Goal: Task Accomplishment & Management: Manage account settings

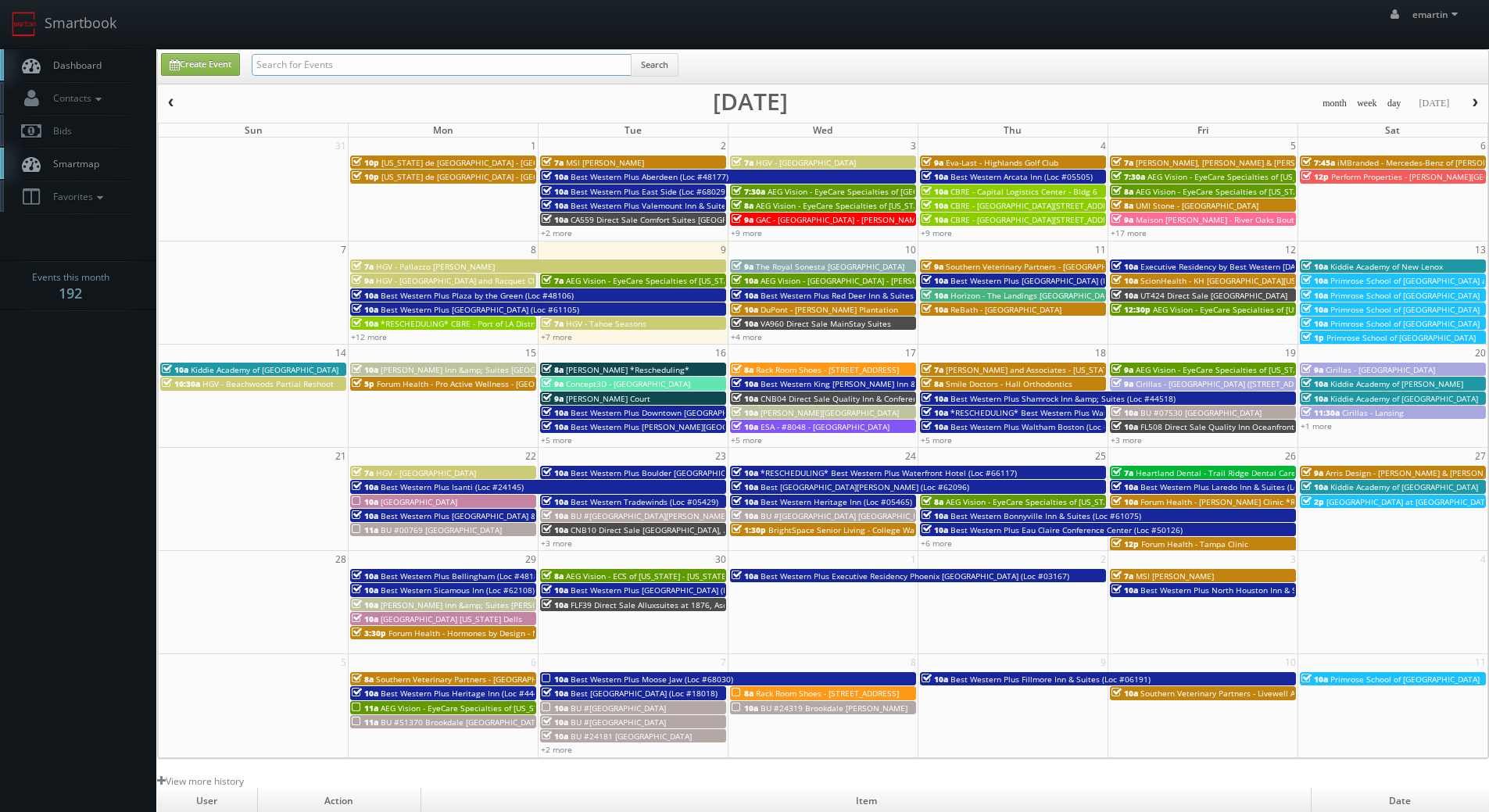
click at [366, 70] on input "text" at bounding box center [441, 64] width 380 height 22
type input "fort walton"
click at [652, 54] on button "Search" at bounding box center [654, 65] width 48 height 24
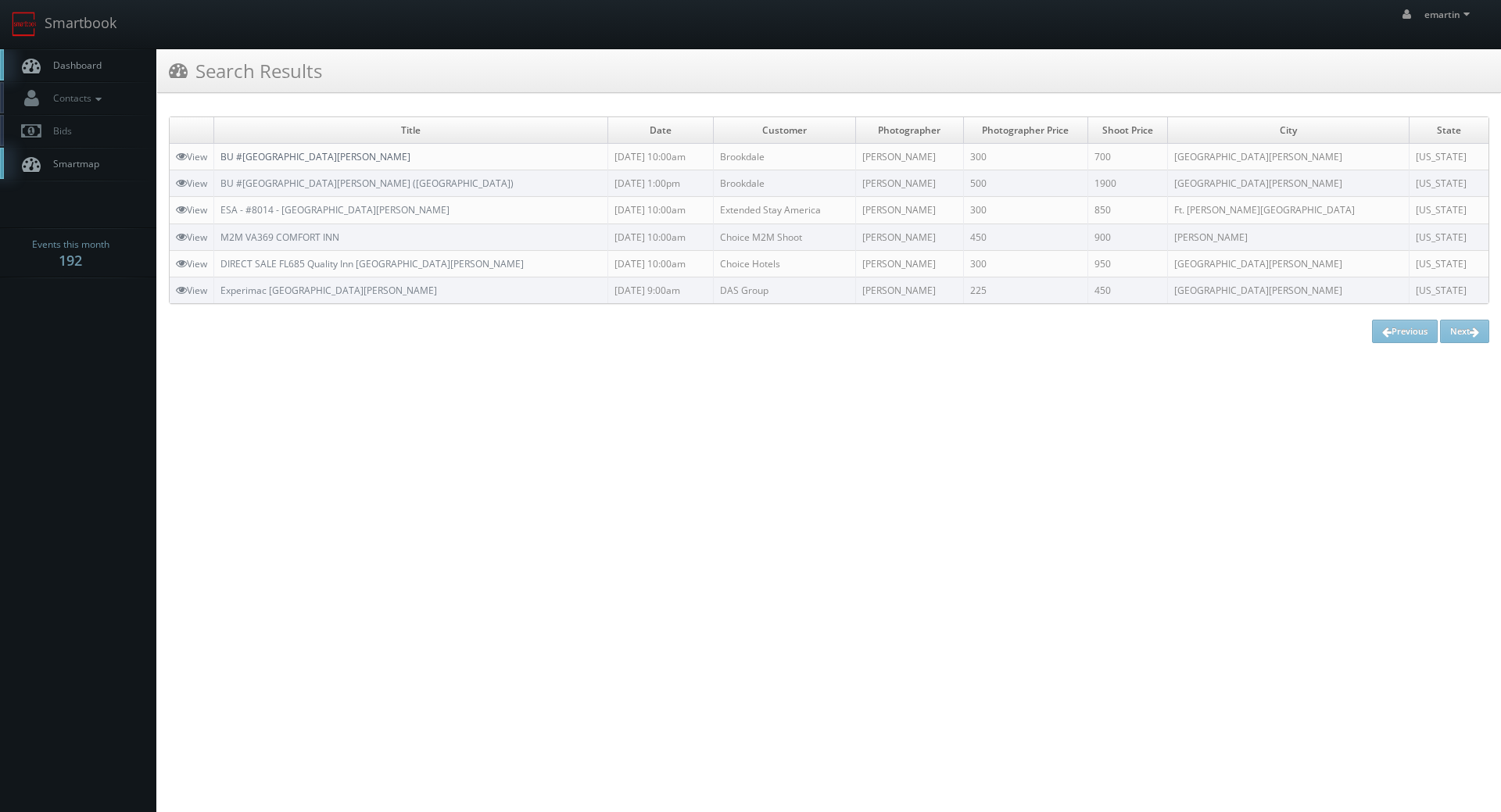
click at [326, 154] on link "BU #[GEOGRAPHIC_DATA][PERSON_NAME]" at bounding box center [315, 156] width 190 height 14
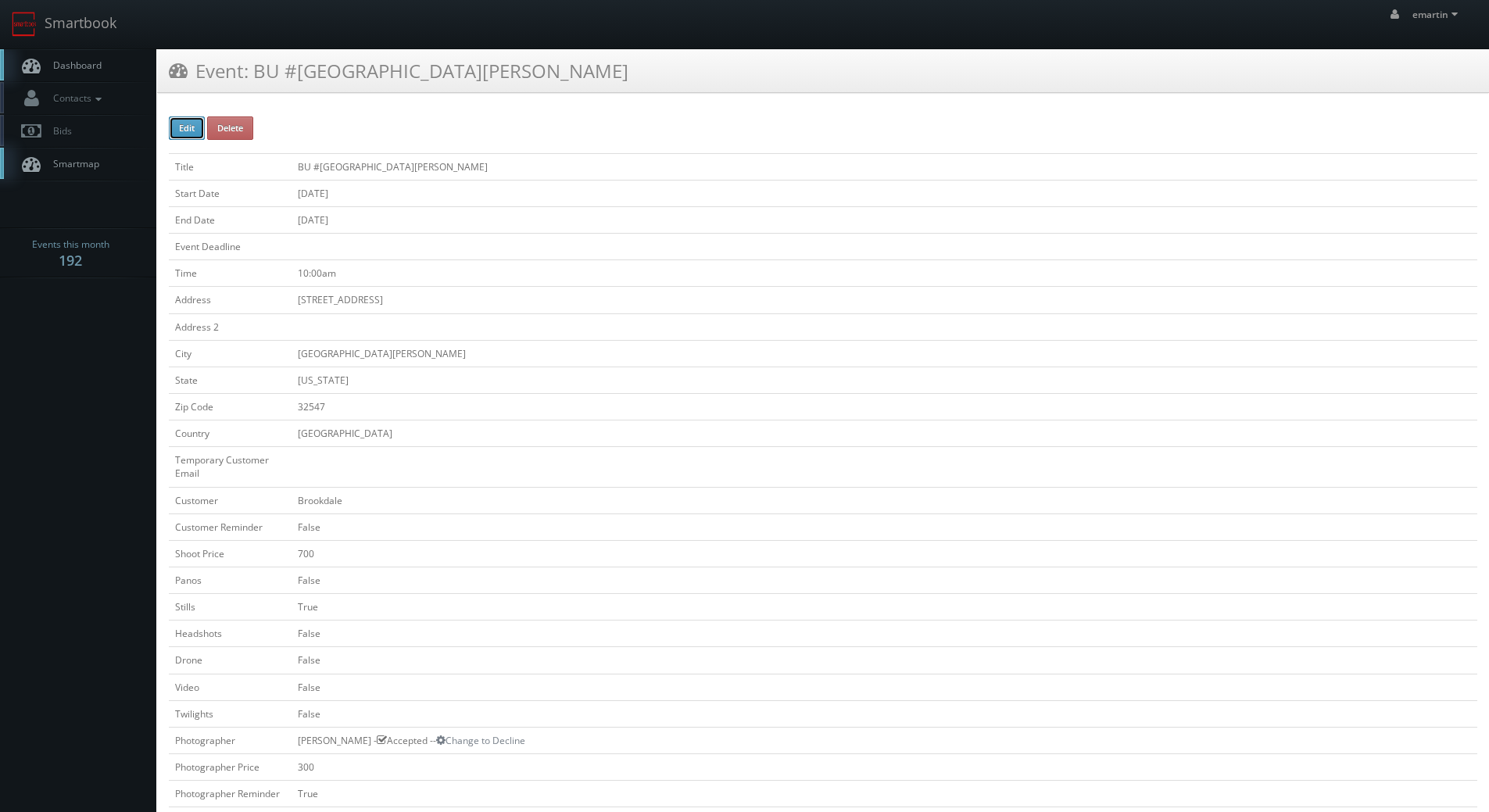
click at [183, 124] on button "Edit" at bounding box center [187, 128] width 36 height 24
type input "BU #17830 Brookdale Fort Walton Beach"
type input "233 Carmel Drive"
type input "Fort Walton Beach"
type input "32547"
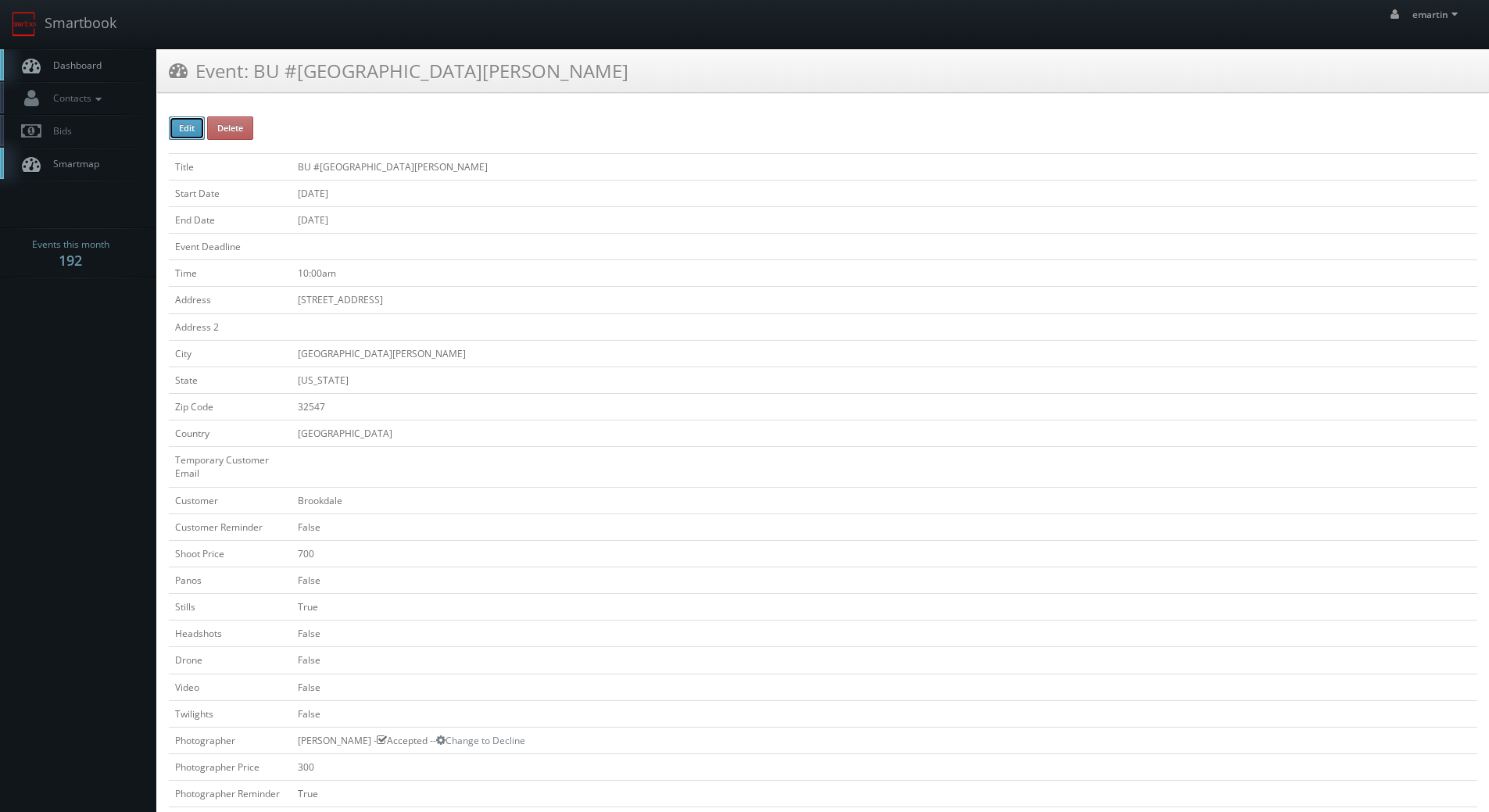
checkbox input "false"
type input "700"
checkbox input "false"
checkbox input "true"
checkbox input "false"
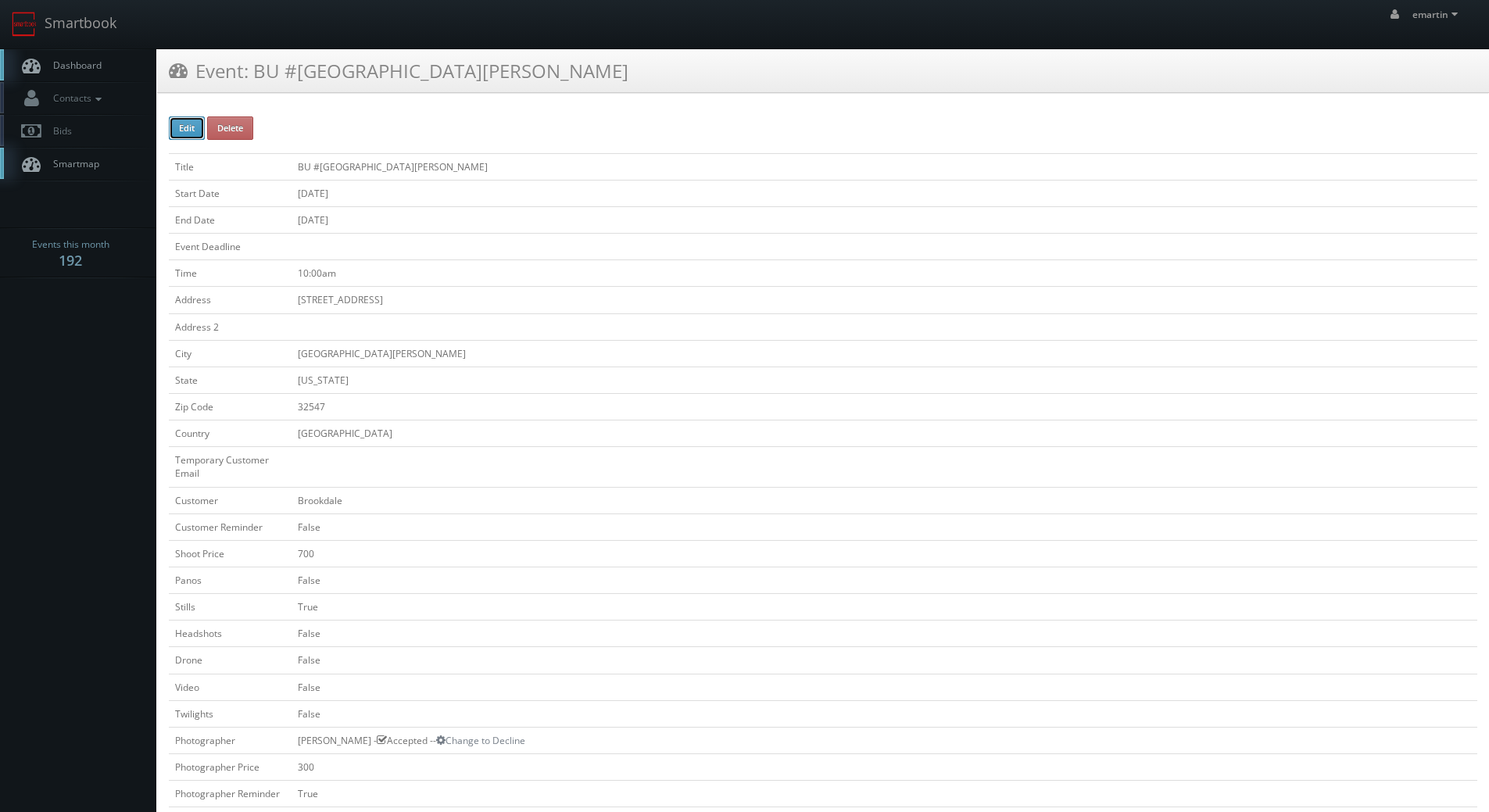
checkbox input "false"
type input "09/23/2025"
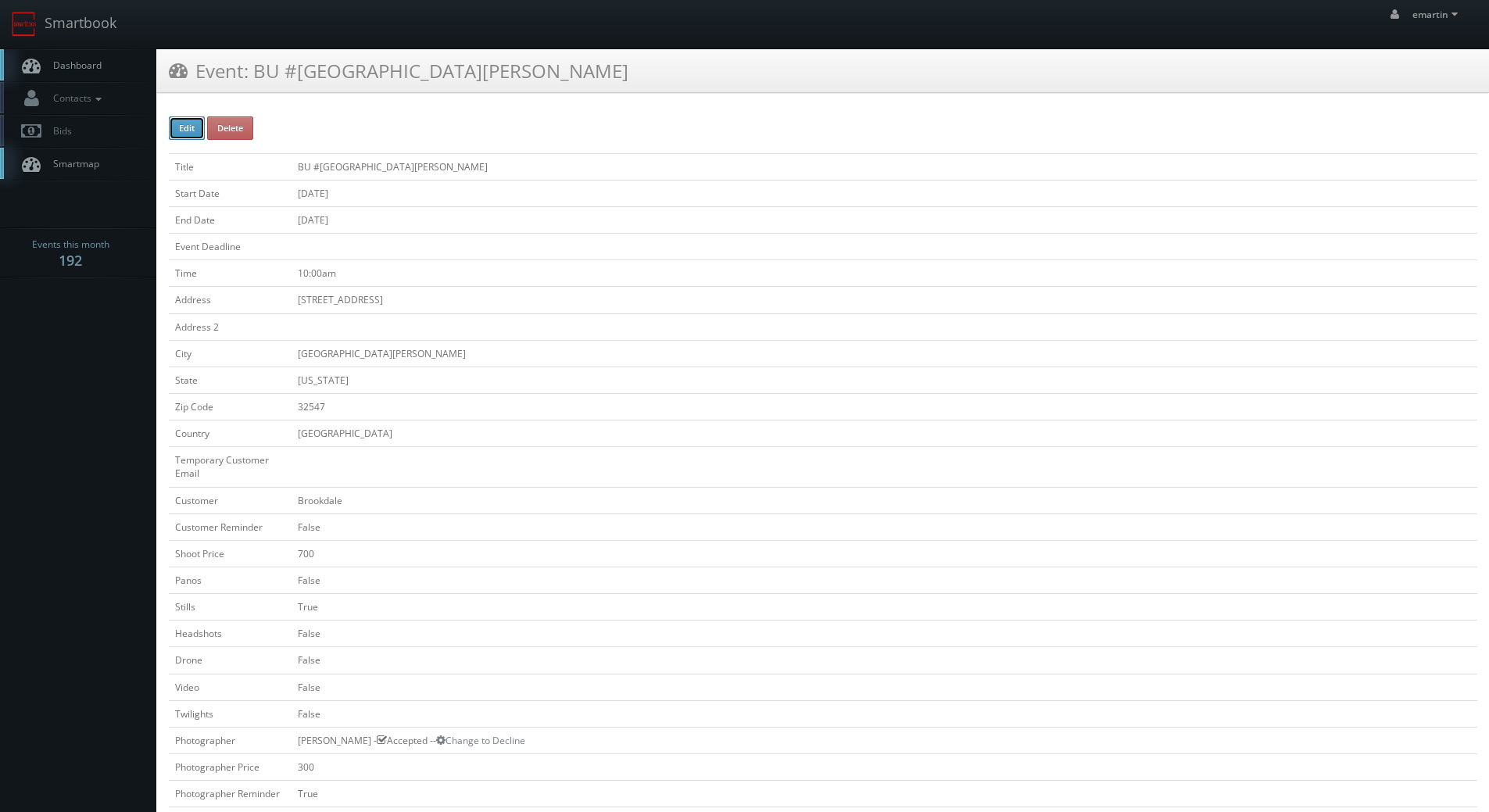
type input "09/23/2025"
type input "10:00am"
checkbox input "true"
checkbox input "false"
type input "700"
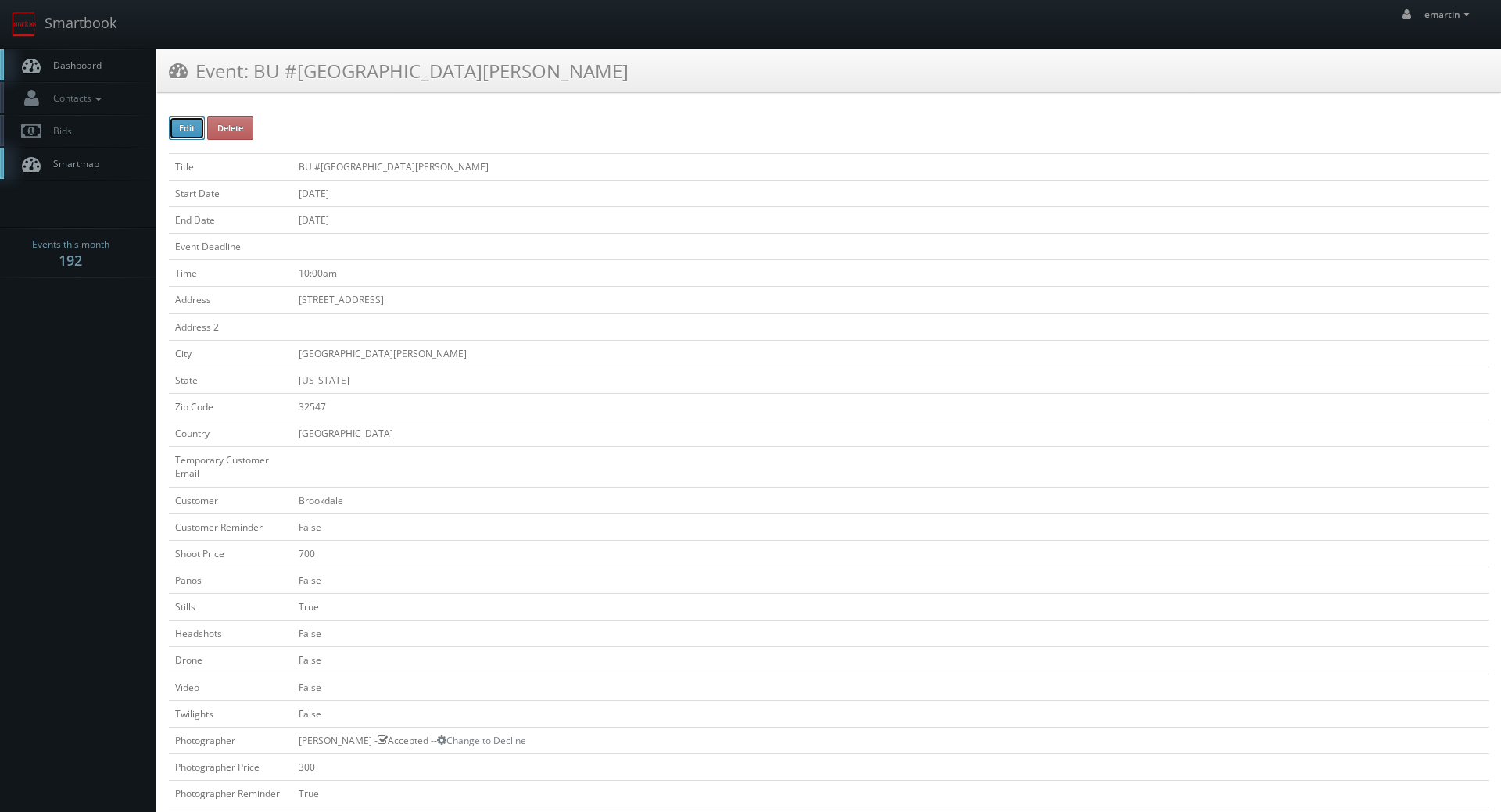
type input "300"
select select "[US_STATE]"
select select "fake56@mg.cs3calendar.com"
select select "chrisdailey251@gmail.com"
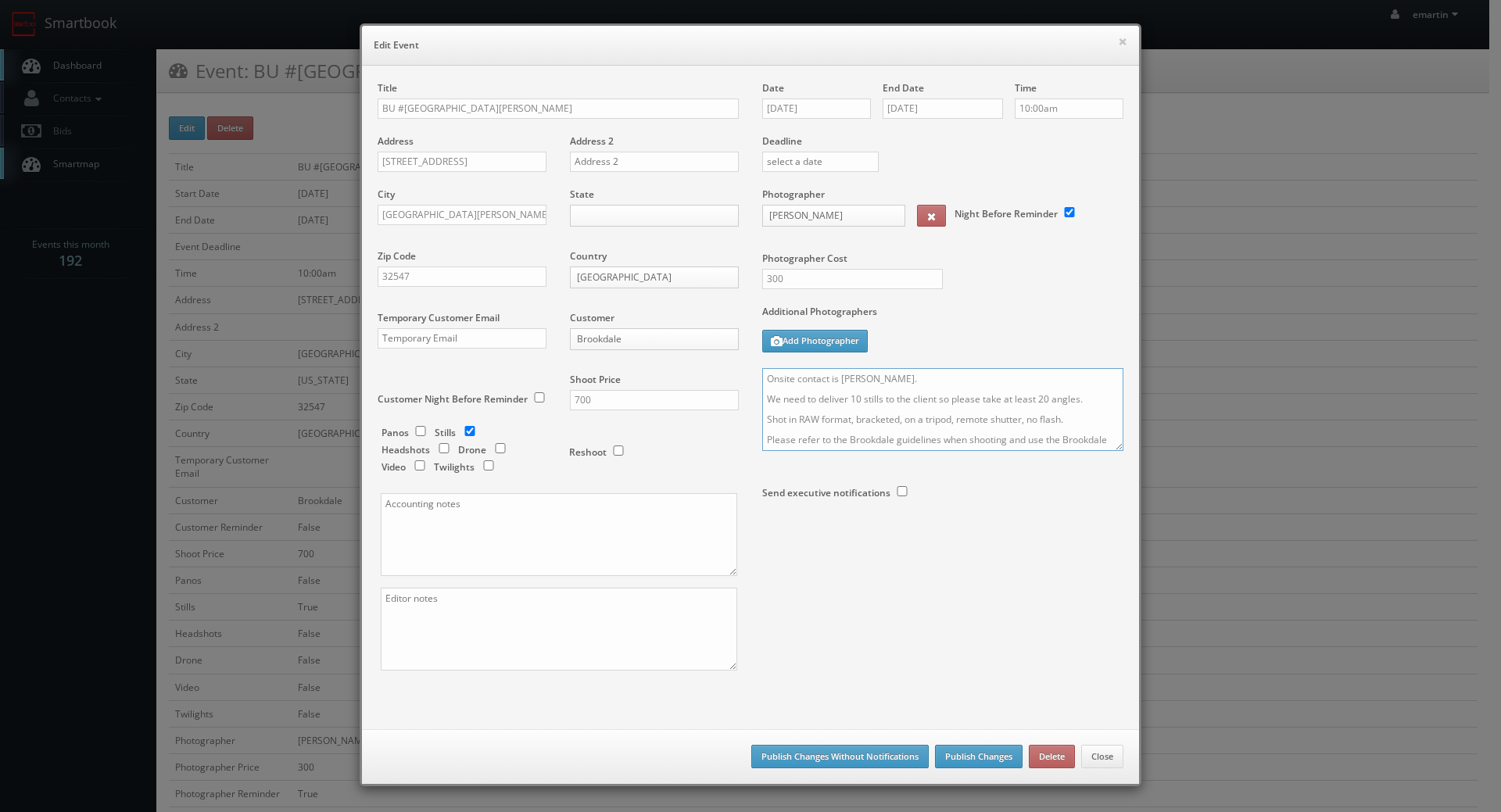
click at [762, 372] on textarea "Onsite contact is Dawn Bare. We need to deliver 10 stills to the client so plea…" at bounding box center [943, 409] width 361 height 83
click at [771, 375] on textarea "Onsite contact is Dawn Bare. We need to deliver 10 stills to the client so plea…" at bounding box center [943, 409] width 361 height 83
type textarea "UPDATE: This will be for the renovated common area only - no other areas needed…"
click at [955, 749] on button "Publish Changes" at bounding box center [978, 757] width 87 height 24
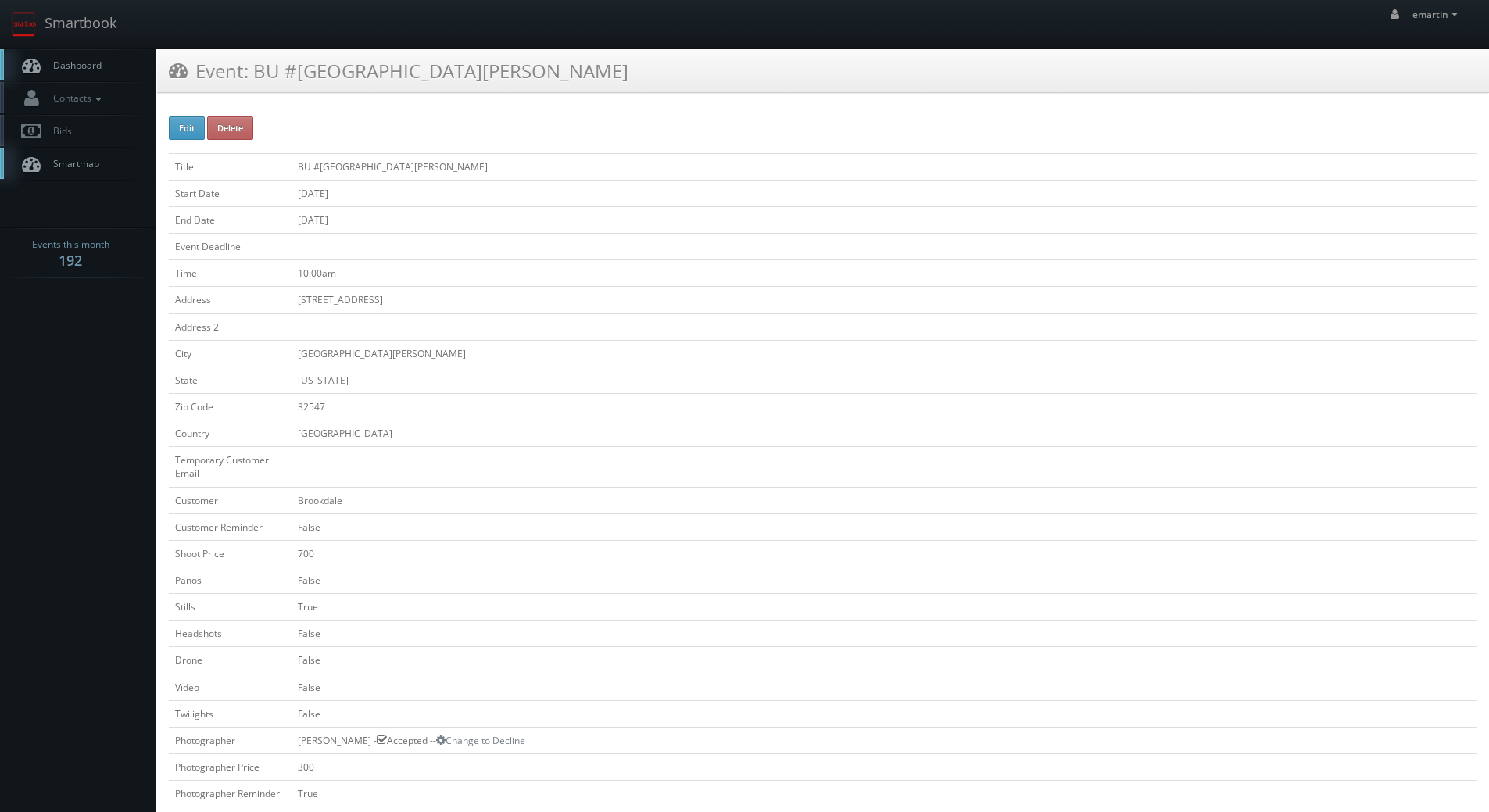
click at [58, 71] on span "Dashboard" at bounding box center [73, 65] width 56 height 14
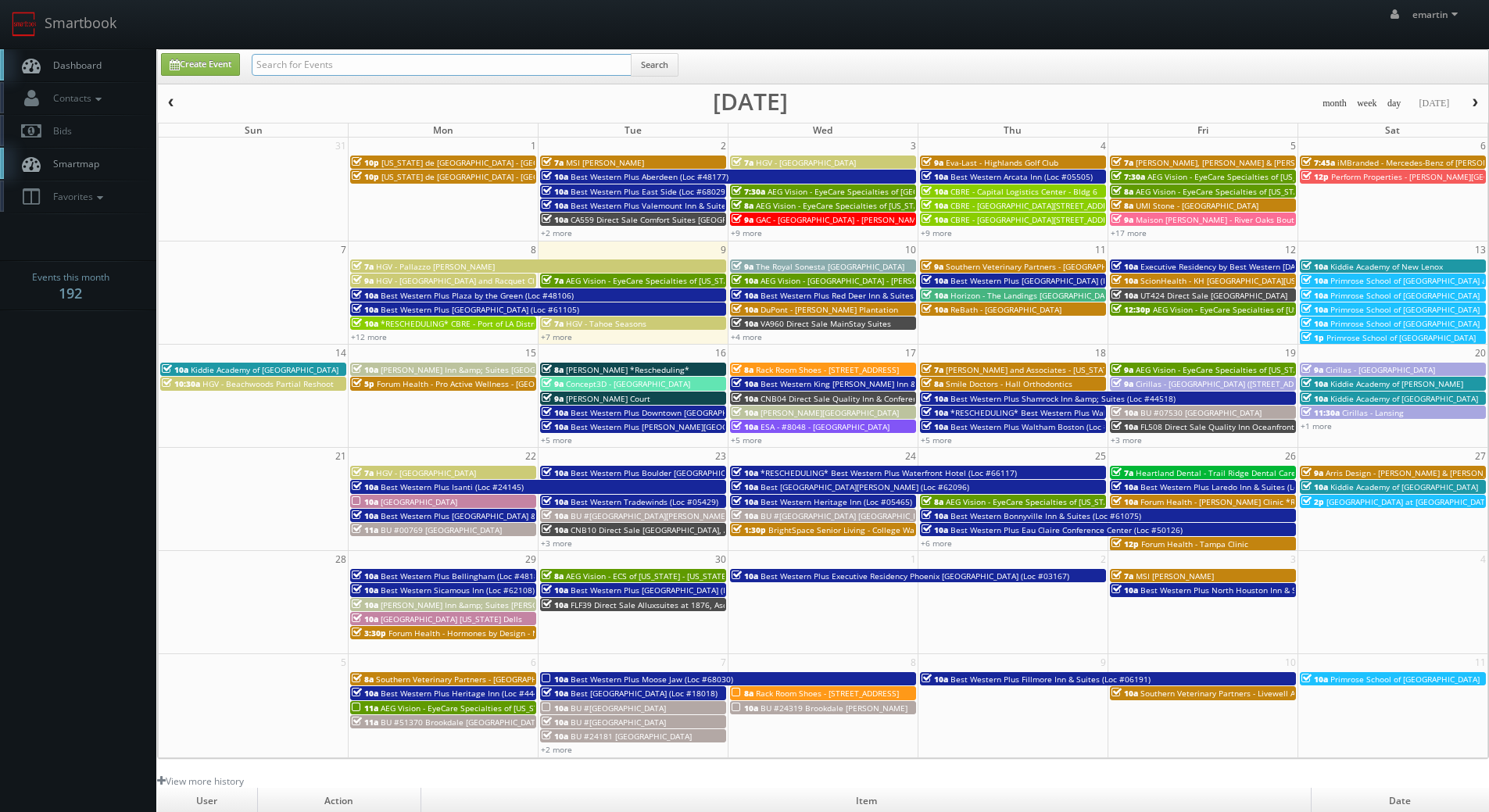
click at [296, 72] on input "text" at bounding box center [441, 64] width 380 height 22
type input "brookfield"
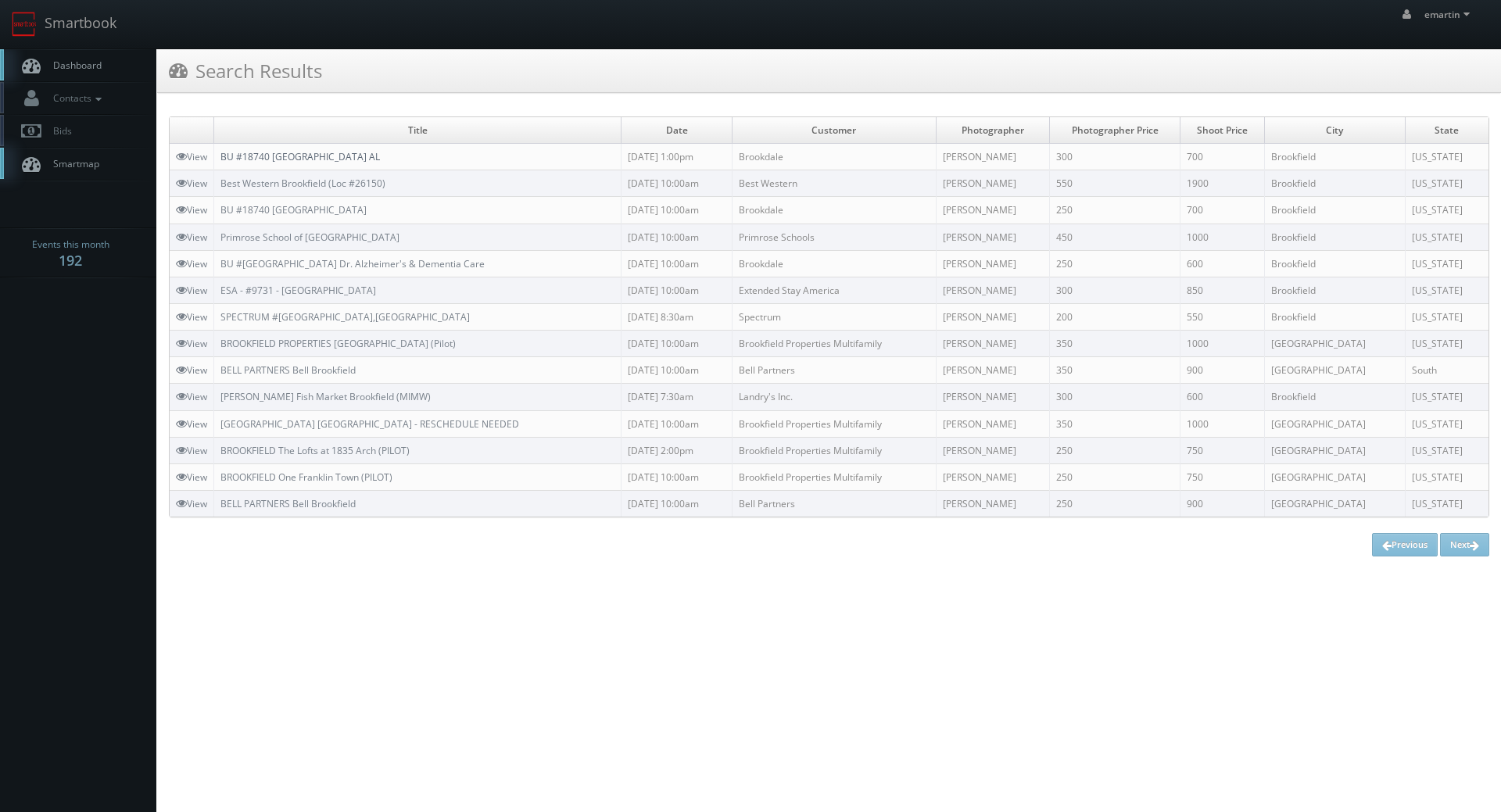
click at [309, 159] on link "BU #18740 Brookdale Brookfield AL" at bounding box center [300, 156] width 160 height 14
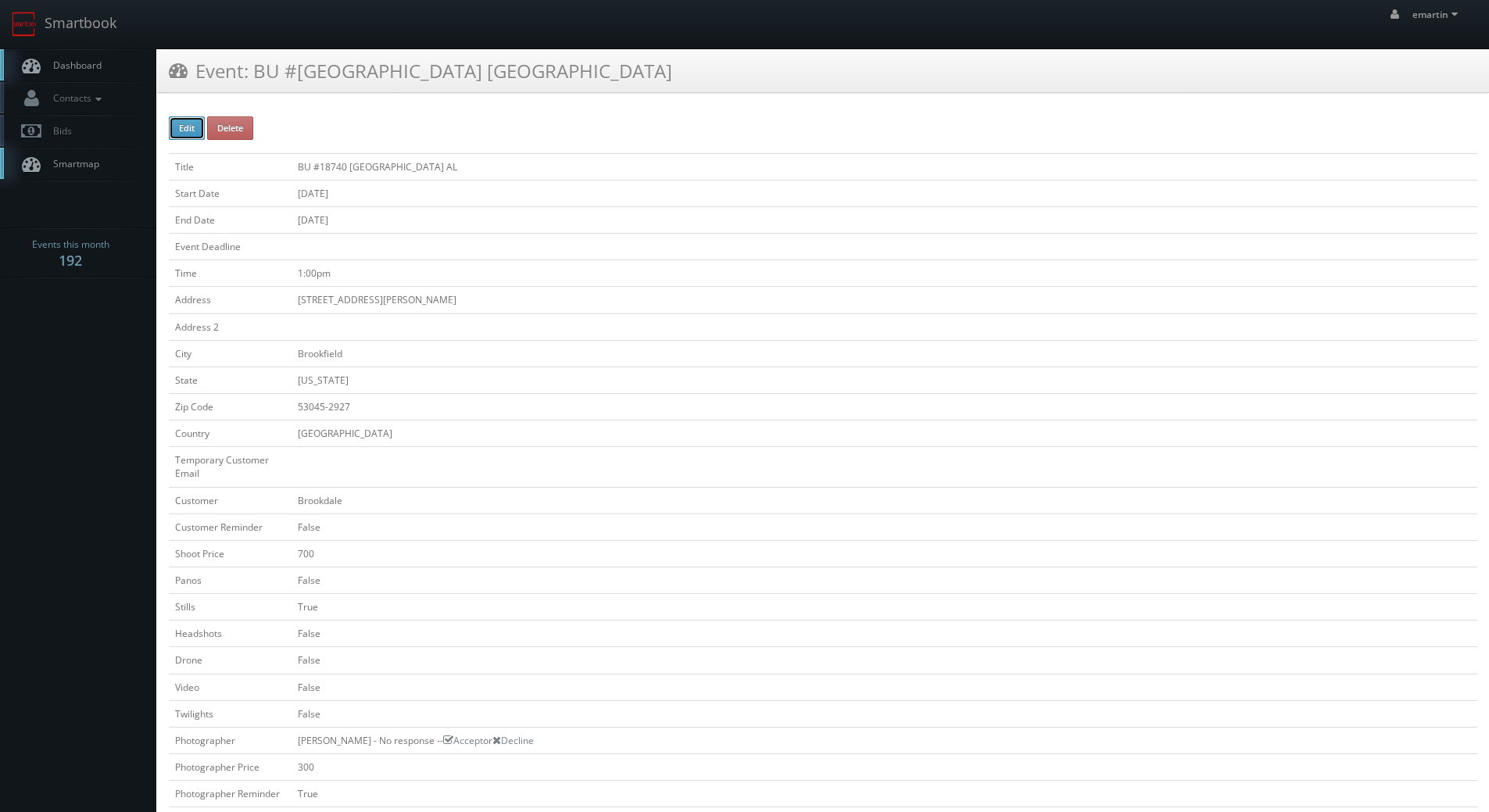
click at [188, 123] on button "Edit" at bounding box center [187, 128] width 36 height 24
type input "BU #18740 [GEOGRAPHIC_DATA] AL"
type input "[STREET_ADDRESS][PERSON_NAME]"
type input "Brookfield"
type input "53045-2927"
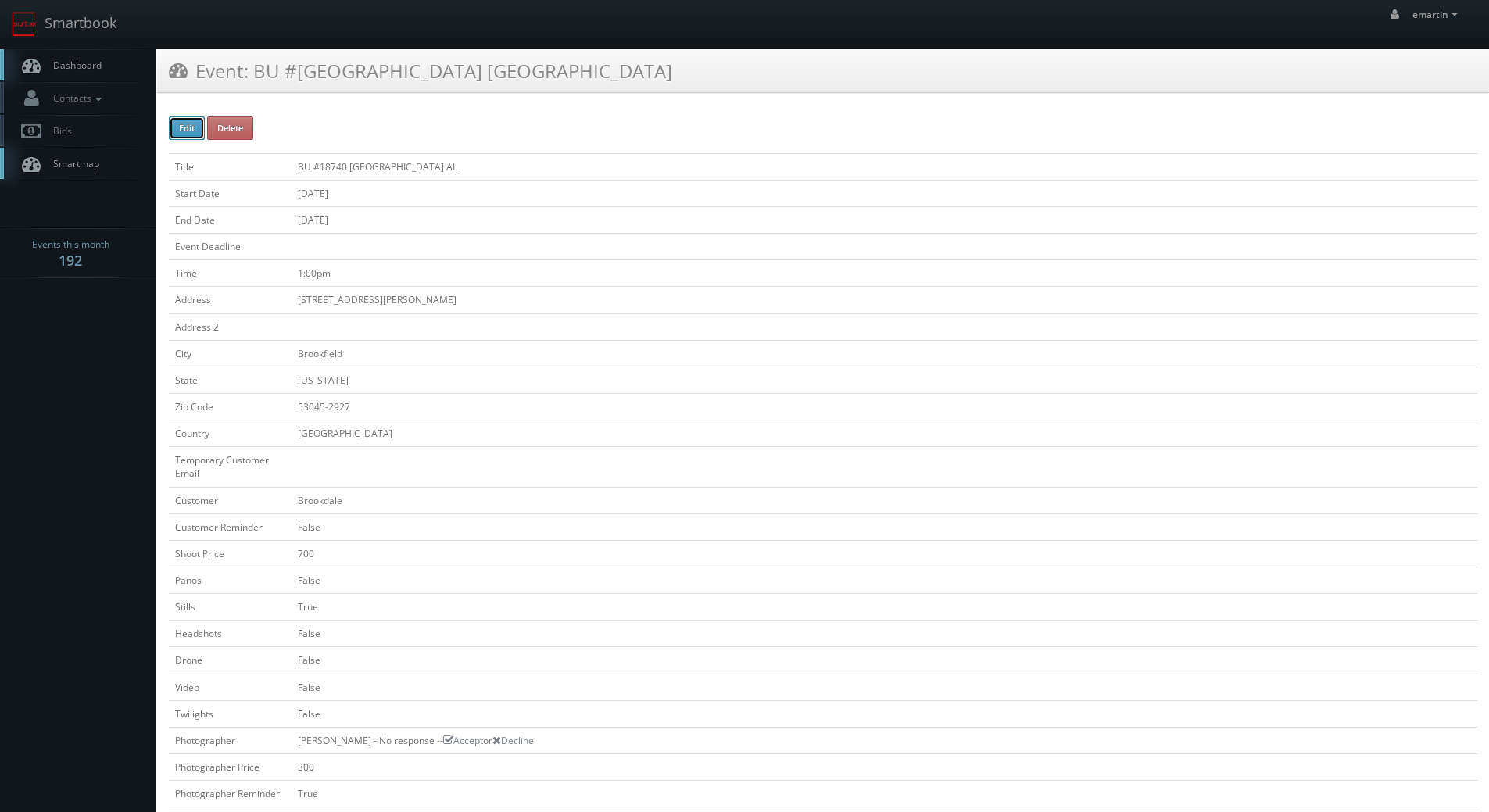
checkbox input "false"
type input "700"
checkbox input "false"
checkbox input "true"
checkbox input "false"
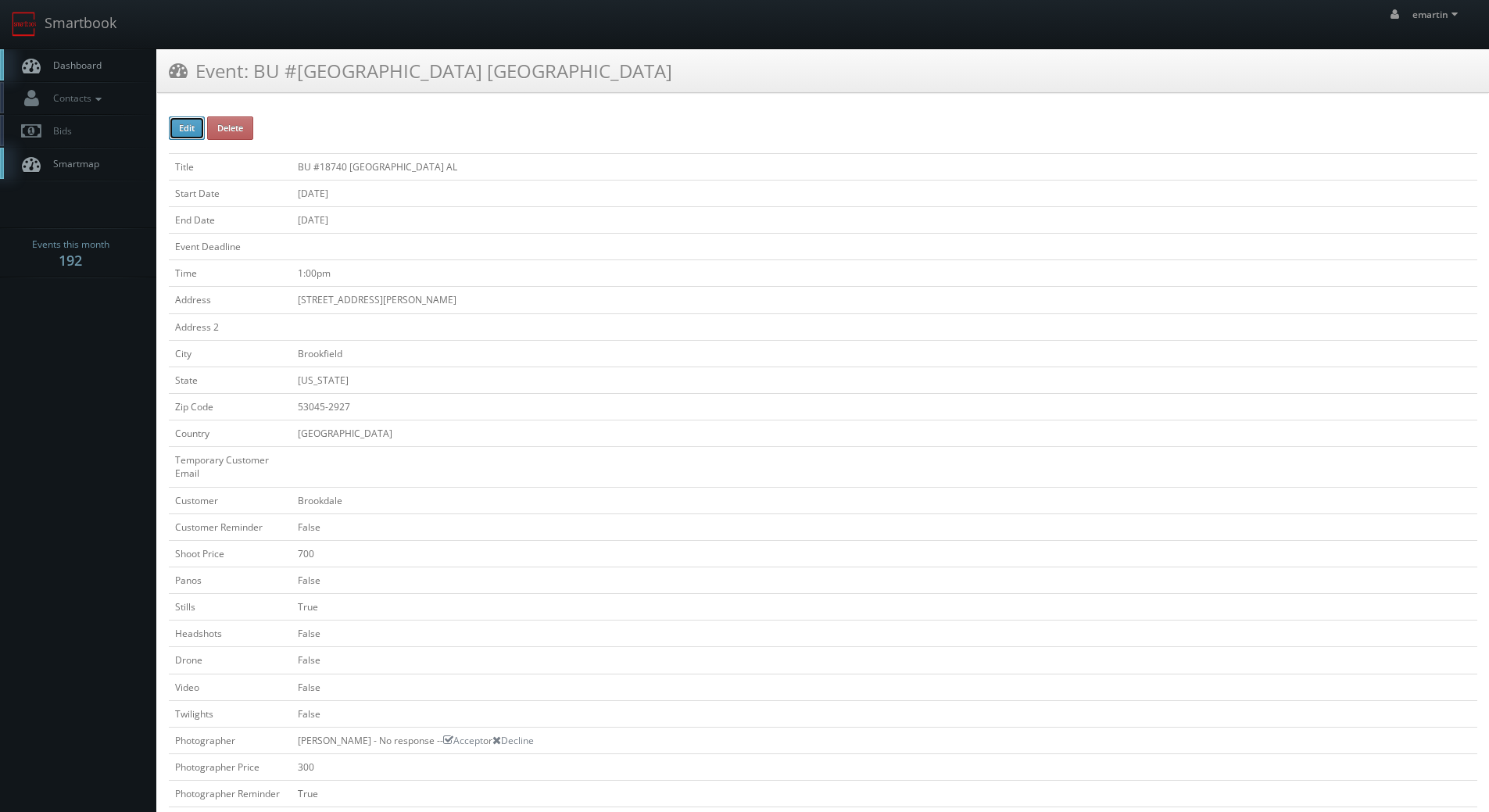
checkbox input "false"
type input "[DATE]"
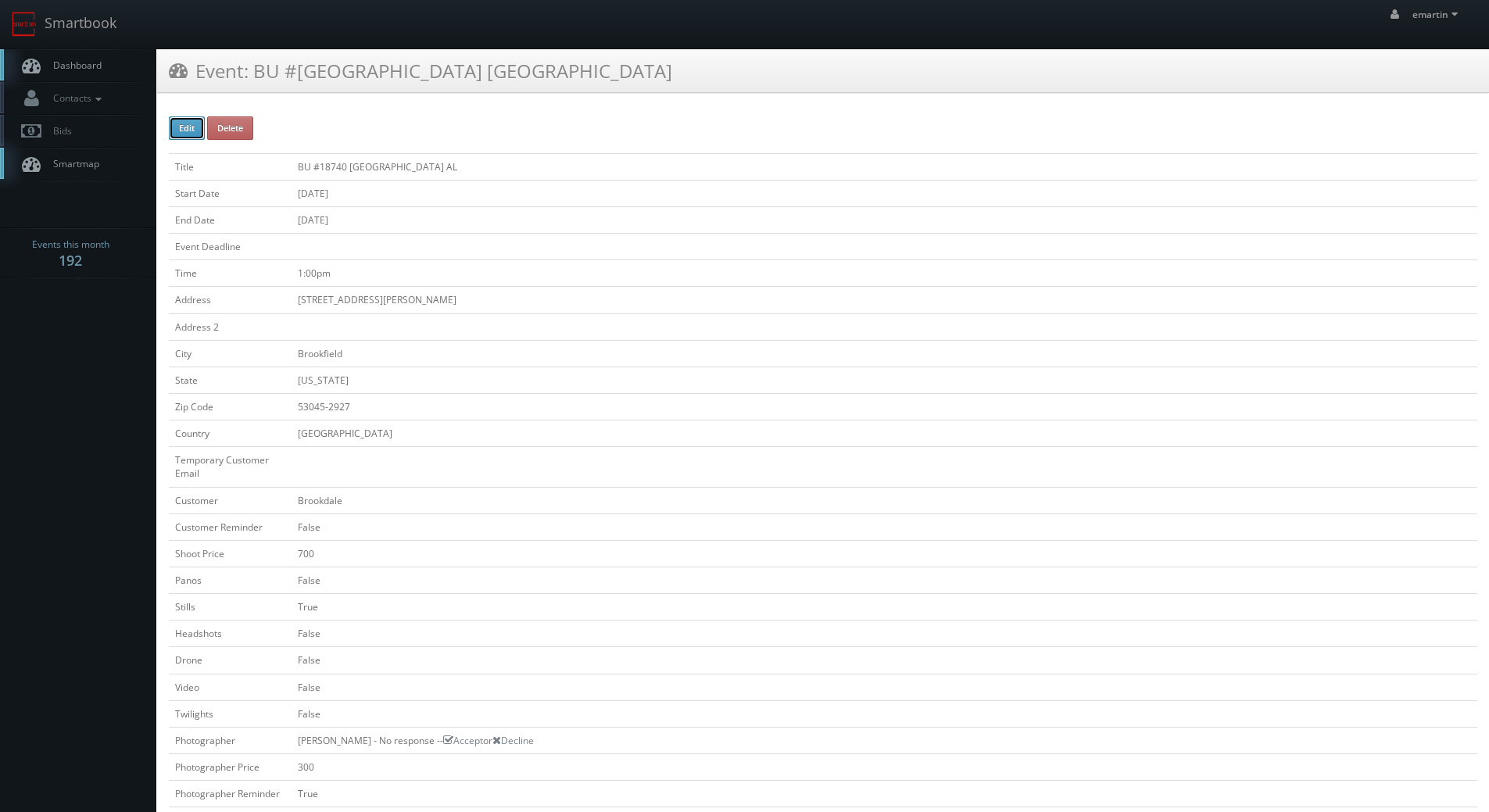
type input "[DATE]"
type input "1:00pm"
checkbox input "true"
checkbox input "false"
type input "700"
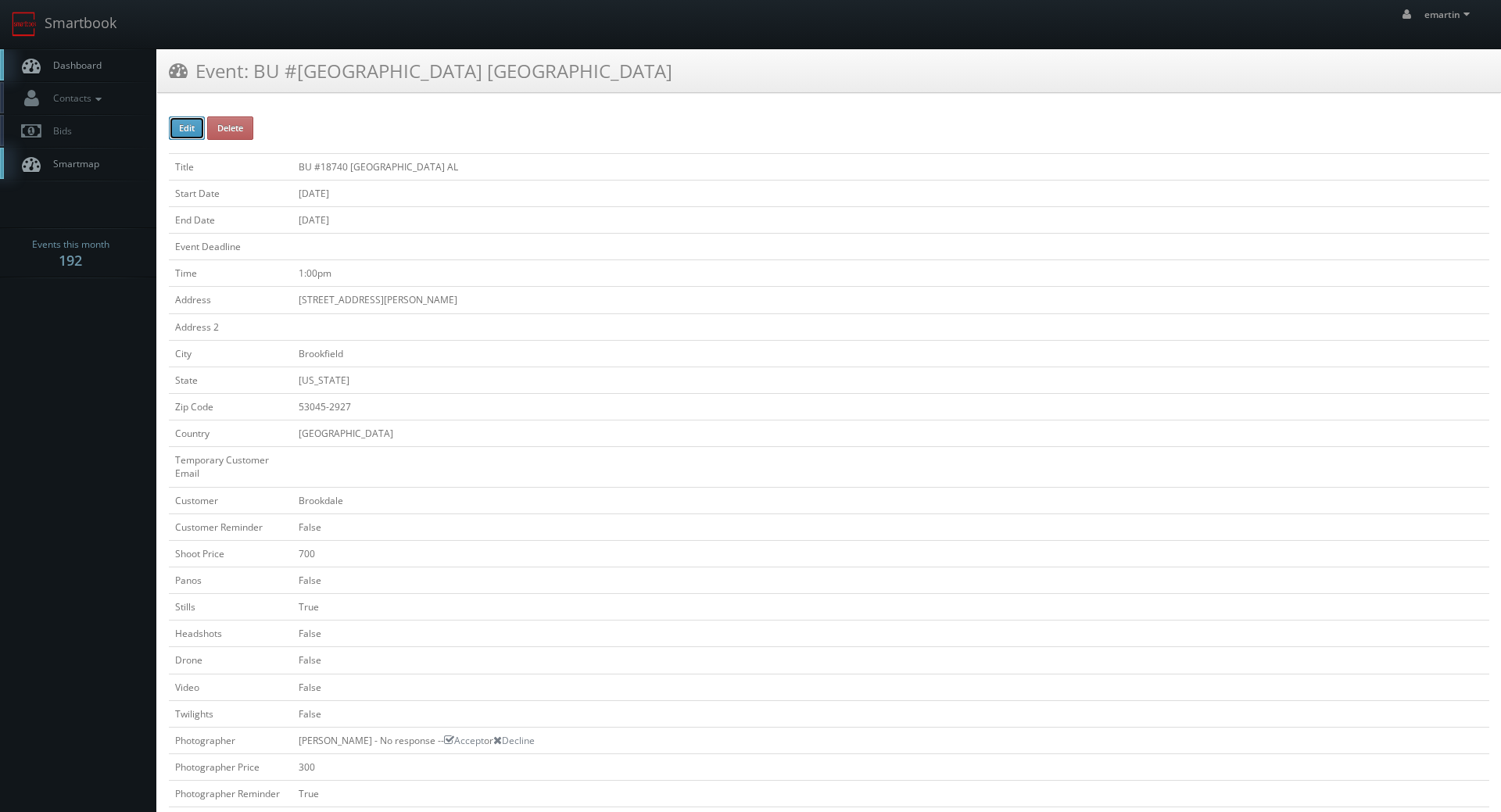
type input "300"
select select "[US_STATE]"
select select "fake56@mg.cs3calendar.com"
select select "rdswear@gmail.com"
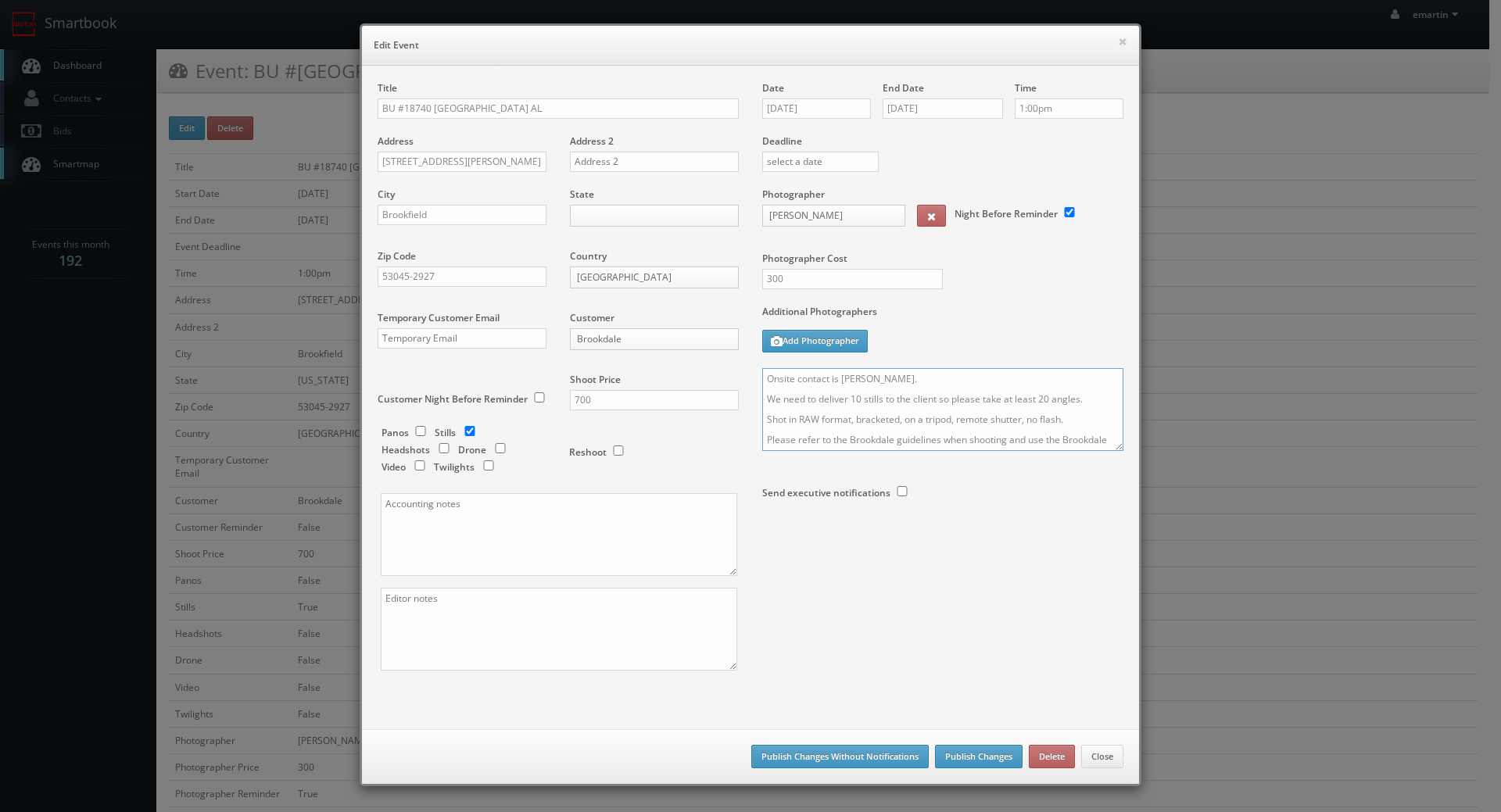
click at [762, 376] on textarea "Onsite contact is Anne Rudolph. We need to deliver 10 stills to the client so p…" at bounding box center [943, 409] width 361 height 83
click at [778, 379] on textarea "Onsite contact is Anne Rudolph. We need to deliver 10 stills to the client so p…" at bounding box center [943, 409] width 361 height 83
type textarea "UPDATE: This will be for their common area only to show off the new flooring. N…"
click at [957, 756] on button "Publish Changes" at bounding box center [978, 757] width 87 height 24
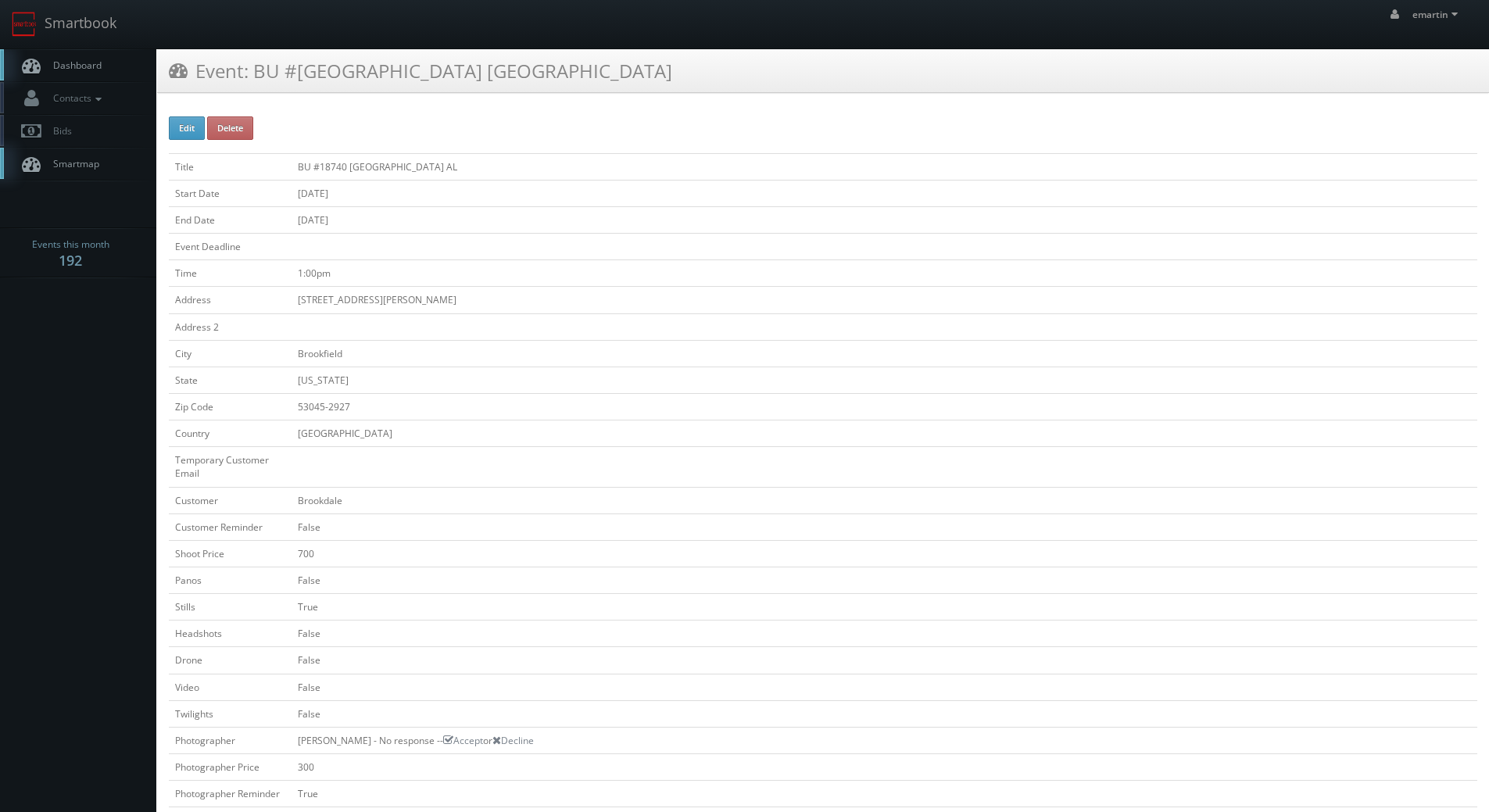
click at [80, 53] on link "Dashboard" at bounding box center [78, 64] width 156 height 32
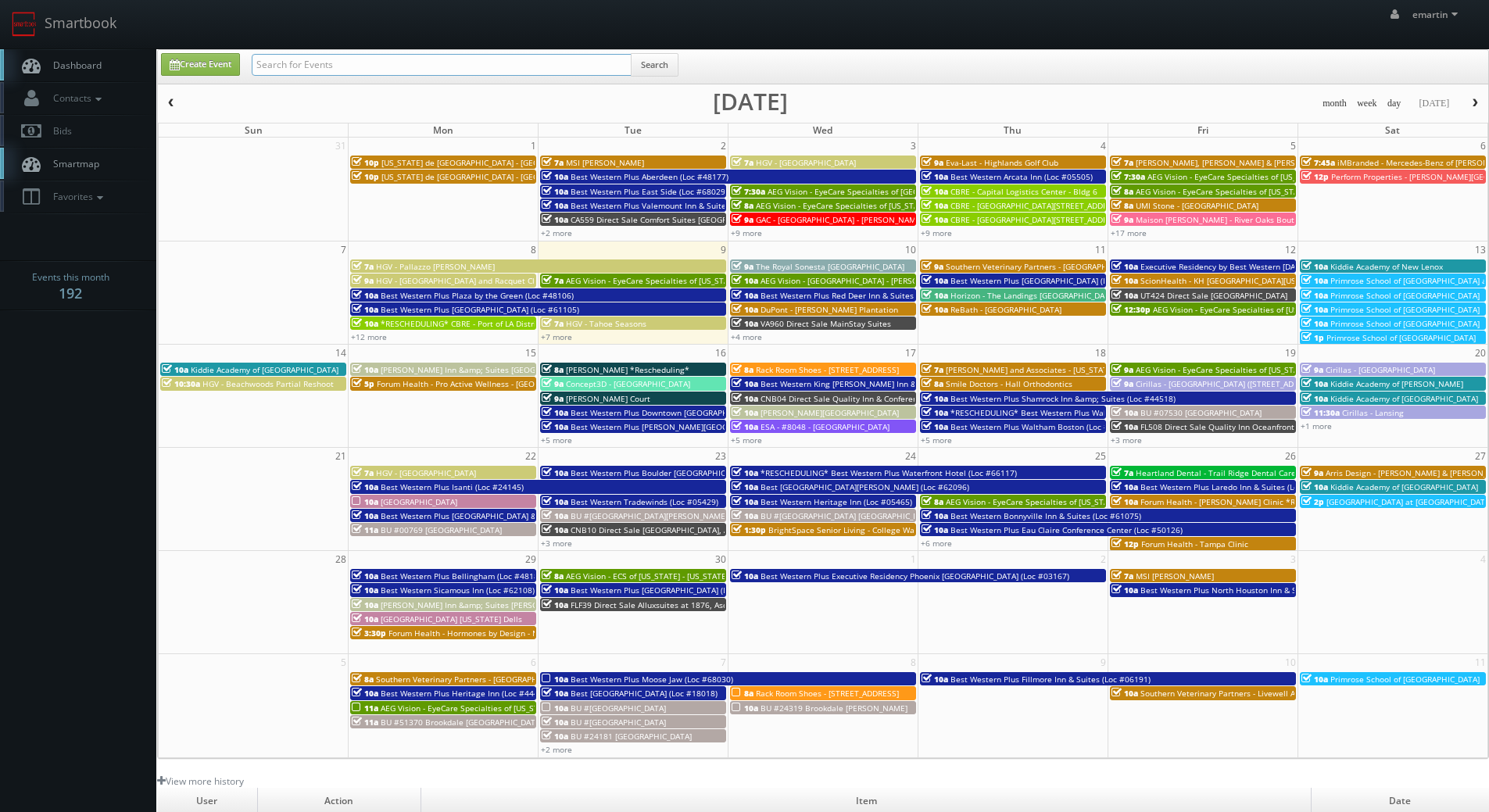
drag, startPoint x: 359, startPoint y: 54, endPoint x: 360, endPoint y: 64, distance: 10.0
click at [359, 56] on input "text" at bounding box center [441, 64] width 380 height 22
type input "destin"
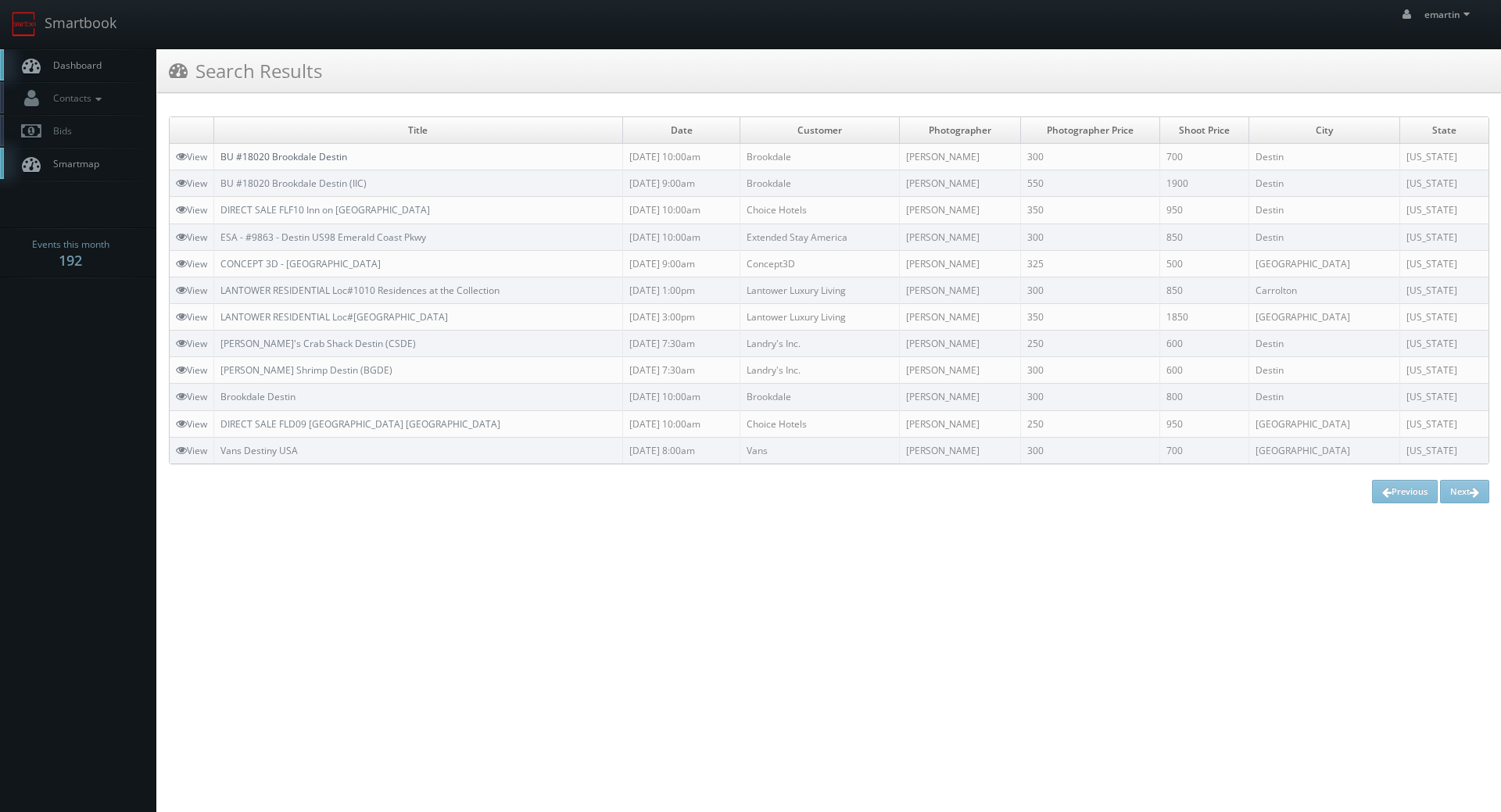
click at [305, 155] on link "BU #18020 Brookdale Destin" at bounding box center [284, 156] width 127 height 14
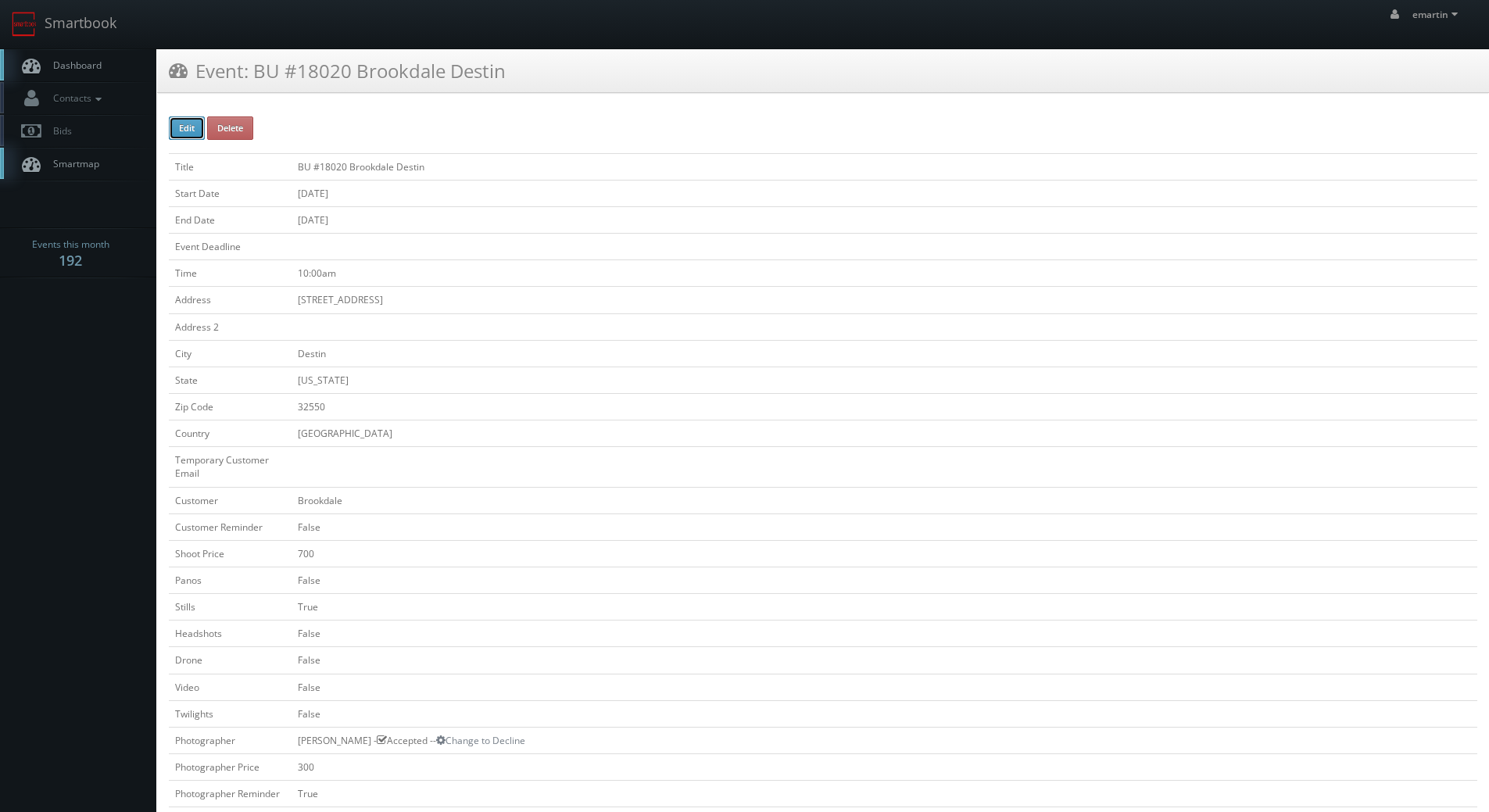
click at [183, 127] on button "Edit" at bounding box center [187, 128] width 36 height 24
type input "BU #18020 Brookdale Destin"
type input "[STREET_ADDRESS]"
type input "Destin"
type input "32550"
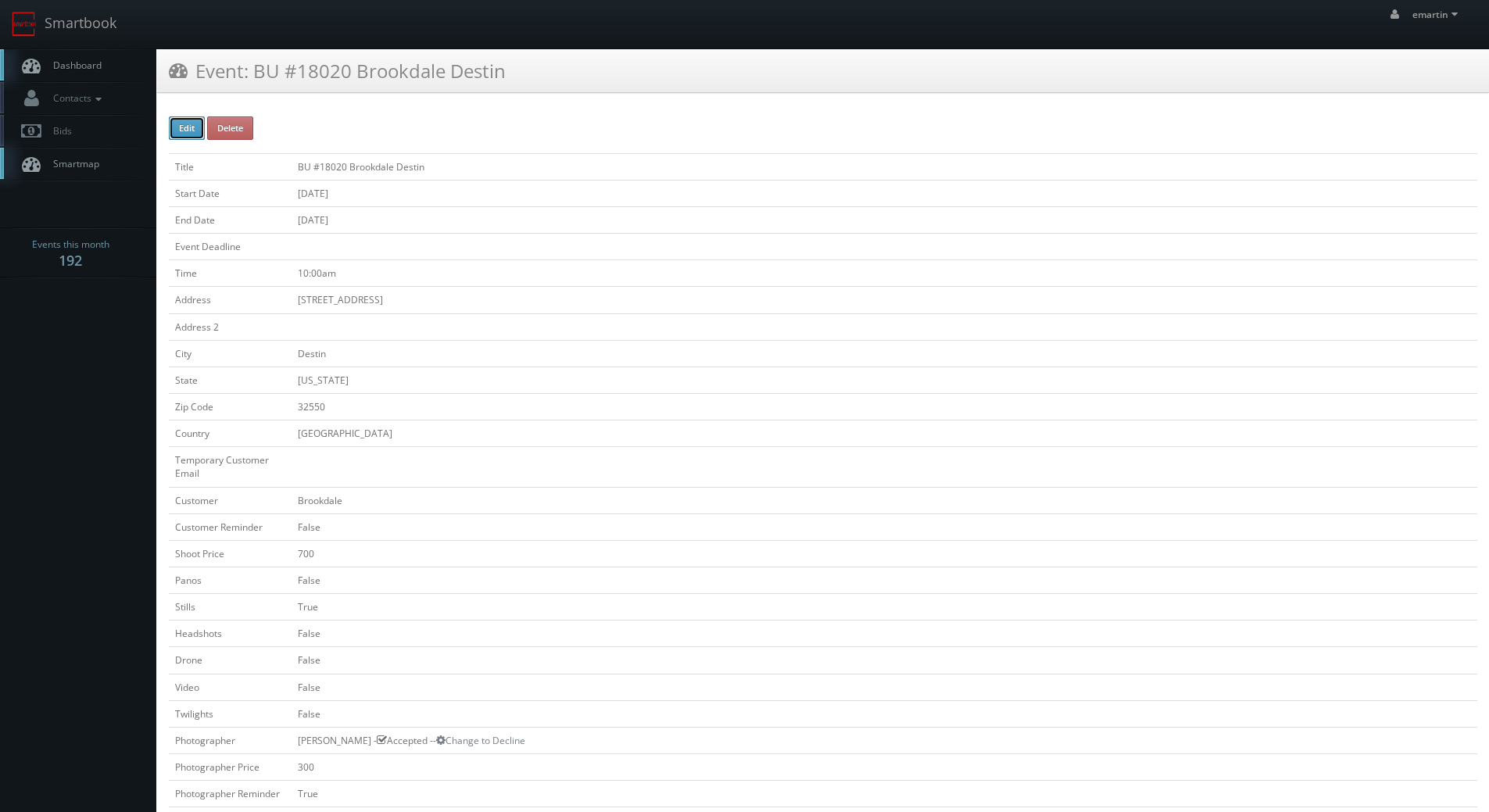
checkbox input "false"
type input "700"
checkbox input "false"
checkbox input "true"
checkbox input "false"
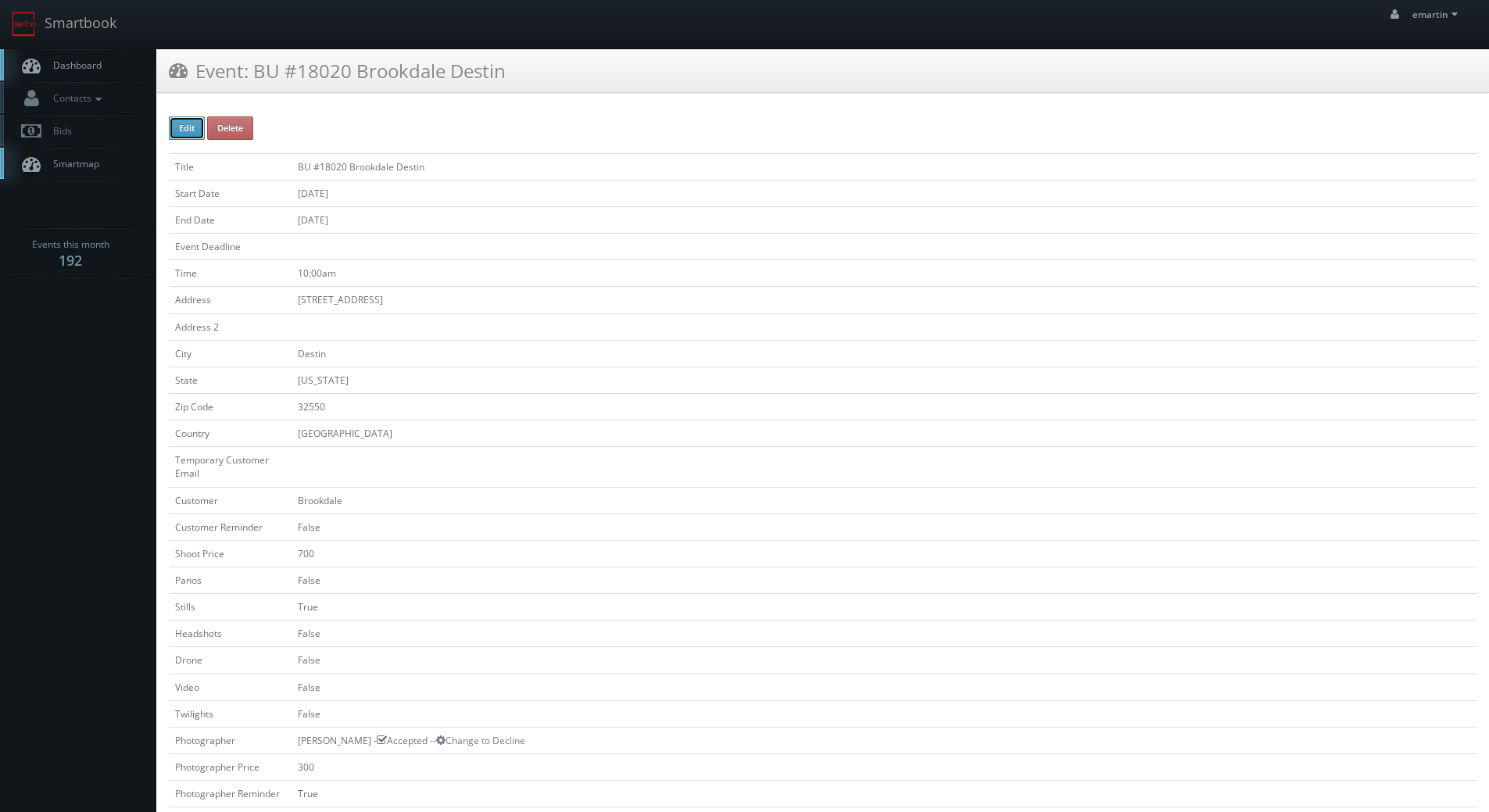
checkbox input "false"
type input "[DATE]"
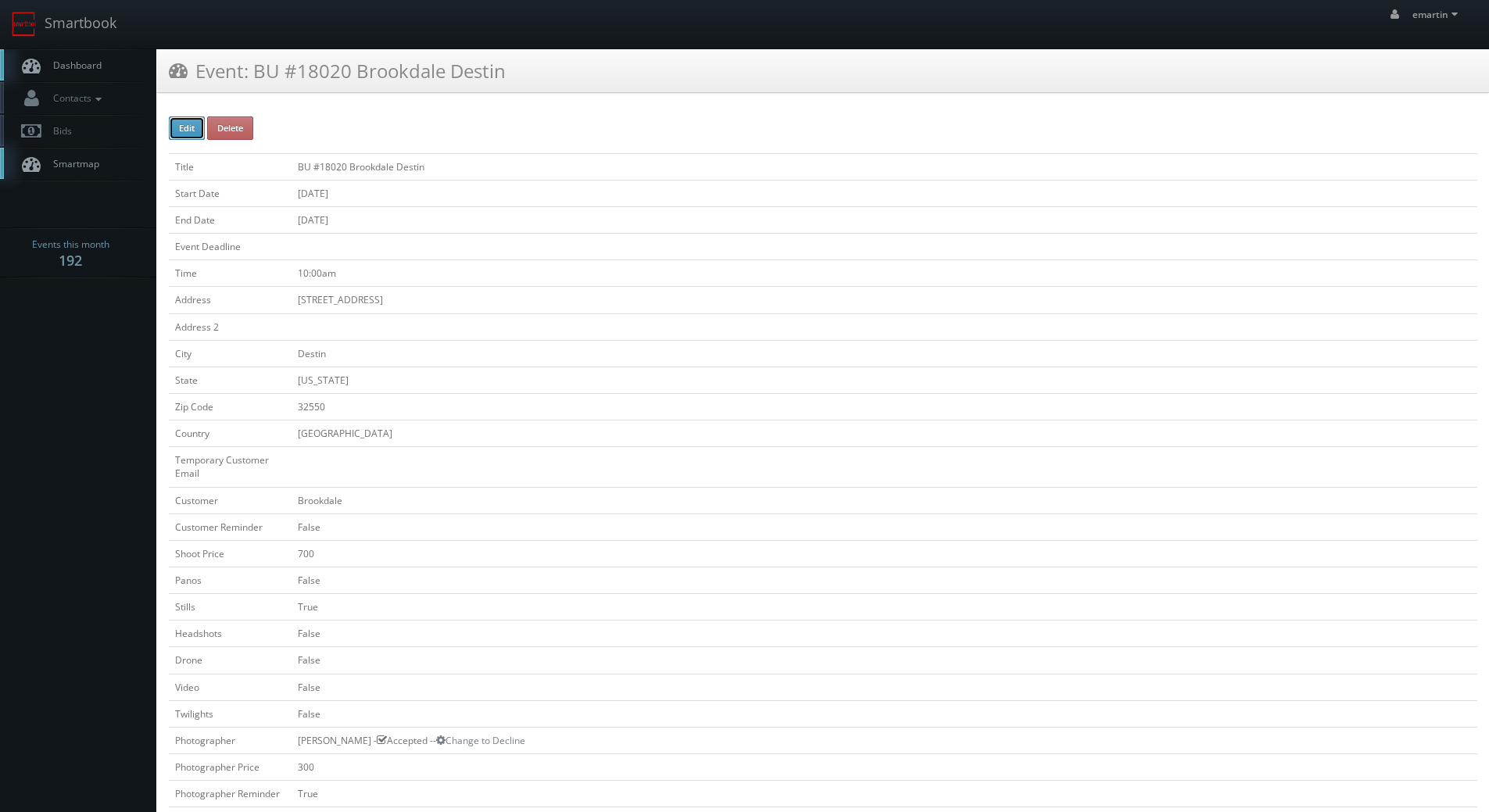
type input "[DATE]"
type input "10:00am"
checkbox input "true"
checkbox input "false"
type input "700"
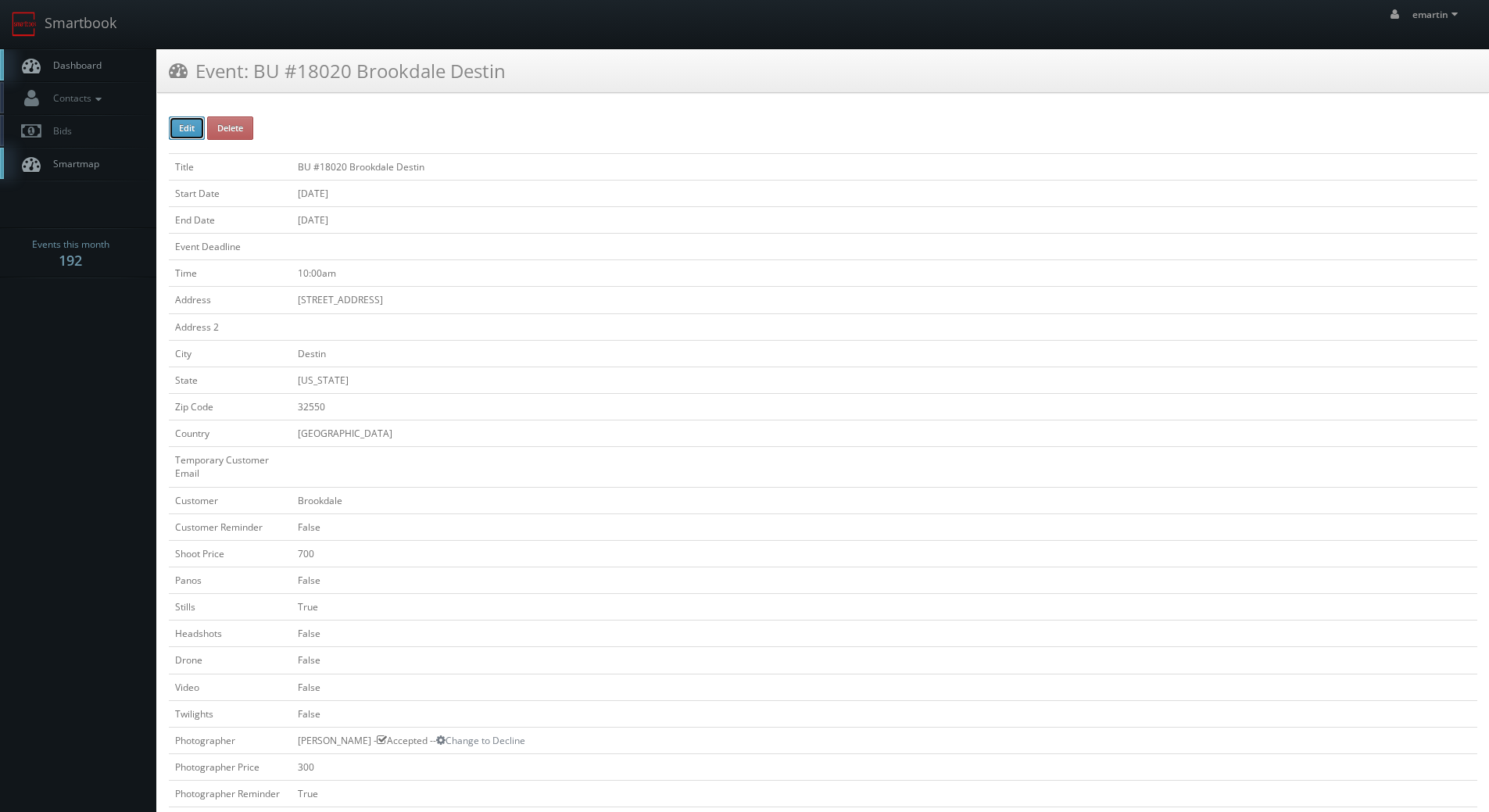
type input "300"
select select "[US_STATE]"
select select "fake56@mg.cs3calendar.com"
select select "chrisdailey251@gmail.com"
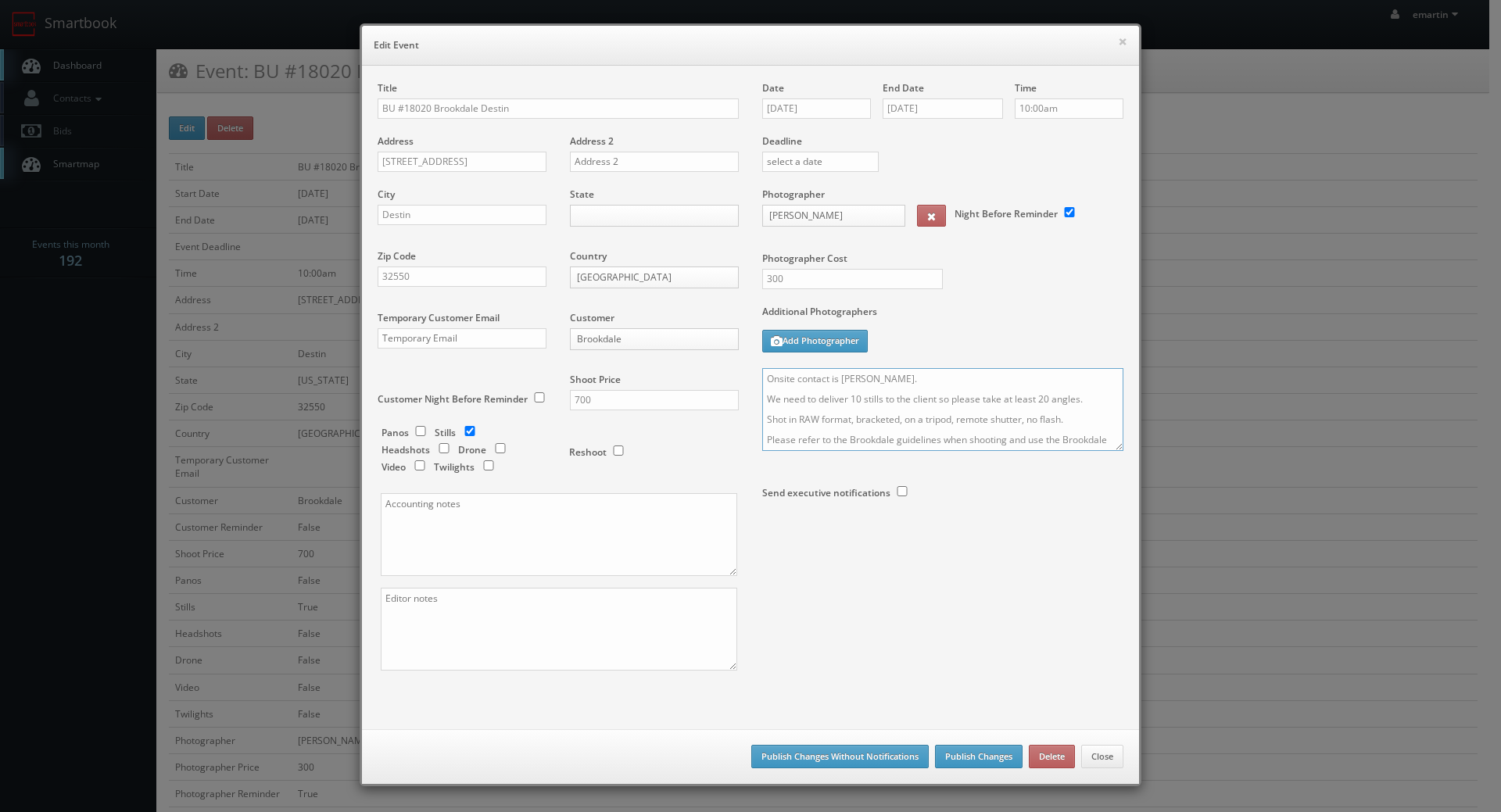
click at [762, 379] on textarea "Onsite contact is Dawn Bare. We need to deliver 10 stills to the client so plea…" at bounding box center [943, 409] width 361 height 83
click at [780, 384] on textarea "Onsite contact is Dawn Bare. We need to deliver 10 stills to the client so plea…" at bounding box center [943, 409] width 361 height 83
type textarea "UPDATE: This will be for the renovated common area to show off their new furnit…"
click at [944, 752] on button "Publish Changes" at bounding box center [978, 757] width 87 height 24
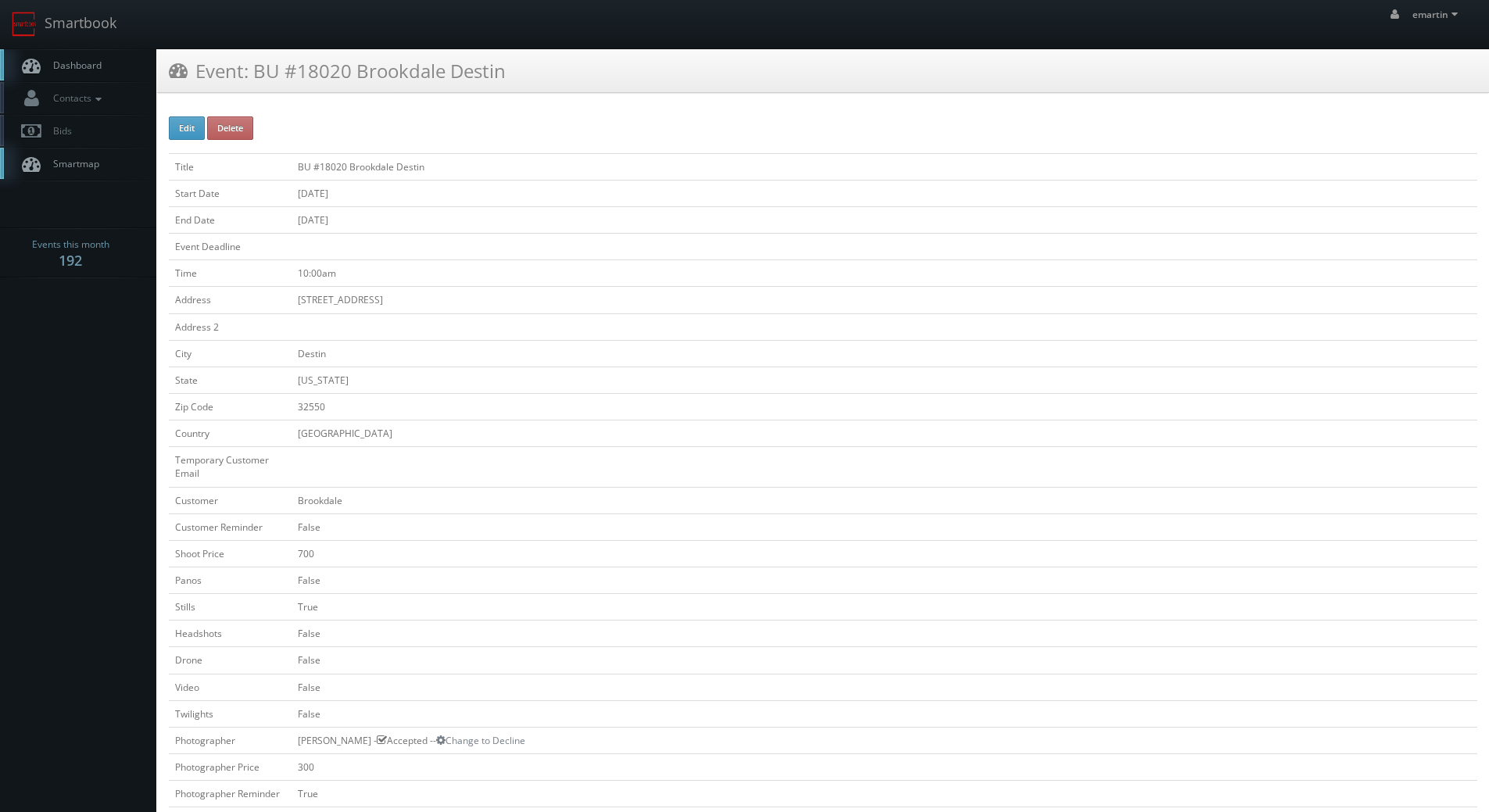
click at [97, 63] on span "Dashboard" at bounding box center [73, 65] width 56 height 14
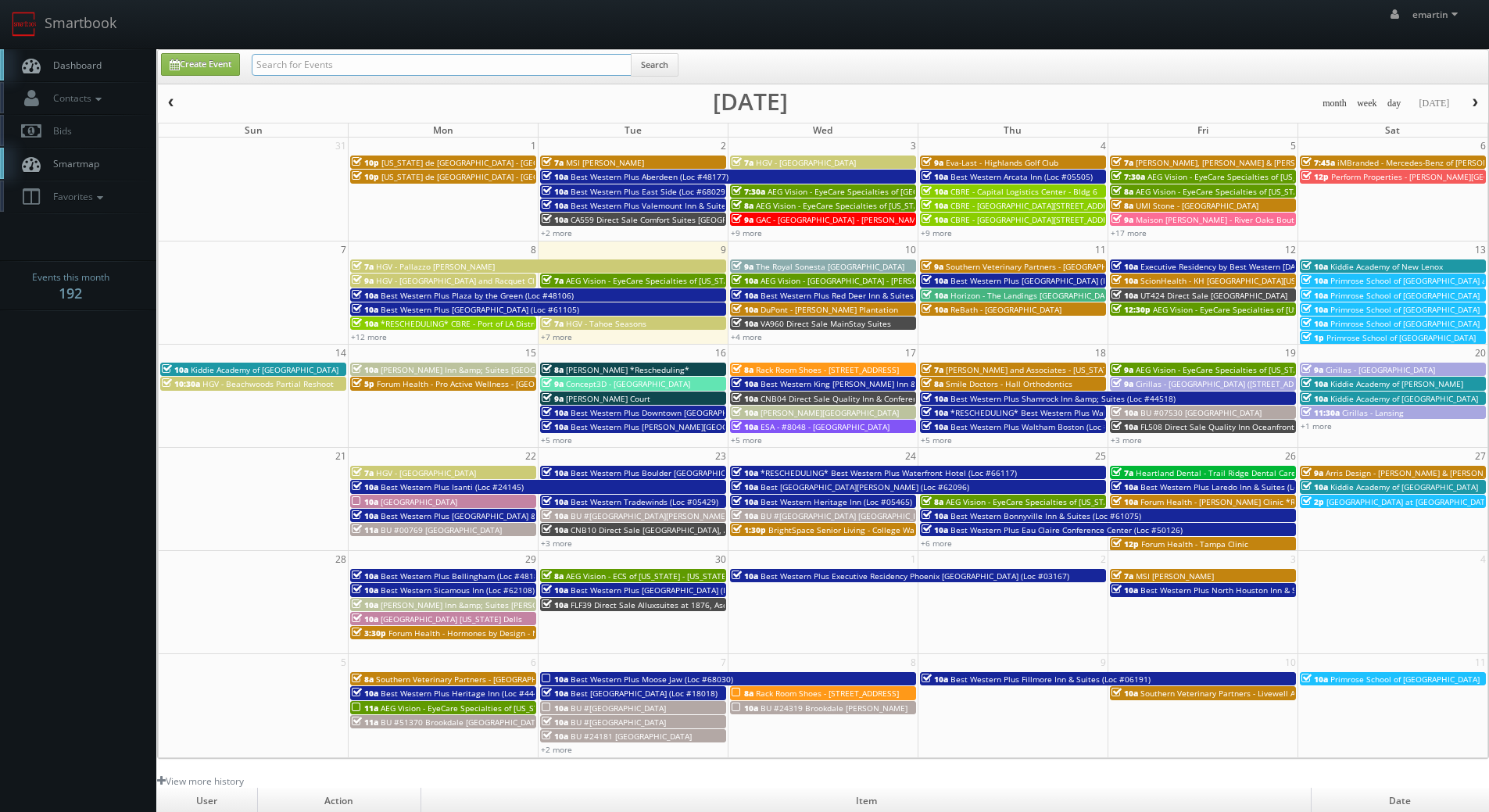
click at [408, 68] on input "text" at bounding box center [441, 64] width 380 height 22
type input "[GEOGRAPHIC_DATA]"
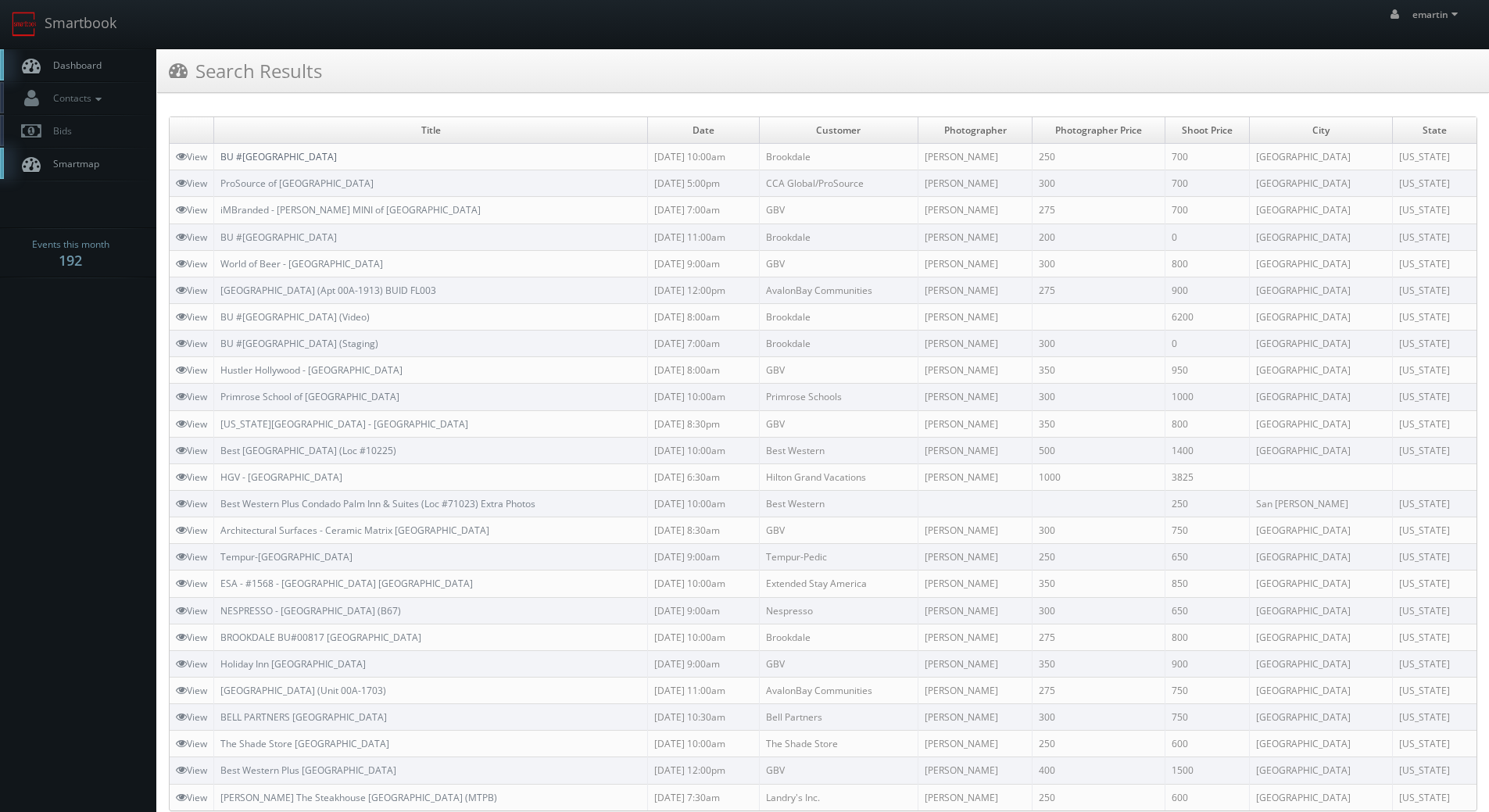
click at [337, 156] on link "BU #[GEOGRAPHIC_DATA]" at bounding box center [279, 156] width 116 height 14
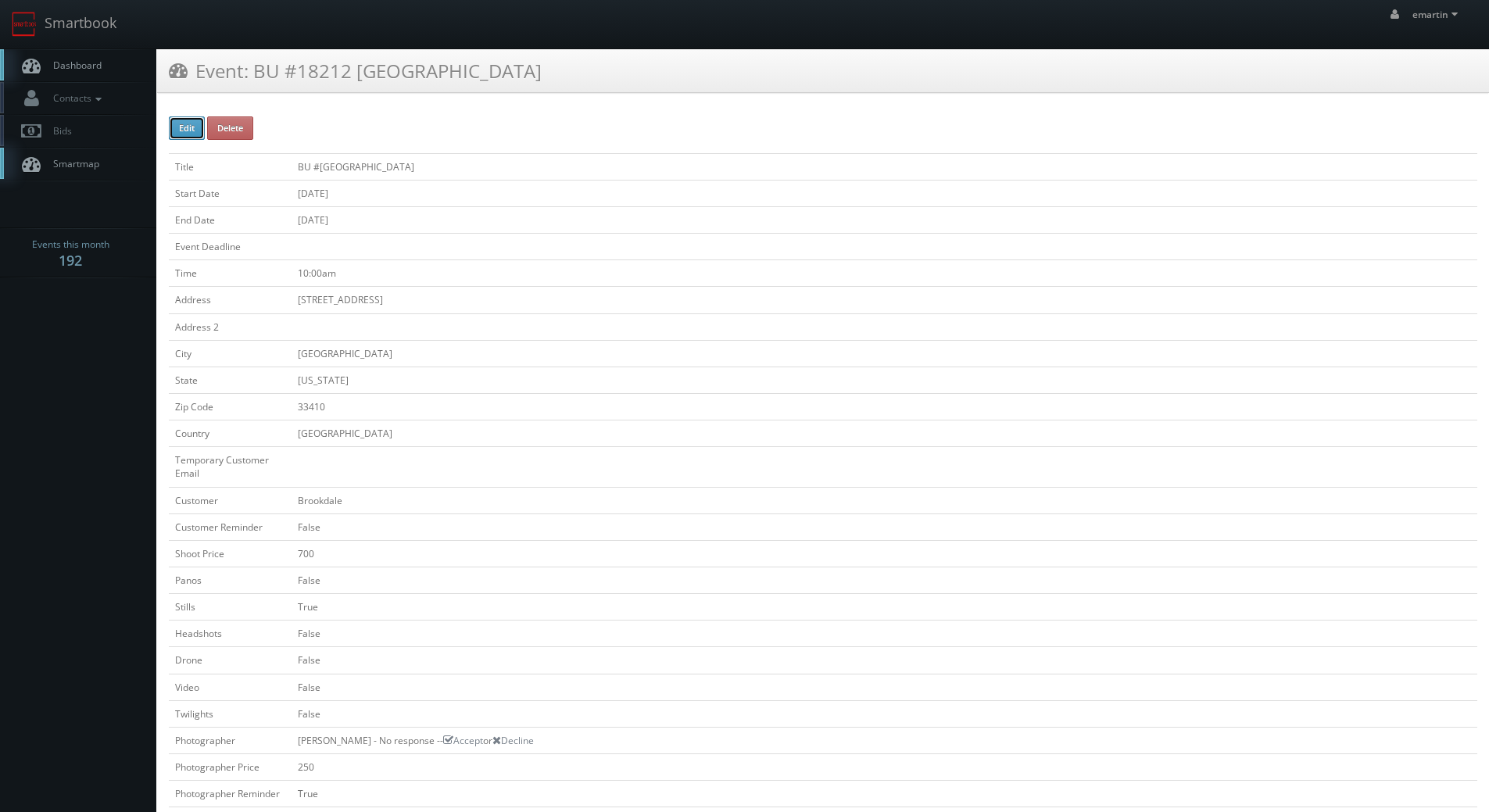
click at [181, 123] on button "Edit" at bounding box center [187, 128] width 36 height 24
type input "BU #[GEOGRAPHIC_DATA]"
type input "[STREET_ADDRESS]"
type input "[GEOGRAPHIC_DATA]"
type input "33410"
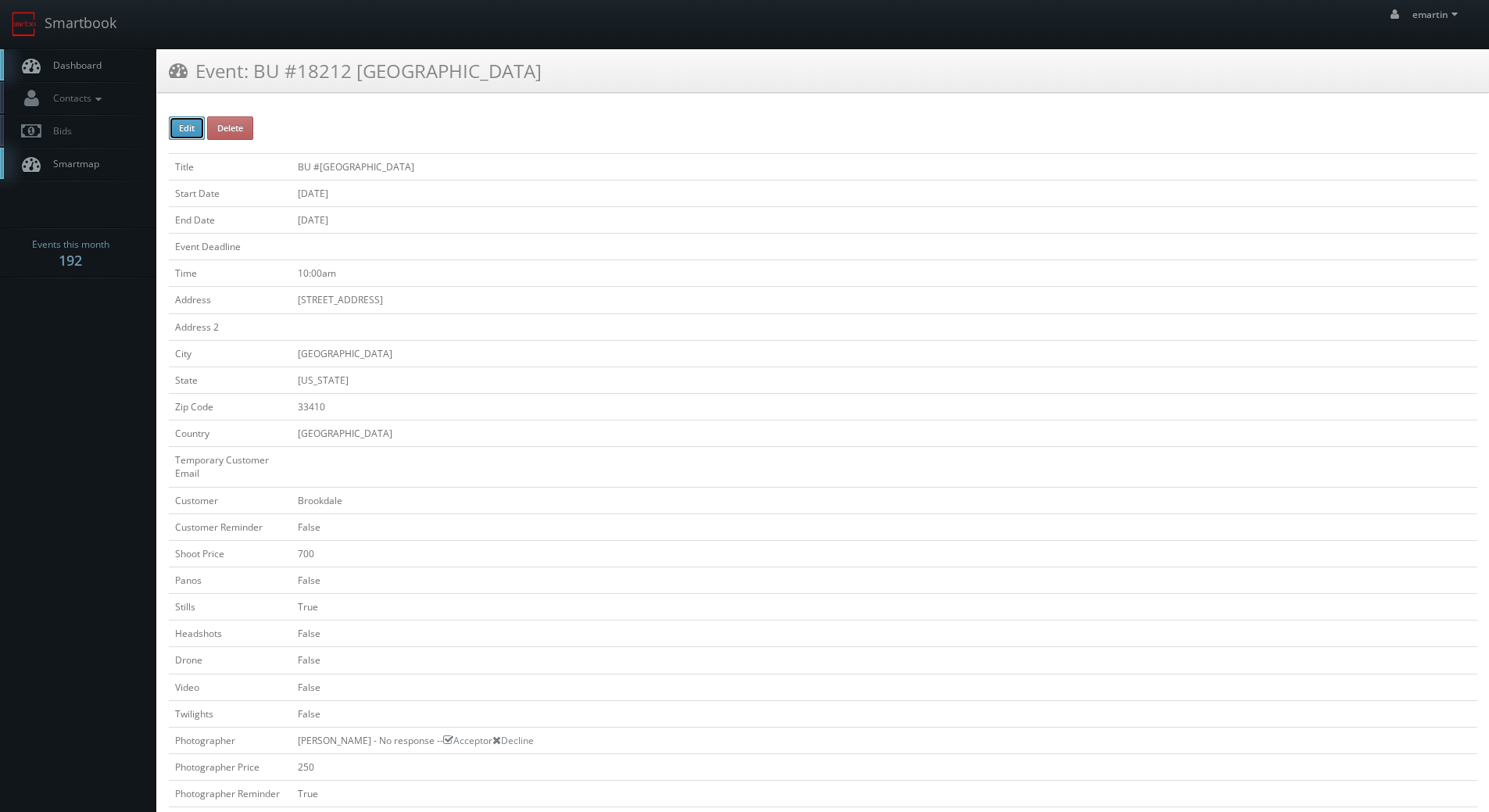
checkbox input "false"
type input "700"
checkbox input "false"
checkbox input "true"
checkbox input "false"
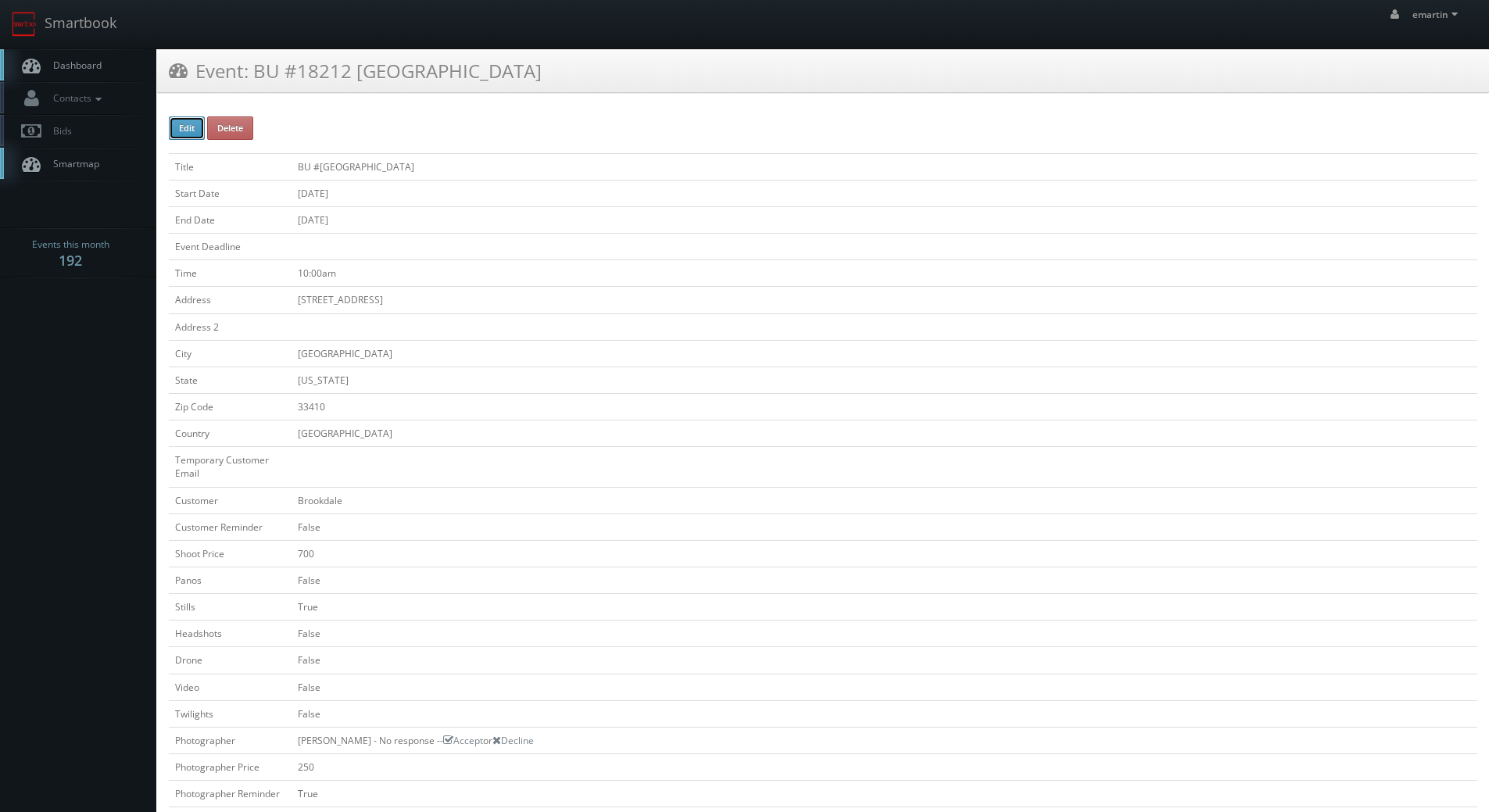
checkbox input "false"
type input "[DATE]"
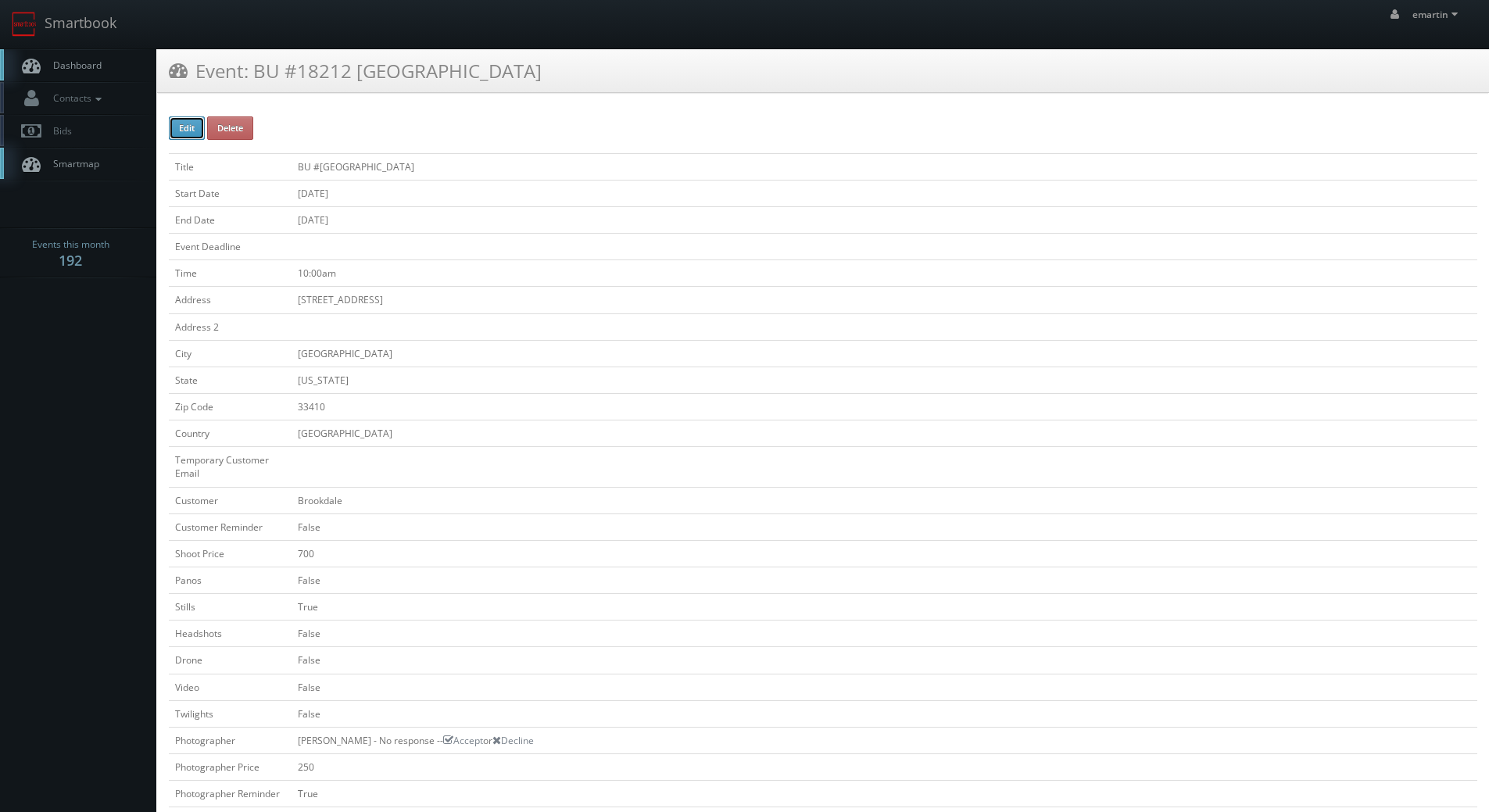
type input "[DATE]"
type input "10:00am"
checkbox input "true"
checkbox input "false"
type input "700"
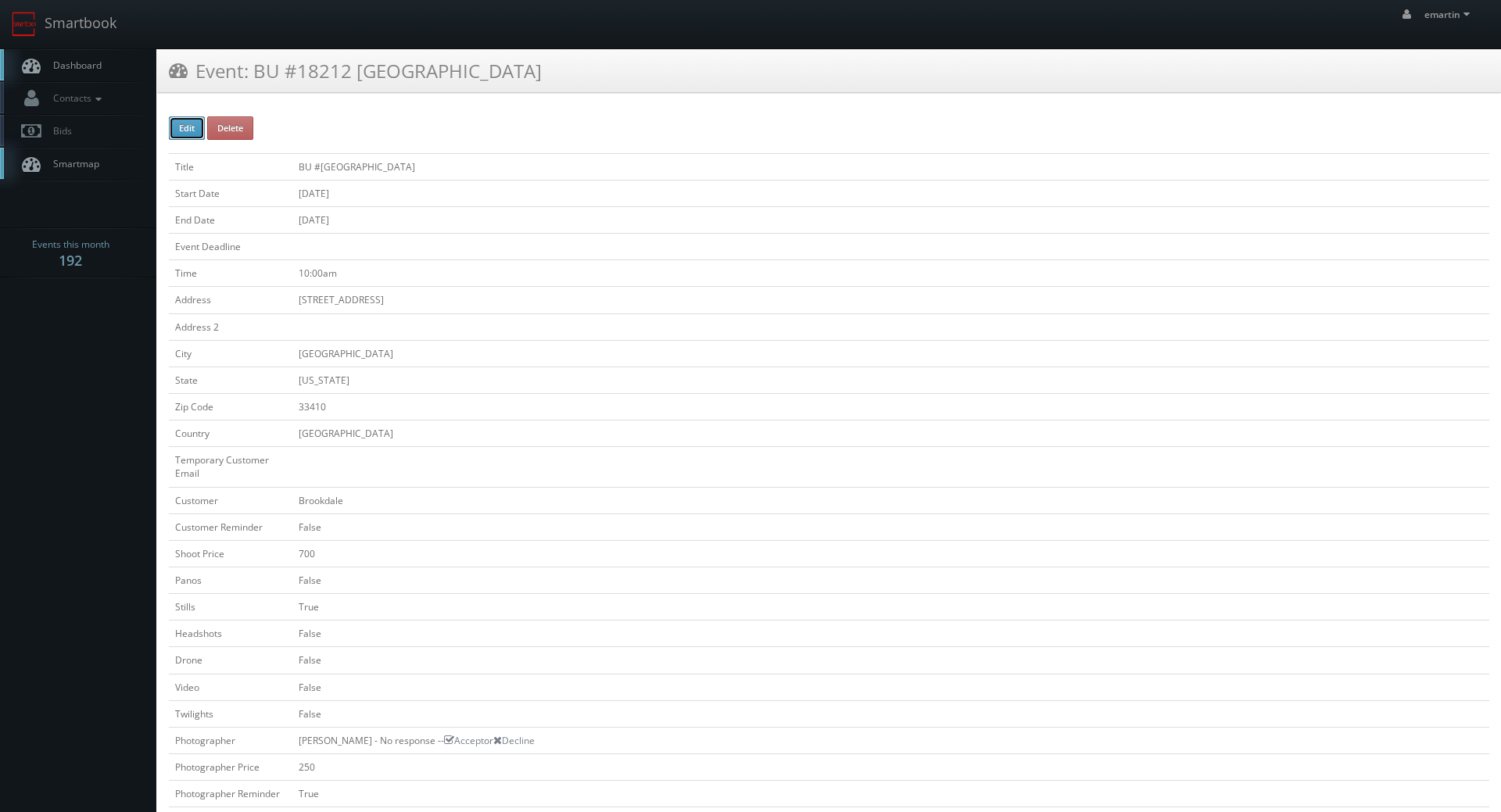
type input "250"
select select "[US_STATE]"
select select "fake56@mg.cs3calendar.com"
select select "mireyacierto@hotmail.com"
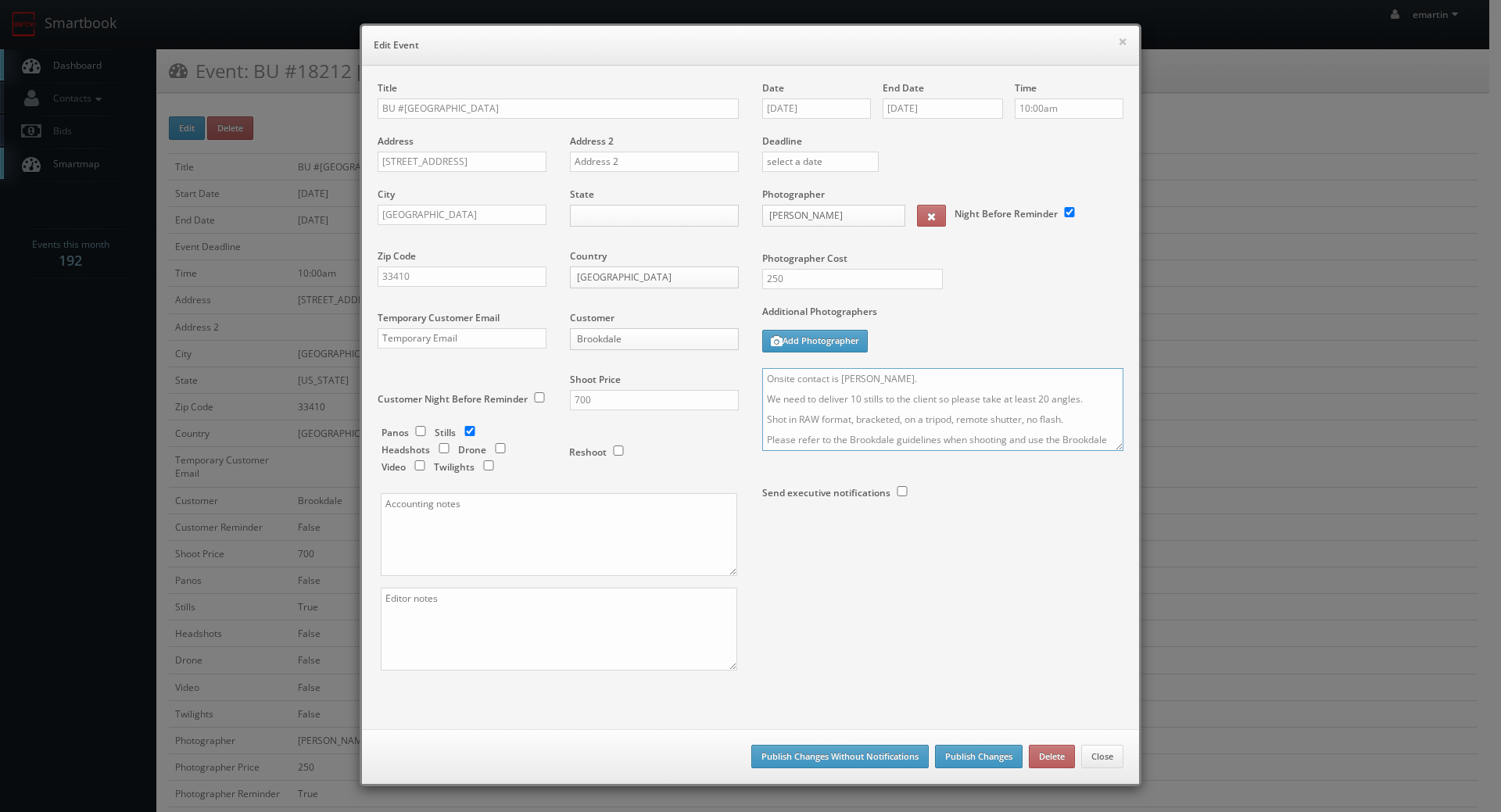
drag, startPoint x: 932, startPoint y: 379, endPoint x: 945, endPoint y: 386, distance: 14.8
click at [945, 386] on textarea "Onsite contact is Cheryl Sanchez. We need to deliver 10 stills to the client so…" at bounding box center [943, 409] width 361 height 83
click at [762, 380] on textarea "Onsite contact is Cheryl Sanchez. We need to deliver 10 stills to the client so…" at bounding box center [943, 409] width 361 height 83
click at [763, 378] on textarea "Onsite contact is Cheryl Sanchez. We need to deliver 10 stills to the client so…" at bounding box center [943, 409] width 361 height 83
type textarea "UPDATE: This will be for the renovated common area only to show off the new fur…"
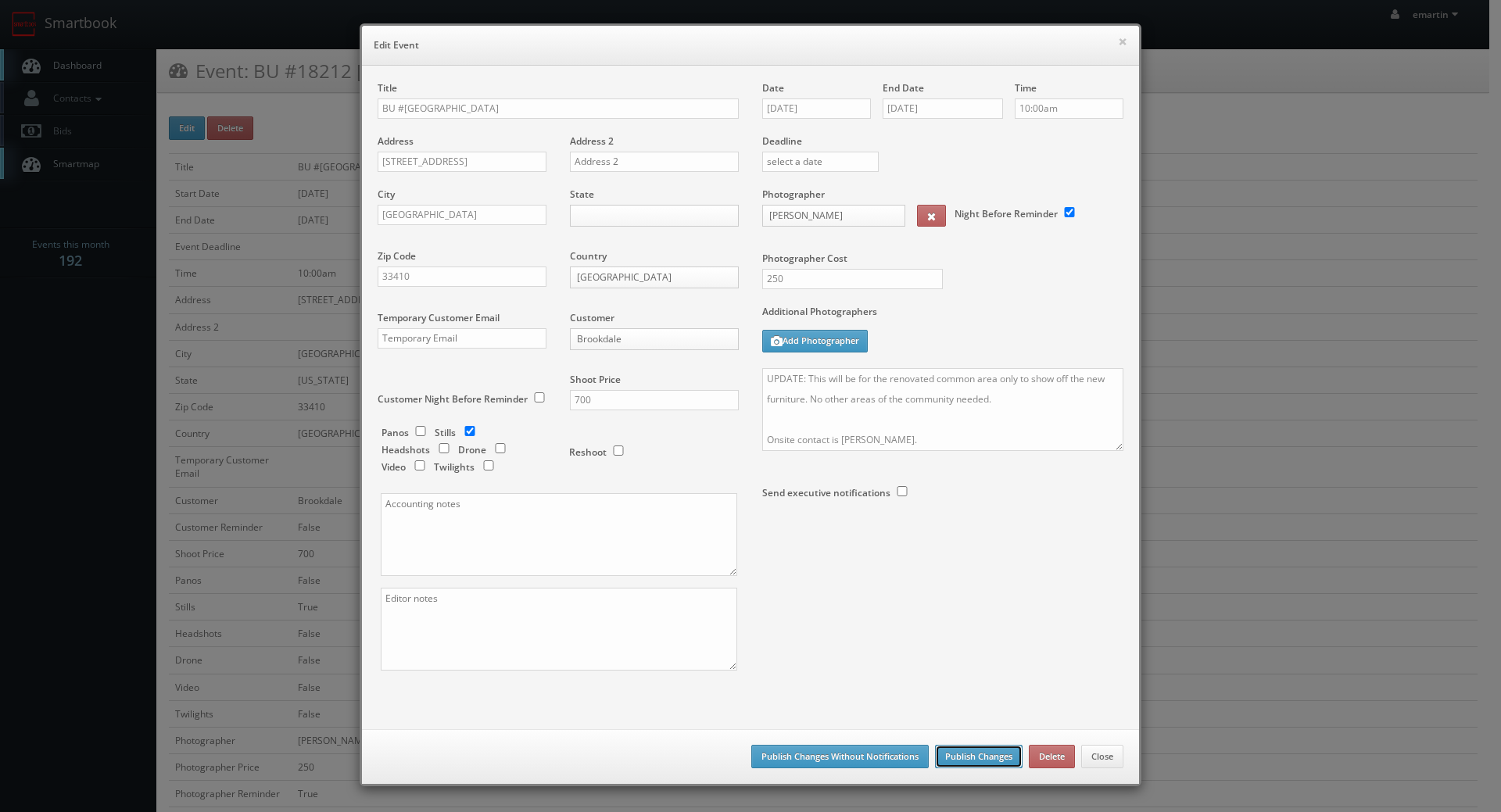
click at [987, 755] on button "Publish Changes" at bounding box center [978, 757] width 87 height 24
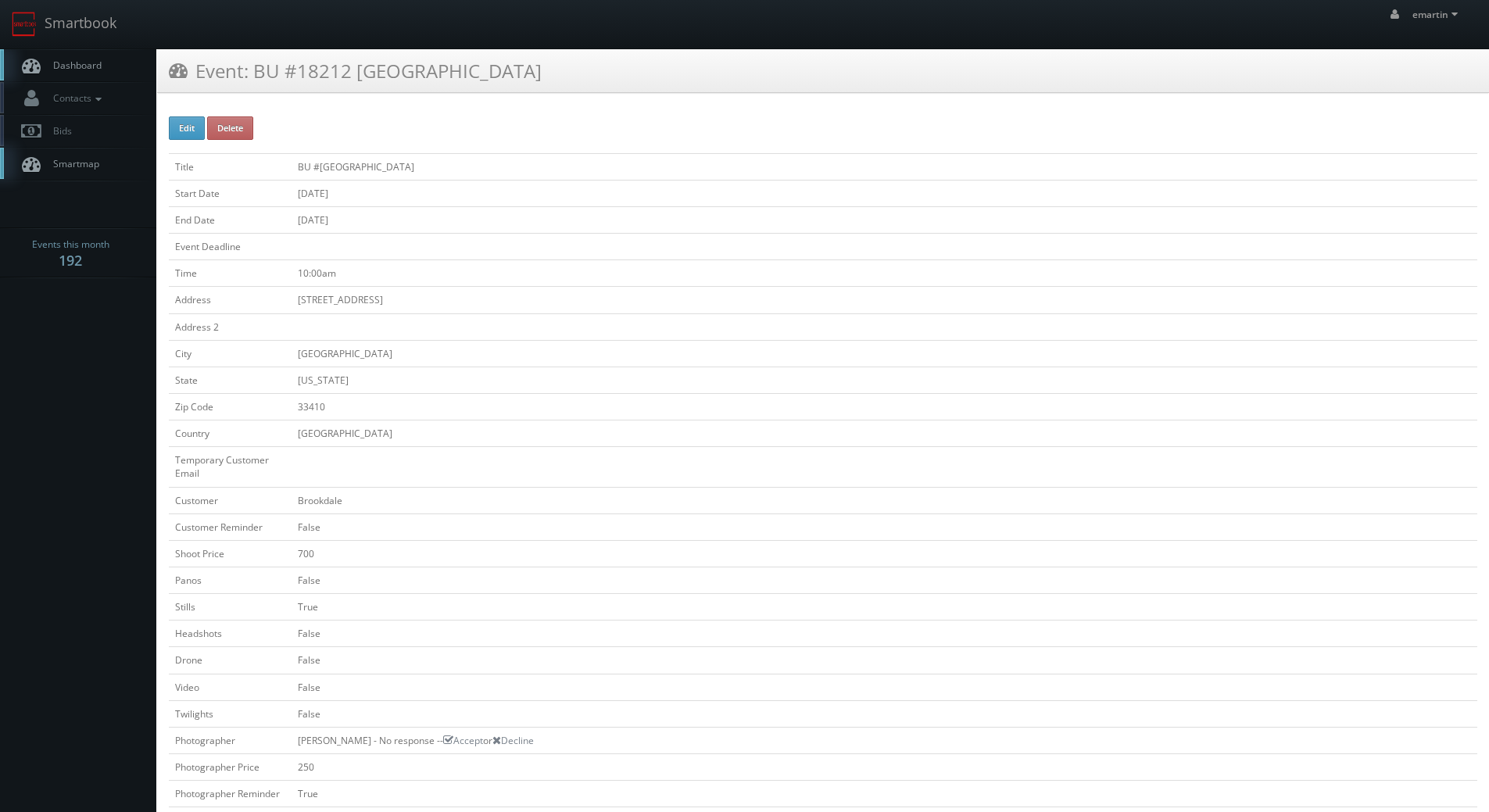
click at [83, 68] on span "Dashboard" at bounding box center [73, 65] width 56 height 14
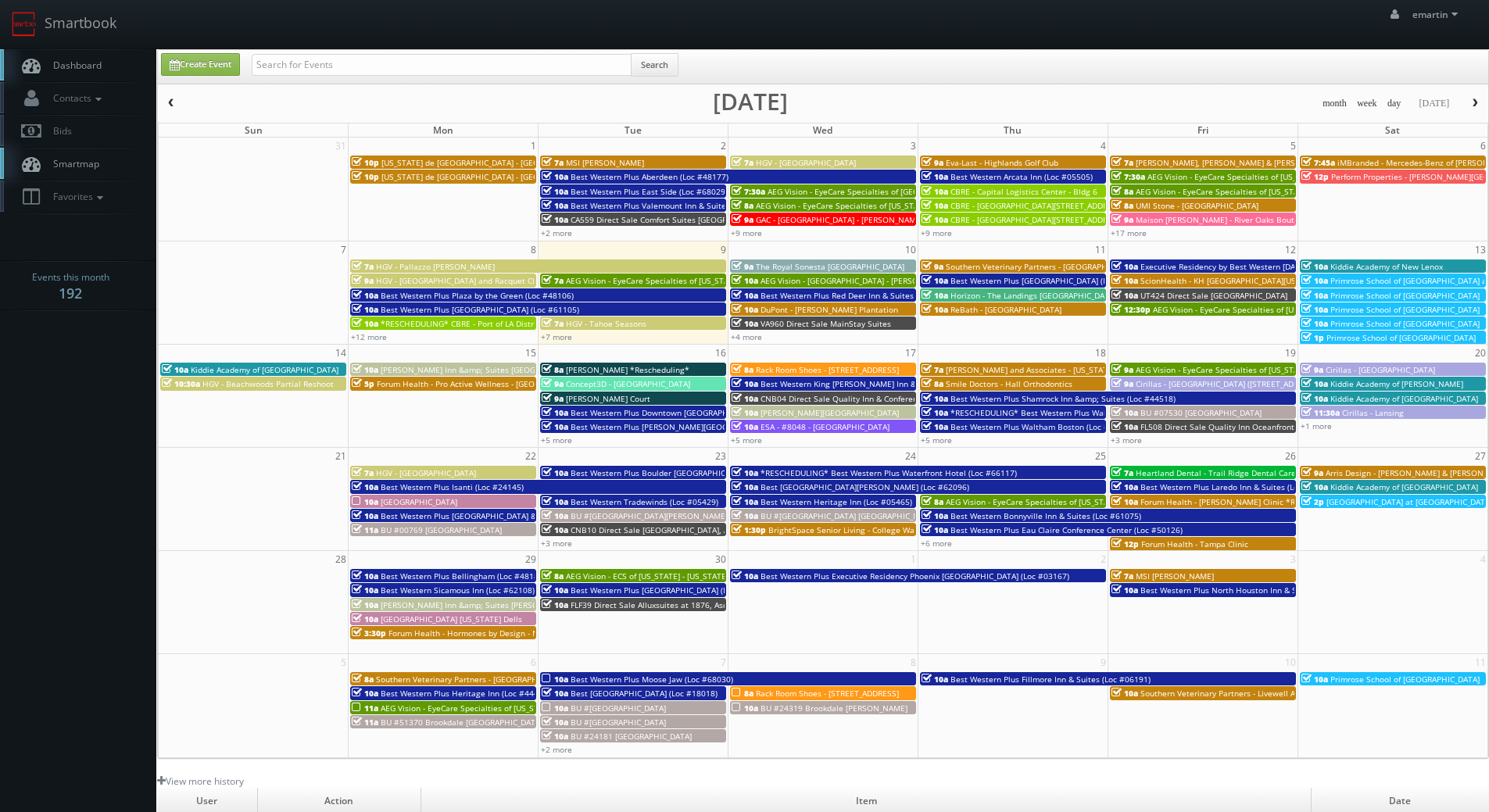
click at [340, 77] on div "Search" at bounding box center [465, 69] width 426 height 31
click at [345, 69] on input "text" at bounding box center [441, 64] width 380 height 22
type input "sherwood"
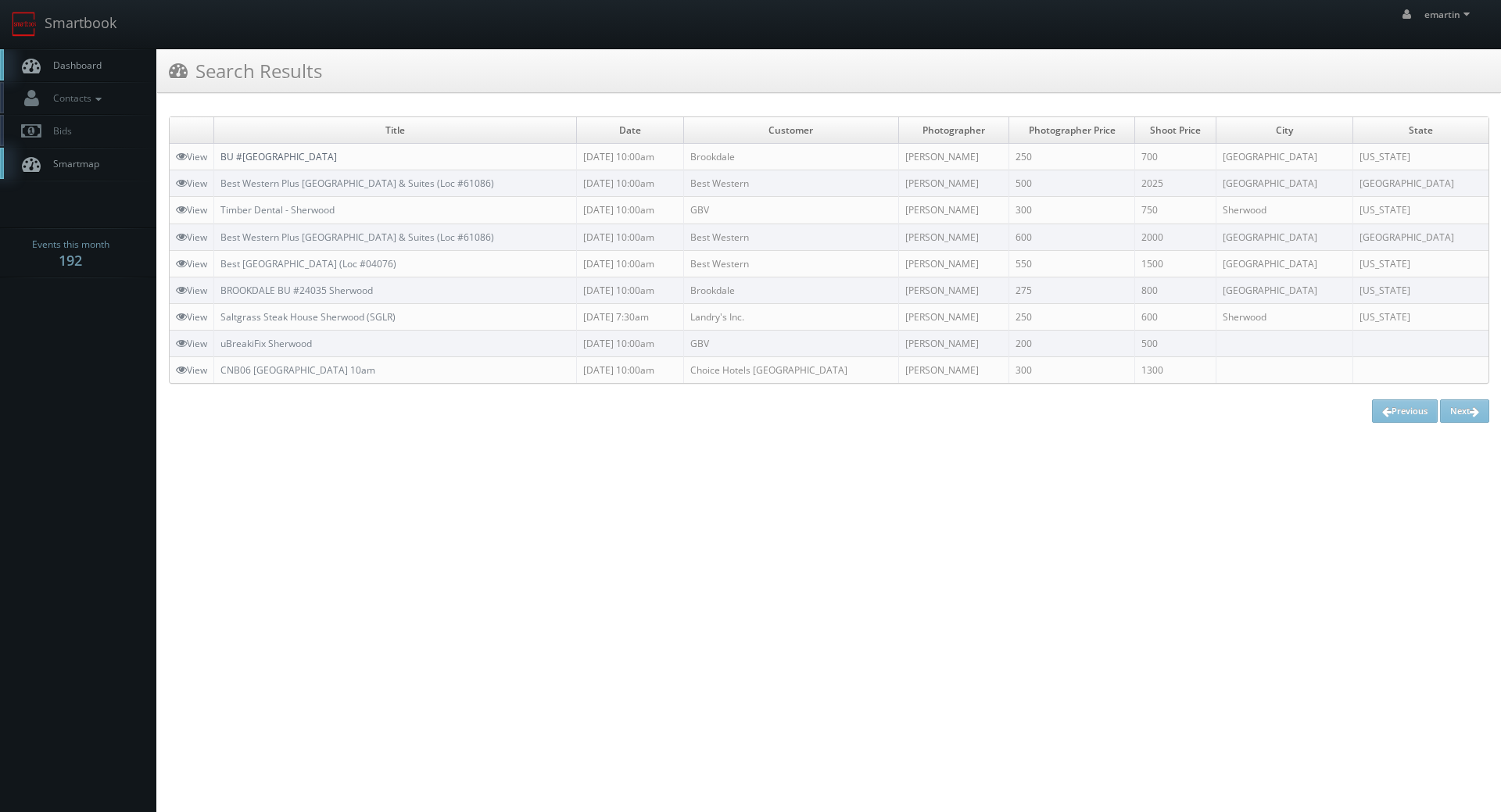
click at [283, 161] on link "BU #[GEOGRAPHIC_DATA]" at bounding box center [279, 156] width 116 height 14
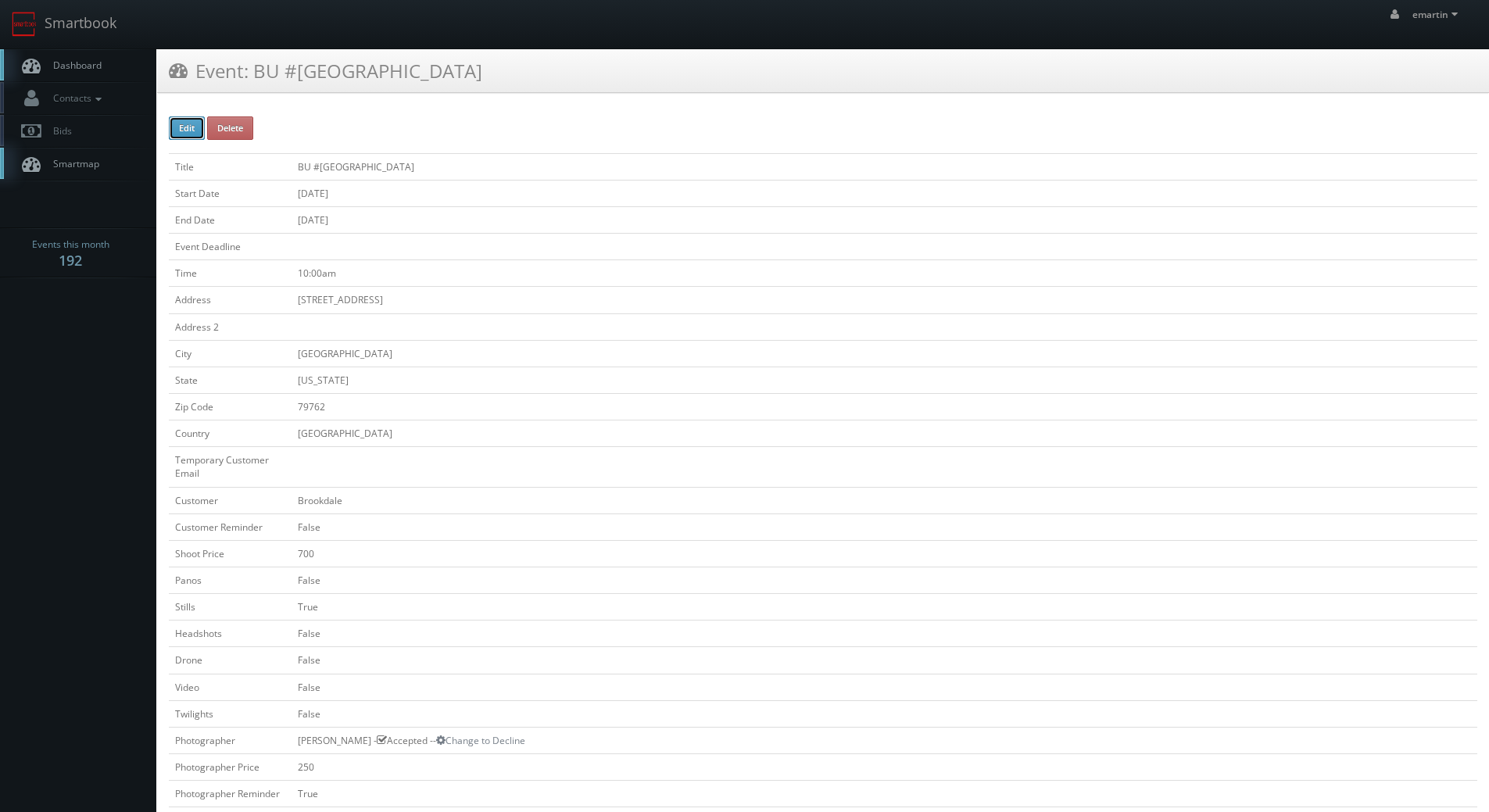
click at [178, 135] on button "Edit" at bounding box center [187, 128] width 36 height 24
type input "BU #[GEOGRAPHIC_DATA]"
type input "[STREET_ADDRESS]"
type input "[GEOGRAPHIC_DATA]"
type input "79762"
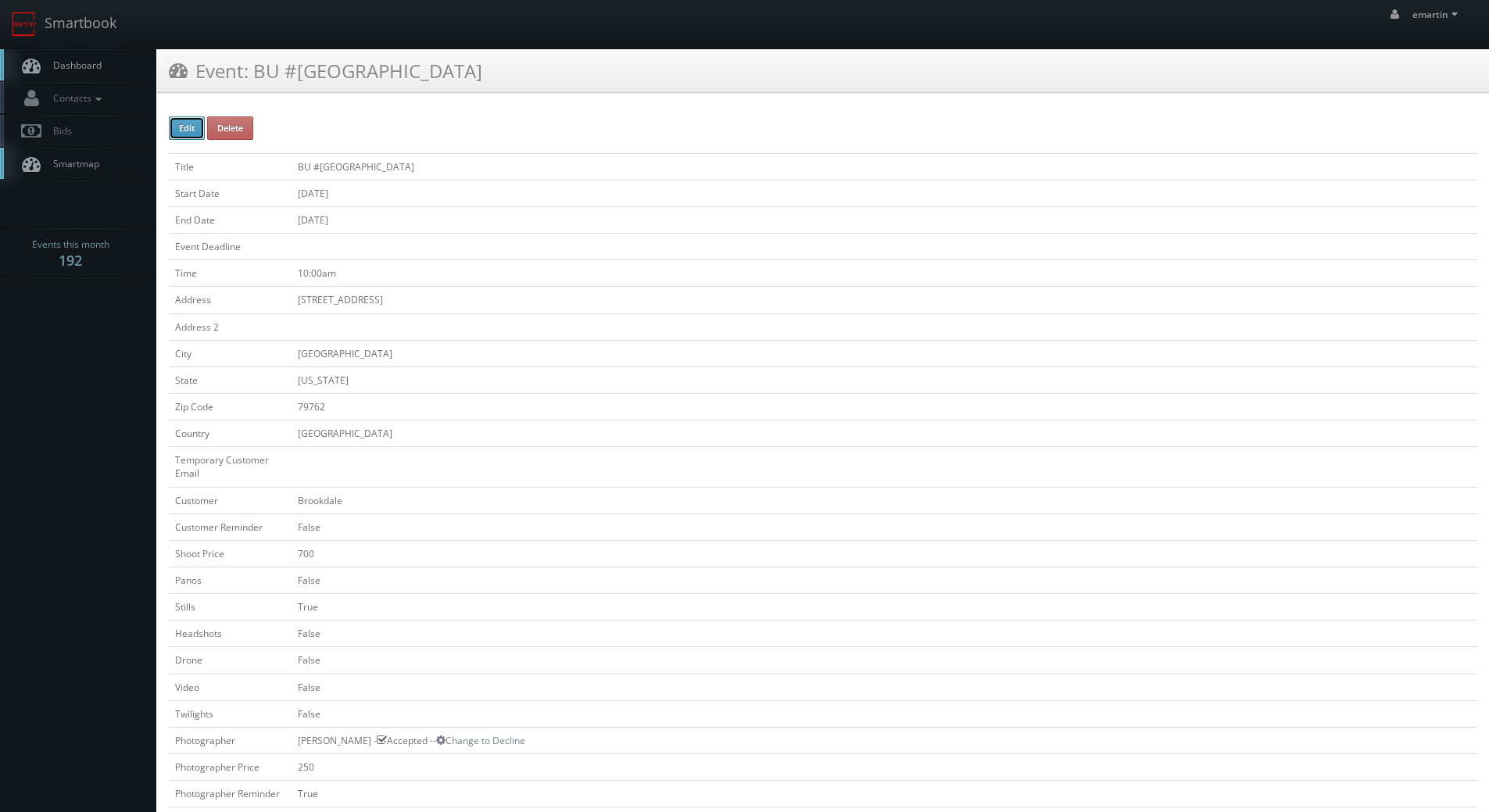
checkbox input "false"
type input "700"
checkbox input "false"
checkbox input "true"
checkbox input "false"
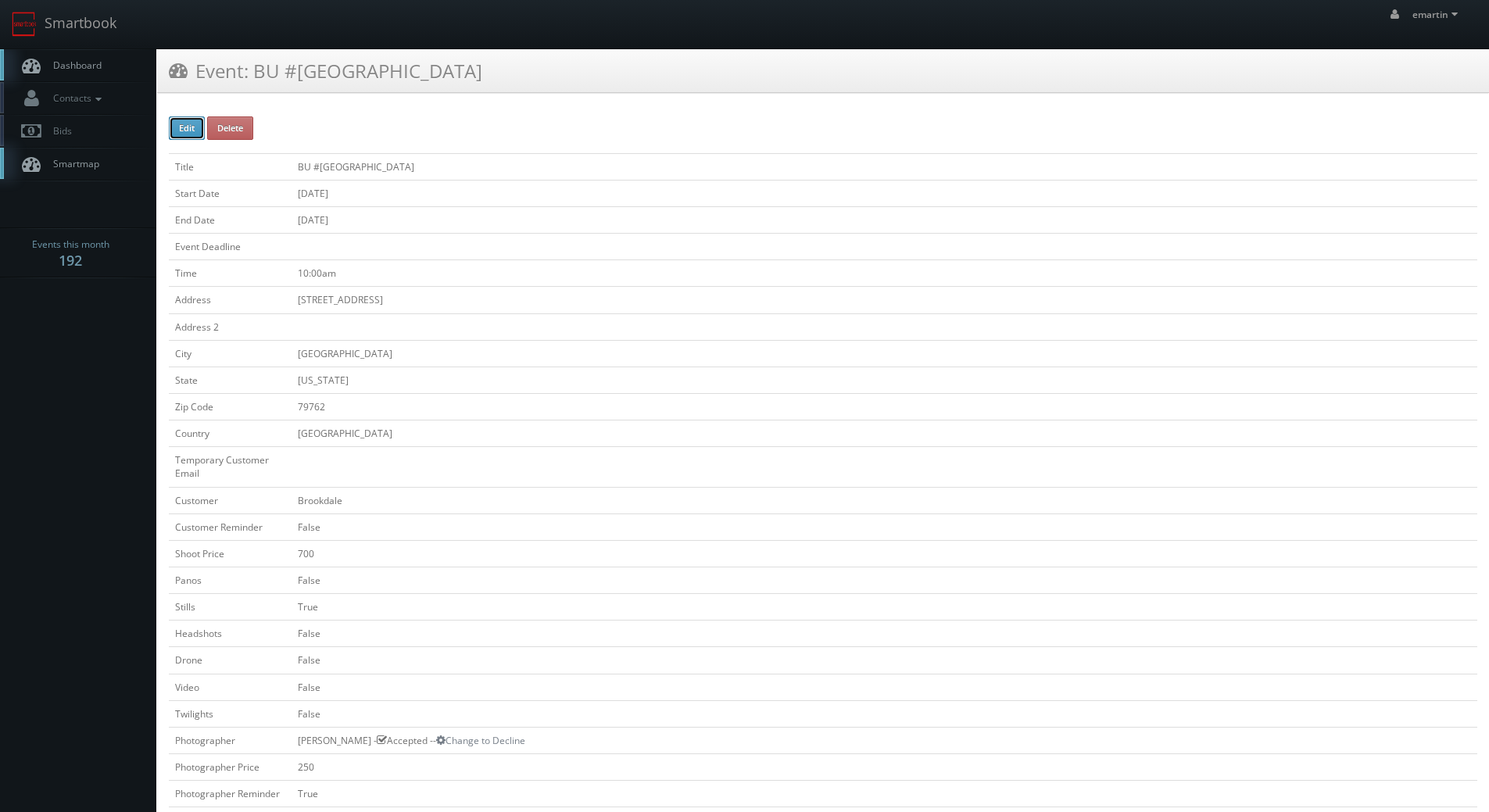
checkbox input "false"
type input "[DATE]"
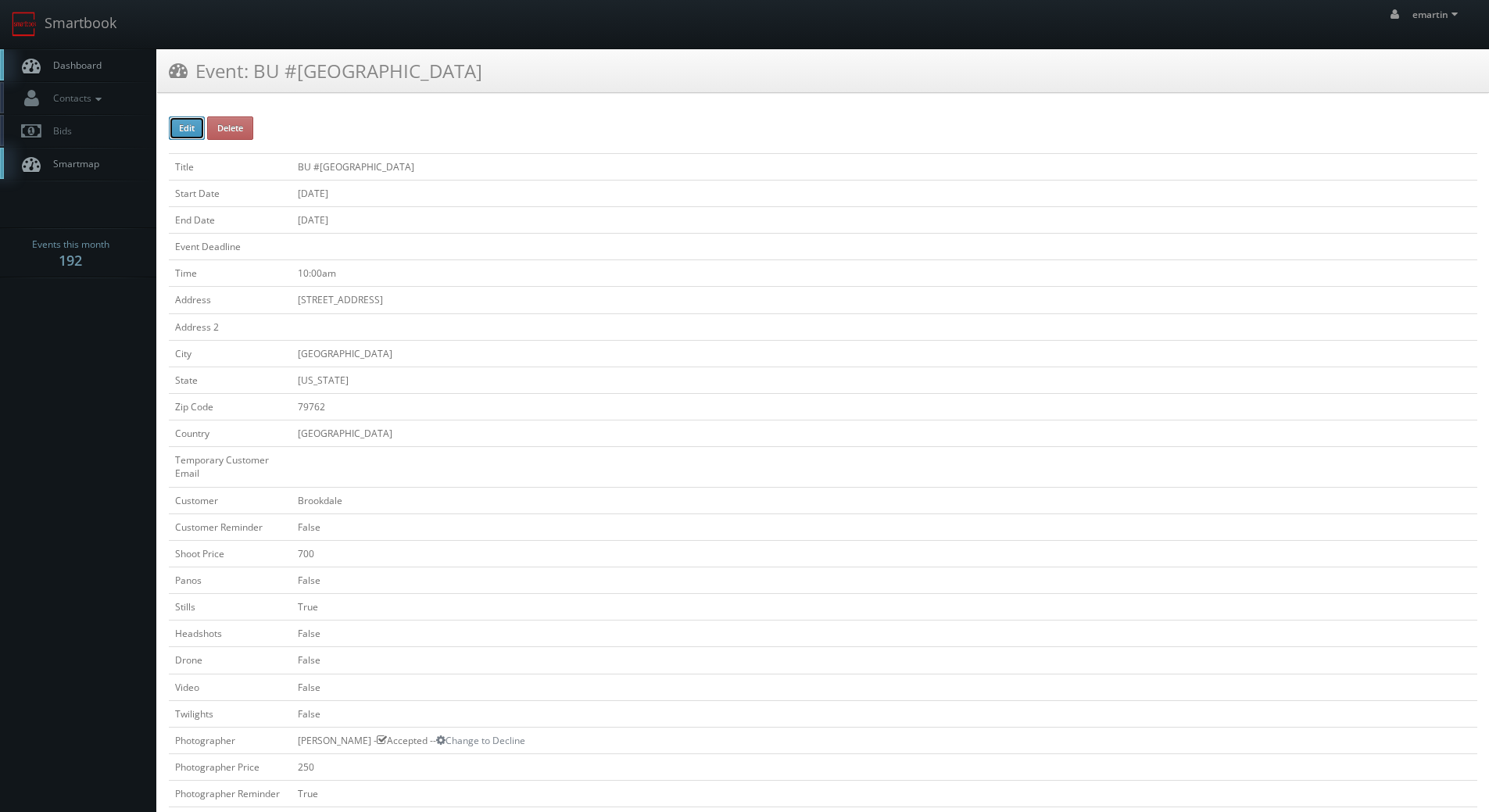
type input "[DATE]"
type input "10:00am"
checkbox input "true"
checkbox input "false"
select select "[US_STATE]"
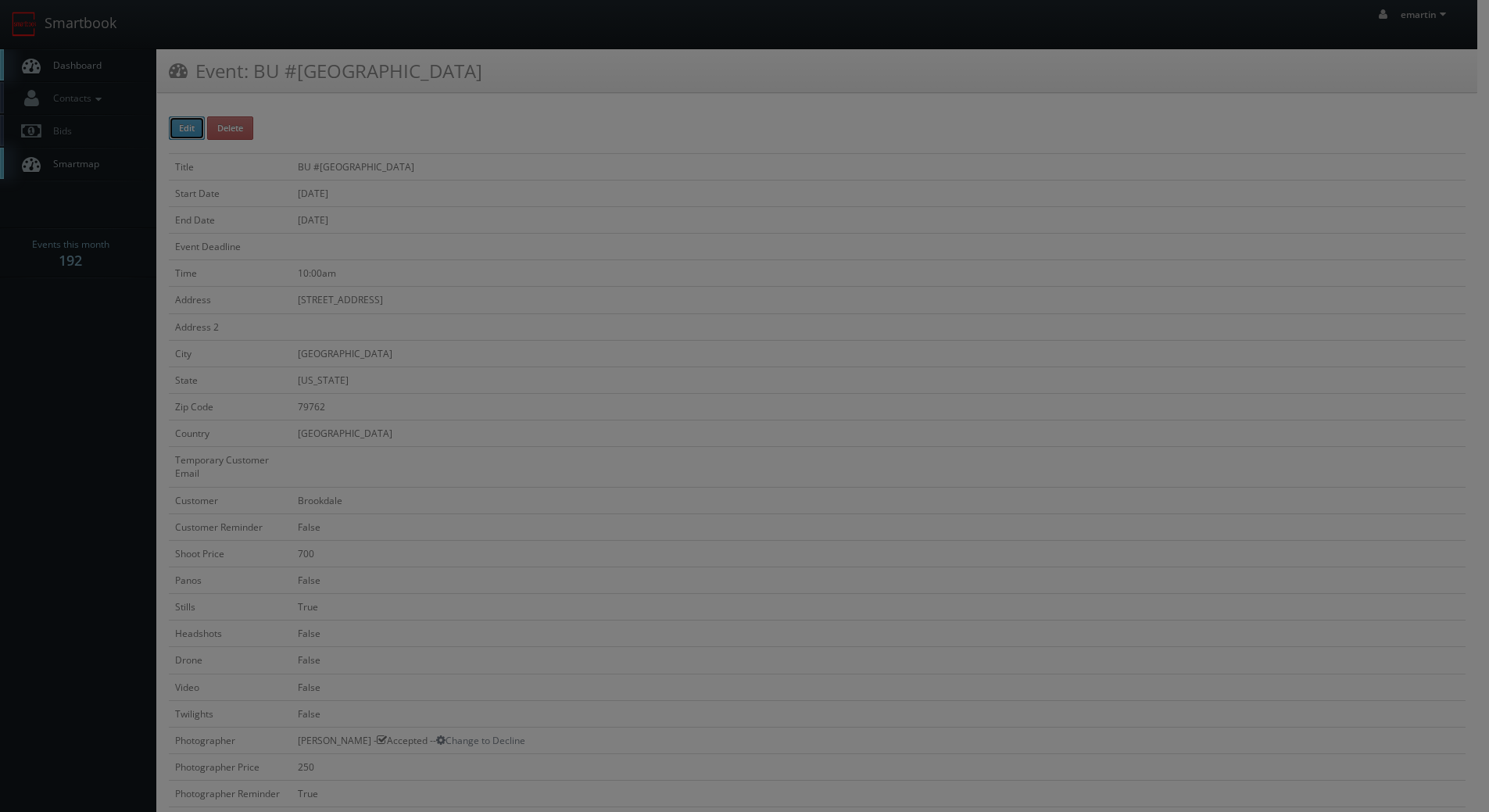
type input "700"
type input "250"
select select "fake56@mg.cs3calendar.com"
select select "saicinena@me.com"
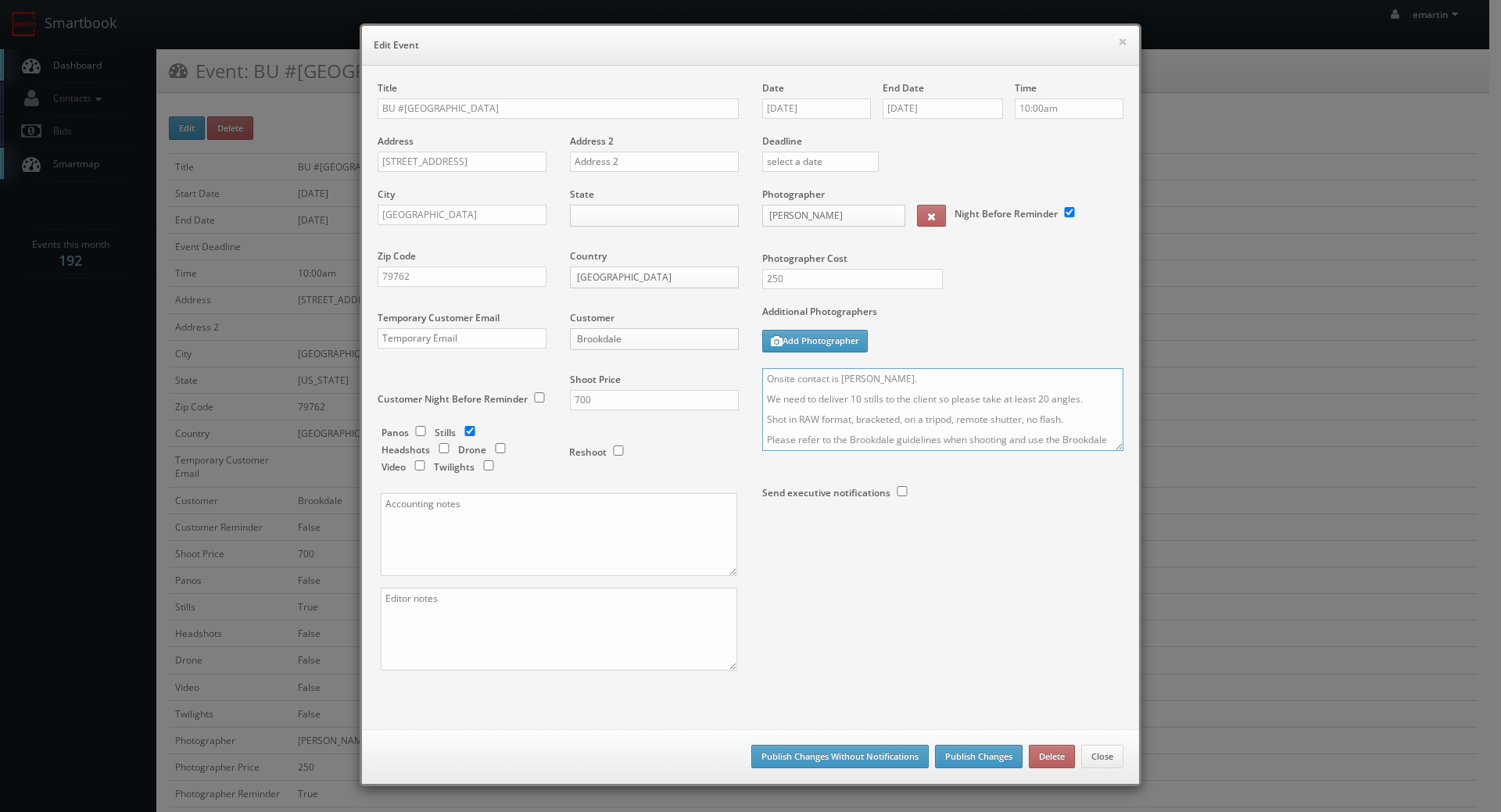
click at [763, 378] on textarea "Onsite contact is Melani Gonzalez. We need to deliver 10 stills to the client s…" at bounding box center [943, 409] width 361 height 83
click at [768, 378] on textarea "Onsite contact is Melani Gonzalez. We need to deliver 10 stills to the client s…" at bounding box center [943, 409] width 361 height 83
type textarea "UPDATE: This will be interior only to show off their new paint job. No exterior…"
click at [948, 758] on button "Publish Changes" at bounding box center [978, 757] width 87 height 24
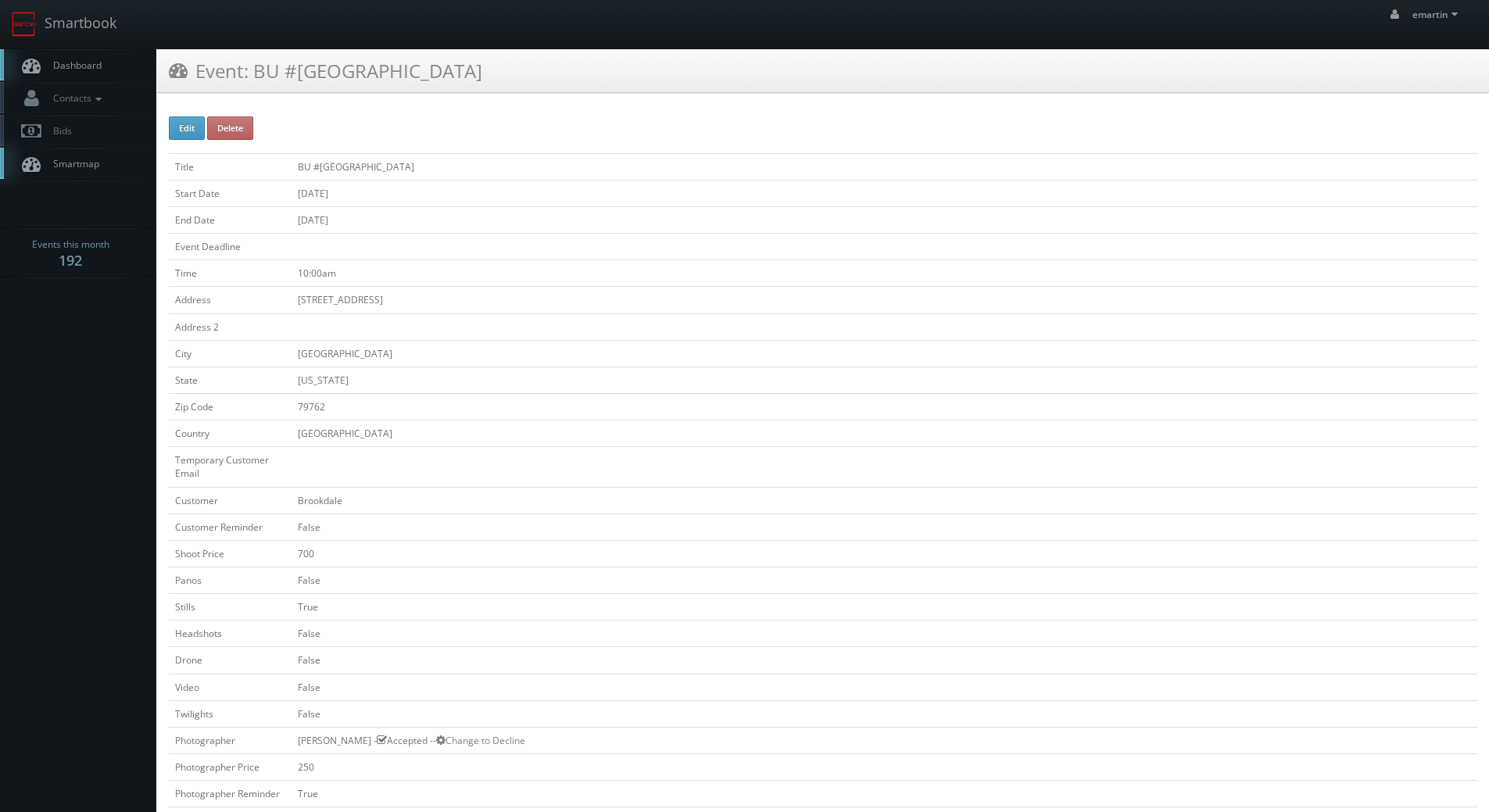
click at [87, 68] on span "Dashboard" at bounding box center [73, 65] width 56 height 14
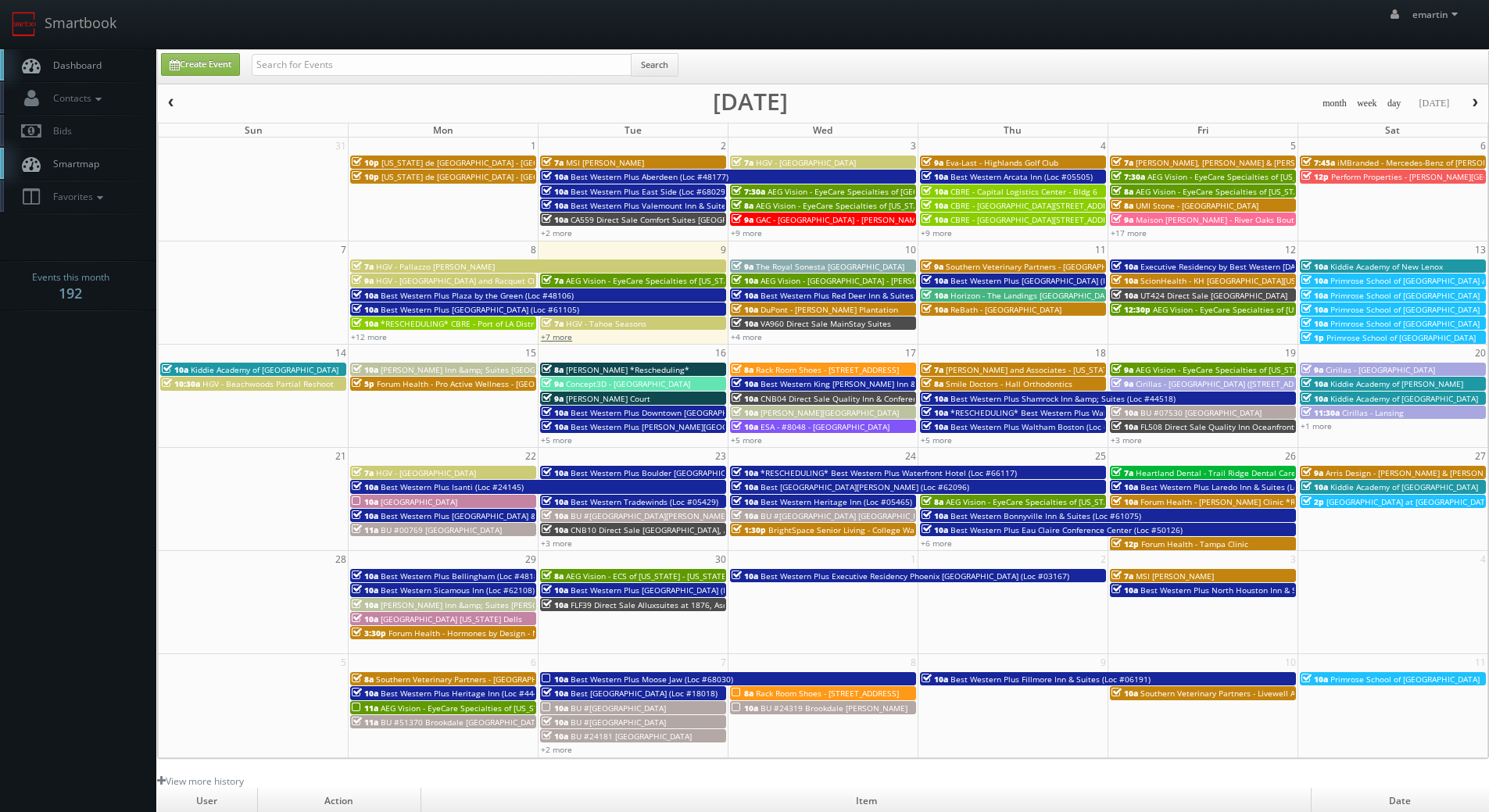
click at [559, 334] on link "+7 more" at bounding box center [556, 337] width 31 height 11
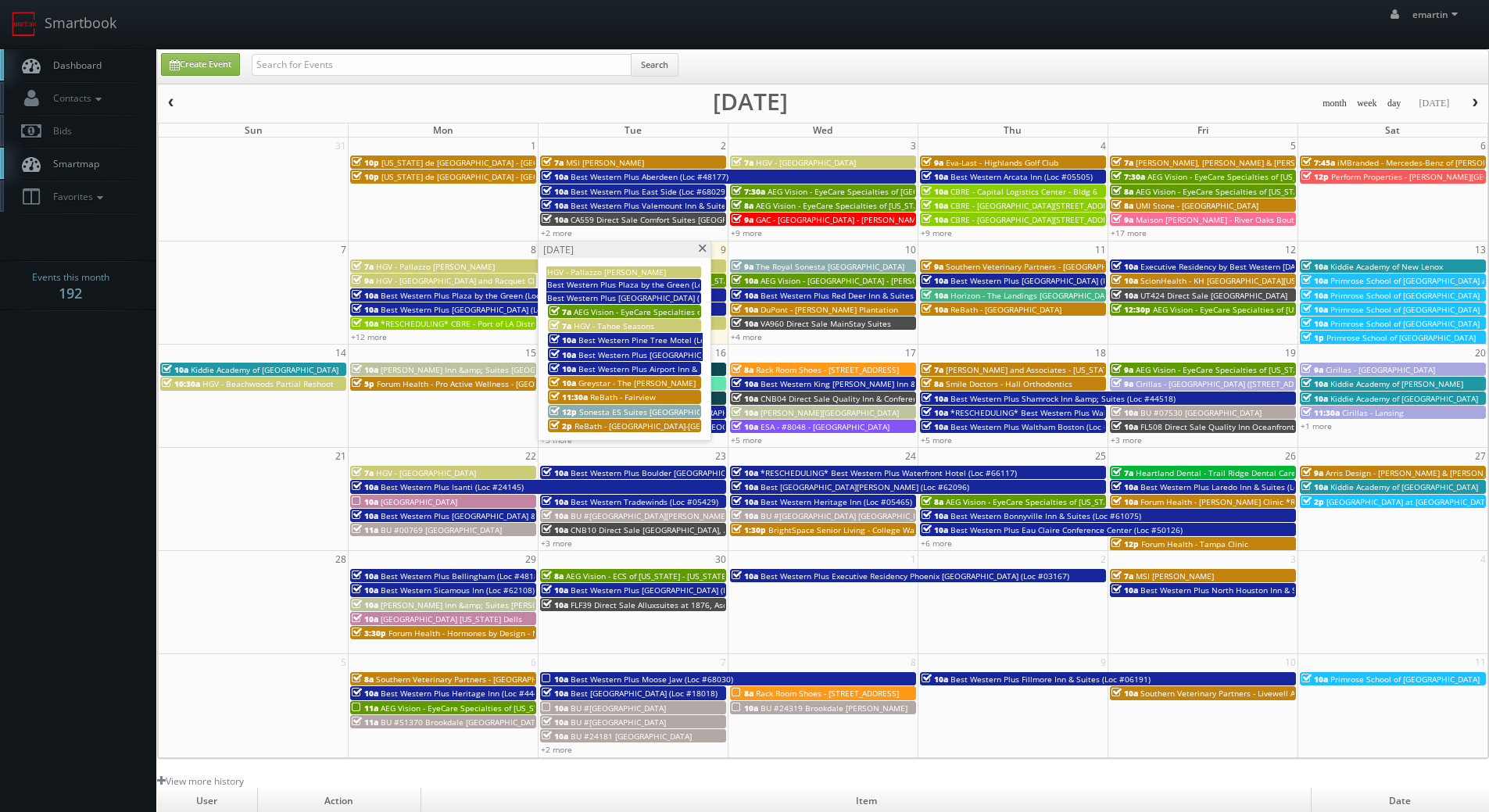
click at [612, 412] on span "Sonesta ES Suites [GEOGRAPHIC_DATA]" at bounding box center [652, 412] width 147 height 11
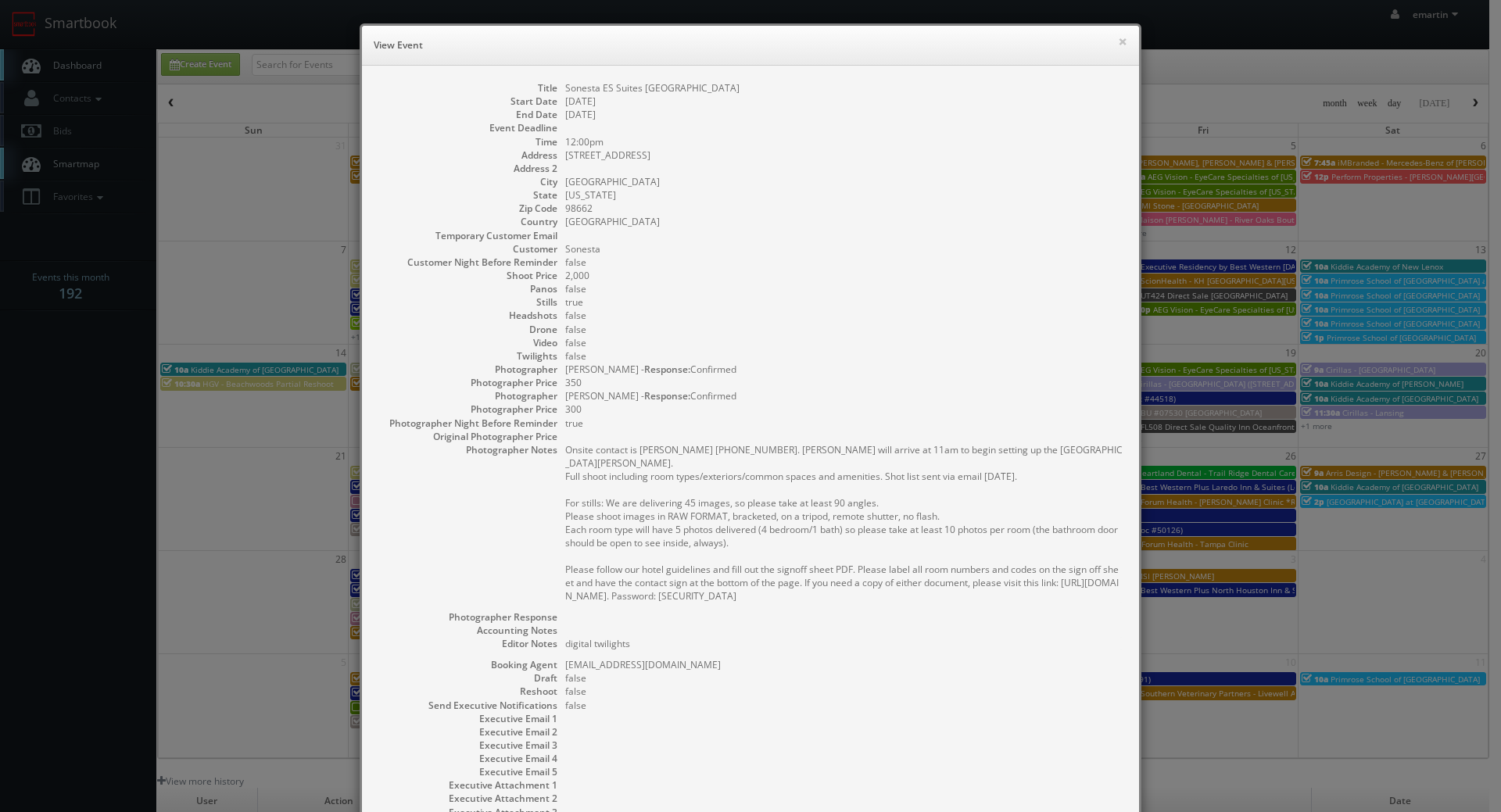
click at [770, 33] on div "× View Event" at bounding box center [750, 45] width 777 height 40
click at [735, 76] on div "Title Sonesta ES Suites Portland Vancouver 41st Street Start Date 09/09/2025 En…" at bounding box center [750, 464] width 777 height 797
click at [967, 154] on dd "7301 NE 41st St" at bounding box center [844, 155] width 558 height 14
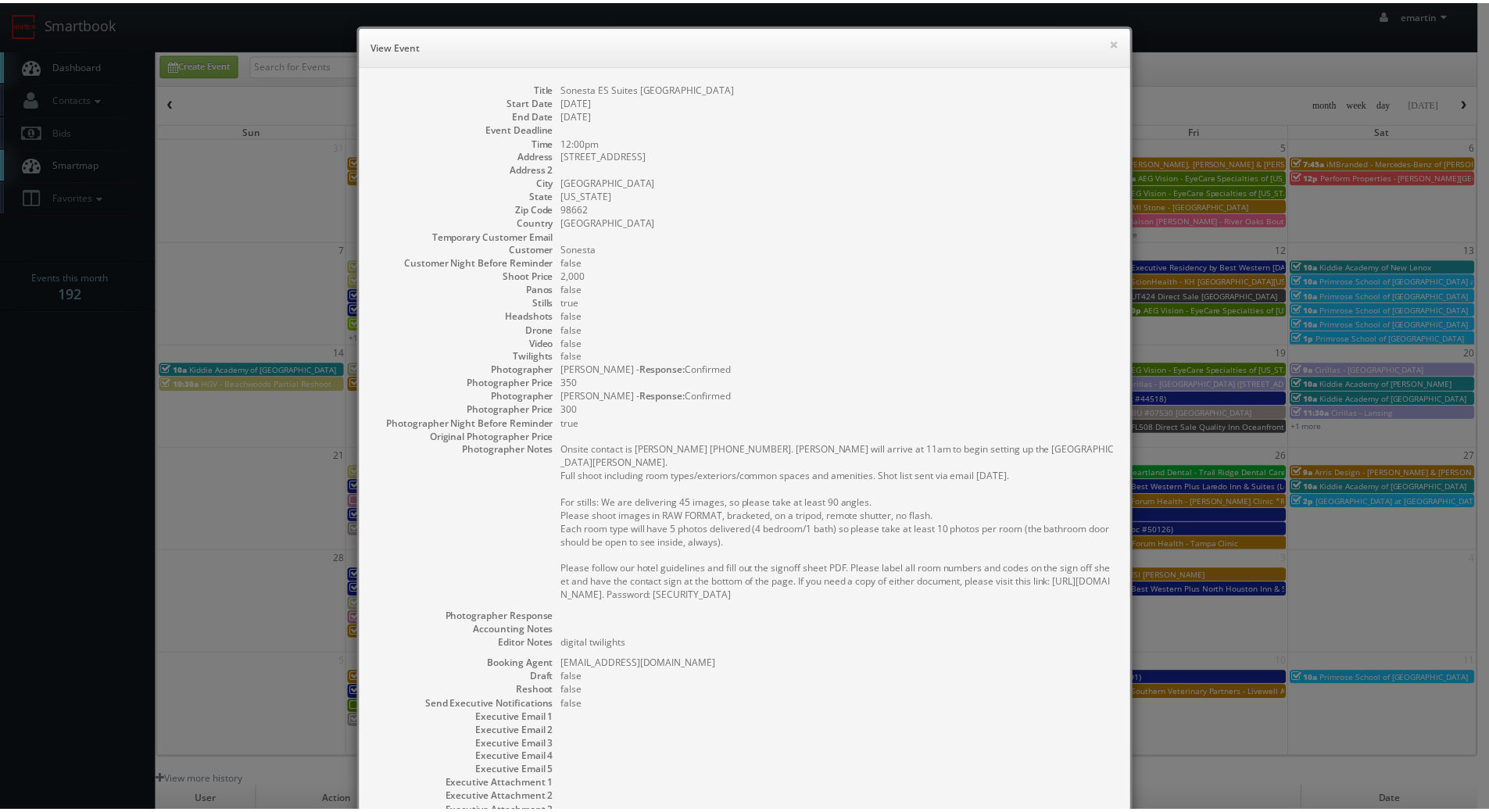
scroll to position [119, 0]
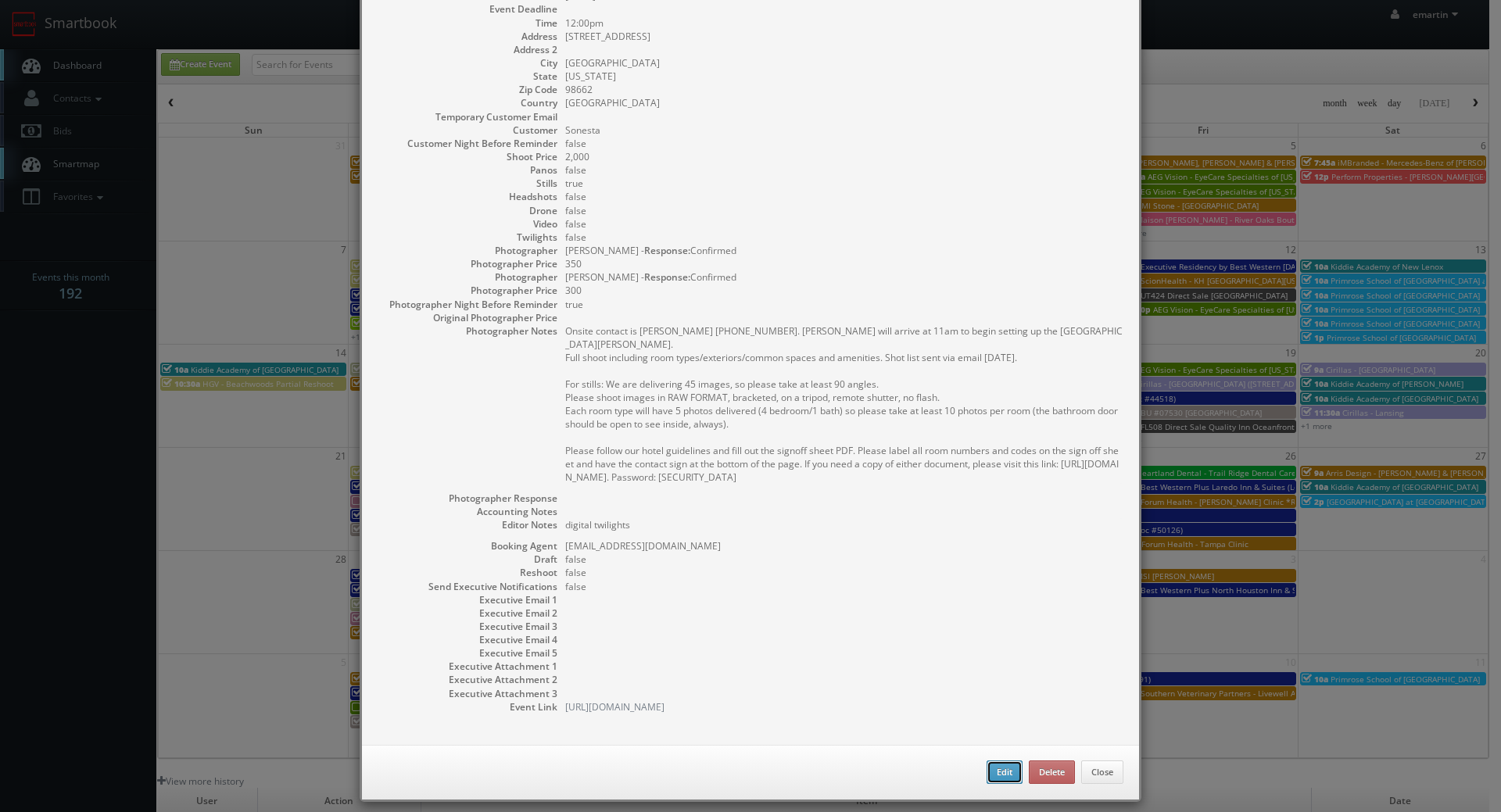
click at [1004, 760] on button "Edit" at bounding box center [1005, 772] width 36 height 24
type input "Sonesta ES Suites [GEOGRAPHIC_DATA]"
type input "7301 NE 41st St"
type input "Vancouver"
type input "98662"
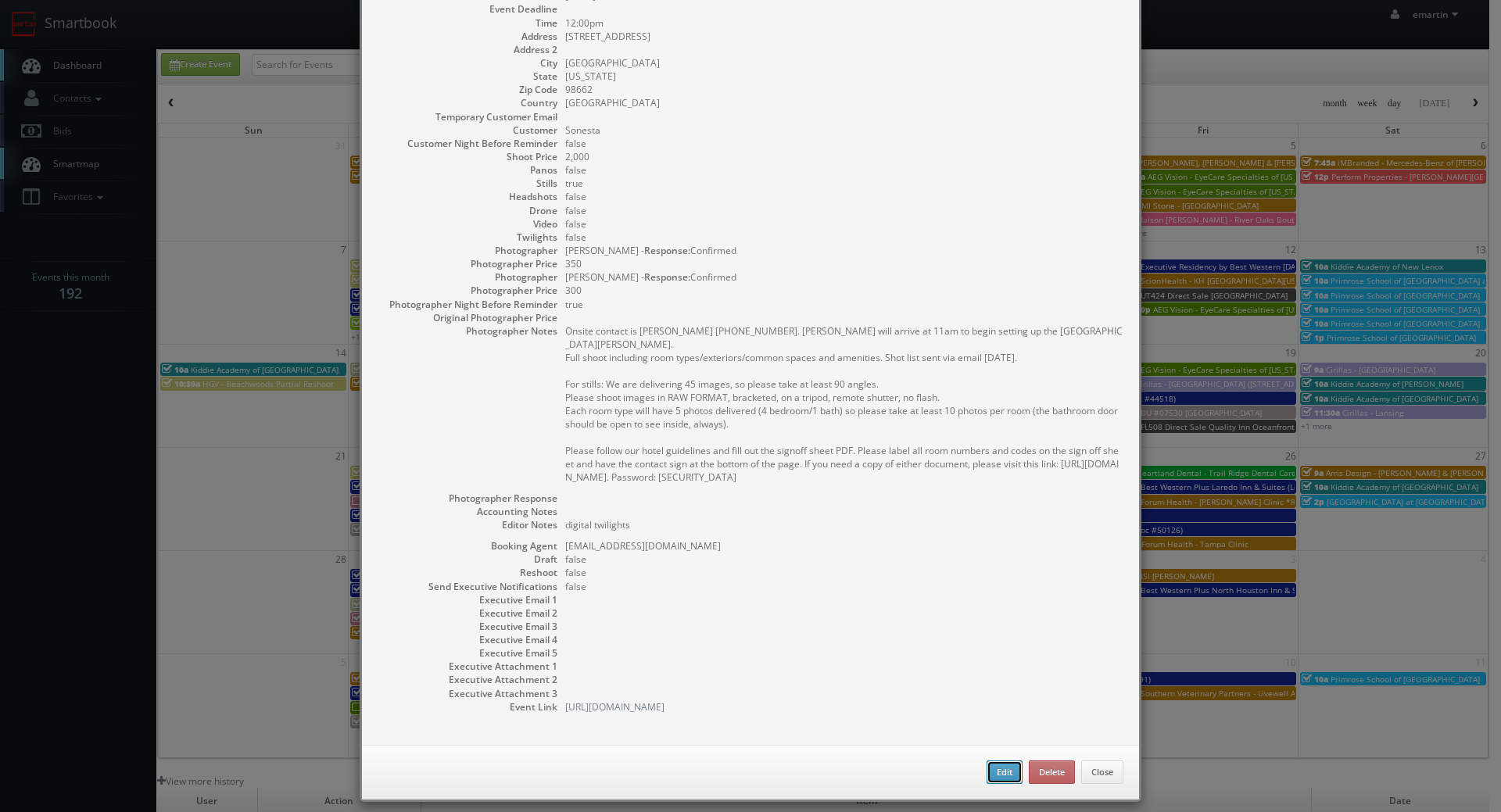
type input "2,000"
checkbox input "true"
type textarea "digital twilights"
type input "09/09/2025"
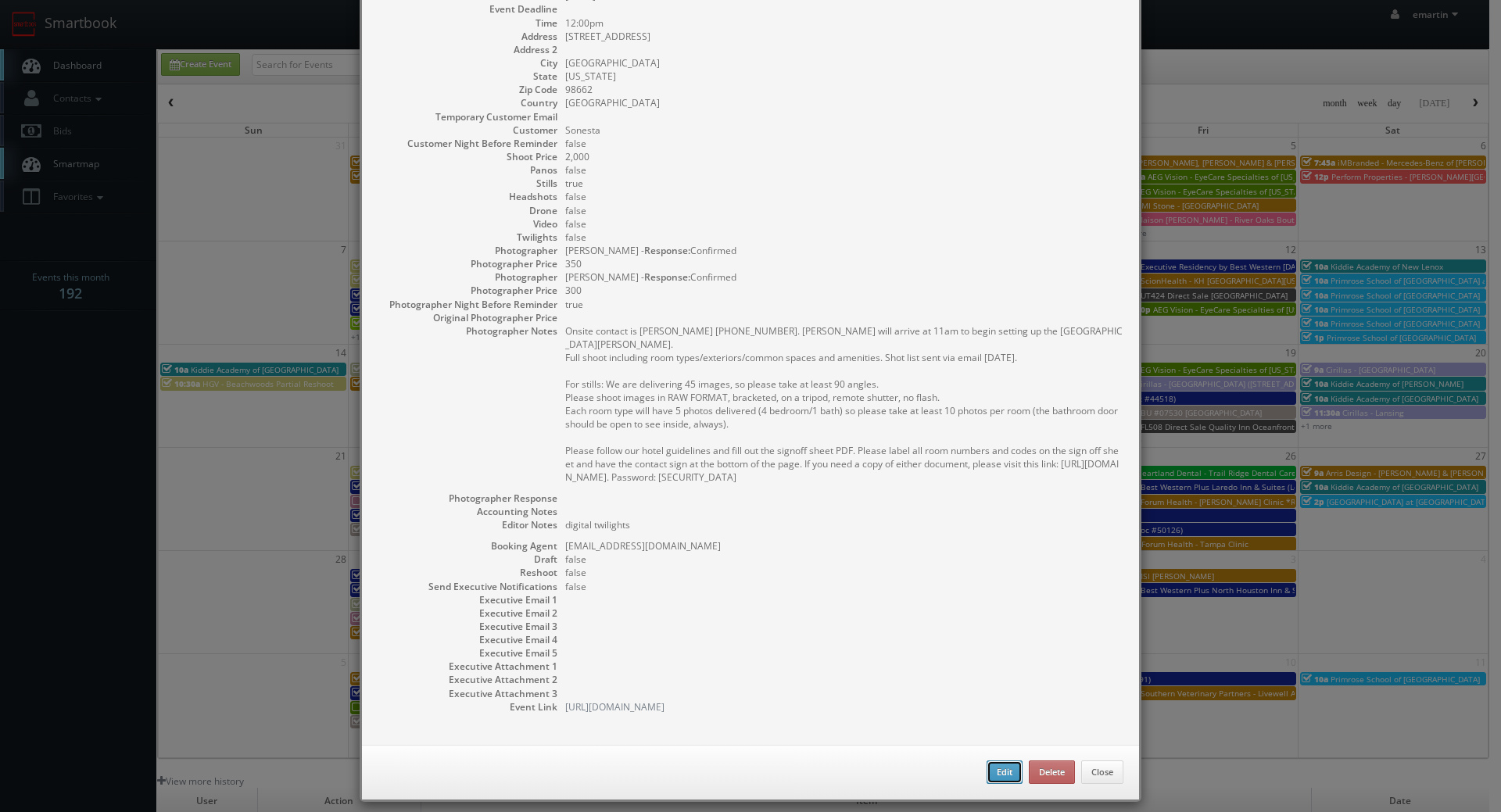
type input "12:00pm"
checkbox input "true"
type textarea "Onsite contact is Talia Osgood 781-775-2233. Stager will arrive at 11am to begi…"
select select "[US_STATE]"
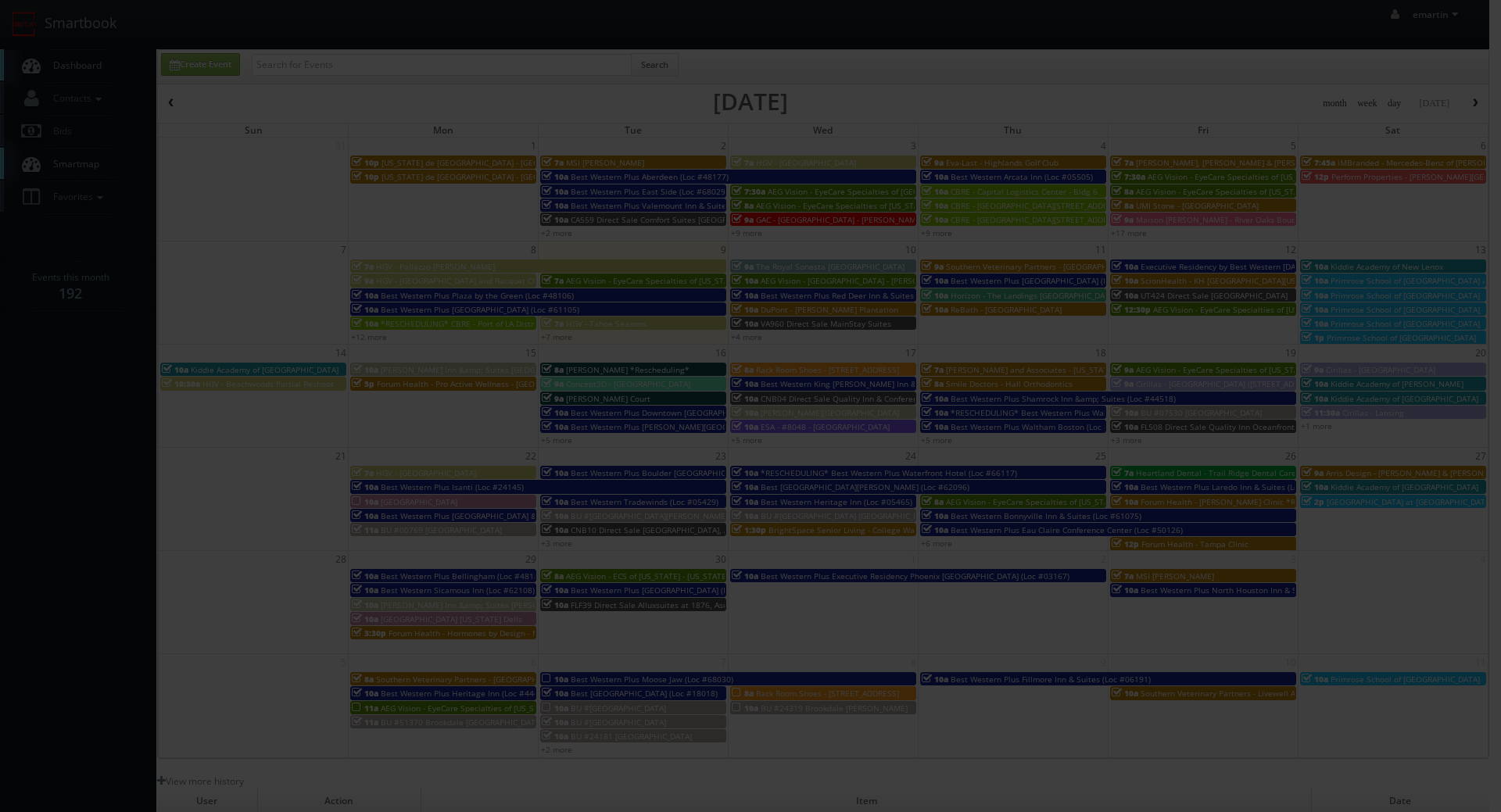
type input "2,000"
type input "350"
select select "cs3design360_+11332adsf333311241443411331@mg.cs3calendar.com"
select select "photography@artems.art"
select select "brookdalestager@mg.cs3calendar.com"
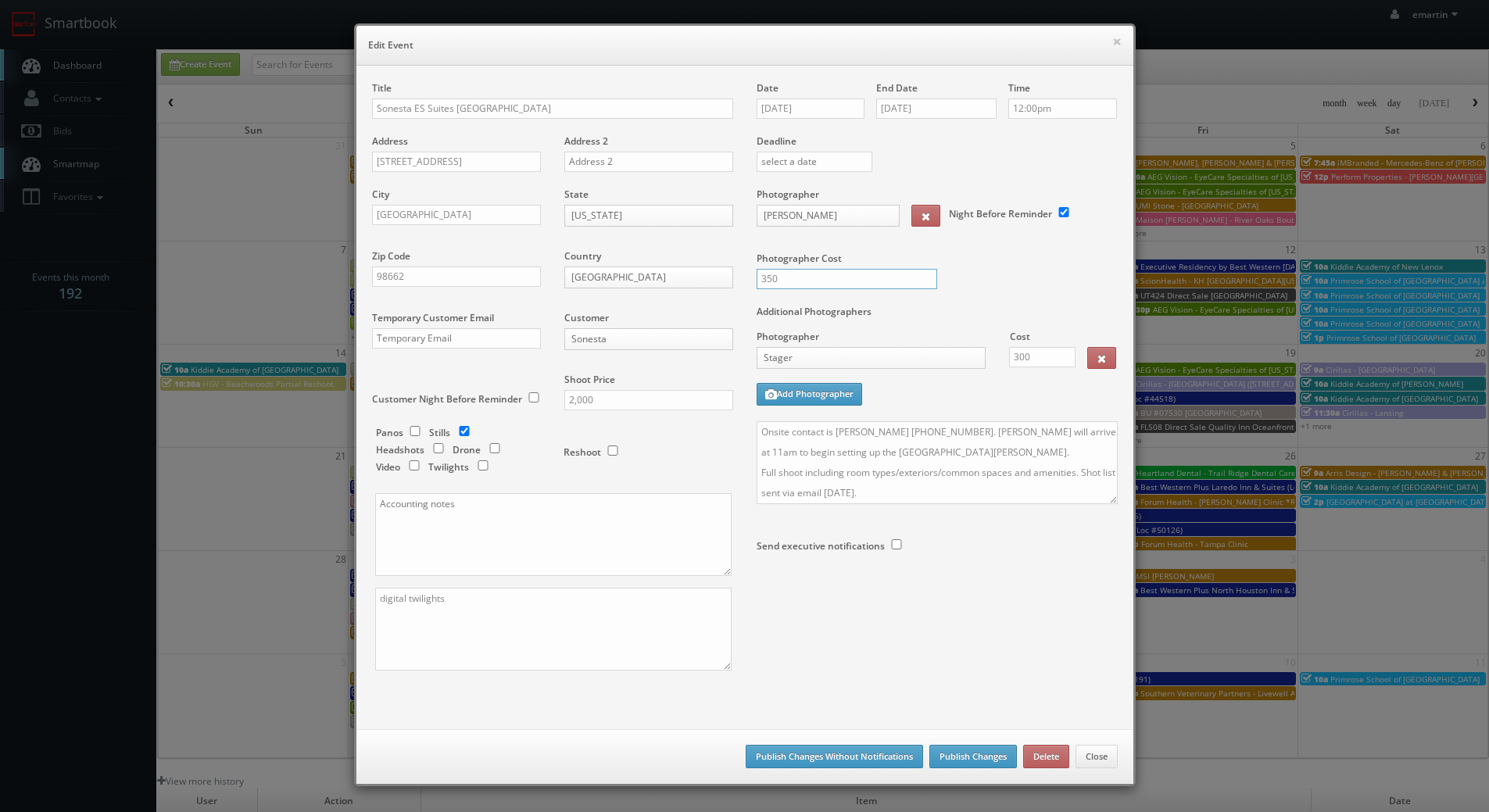
drag, startPoint x: 803, startPoint y: 281, endPoint x: 730, endPoint y: 275, distance: 73.2
click at [730, 277] on div "Title Sonesta ES Suites Portland Vancouver 41st Street Address 7301 NE 41st St …" at bounding box center [744, 390] width 769 height 617
type input "450"
click at [937, 645] on div "Title Sonesta ES Suites Portland Vancouver 41st Street Address 7301 NE 41st St …" at bounding box center [744, 390] width 769 height 617
drag, startPoint x: 867, startPoint y: 758, endPoint x: 801, endPoint y: 739, distance: 68.7
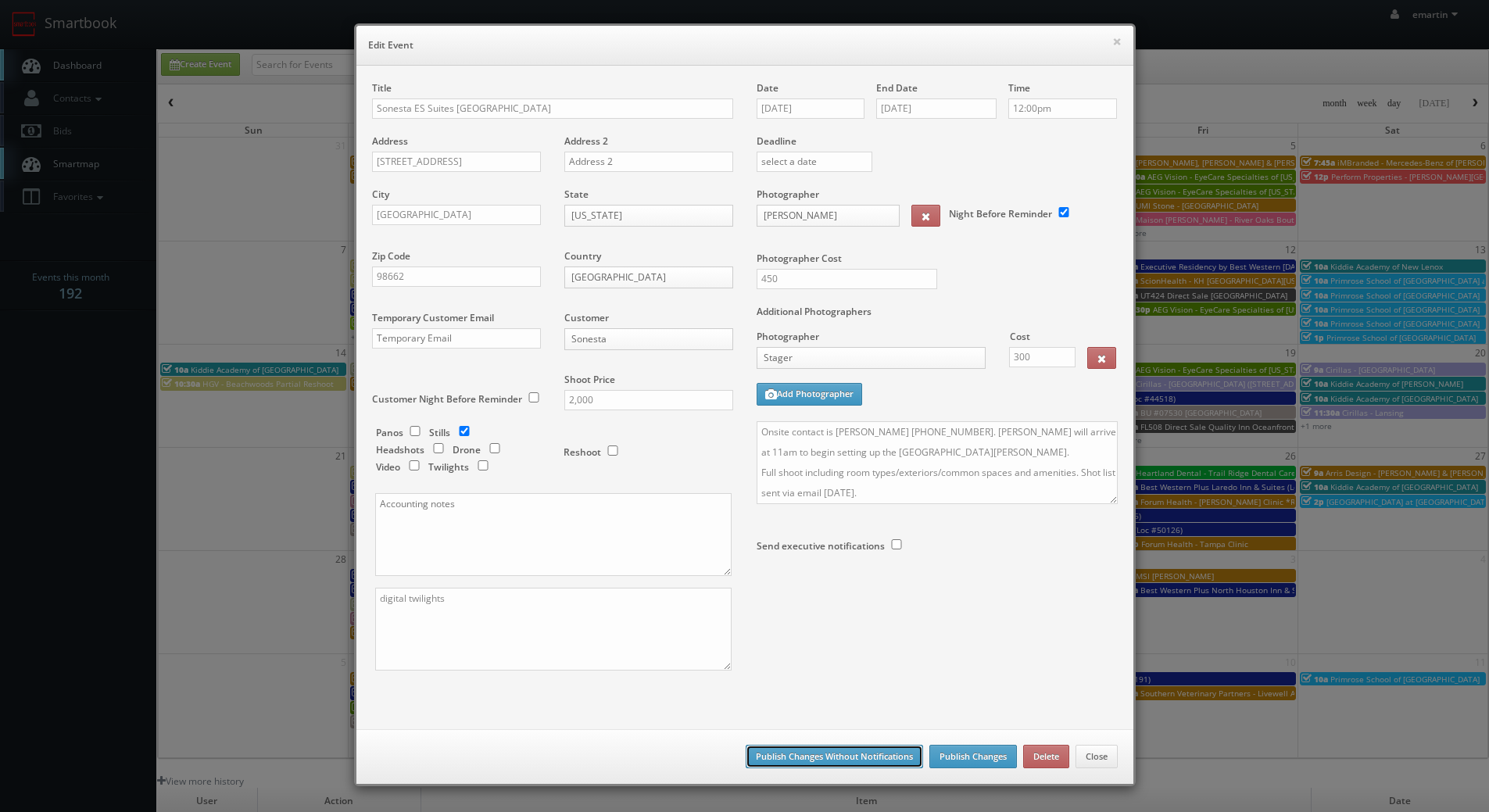
click at [867, 759] on button "Publish Changes Without Notifications" at bounding box center [835, 757] width 178 height 24
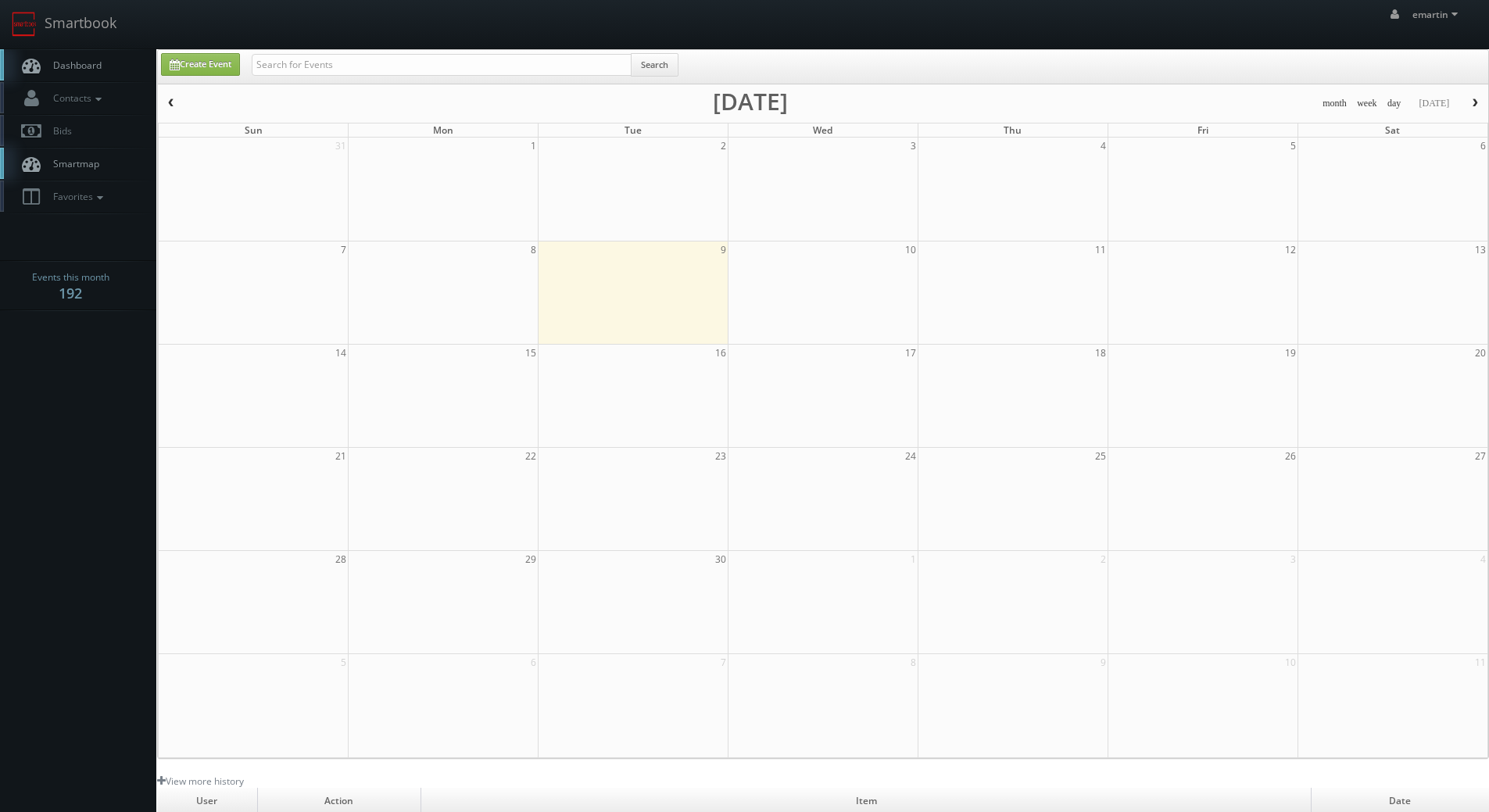
click at [95, 67] on span "Dashboard" at bounding box center [73, 65] width 56 height 14
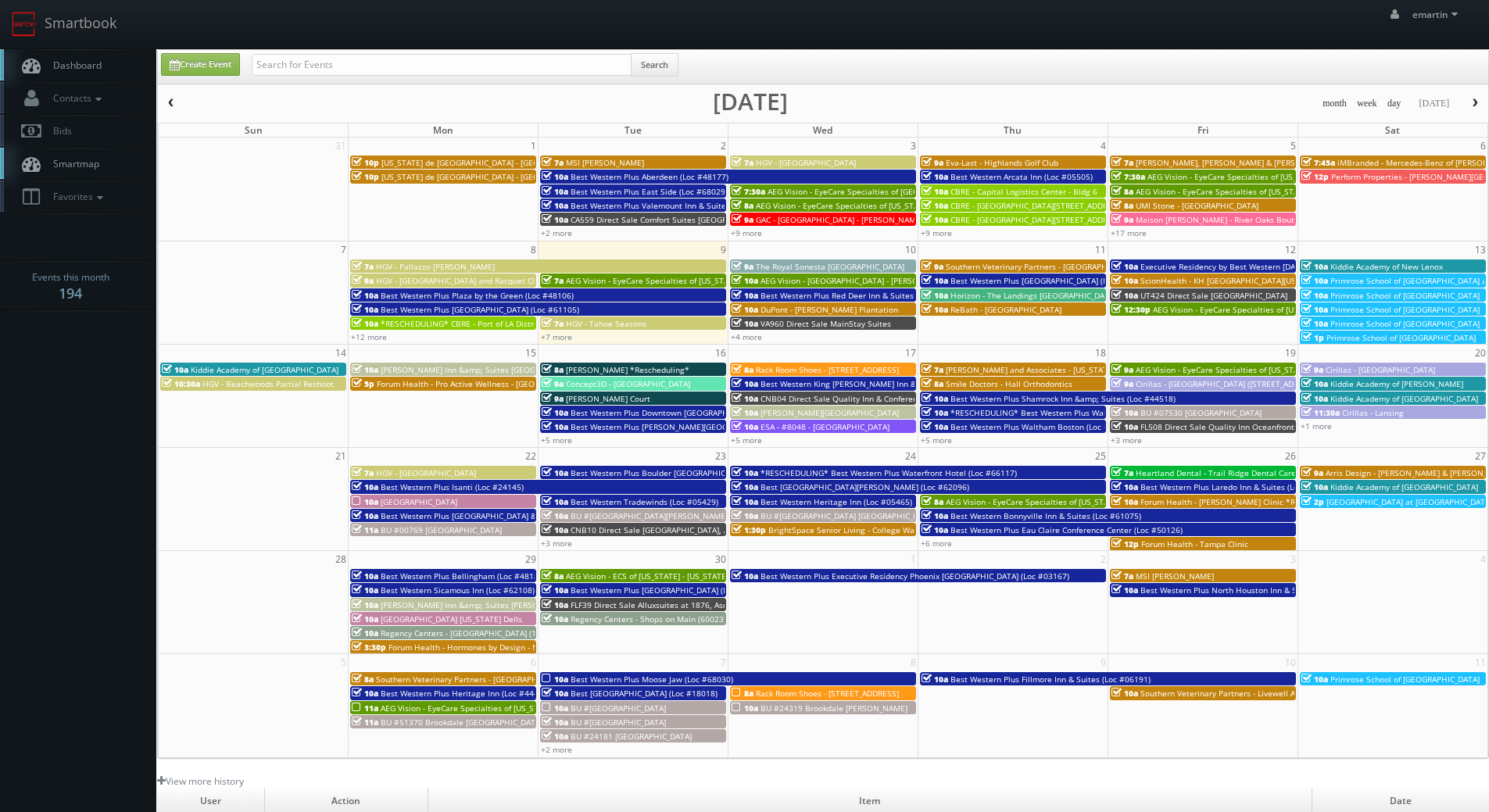
click at [70, 54] on link "Dashboard" at bounding box center [78, 64] width 156 height 32
click at [307, 54] on div "Create Event Search" at bounding box center [823, 66] width 1330 height 34
click at [301, 60] on input "text" at bounding box center [441, 64] width 380 height 22
type input "jesus mcclean"
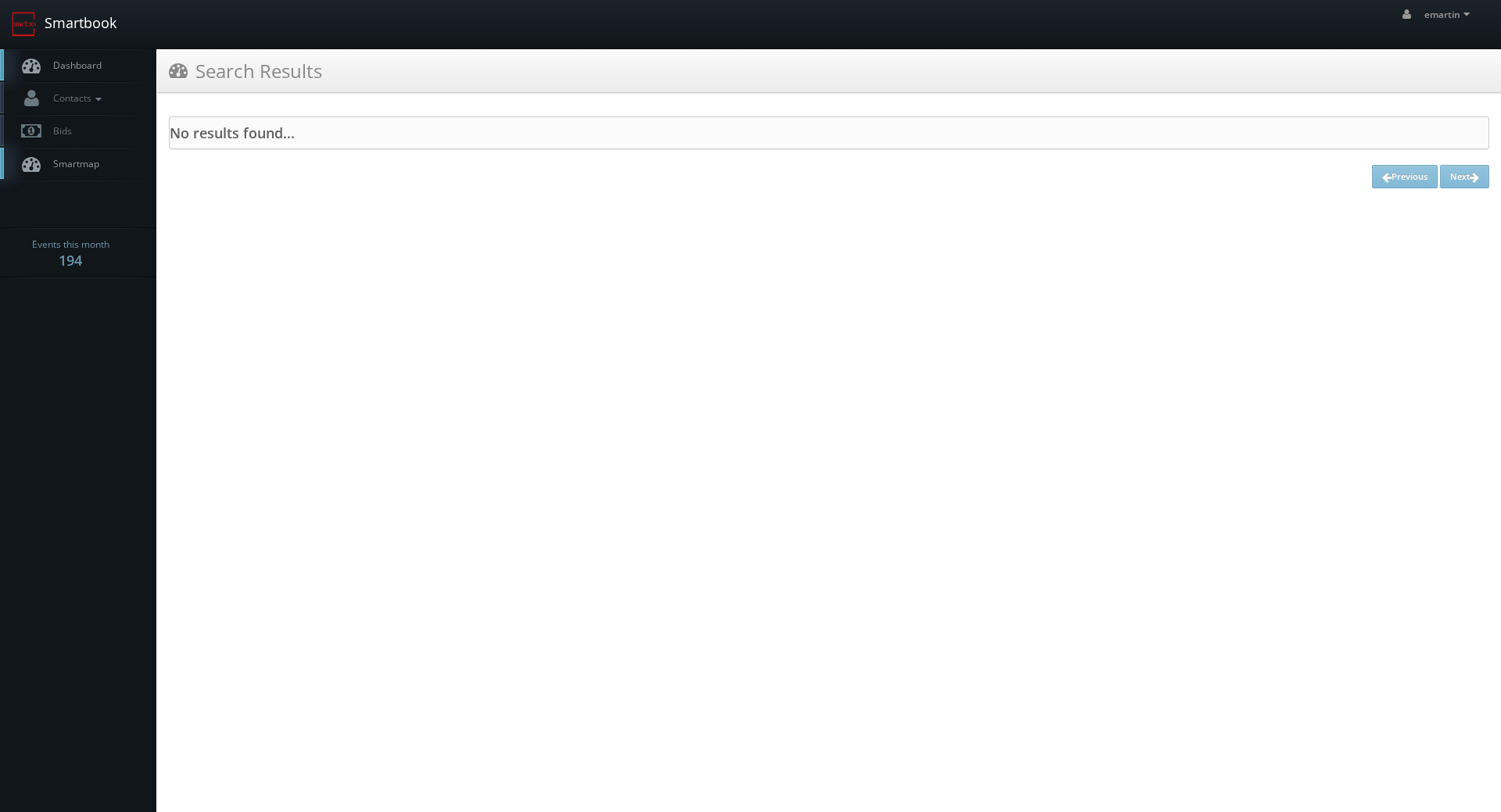
click at [40, 43] on link "Smartbook" at bounding box center [64, 24] width 128 height 48
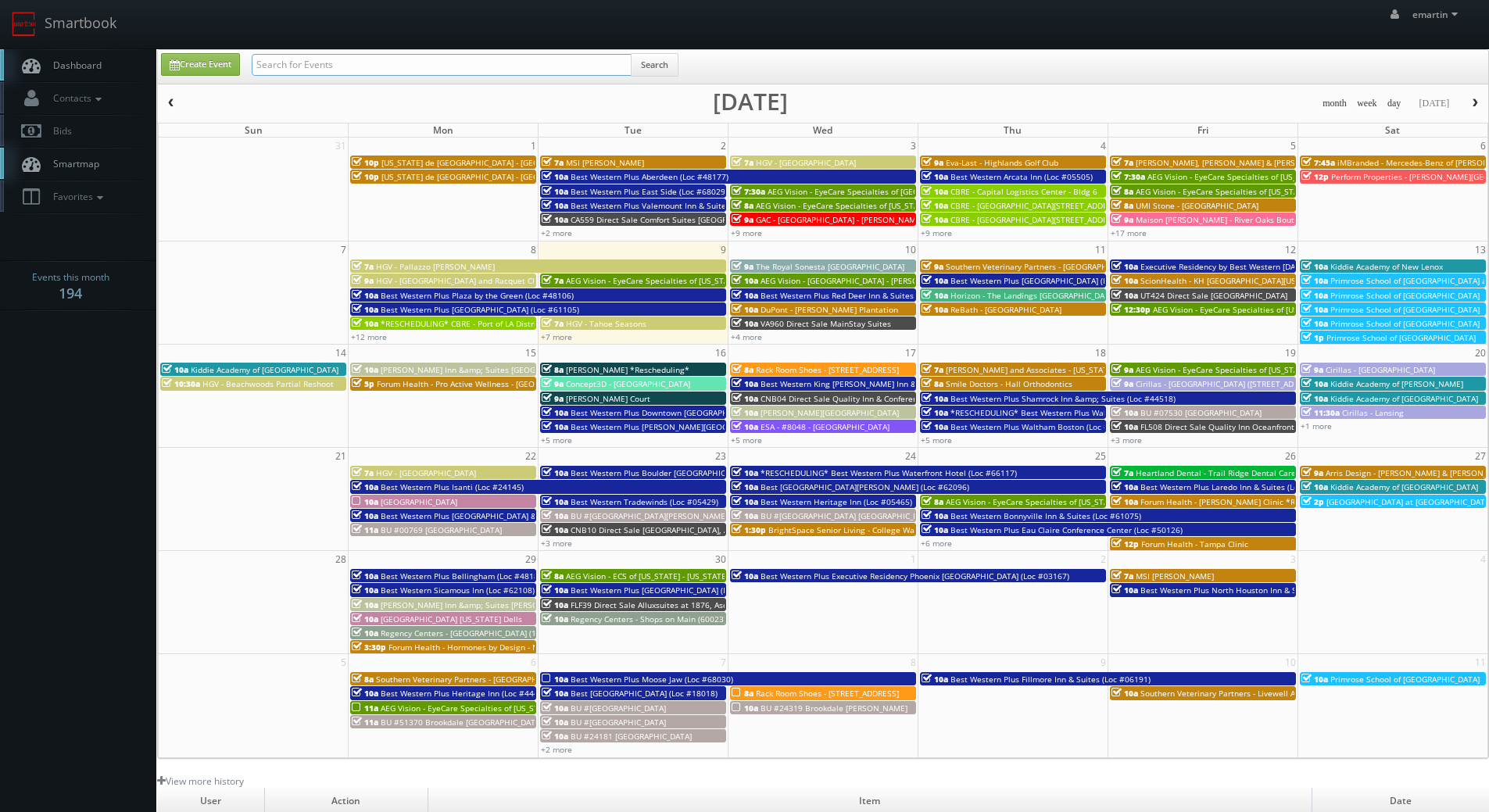
click at [389, 69] on input "text" at bounding box center [441, 64] width 380 height 22
type input "[DEMOGRAPHIC_DATA][PERSON_NAME]"
click at [679, 73] on button "Search" at bounding box center [654, 65] width 48 height 24
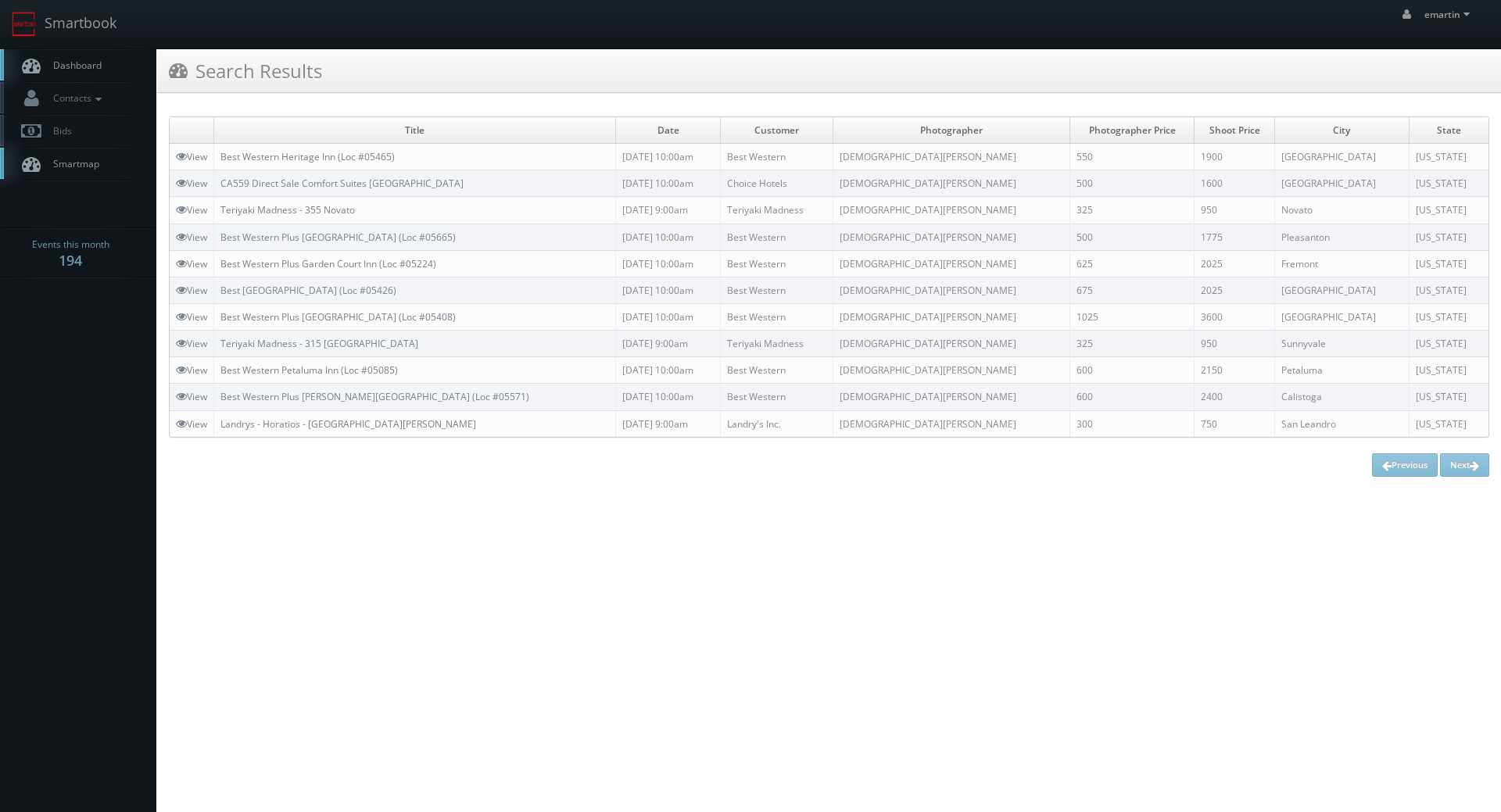
click at [64, 57] on link "Dashboard" at bounding box center [78, 64] width 156 height 32
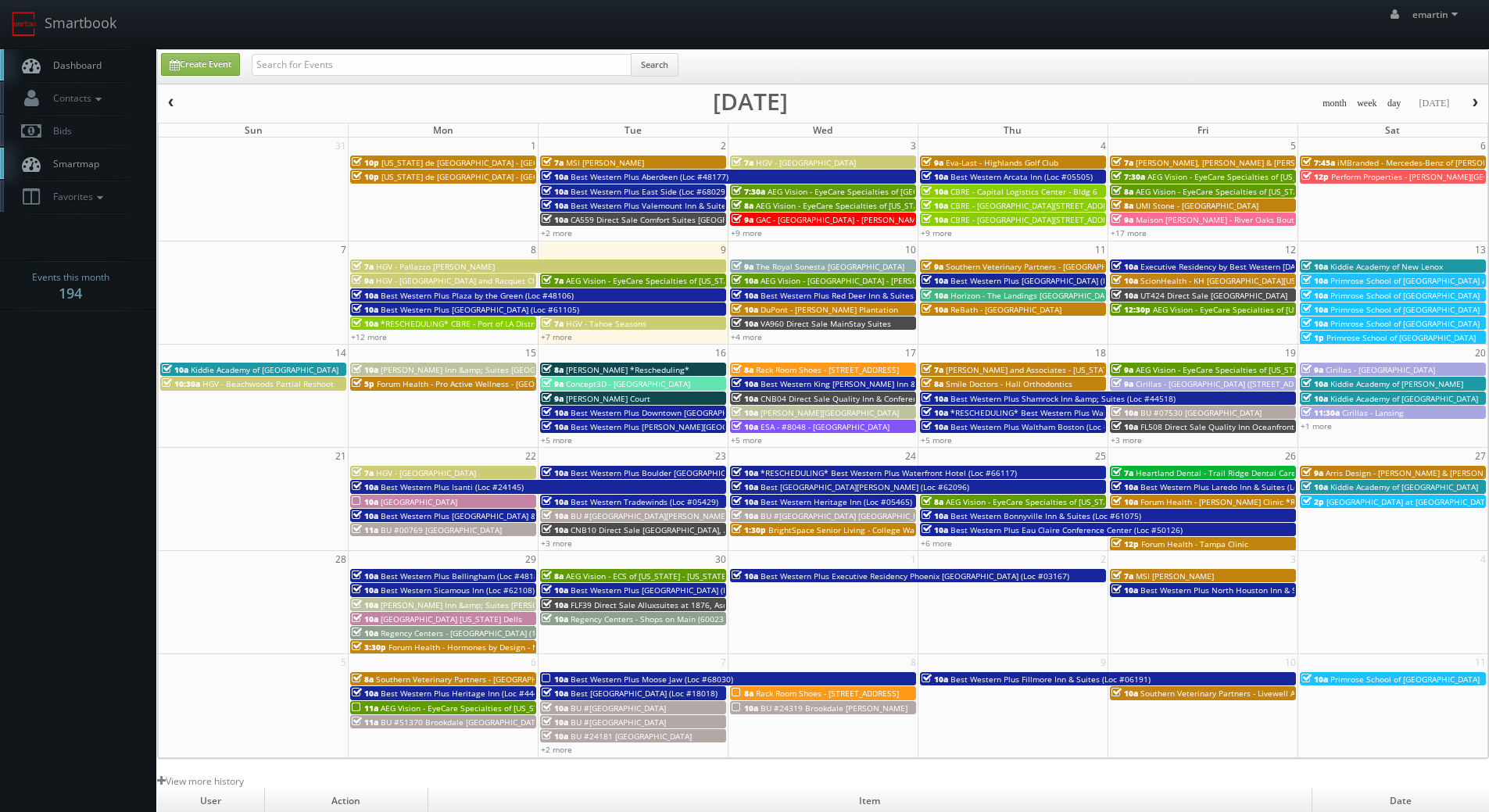
click at [115, 754] on body "Smartbook Toggle Side Navigation Toggle Top Navigation emartin emartin Profile …" at bounding box center [744, 540] width 1489 height 1081
click at [358, 76] on div "Search" at bounding box center [465, 69] width 426 height 31
click at [353, 71] on input "text" at bounding box center [441, 64] width 380 height 22
type input "va067"
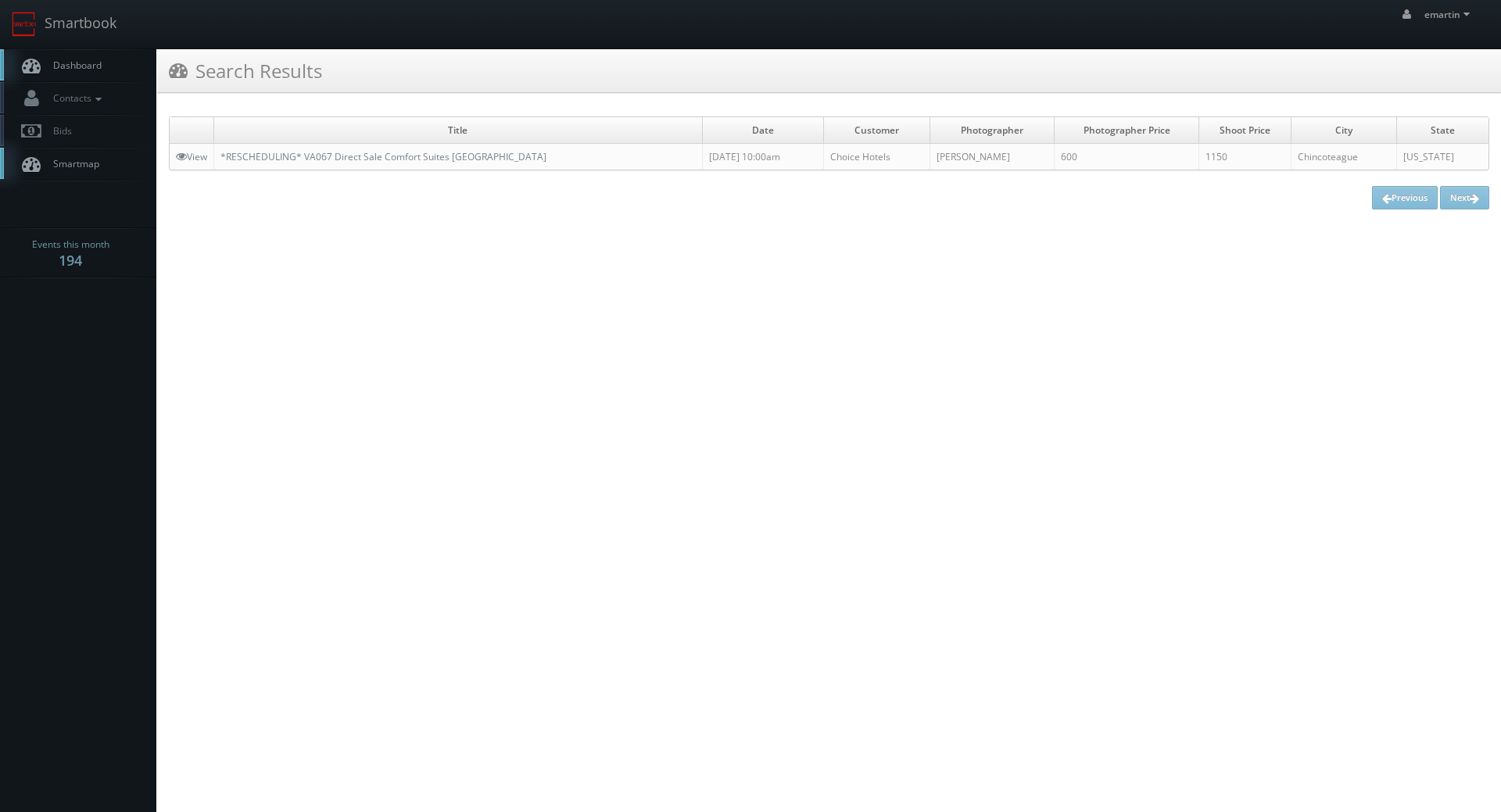
click at [319, 164] on td "*RESCHEDULING* VA067 Direct Sale Comfort Suites [GEOGRAPHIC_DATA]" at bounding box center [458, 156] width 488 height 26
click at [298, 155] on link "*RESCHEDULING* VA067 Direct Sale Comfort Suites [GEOGRAPHIC_DATA]" at bounding box center [383, 156] width 326 height 14
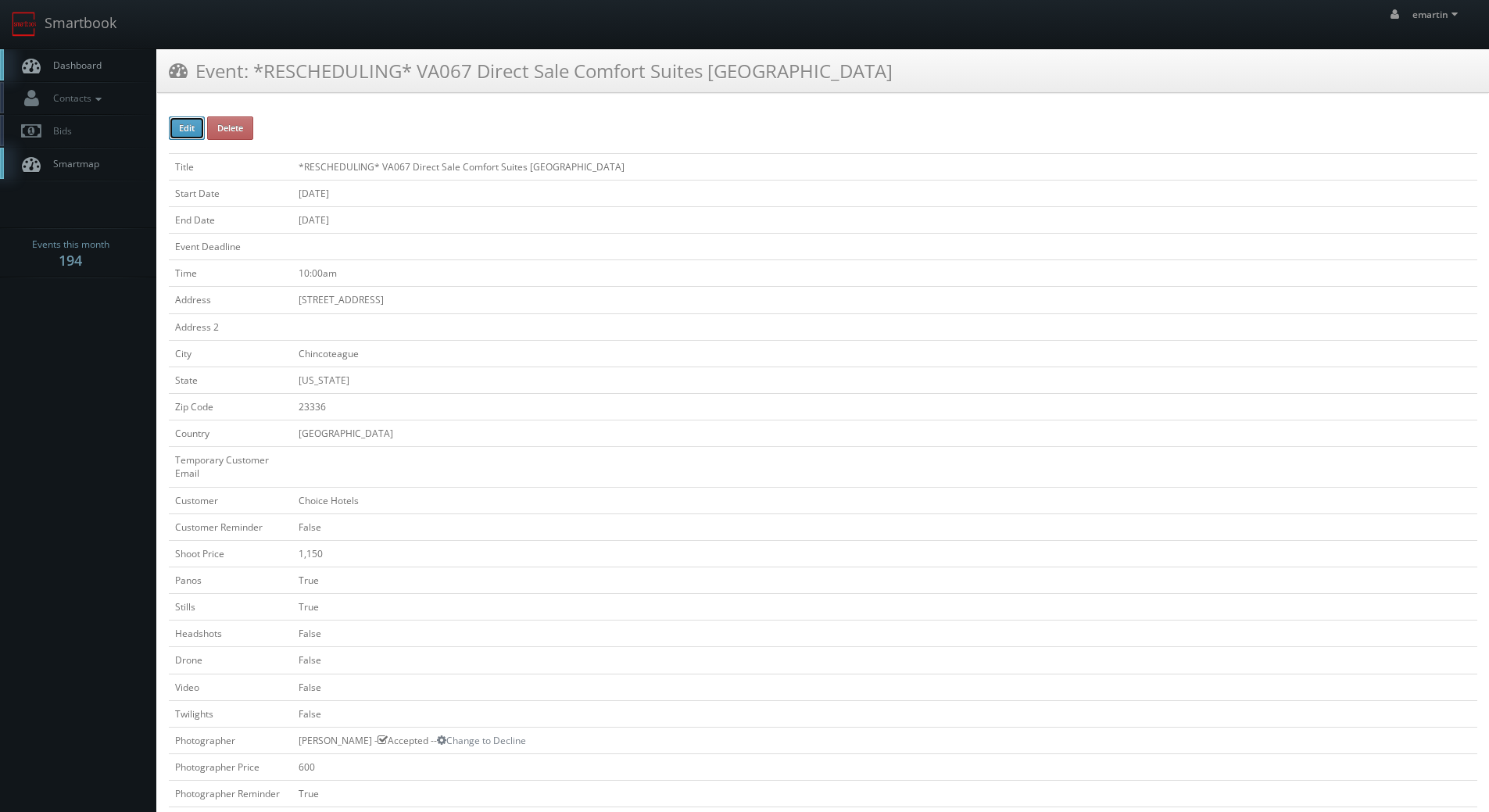
click at [195, 123] on button "Edit" at bounding box center [187, 128] width 36 height 24
type input "*RESCHEDULING* VA067 Direct Sale Comfort Suites [GEOGRAPHIC_DATA]"
type input "[STREET_ADDRESS]"
type input "Chincoteague"
type input "23336"
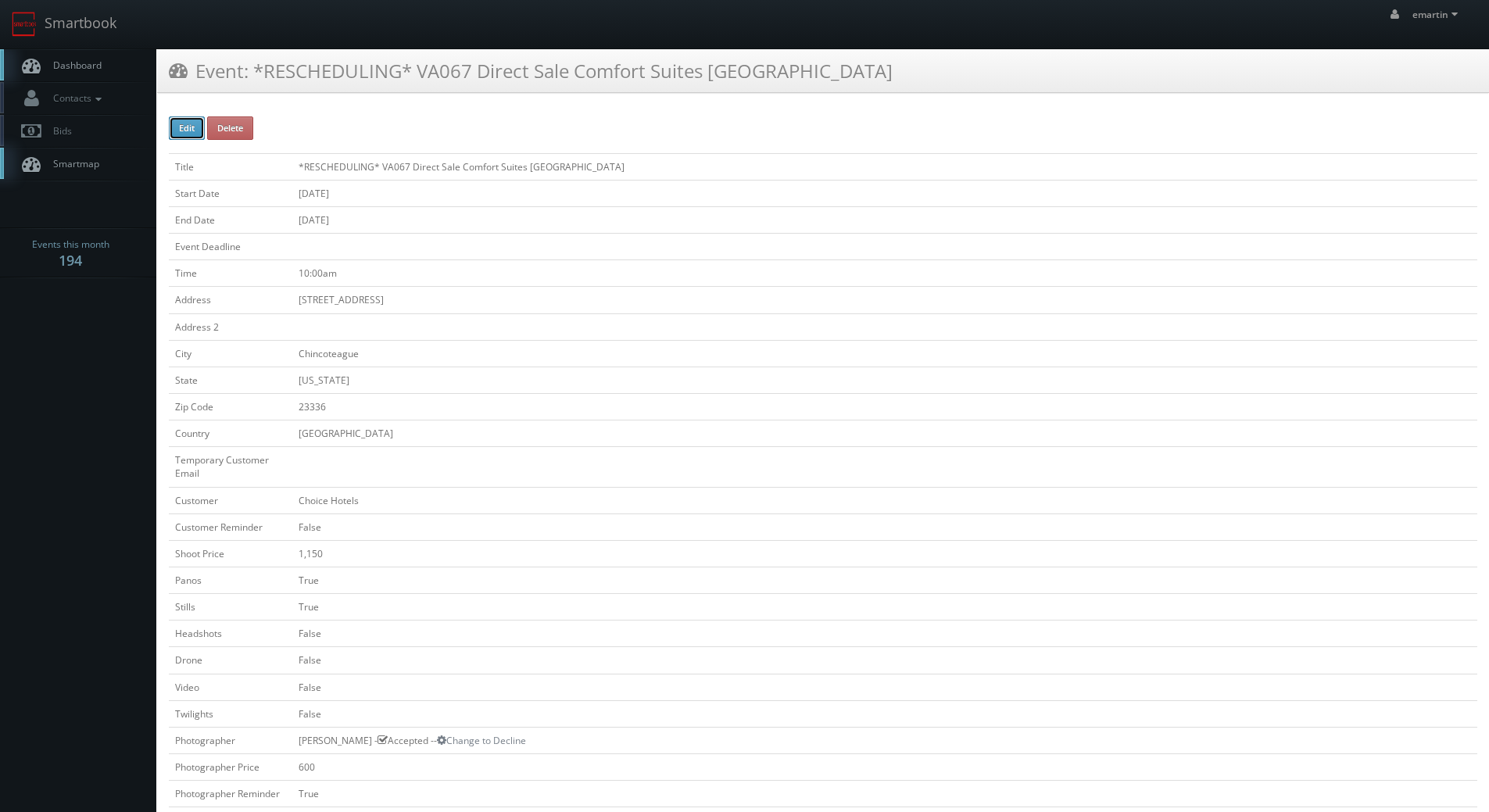
checkbox input "false"
type input "1,150"
checkbox input "true"
checkbox input "false"
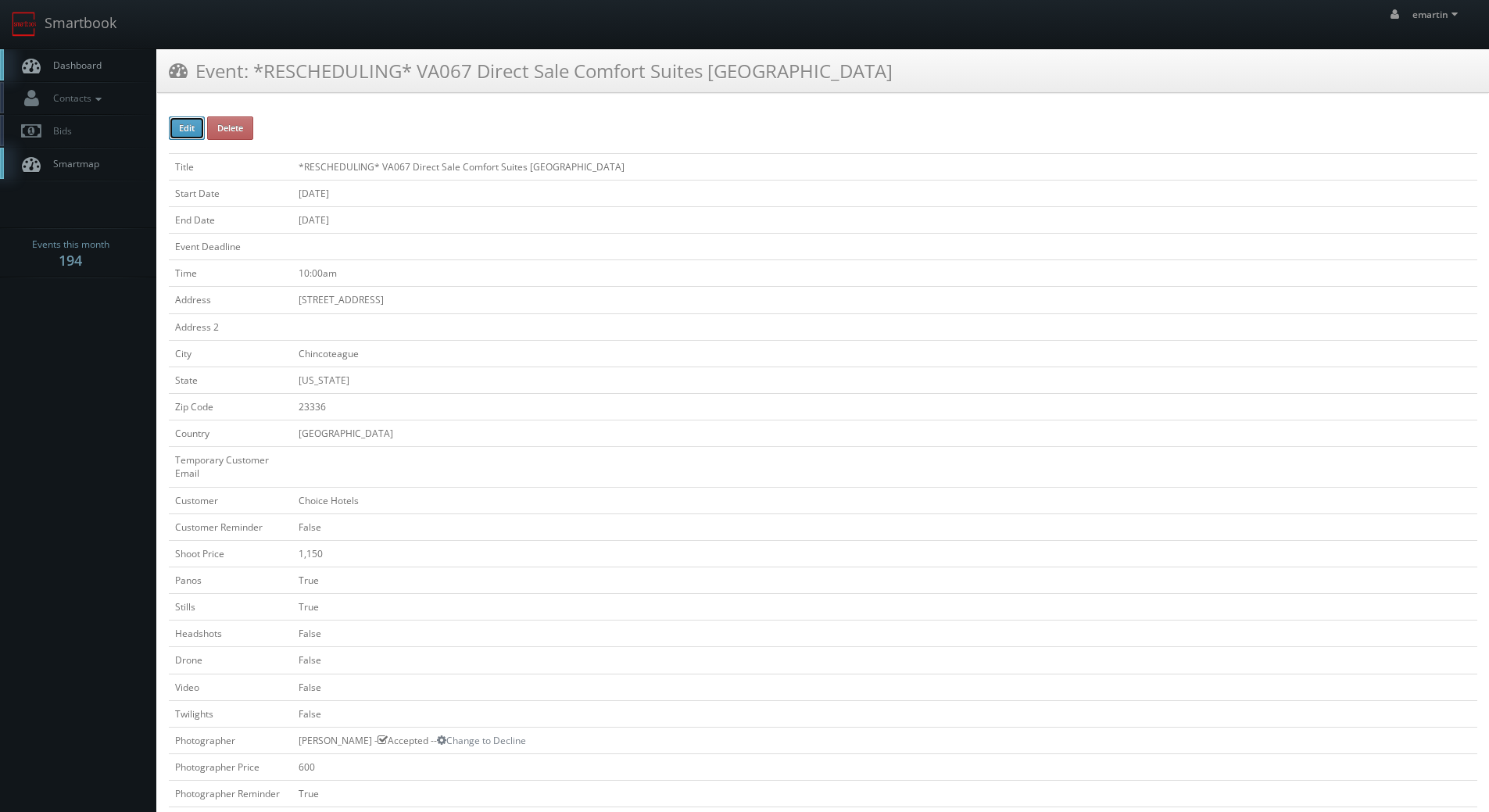
checkbox input "false"
type input "[DATE]"
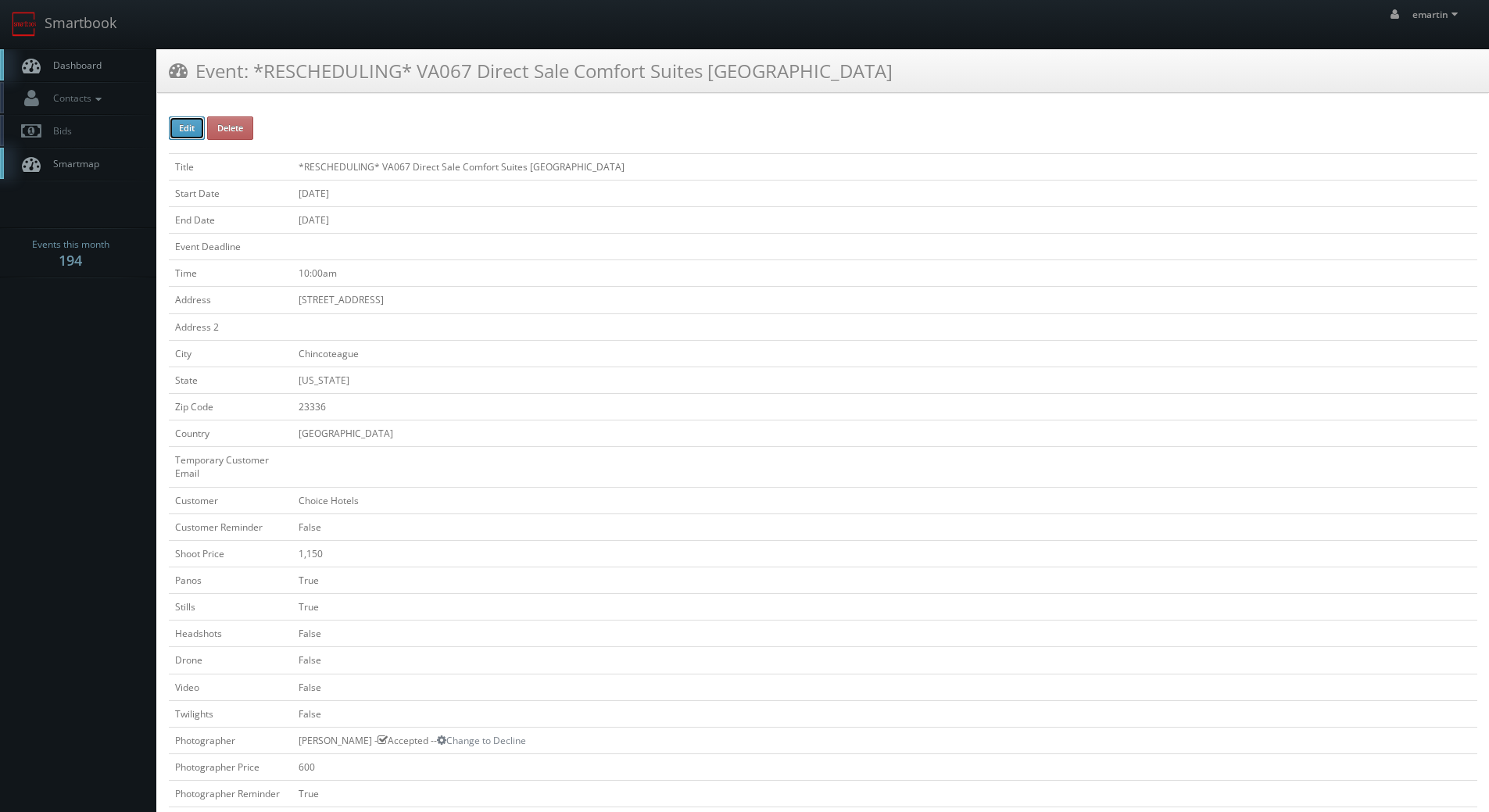
type input "[DATE]"
type input "10:00am"
checkbox input "true"
checkbox input "false"
type input "1,150"
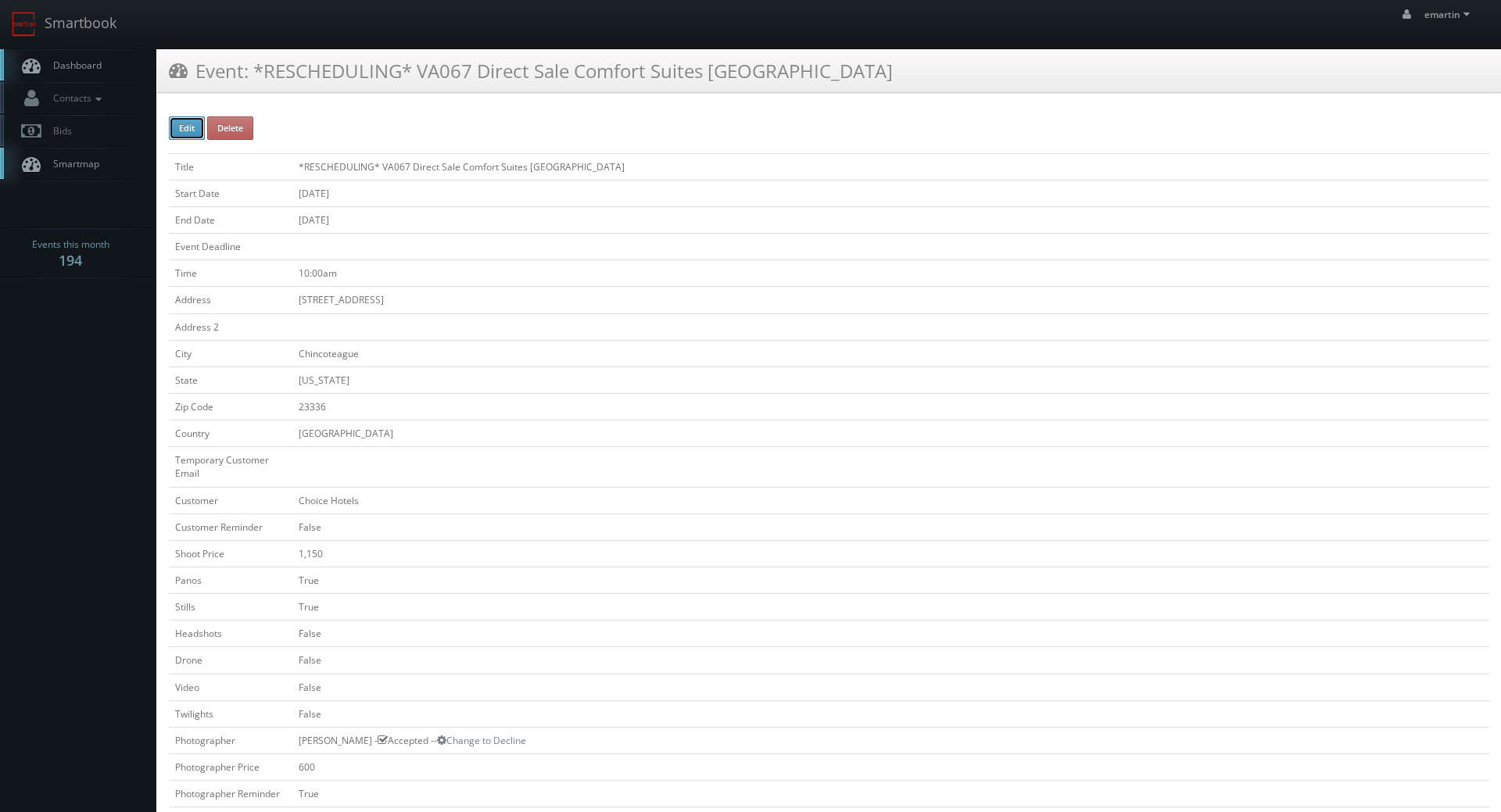
type input "600"
select select "[US_STATE]"
select select "[EMAIL_ADDRESS][DOMAIN_NAME]"
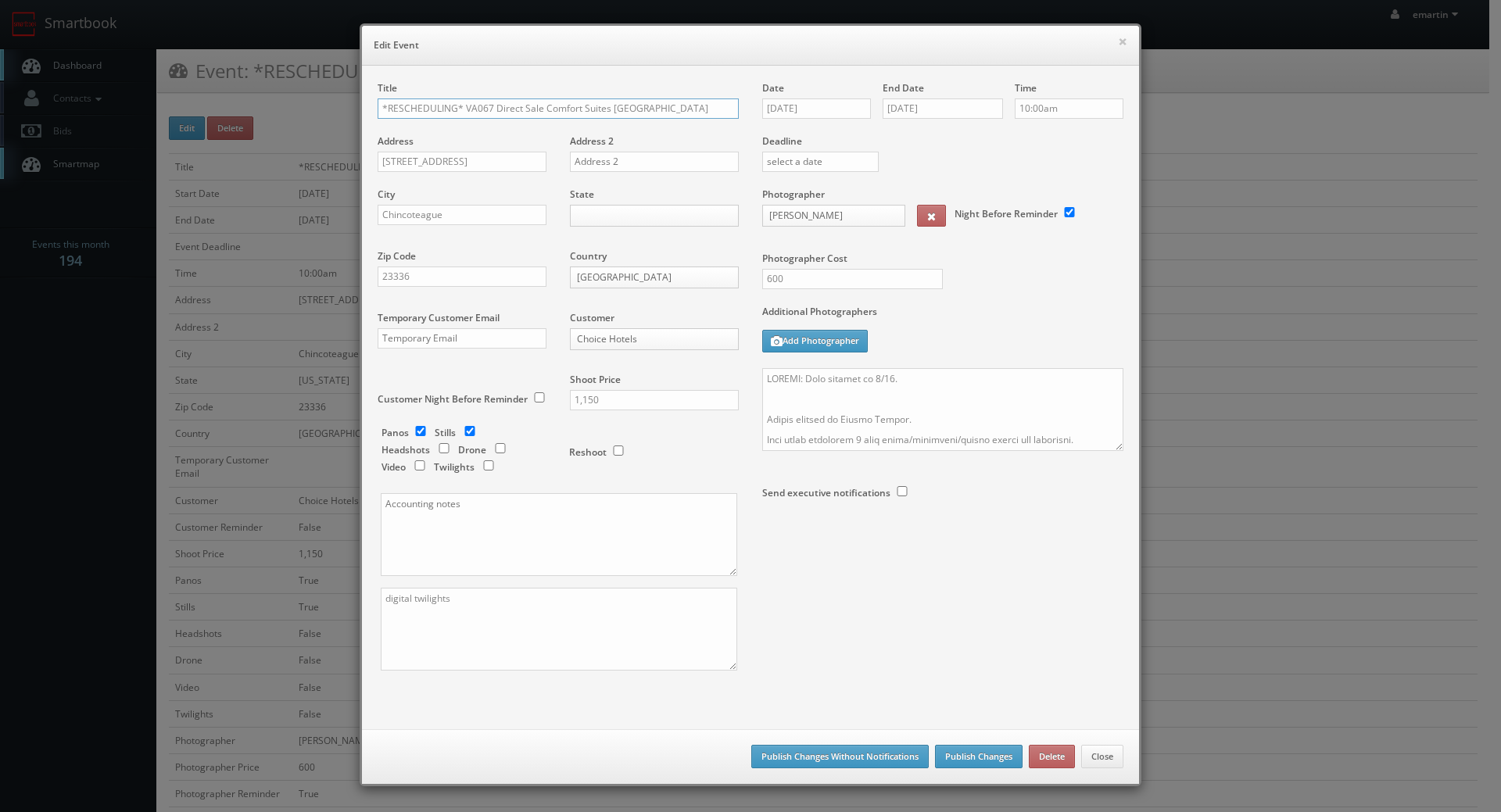
scroll to position [0, 32]
click at [848, 103] on input "[DATE]" at bounding box center [817, 109] width 109 height 20
click at [907, 140] on icon at bounding box center [906, 137] width 9 height 11
click at [768, 138] on icon at bounding box center [771, 137] width 9 height 11
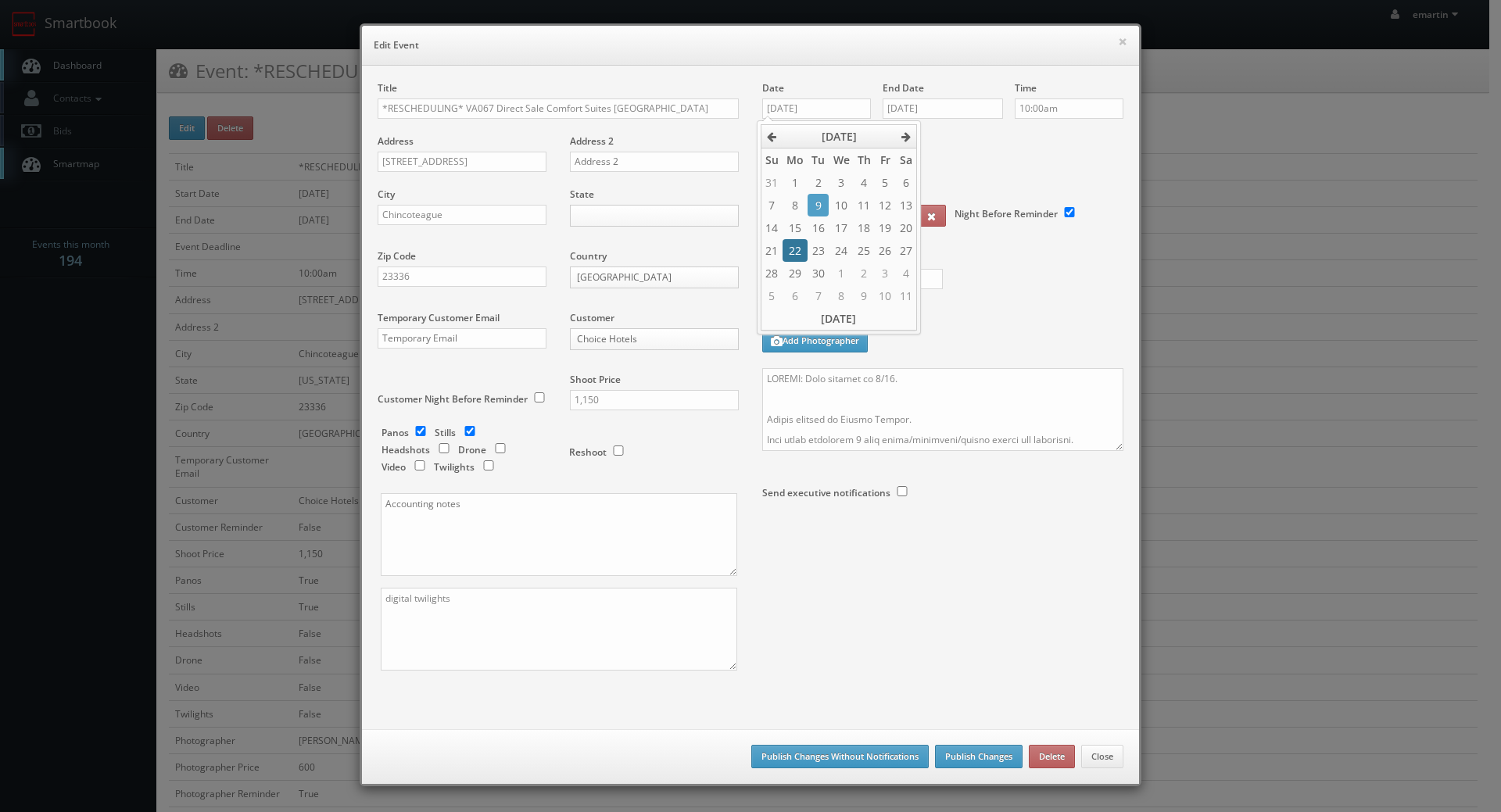
click at [800, 245] on td "22" at bounding box center [795, 250] width 25 height 23
type input "[DATE]"
click at [993, 144] on label "Deadline" at bounding box center [943, 141] width 385 height 14
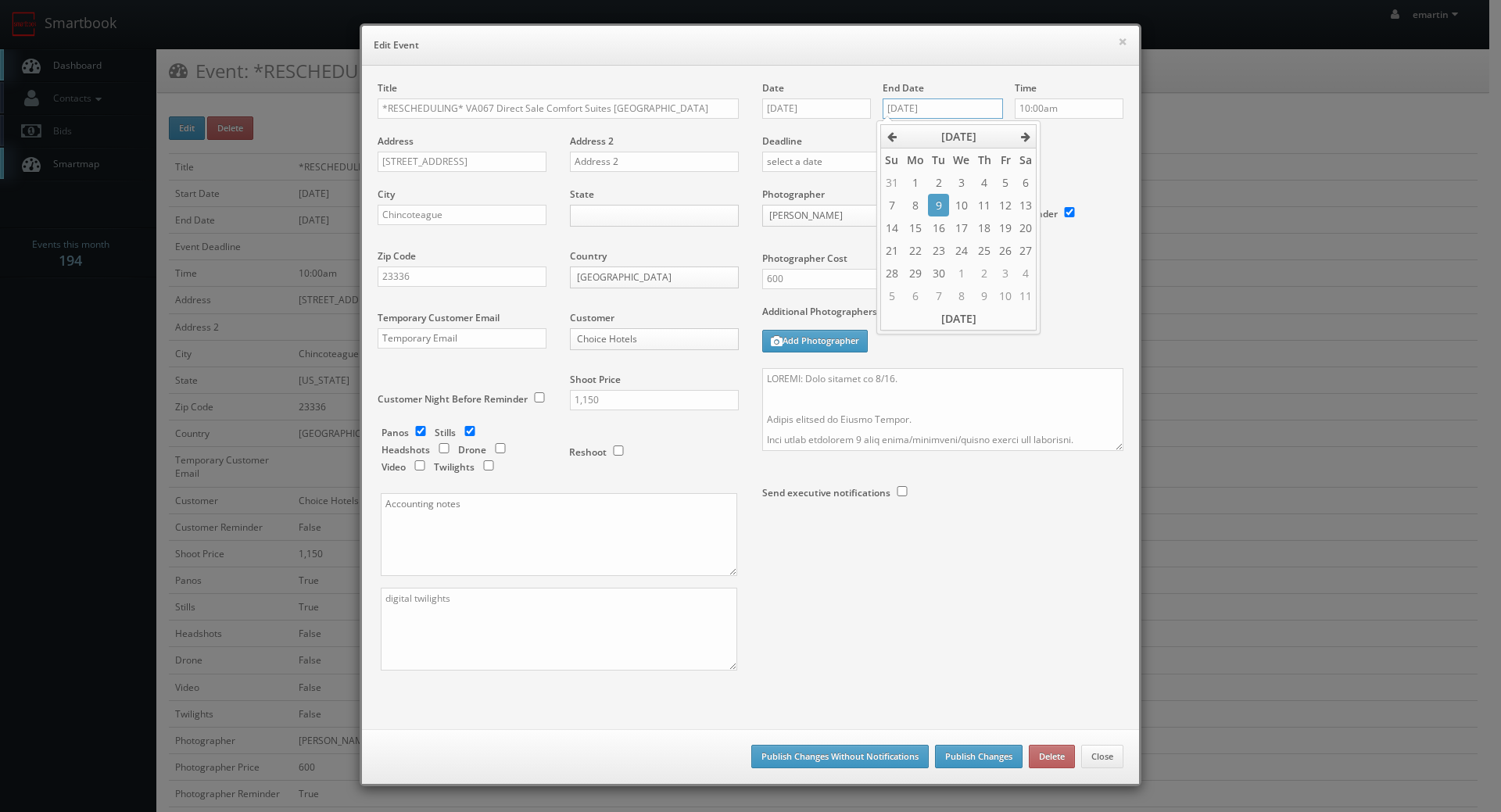
click at [949, 99] on input "08/22/2025" at bounding box center [942, 109] width 121 height 20
click at [916, 250] on td "22" at bounding box center [915, 250] width 25 height 23
type input "[DATE]"
click at [924, 372] on textarea at bounding box center [943, 409] width 361 height 83
drag, startPoint x: 917, startPoint y: 375, endPoint x: 878, endPoint y: 382, distance: 39.6
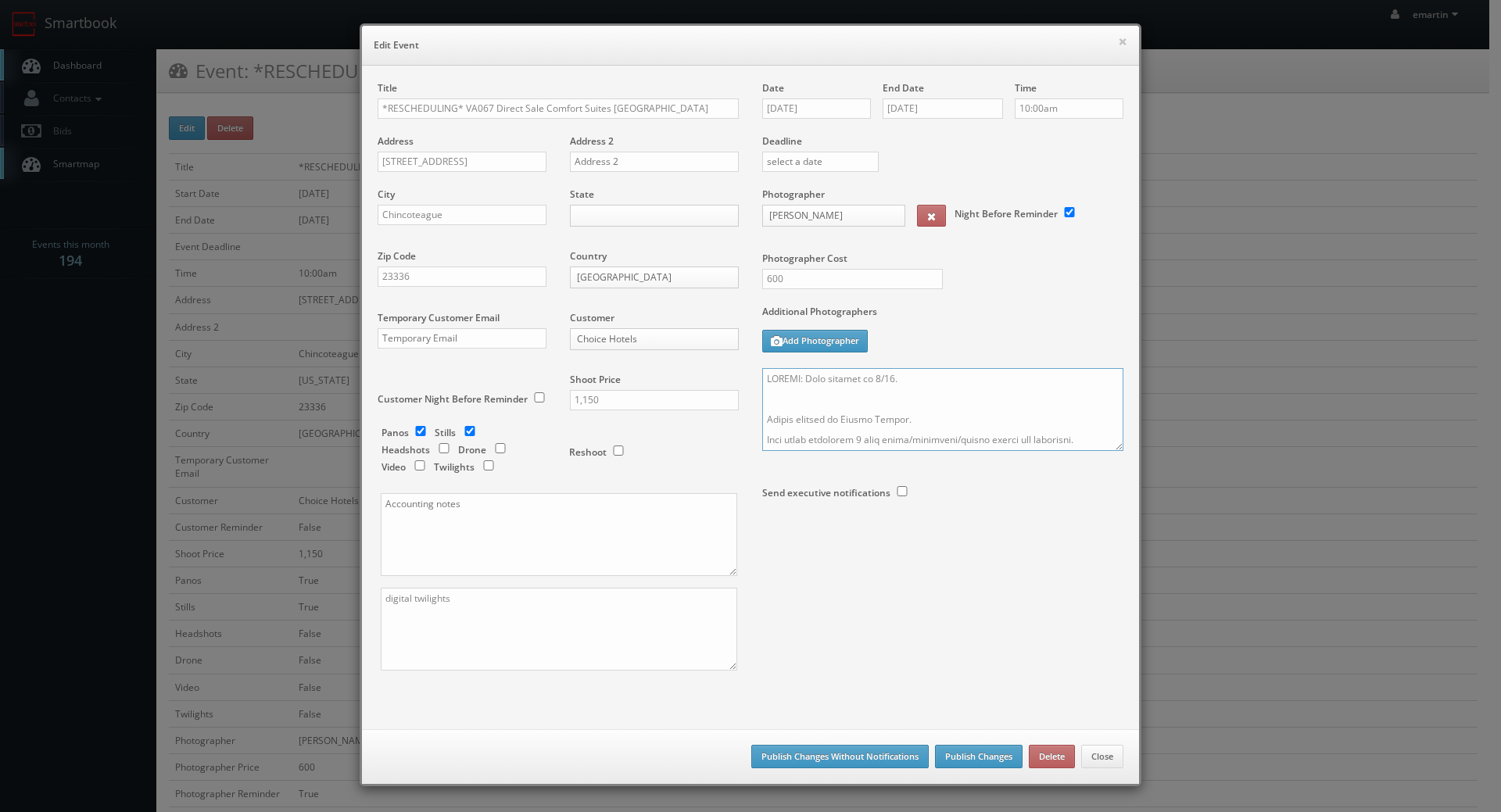
click at [875, 381] on textarea at bounding box center [943, 409] width 361 height 83
type textarea "UPDATE: Date changed to 9/22. Onsite contact is Nicole Miller. Full shoot inclu…"
drag, startPoint x: 458, startPoint y: 105, endPoint x: 333, endPoint y: 106, distance: 125.0
click at [334, 106] on div "× Edit Event Title *RESCHEDULING* VA067 Direct Sale Comfort Suites Chincoteague…" at bounding box center [750, 406] width 1501 height 812
type input "VA067 Direct Sale Comfort Suites [GEOGRAPHIC_DATA]"
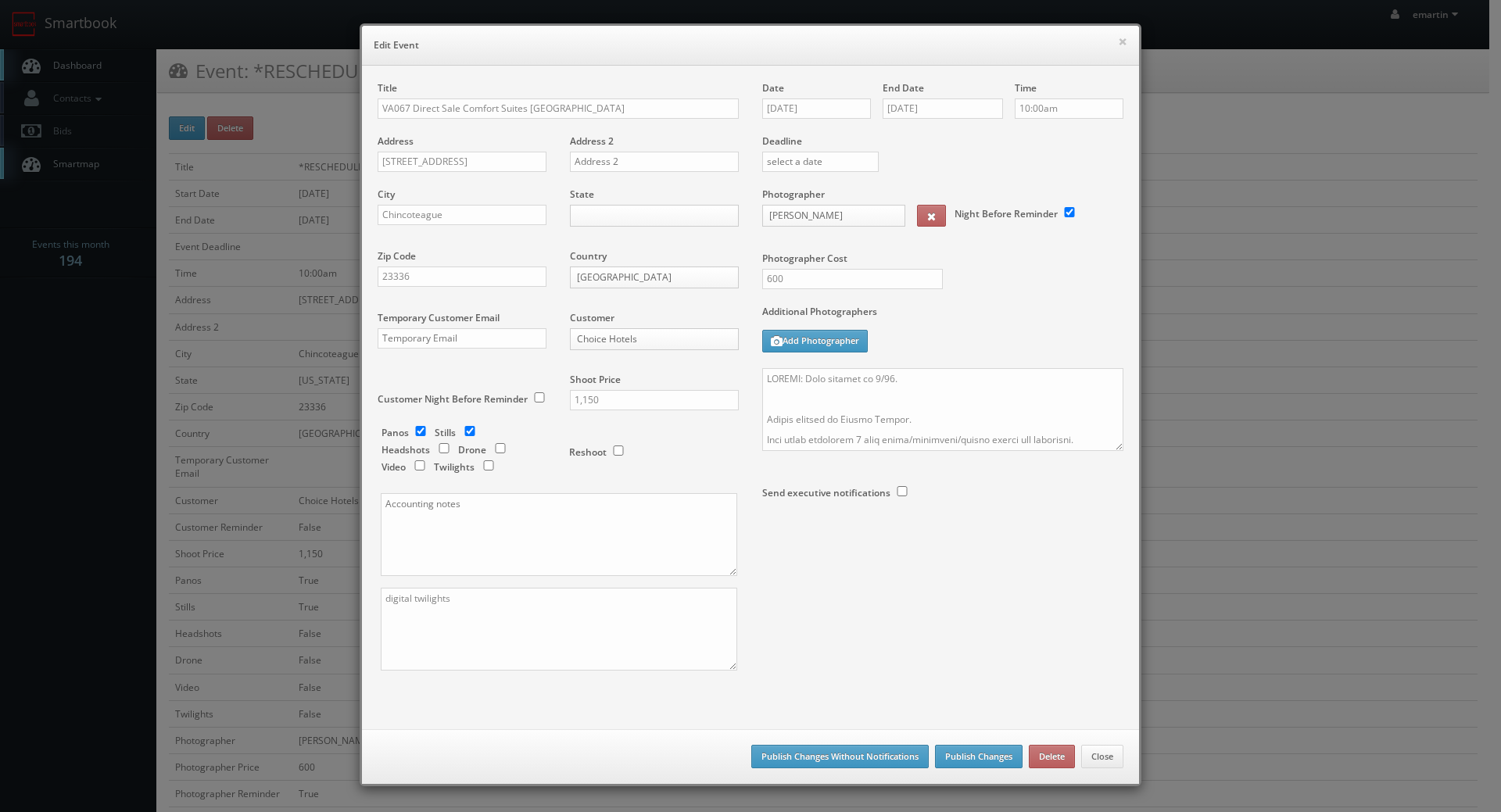
click at [983, 341] on div "Additional Photographers Add Photographer" at bounding box center [943, 337] width 361 height 64
click at [956, 754] on button "Publish Changes" at bounding box center [978, 757] width 87 height 24
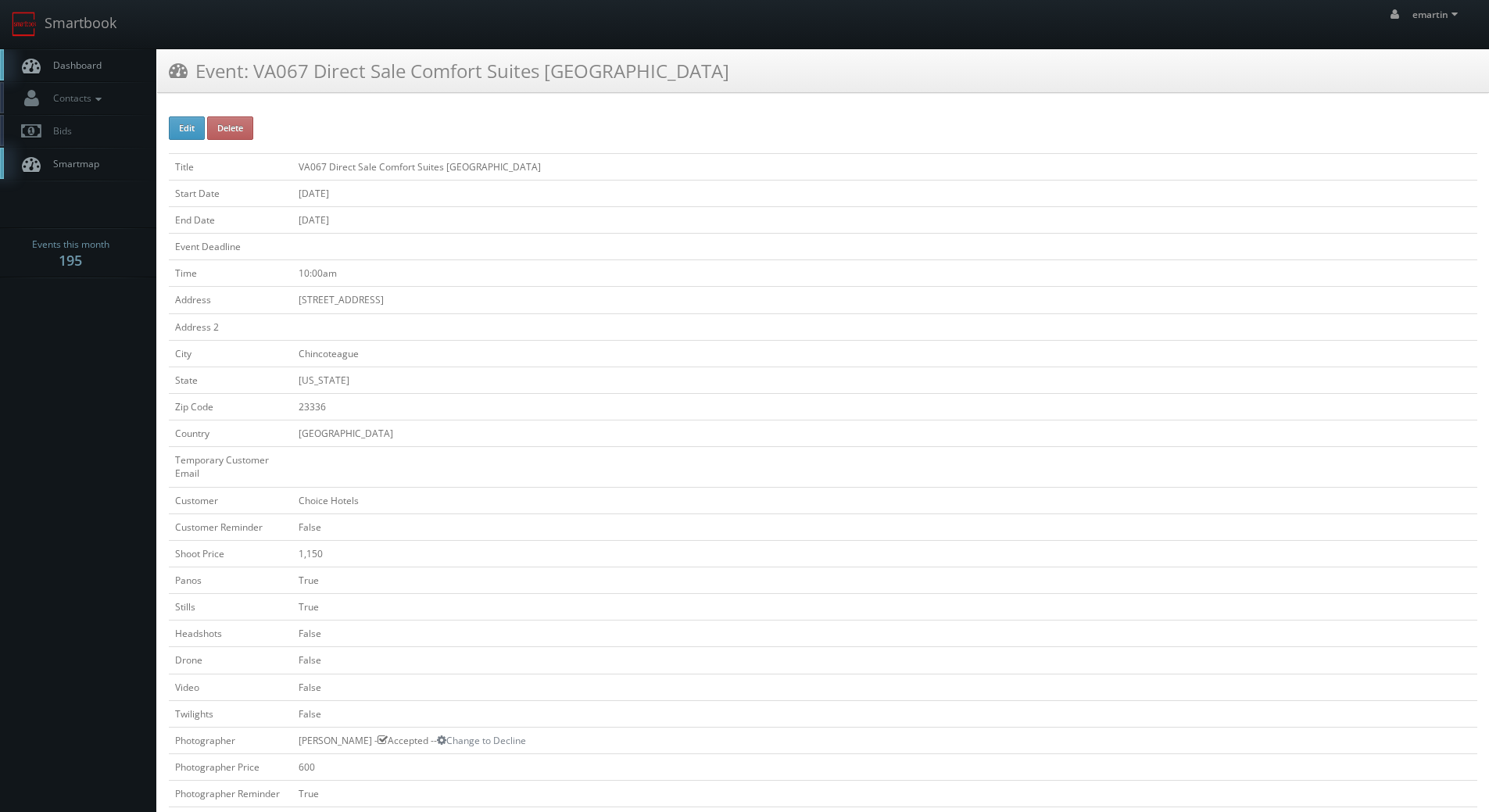
click at [55, 67] on span "Dashboard" at bounding box center [73, 65] width 56 height 14
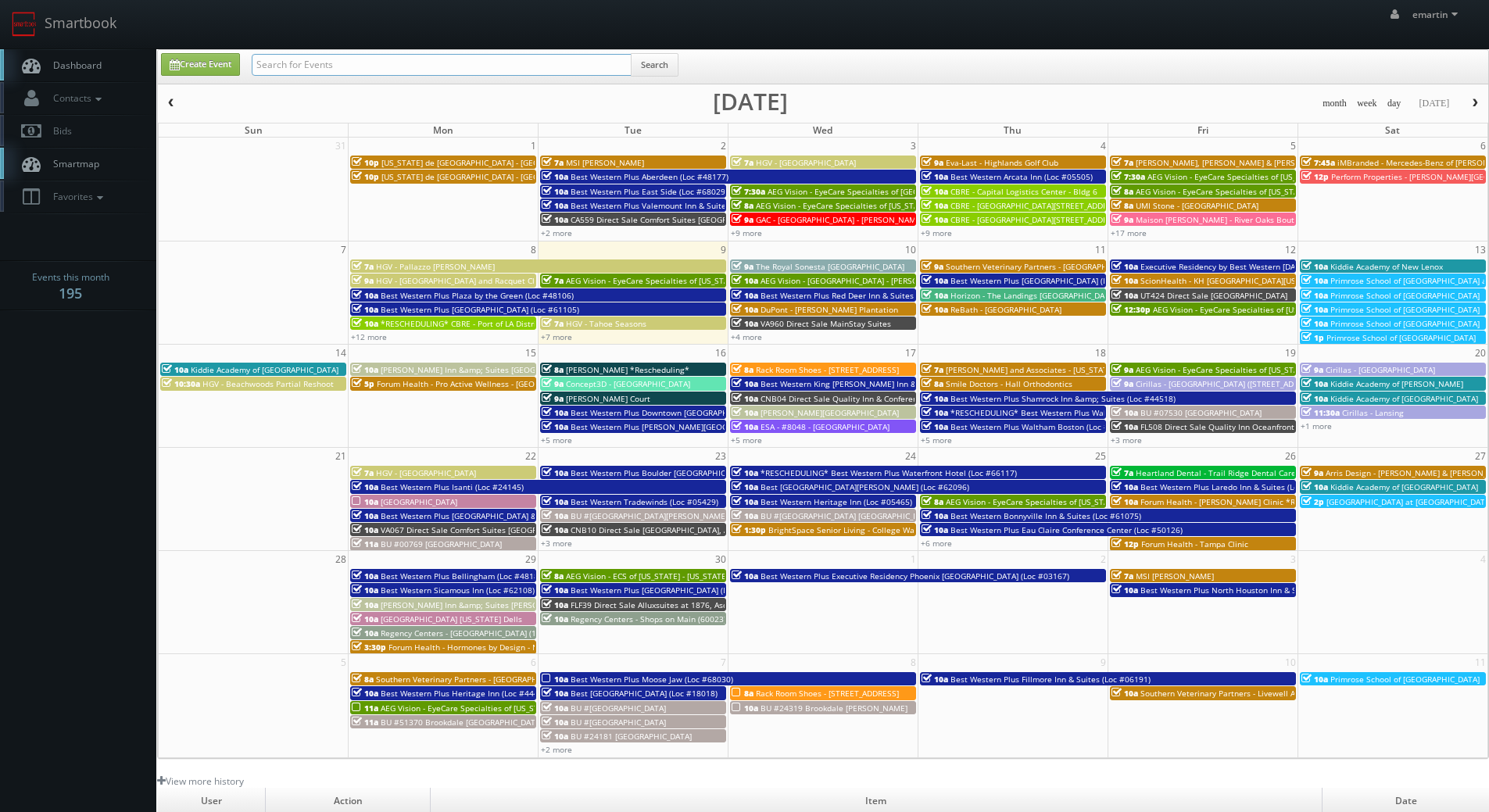
click at [347, 70] on input "text" at bounding box center [441, 64] width 380 height 22
type input "48177"
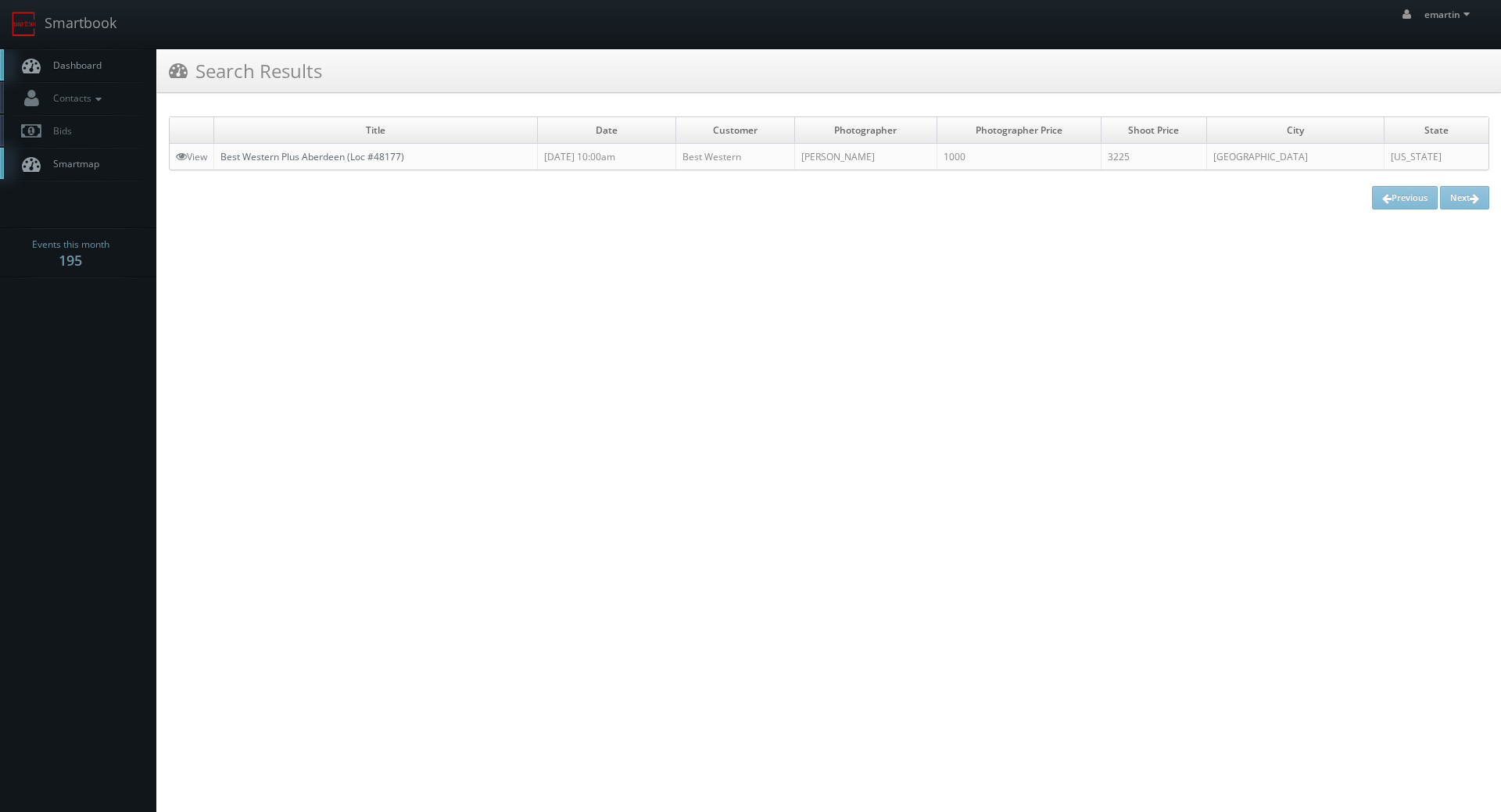
click at [265, 158] on link "Best Western Plus Aberdeen (Loc #48177)" at bounding box center [312, 156] width 183 height 14
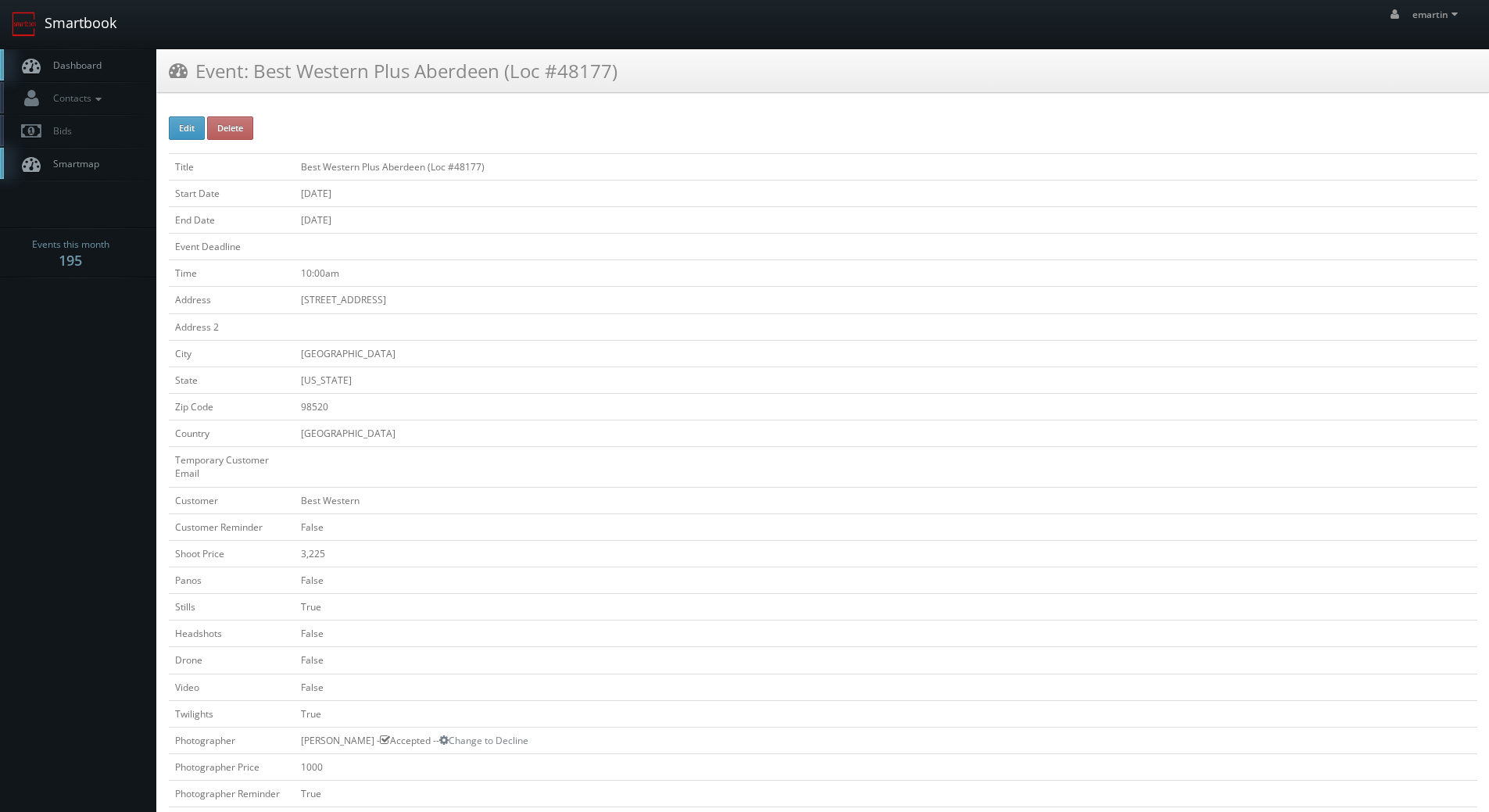
click at [91, 42] on link "Smartbook" at bounding box center [64, 24] width 128 height 48
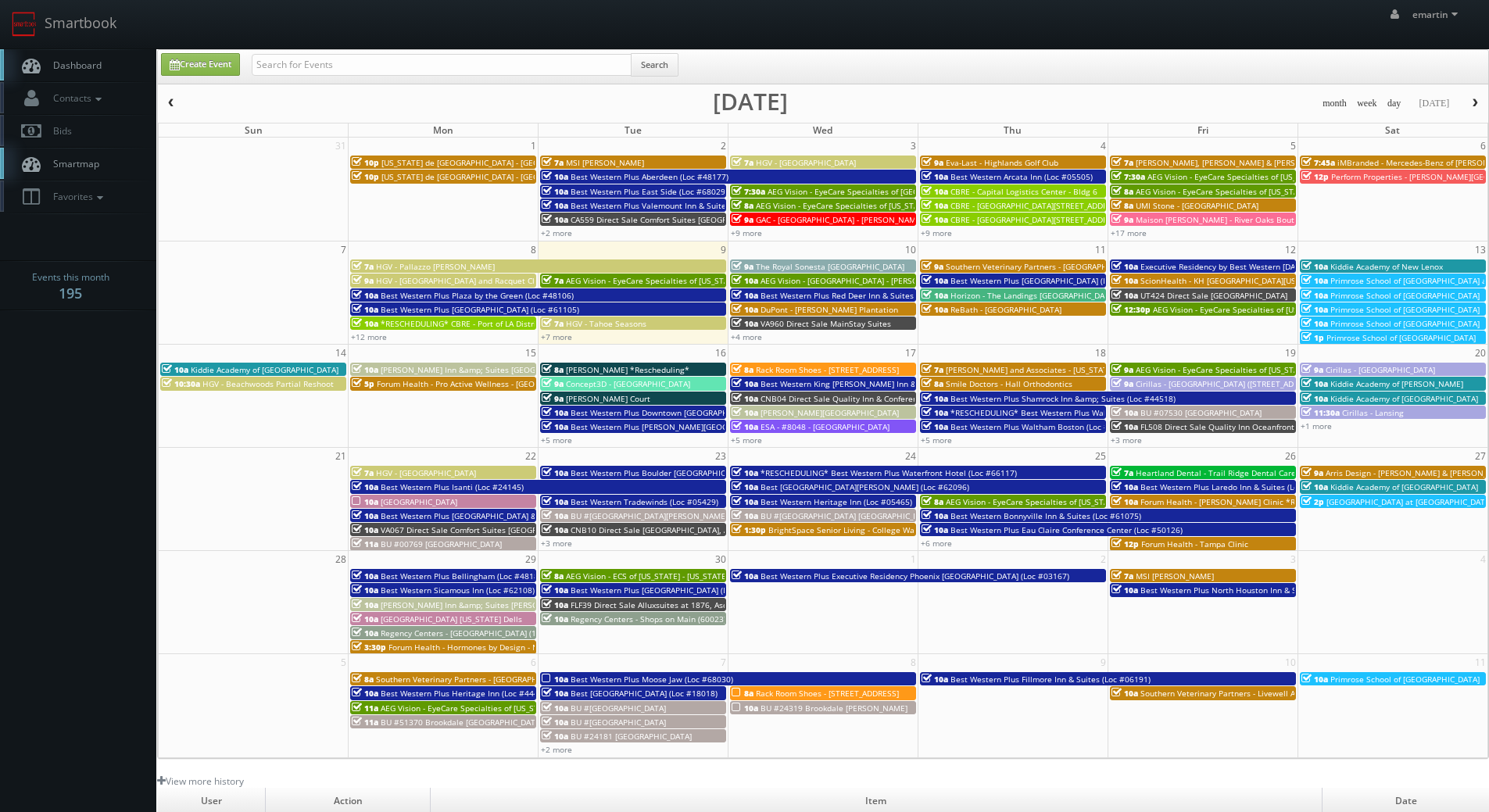
click at [90, 64] on span "Dashboard" at bounding box center [73, 65] width 56 height 14
drag, startPoint x: 106, startPoint y: 64, endPoint x: 96, endPoint y: 64, distance: 10.0
click at [107, 64] on link "Dashboard" at bounding box center [78, 64] width 156 height 32
click at [318, 60] on input "text" at bounding box center [441, 64] width 380 height 22
type input "concept 3d"
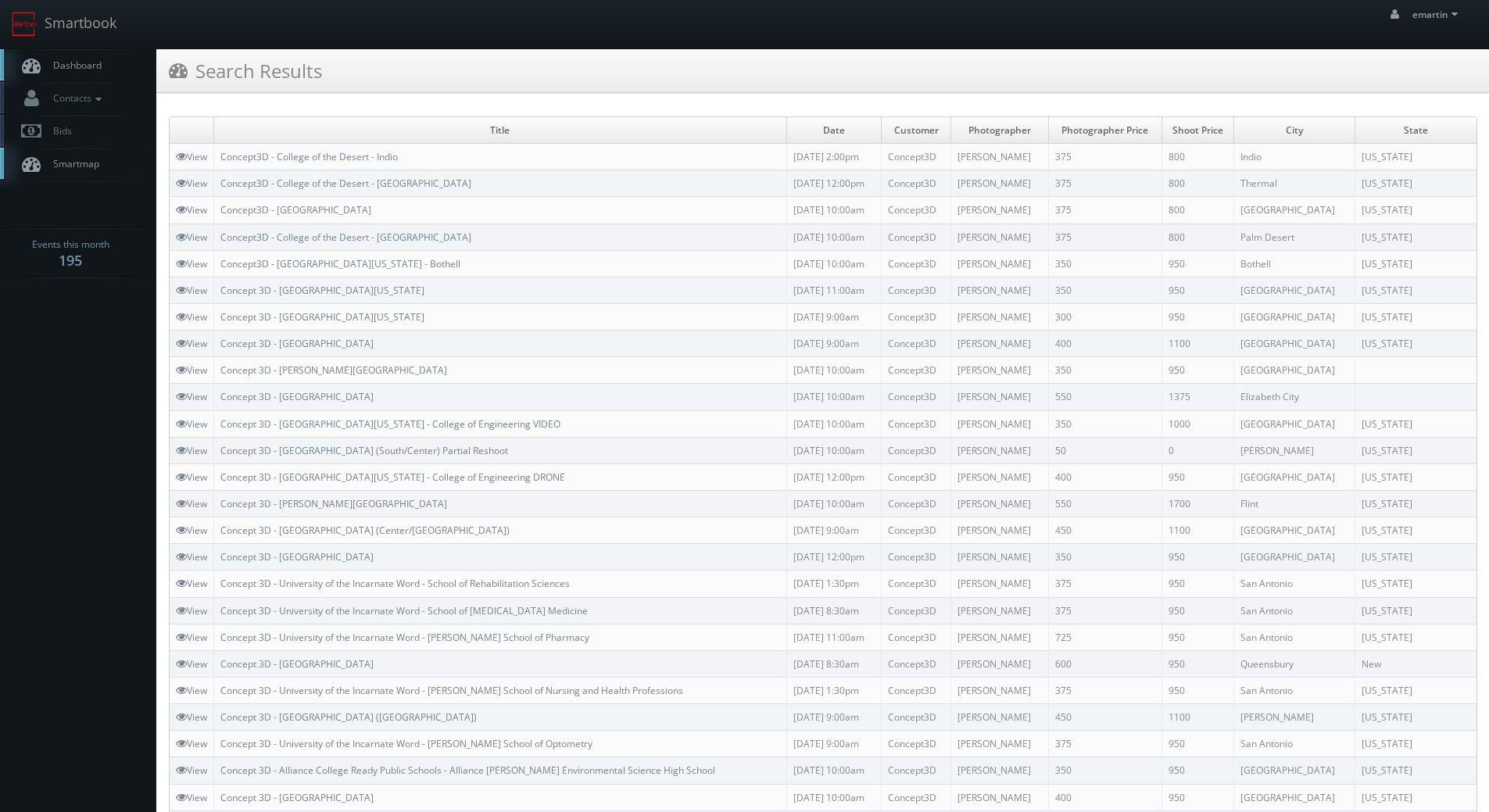
click at [145, 72] on link "Dashboard" at bounding box center [78, 64] width 156 height 32
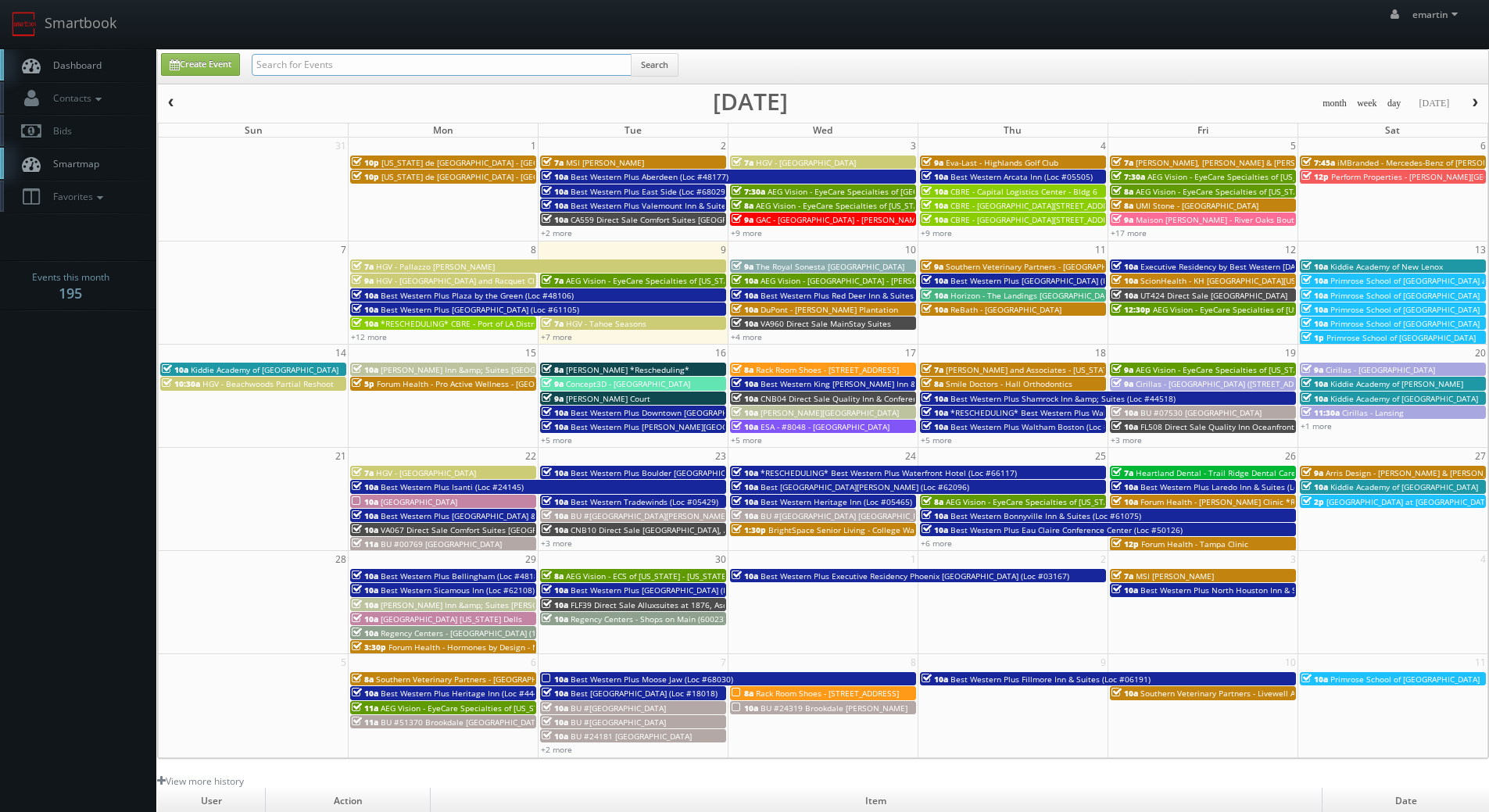
drag, startPoint x: 0, startPoint y: 0, endPoint x: 330, endPoint y: 61, distance: 335.6
click at [326, 64] on input "text" at bounding box center [441, 64] width 380 height 22
type input "ec [GEOGRAPHIC_DATA]"
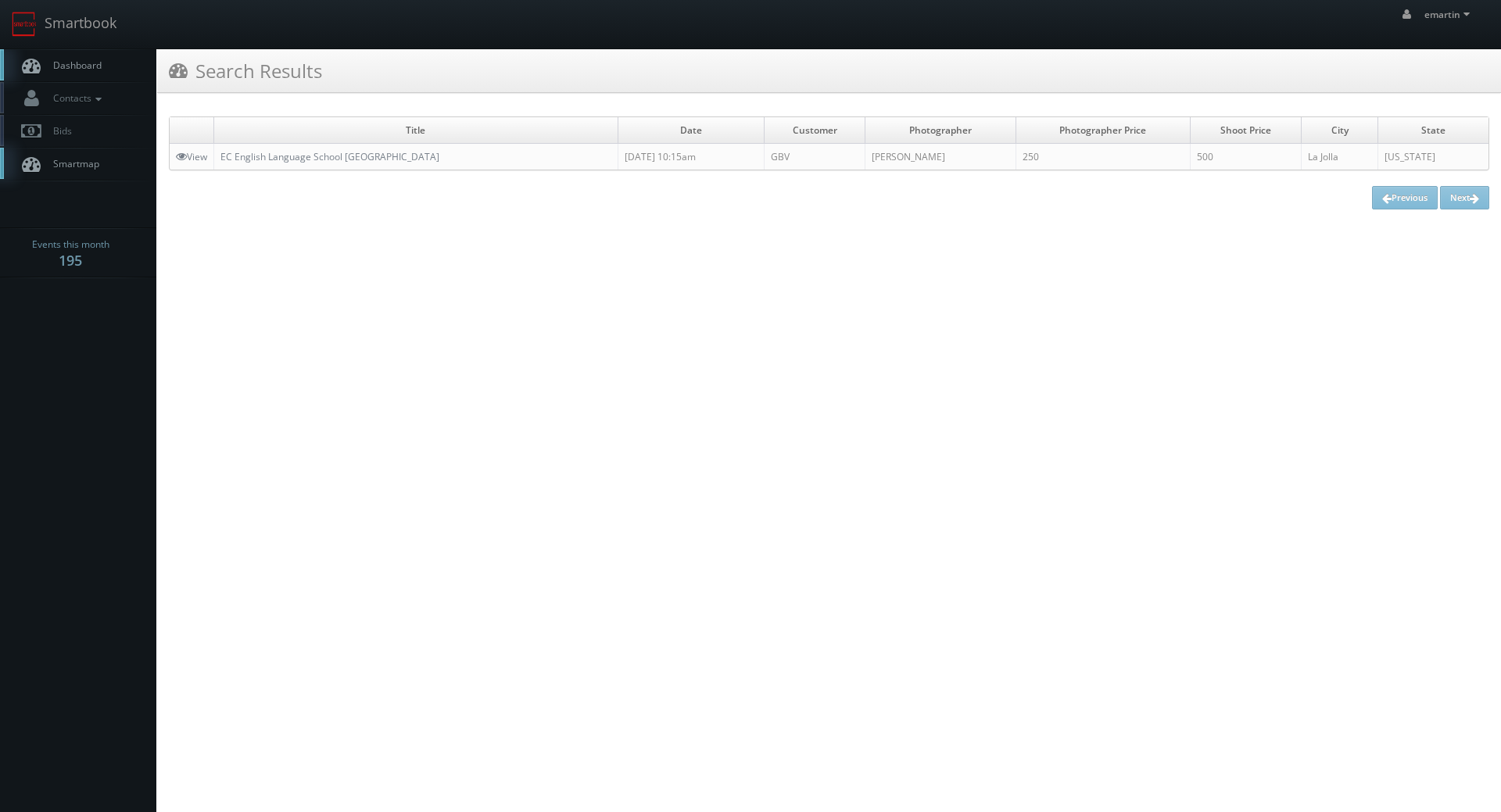
click at [88, 64] on span "Dashboard" at bounding box center [74, 65] width 56 height 14
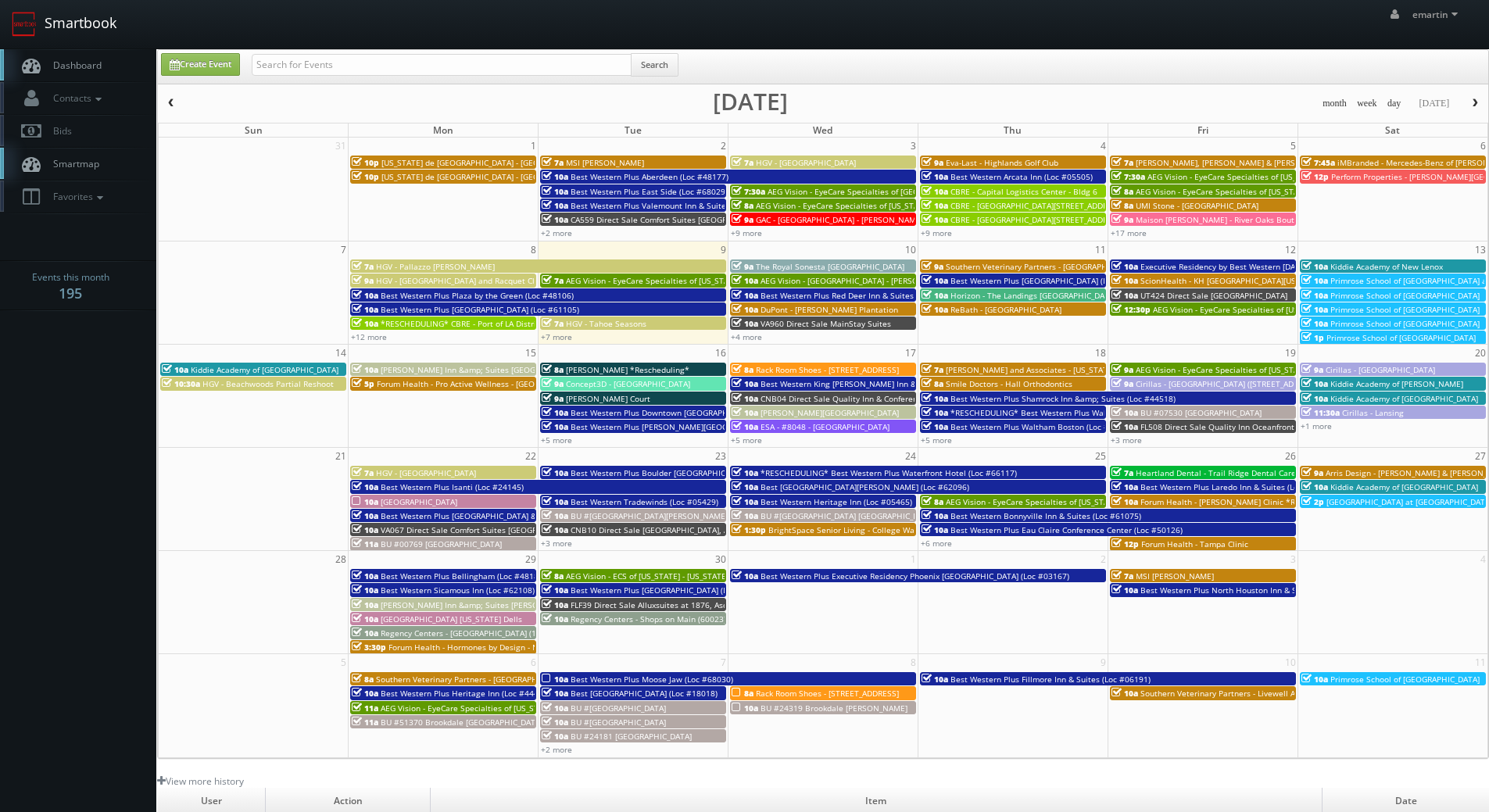
click at [76, 48] on link "Smartbook" at bounding box center [64, 24] width 128 height 48
click at [1140, 31] on div "emartin emartin Profile Logout" at bounding box center [744, 24] width 1489 height 48
click at [123, 60] on link "Dashboard" at bounding box center [78, 64] width 156 height 32
click at [76, 434] on body "Smartbook Toggle Side Navigation Toggle Top Navigation emartin emartin Profile …" at bounding box center [744, 540] width 1489 height 1081
click at [99, 58] on link "Dashboard" at bounding box center [78, 64] width 156 height 32
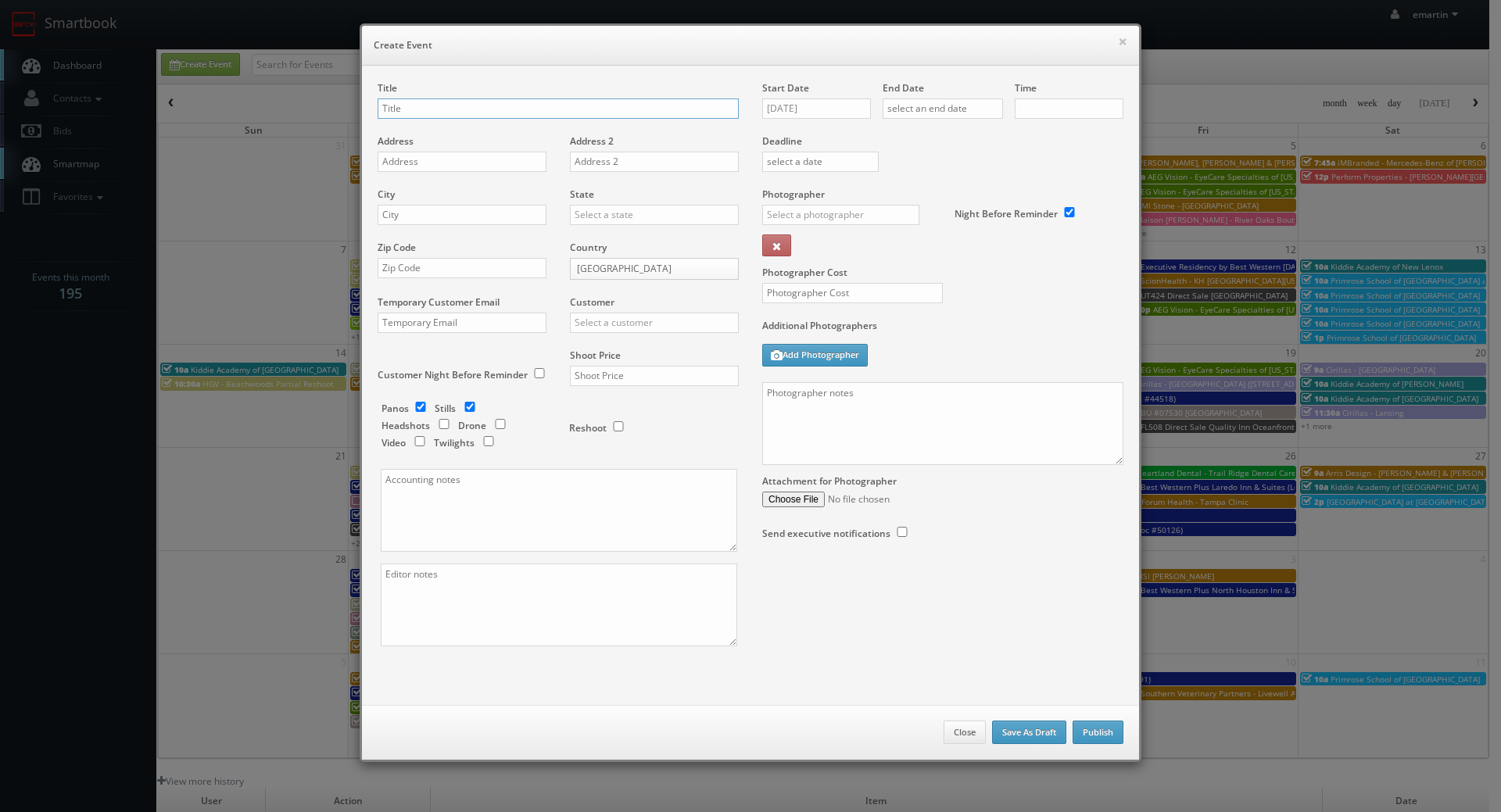
checkbox input "true"
type input "10:00am"
checkbox input "true"
click at [771, 101] on input "[DATE]" at bounding box center [817, 109] width 109 height 20
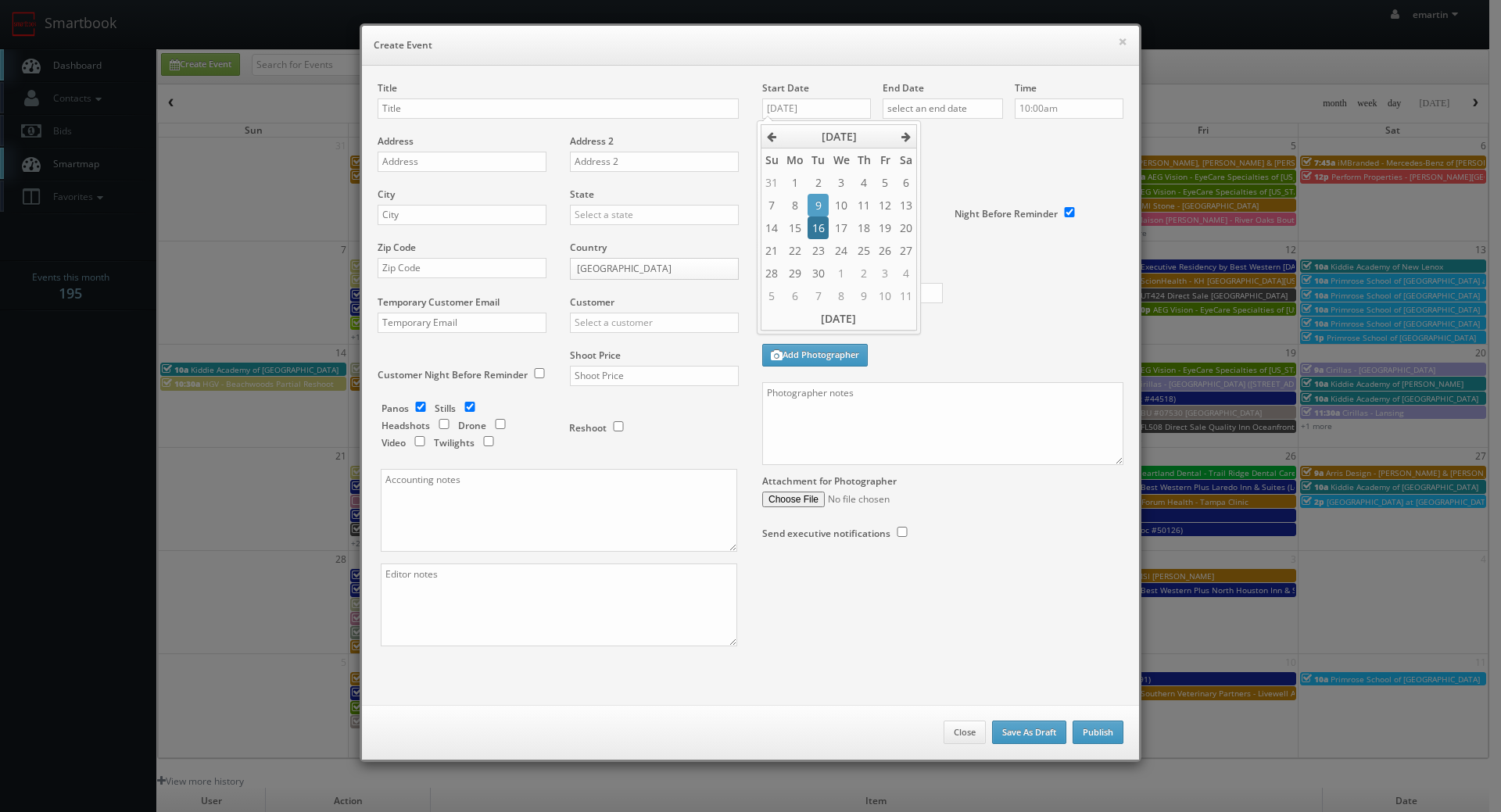
click at [814, 219] on td "16" at bounding box center [818, 228] width 21 height 23
type input "[DATE]"
click at [916, 112] on input "text" at bounding box center [942, 109] width 121 height 20
click at [947, 222] on td "16" at bounding box center [937, 228] width 21 height 23
type input "[DATE]"
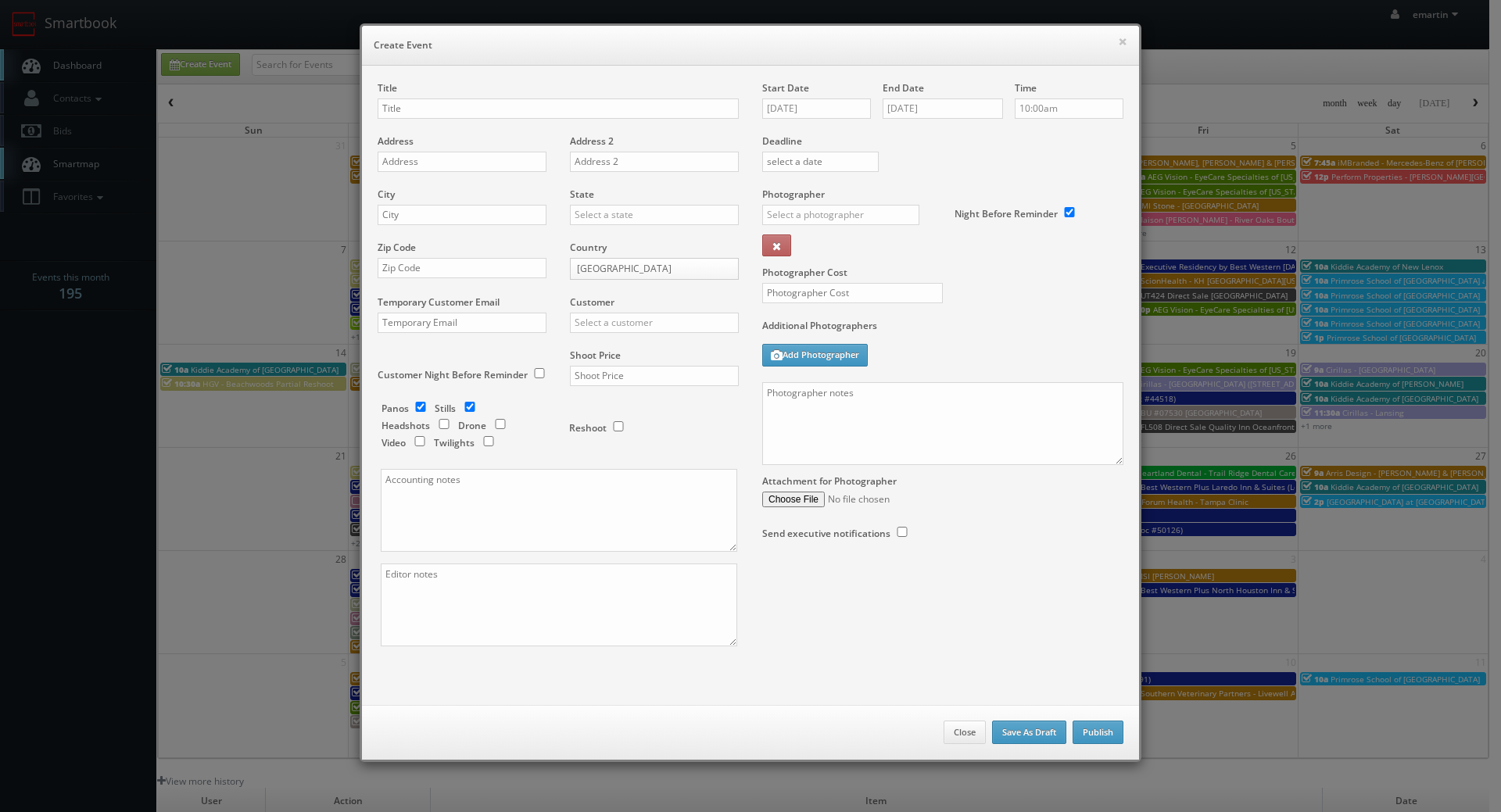
click at [1071, 148] on div "Deadline" at bounding box center [943, 134] width 385 height 106
click at [780, 45] on h6 "Create Event" at bounding box center [750, 44] width 753 height 15
click at [420, 111] on input "text" at bounding box center [558, 109] width 361 height 20
paste input "ESA"
type input "ESA - #9387 - Jacksonville Airport"
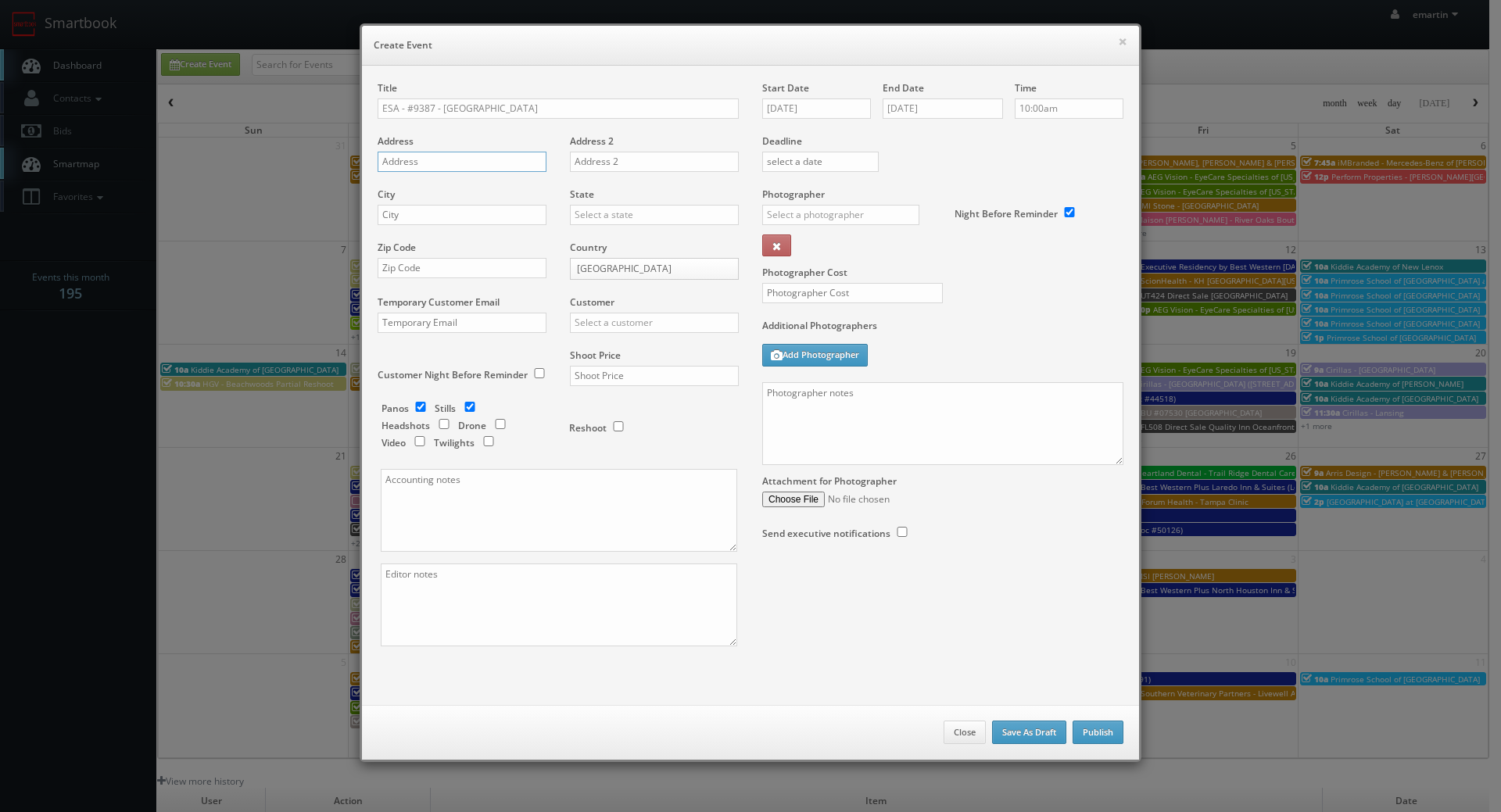
drag, startPoint x: 458, startPoint y: 163, endPoint x: 408, endPoint y: 173, distance: 51.0
click at [458, 163] on input "text" at bounding box center [462, 161] width 169 height 20
paste input "15678 Max Leggett Parkway"
type input "15678 Max Leggett Parkway"
drag, startPoint x: 414, startPoint y: 208, endPoint x: 521, endPoint y: 211, distance: 107.0
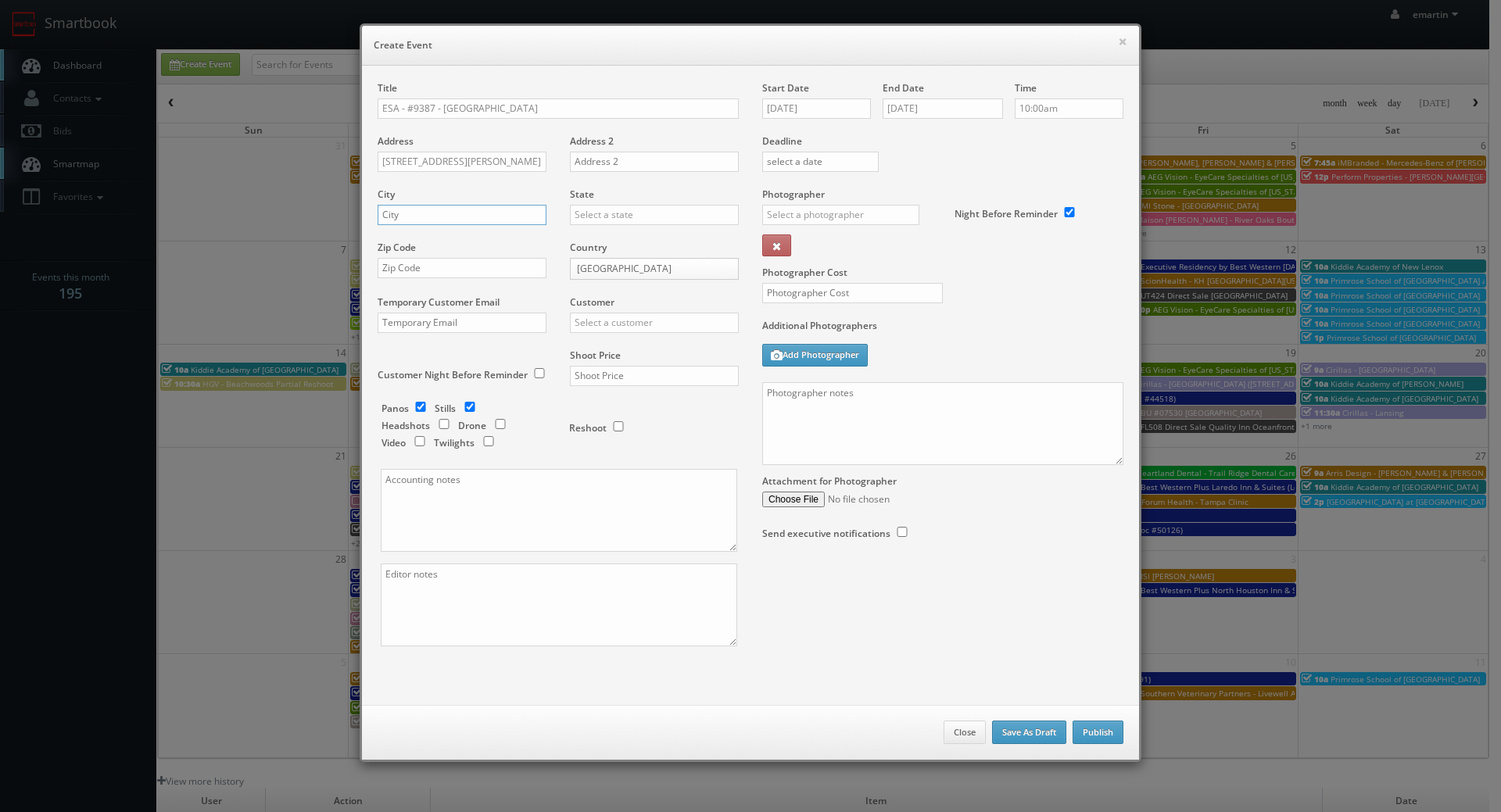
click at [414, 208] on input "text" at bounding box center [462, 215] width 169 height 20
paste input "Jacksonville"
type input "Jacksonville"
click at [659, 218] on input "text" at bounding box center [654, 215] width 169 height 20
click at [607, 237] on div "Florida" at bounding box center [654, 240] width 167 height 25
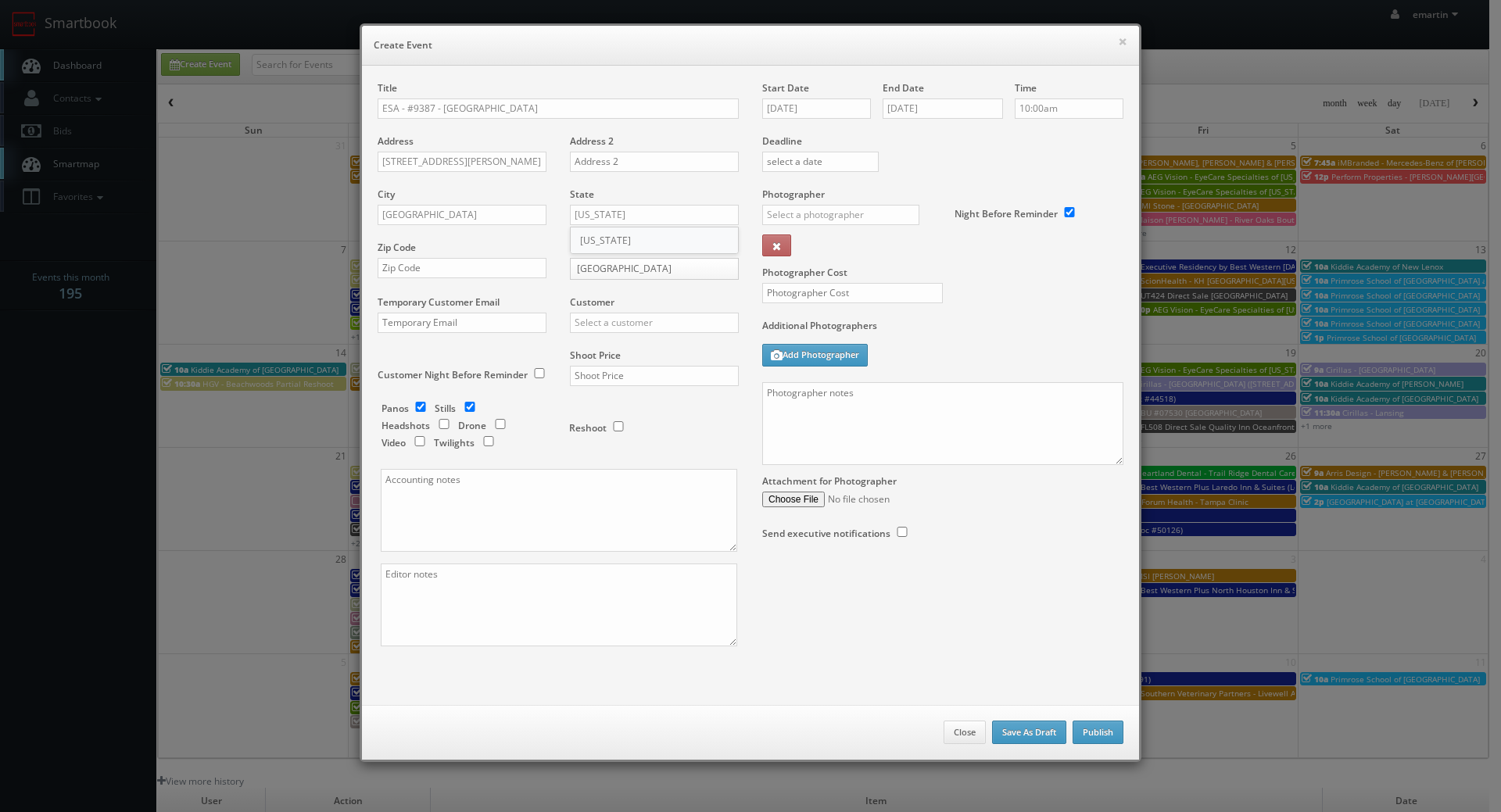
type input "[US_STATE]"
click at [495, 285] on div "Zip Code" at bounding box center [467, 267] width 181 height 54
click at [493, 280] on div "Zip Code" at bounding box center [467, 267] width 181 height 54
click at [495, 273] on input "text" at bounding box center [462, 268] width 169 height 20
paste input "32218"
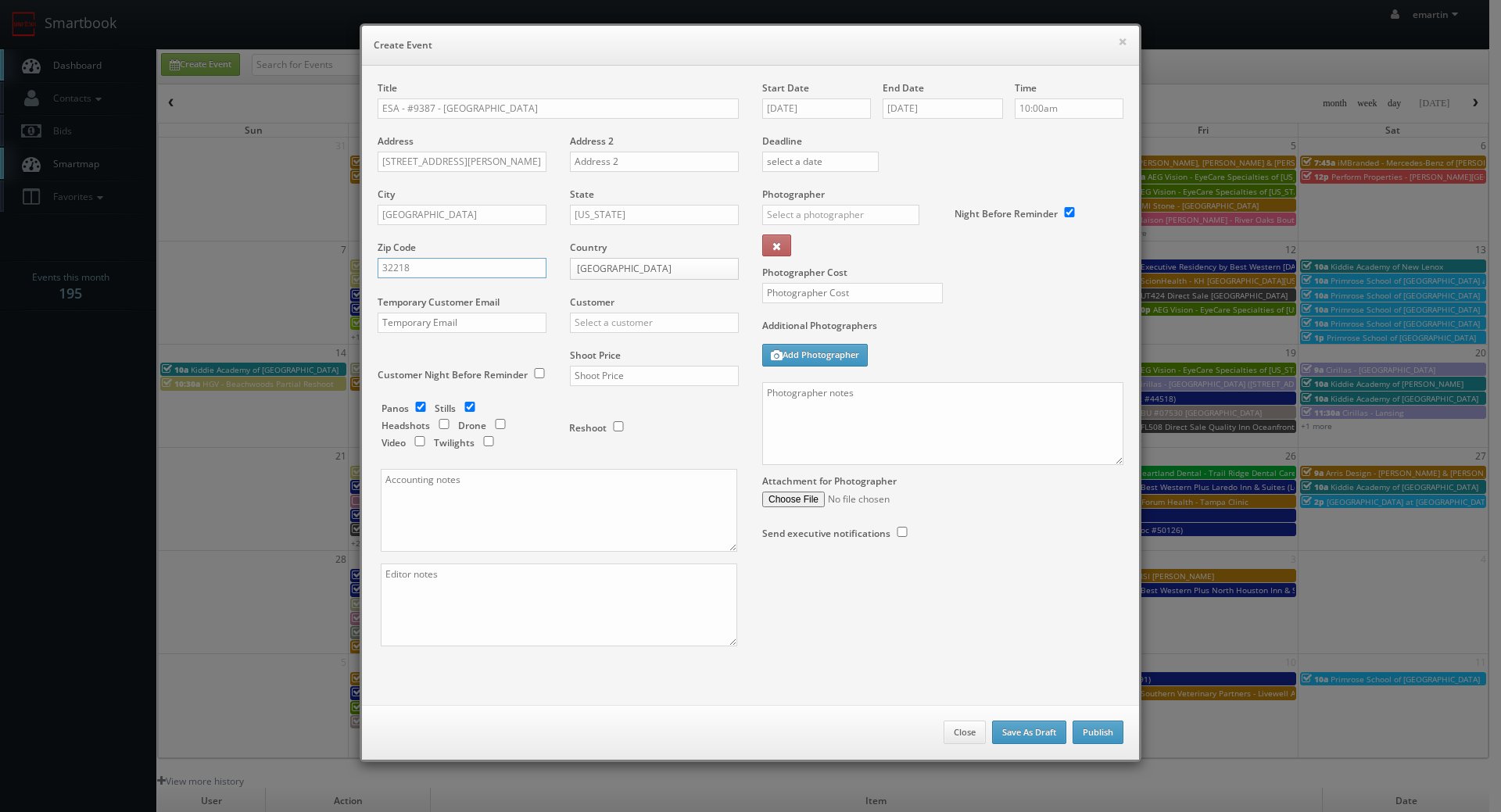
type input "32218"
click at [645, 328] on input "text" at bounding box center [654, 323] width 169 height 20
type input "extend"
drag, startPoint x: 639, startPoint y: 335, endPoint x: 629, endPoint y: 345, distance: 14.1
click at [636, 337] on div "Customer extend Choice Hotels ACC Concept3D Firebirds GBV Choice Hotels Canada …" at bounding box center [648, 322] width 181 height 54
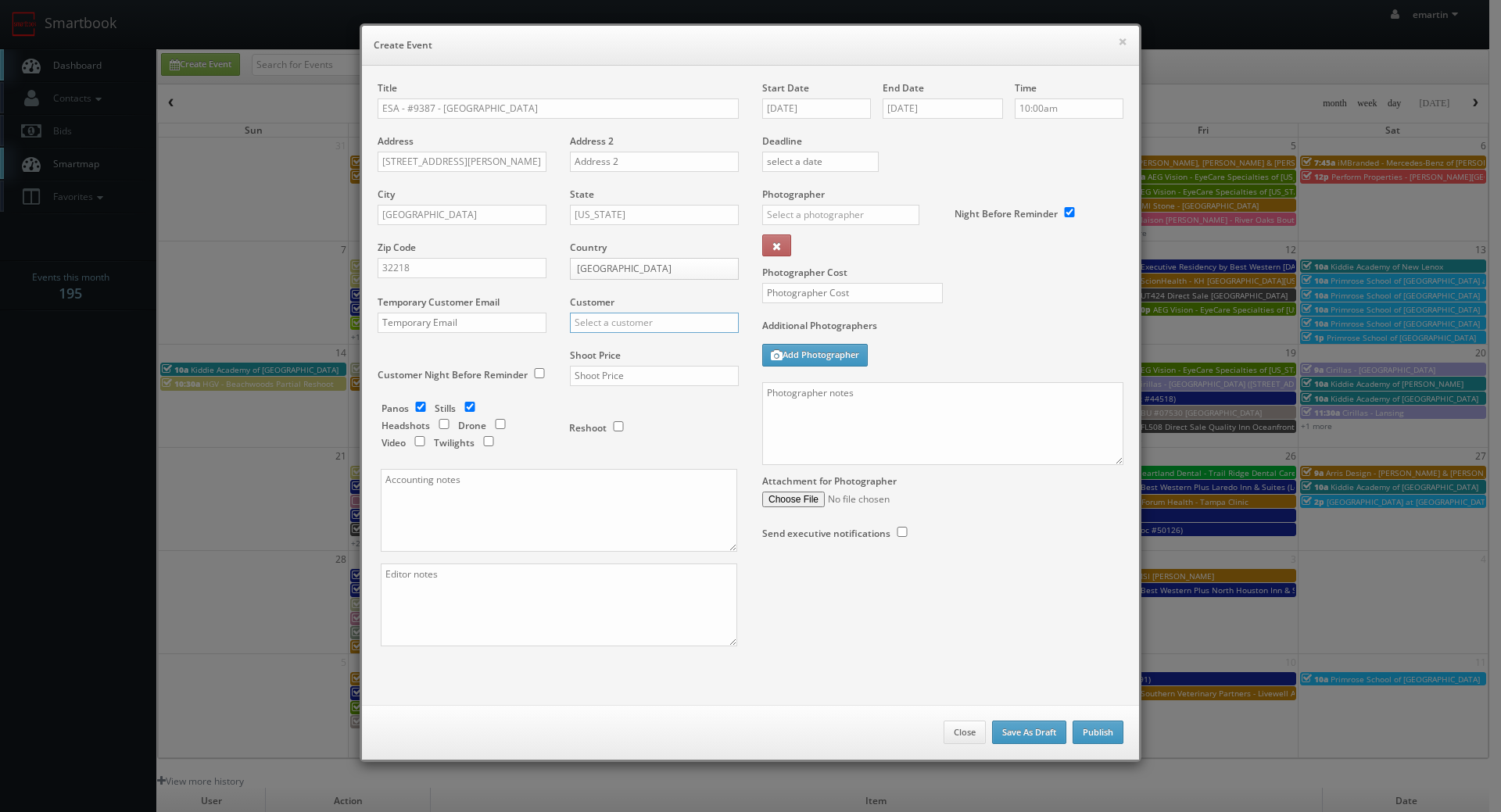
click at [649, 327] on input "text" at bounding box center [654, 323] width 169 height 20
click at [654, 344] on div "Extended Stay America" at bounding box center [654, 347] width 167 height 25
type input "Extended Stay America"
click at [613, 369] on input "text" at bounding box center [654, 376] width 169 height 20
click at [621, 339] on div "Customer Extended Stay America Choice Hotels ACC Concept3D Firebirds GBV Choice…" at bounding box center [648, 322] width 181 height 54
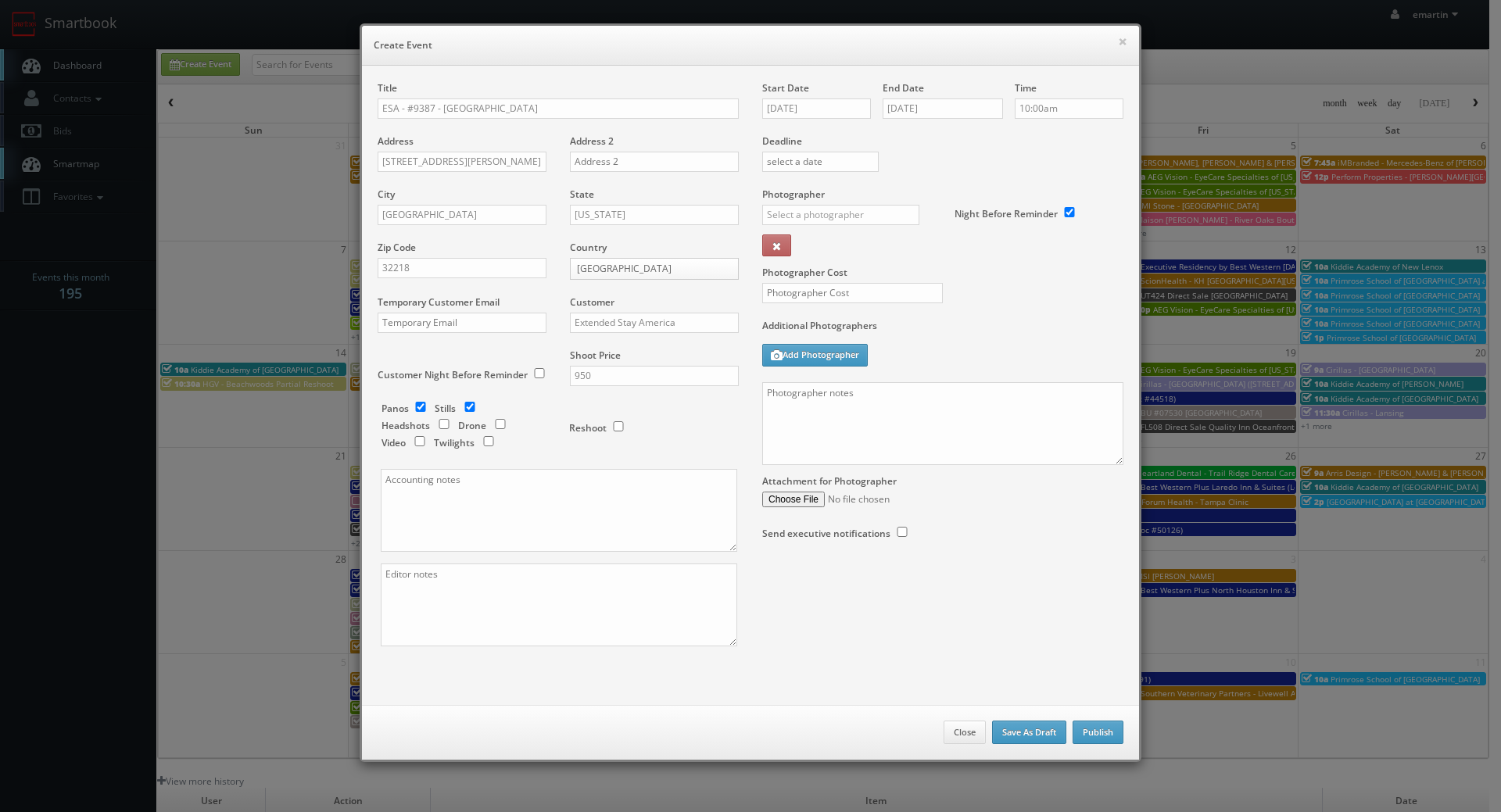
click at [667, 25] on div "× Create Event Title ESA - #9387 - Jacksonville Airport Address 15678 Max Legge…" at bounding box center [750, 393] width 781 height 739
drag, startPoint x: 617, startPoint y: 375, endPoint x: 531, endPoint y: 375, distance: 86.0
click at [531, 375] on div "Title ESA - #9387 - Jacksonville Airport Address 15678 Max Leggett Parkway Addr…" at bounding box center [558, 377] width 385 height 592
type input "1,150"
click at [809, 216] on input "text" at bounding box center [840, 215] width 157 height 20
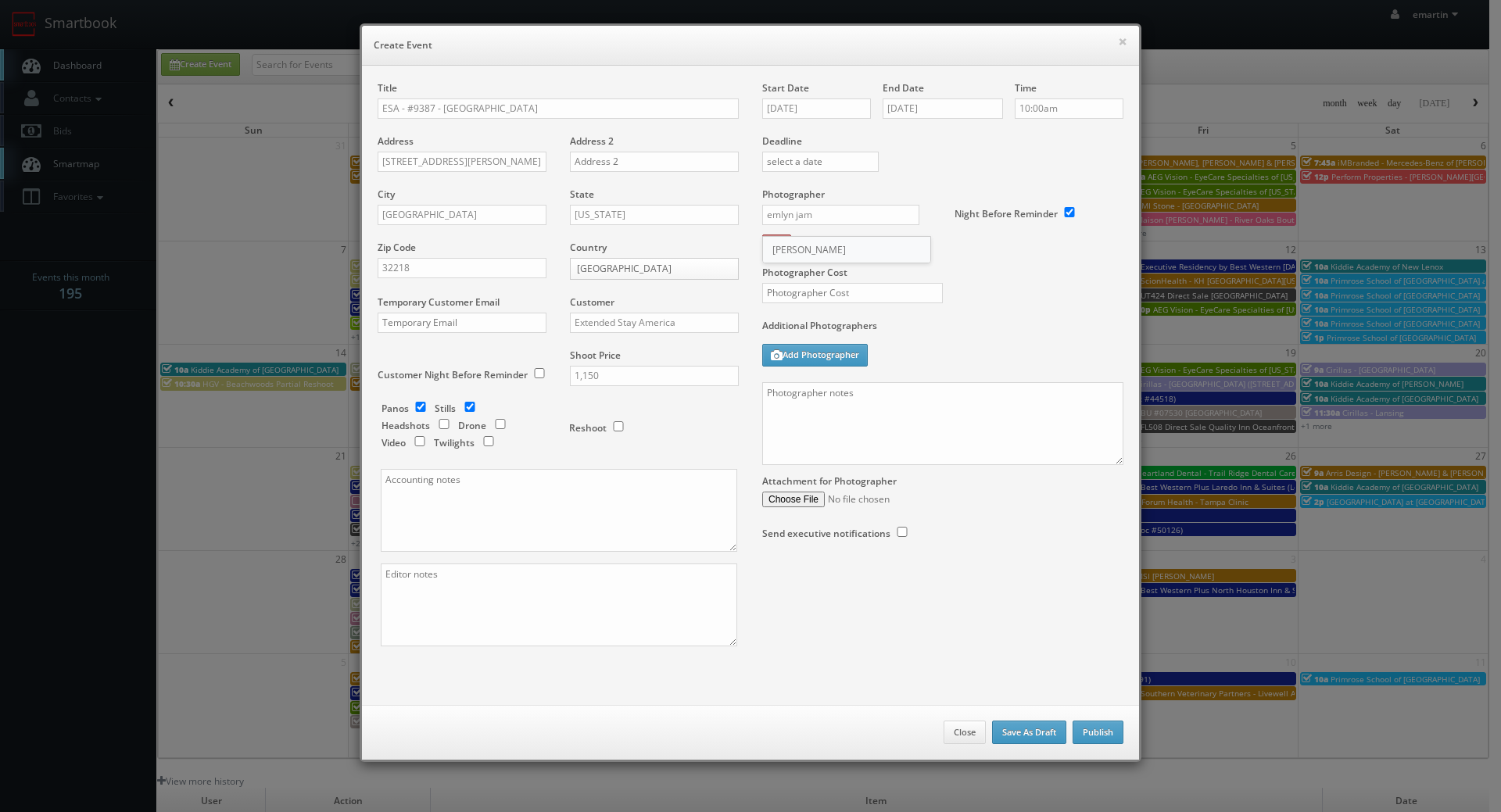
click at [789, 240] on div "Emlyn James" at bounding box center [847, 249] width 167 height 25
type input "Emlyn James"
drag, startPoint x: 898, startPoint y: 347, endPoint x: 866, endPoint y: 319, distance: 42.5
click at [898, 347] on div "Additional Photographers Add Photographer" at bounding box center [943, 350] width 361 height 64
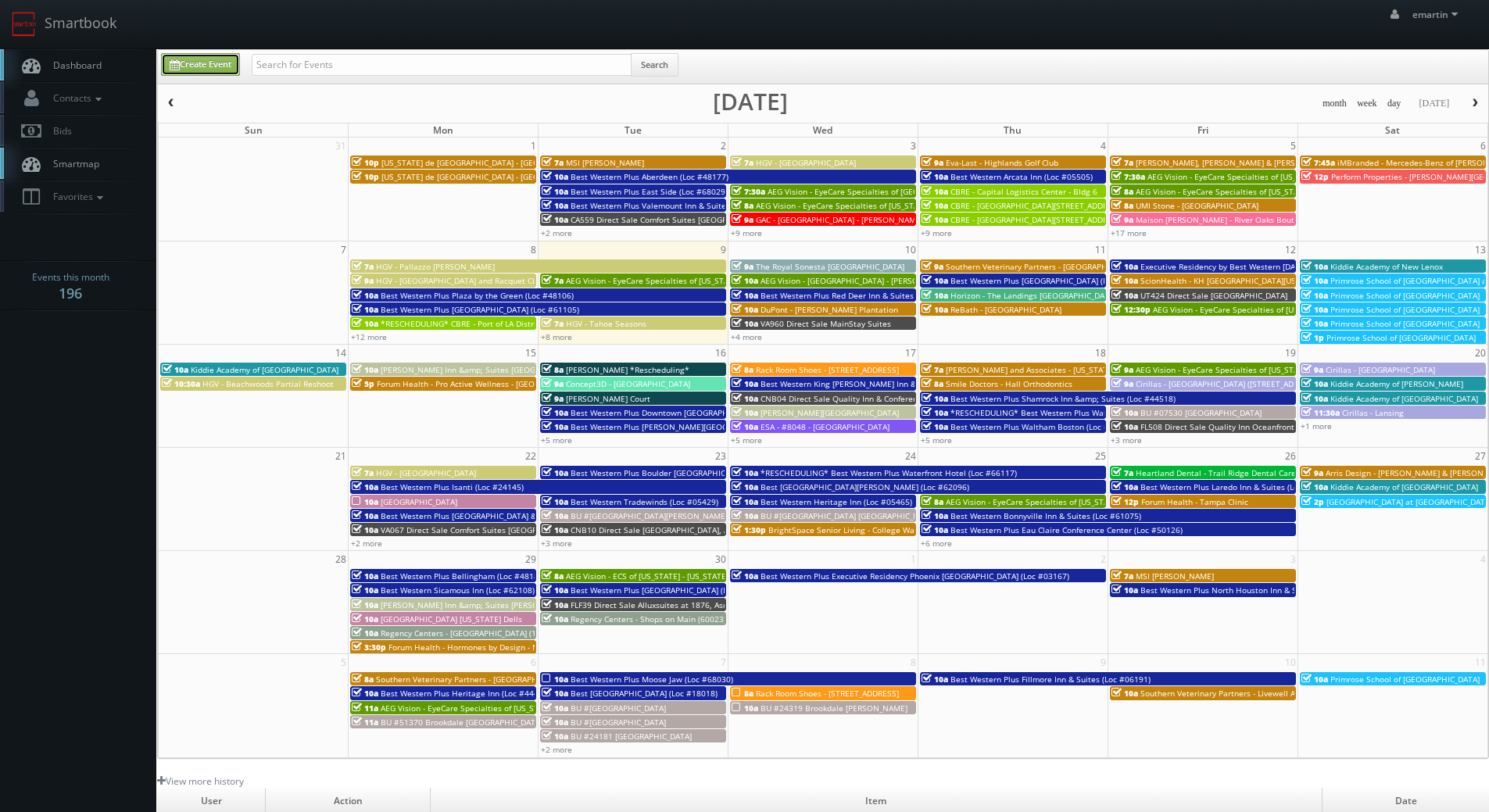
click at [219, 62] on link "Create Event" at bounding box center [200, 64] width 79 height 23
type input "09/09/2025"
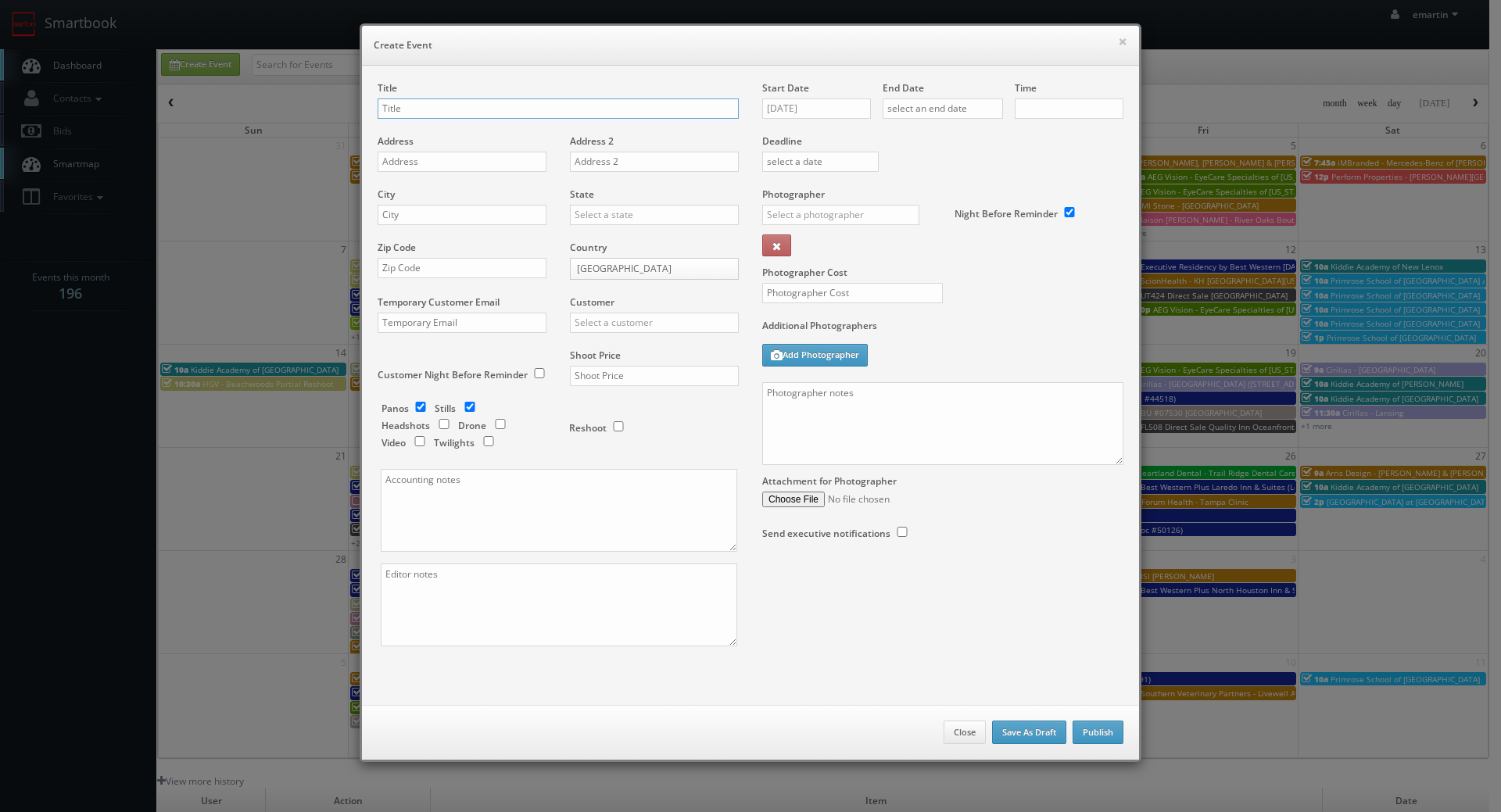
checkbox input "true"
type input "10:00am"
checkbox input "true"
click at [898, 419] on textarea at bounding box center [943, 423] width 361 height 83
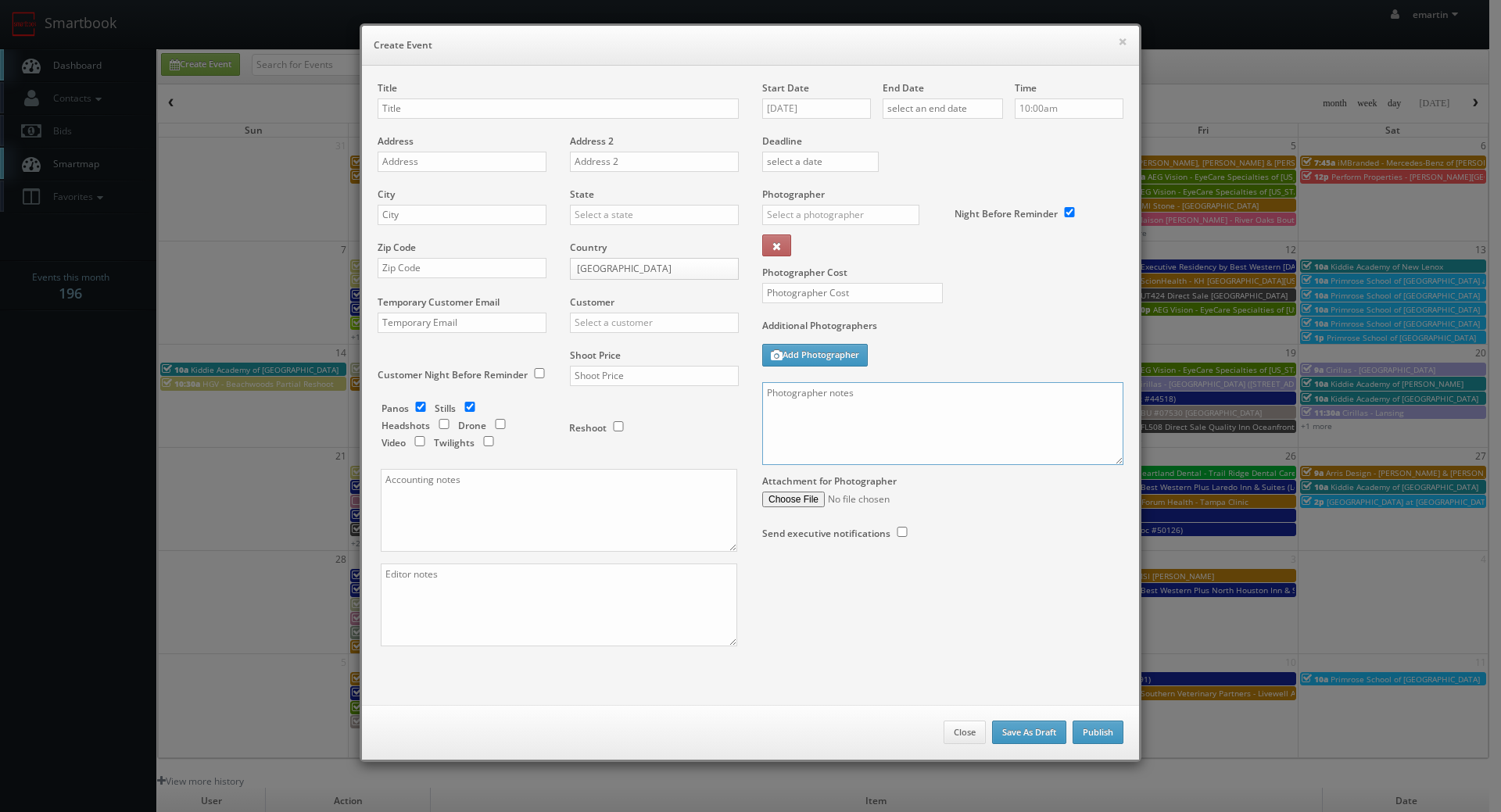
paste textarea "The onsite contact is ________.. Please make sure all room types are available …"
drag, startPoint x: 1117, startPoint y: 456, endPoint x: 1103, endPoint y: 564, distance: 108.9
click at [1102, 567] on div "Start Date 09/09/2025 End Date Time 10:00am Deadline Photographer _justin _phot…" at bounding box center [943, 327] width 385 height 490
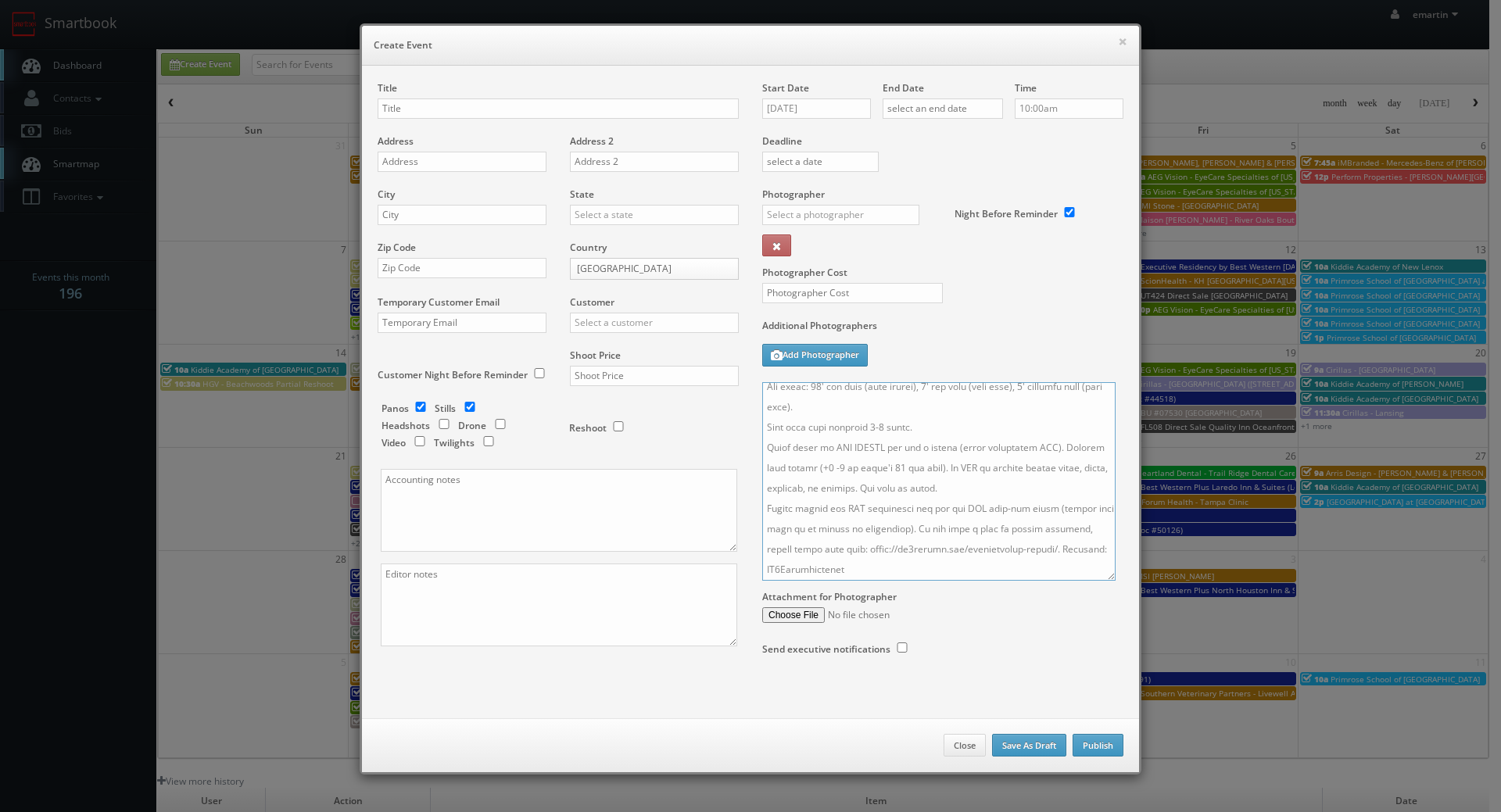
drag, startPoint x: 1110, startPoint y: 459, endPoint x: 1097, endPoint y: 623, distance: 164.5
click at [1097, 581] on textarea at bounding box center [938, 481] width 353 height 199
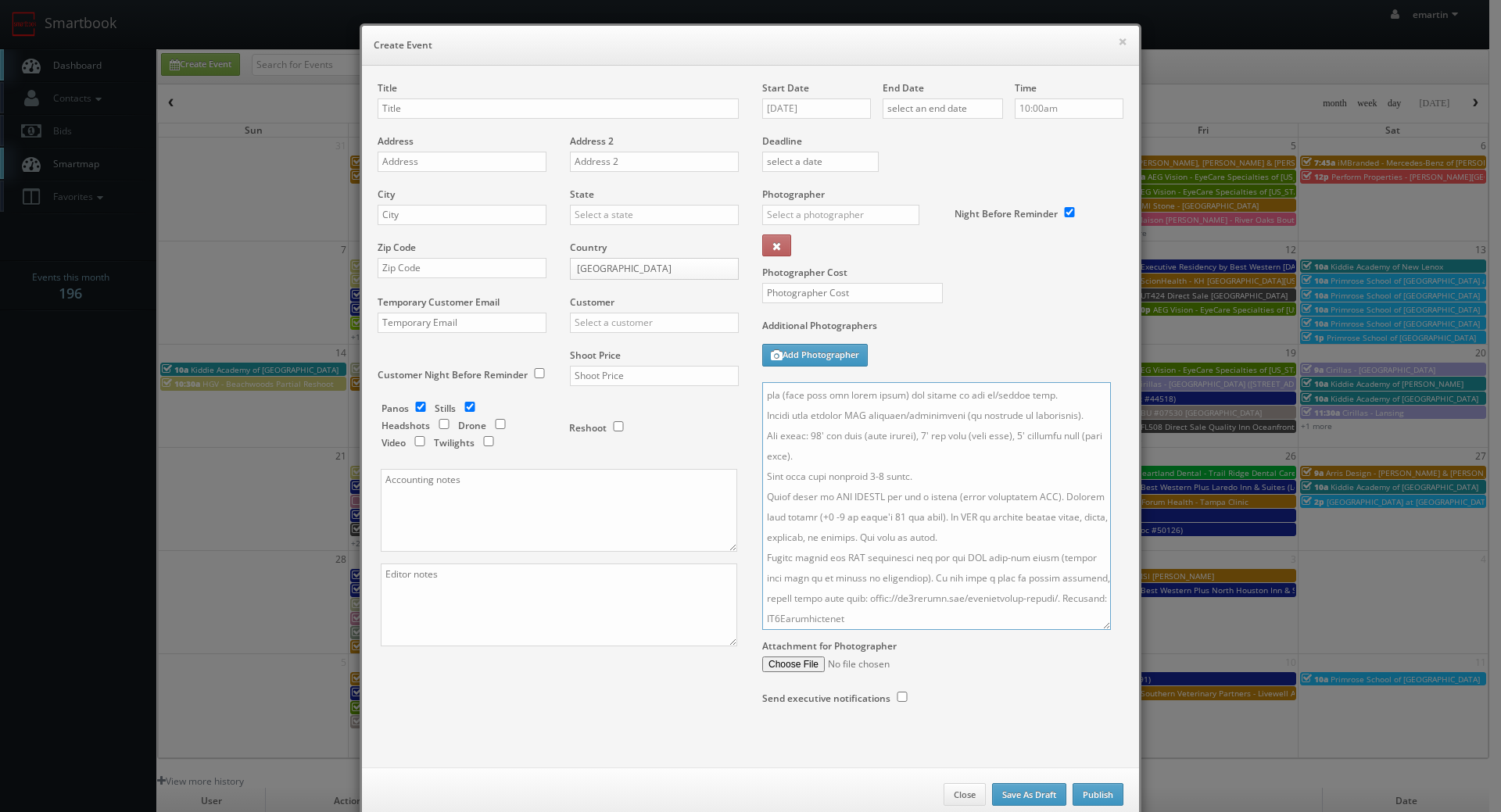
scroll to position [0, 0]
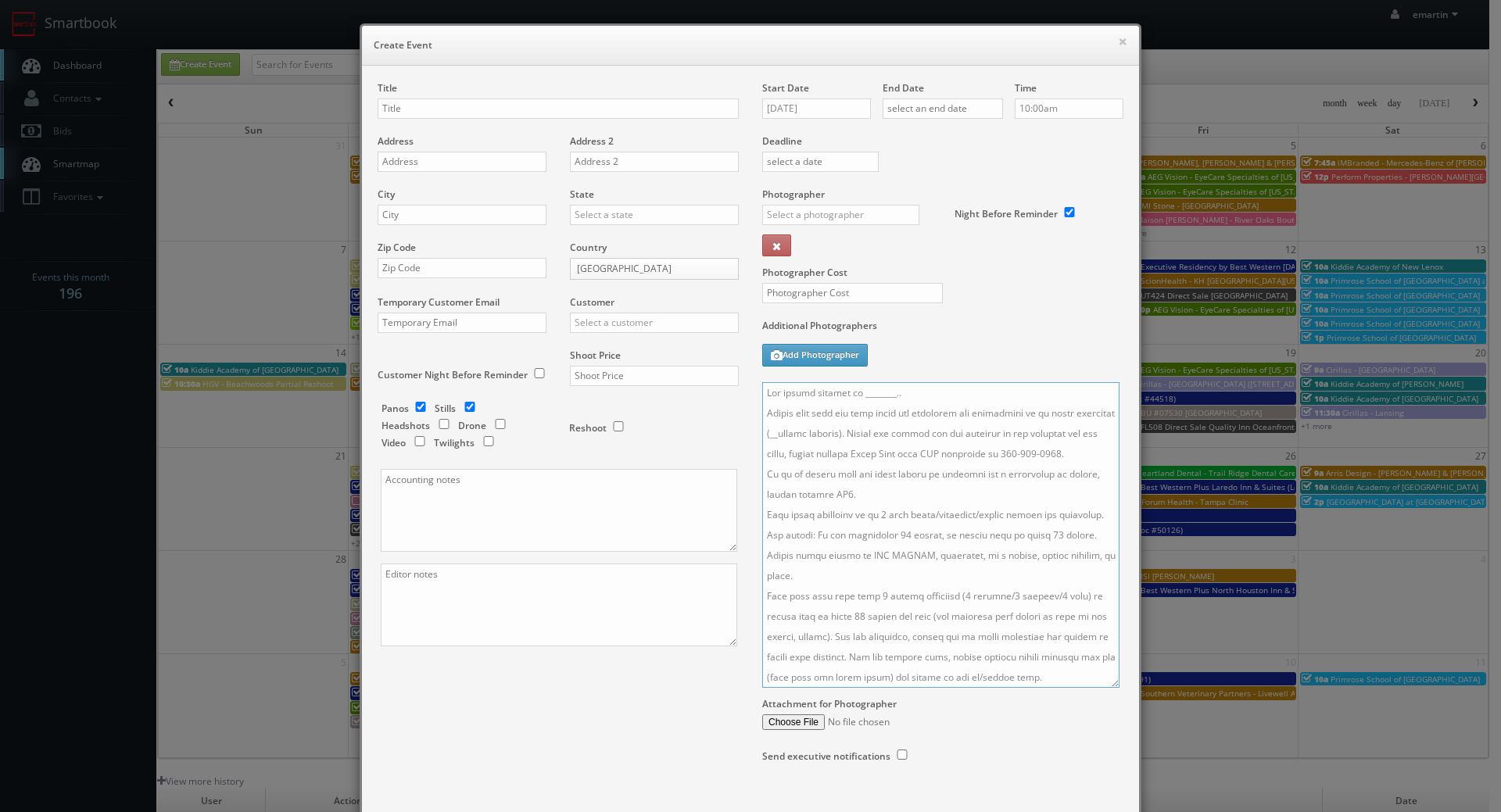
drag, startPoint x: 1098, startPoint y: 626, endPoint x: 1124, endPoint y: 815, distance: 190.8
click at [1124, 811] on html "Smartbook Toggle Side Navigation Toggle Top Navigation emartin emartin Profile …" at bounding box center [750, 540] width 1501 height 1081
click at [858, 572] on textarea at bounding box center [949, 600] width 375 height 436
click at [896, 504] on textarea at bounding box center [949, 600] width 375 height 436
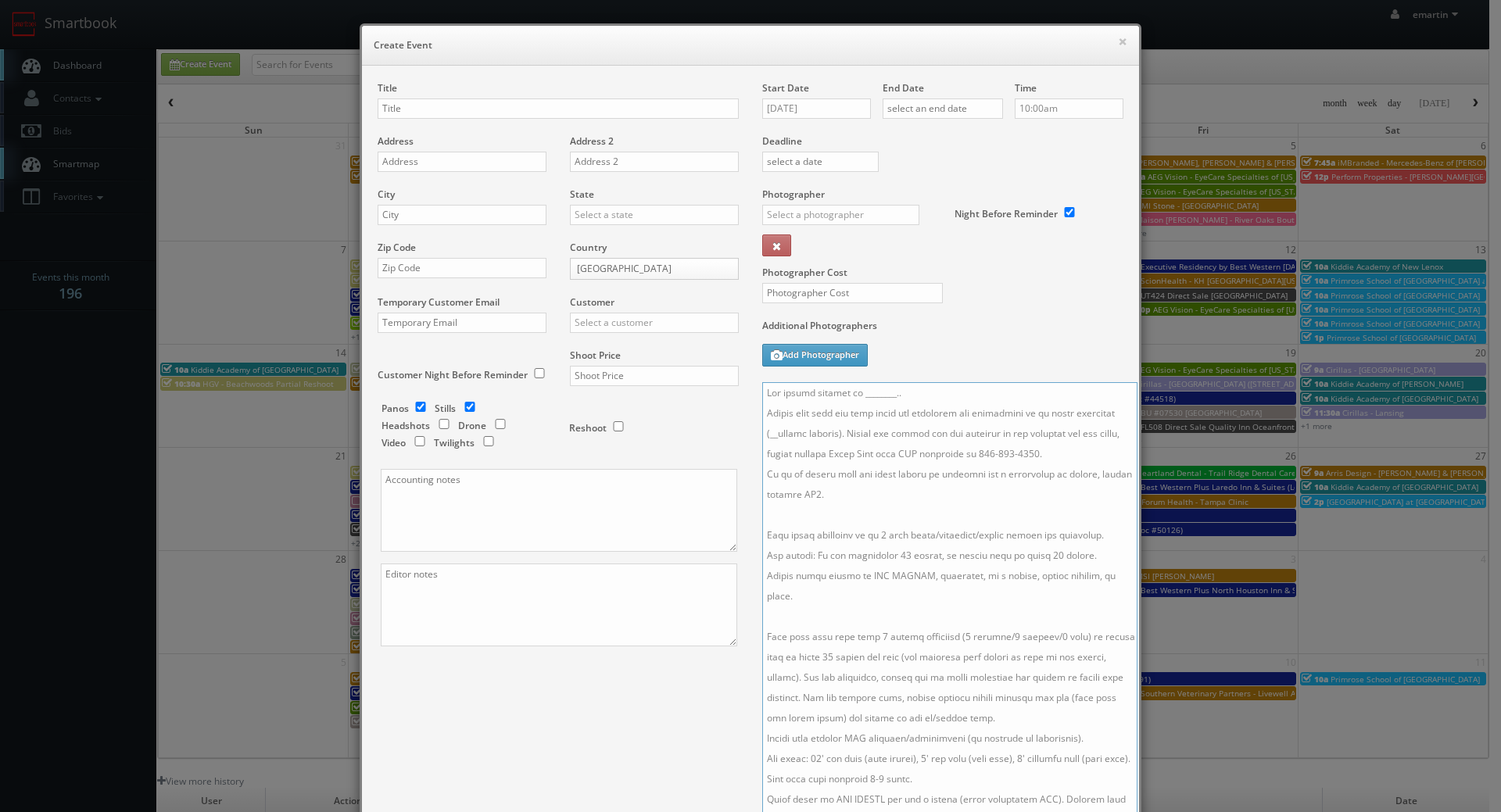
click at [1115, 538] on textarea at bounding box center [949, 600] width 375 height 436
click at [762, 656] on textarea at bounding box center [949, 600] width 375 height 436
click at [1065, 721] on textarea at bounding box center [949, 600] width 375 height 436
click at [1086, 734] on textarea at bounding box center [949, 600] width 375 height 436
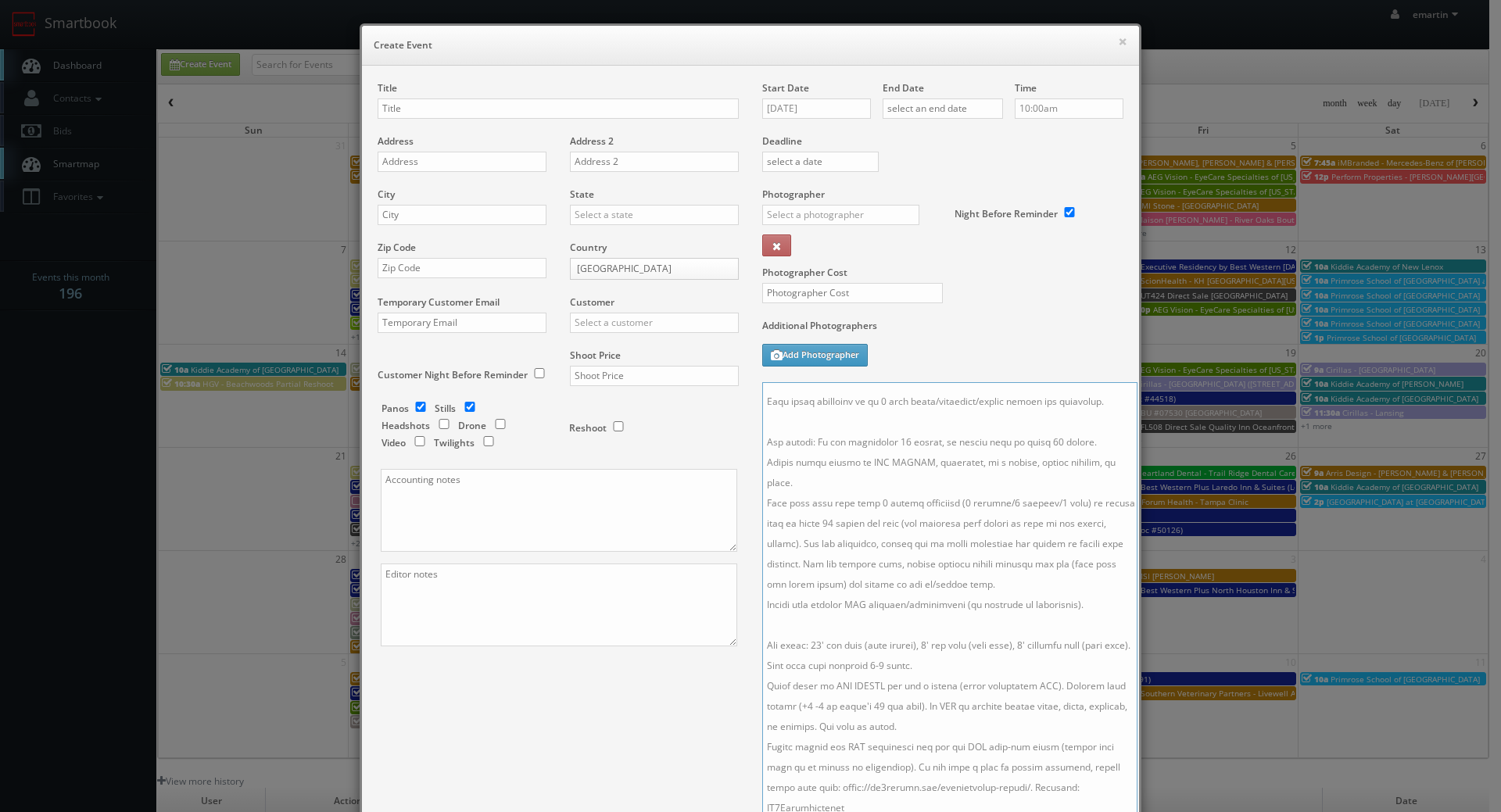
click at [975, 707] on textarea at bounding box center [949, 600] width 375 height 436
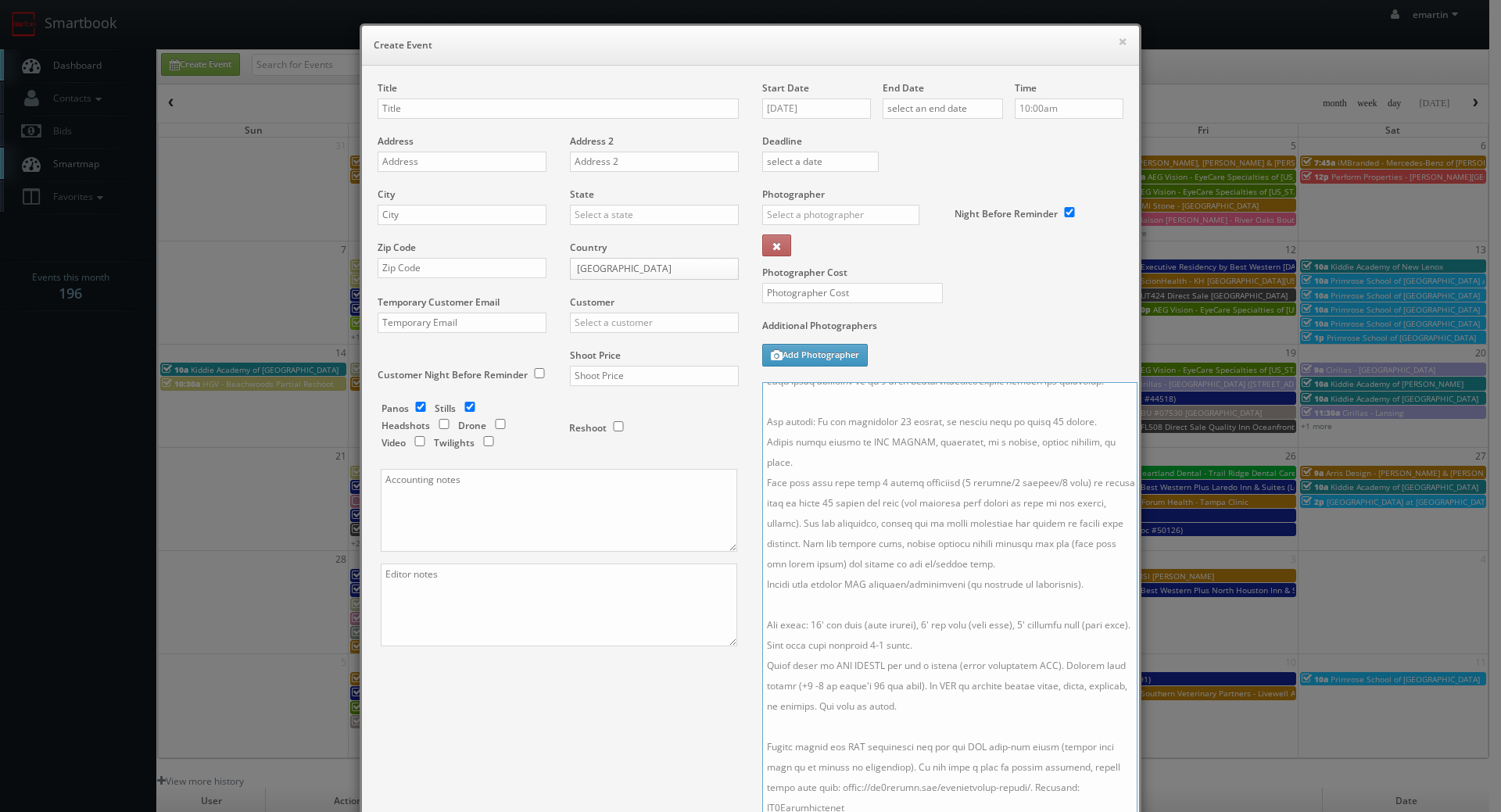
scroll to position [0, 0]
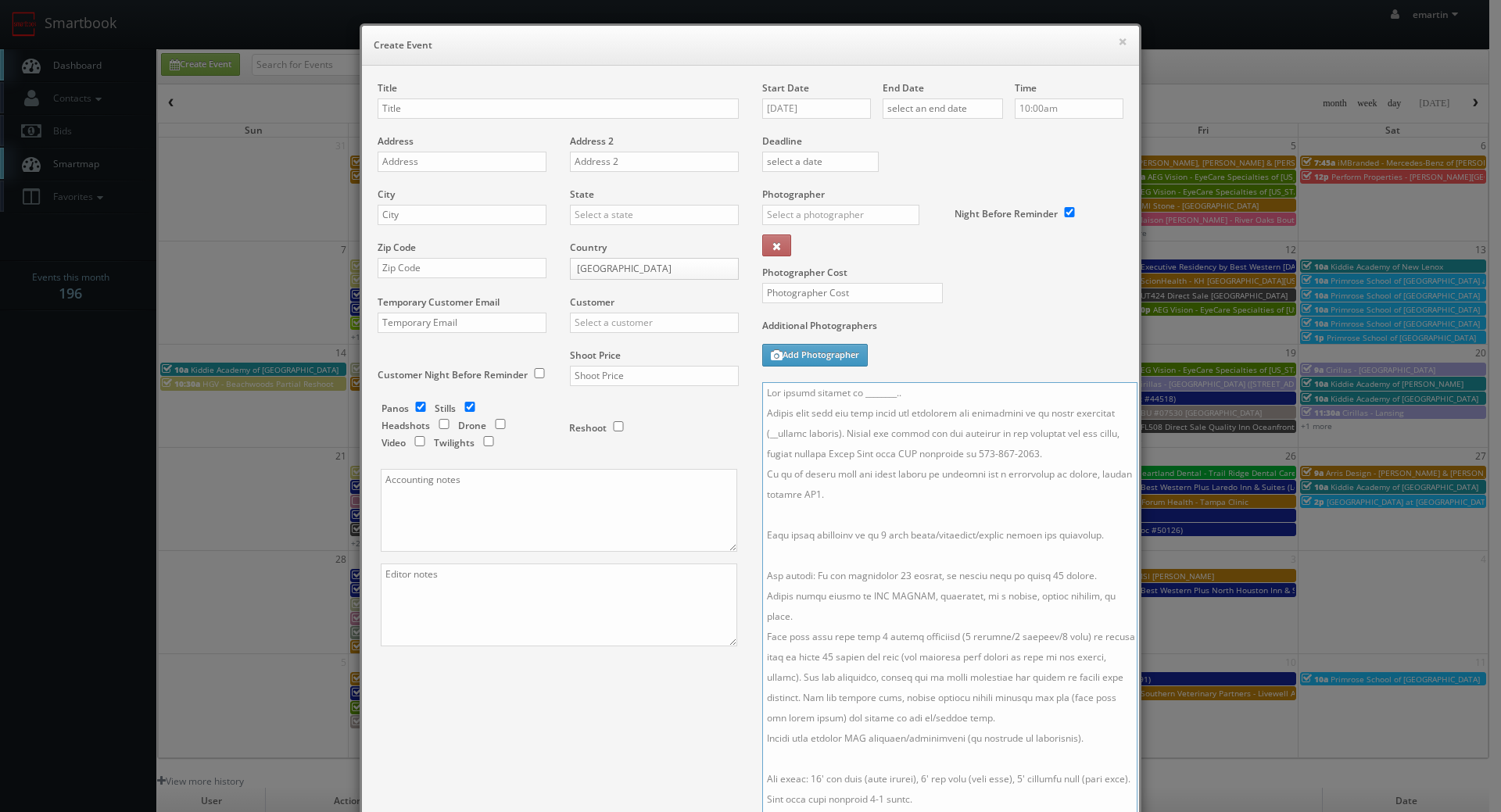
click at [972, 397] on textarea at bounding box center [949, 600] width 375 height 436
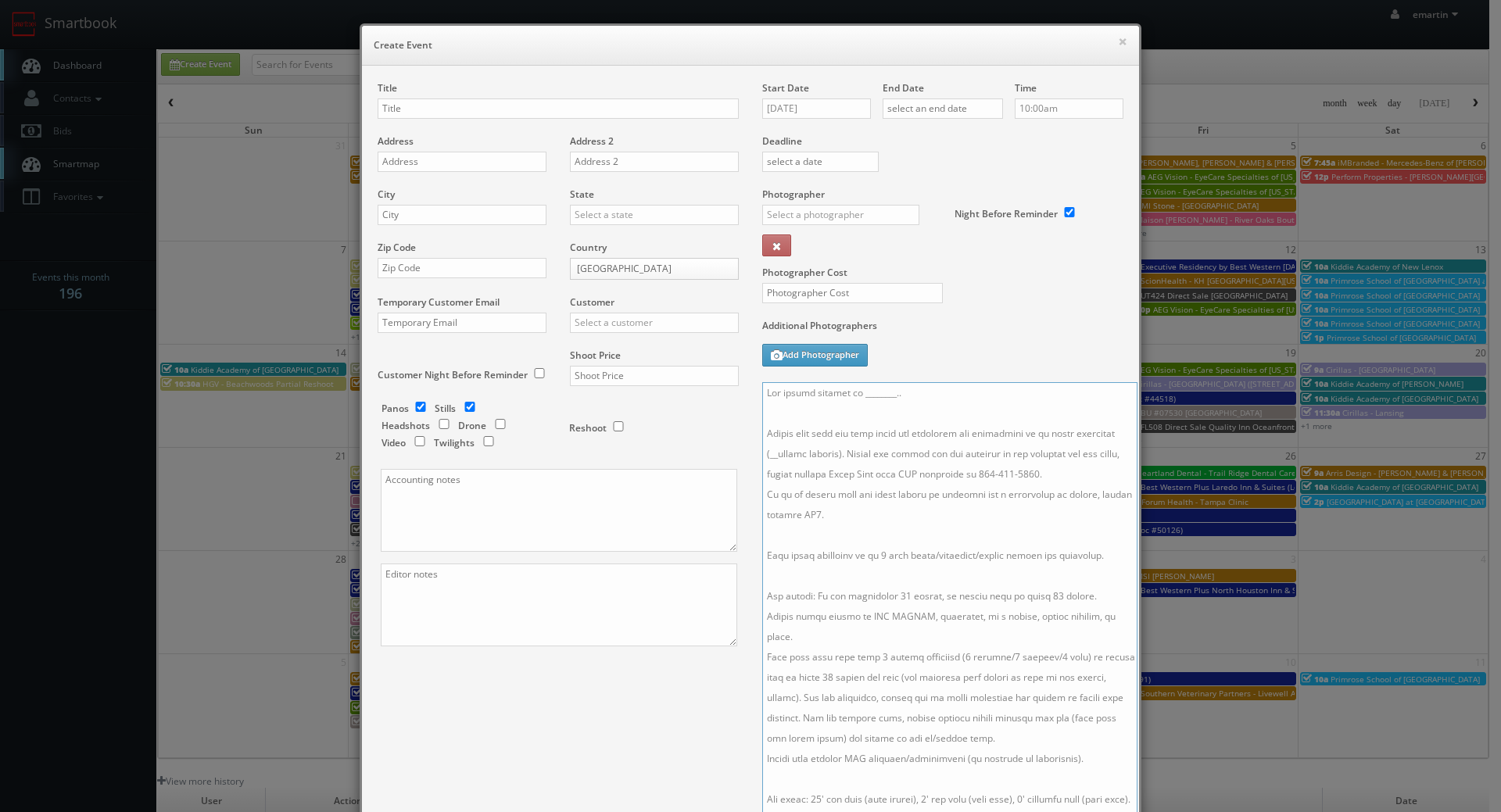
click at [890, 390] on textarea at bounding box center [949, 600] width 375 height 436
type textarea "The onsite contact is ________. Please make sure all room types are available a…"
drag, startPoint x: 456, startPoint y: 90, endPoint x: 452, endPoint y: 105, distance: 15.5
click at [456, 91] on div "Title" at bounding box center [558, 108] width 361 height 54
click at [451, 105] on input "text" at bounding box center [558, 109] width 361 height 20
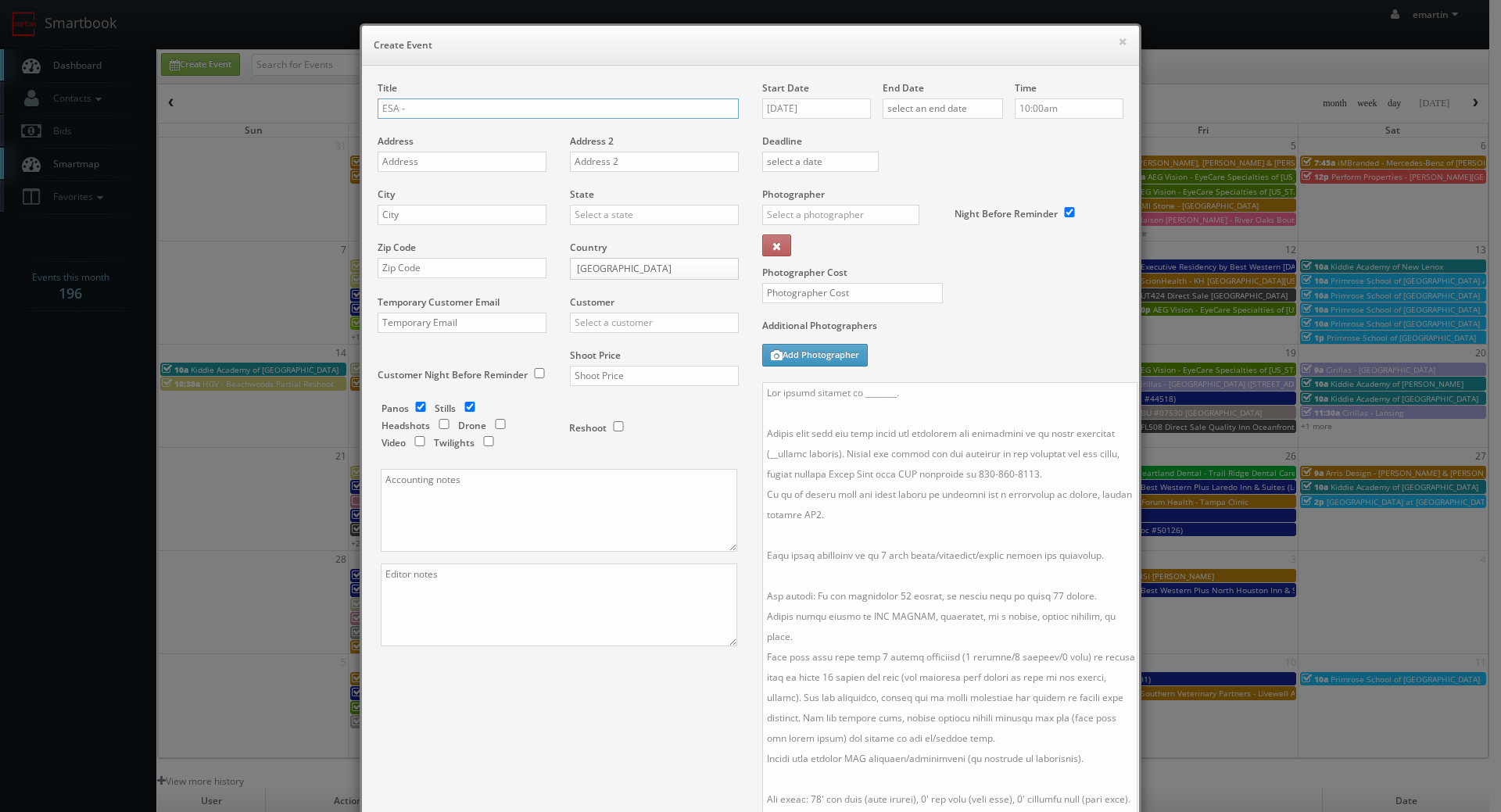
drag, startPoint x: 585, startPoint y: 110, endPoint x: 578, endPoint y: 113, distance: 7.6
click at [585, 110] on input "ESA -" at bounding box center [558, 109] width 361 height 20
paste input "9387"
type input "ESA - #9387 - [GEOGRAPHIC_DATA]"
click at [490, 158] on input "text" at bounding box center [462, 161] width 169 height 20
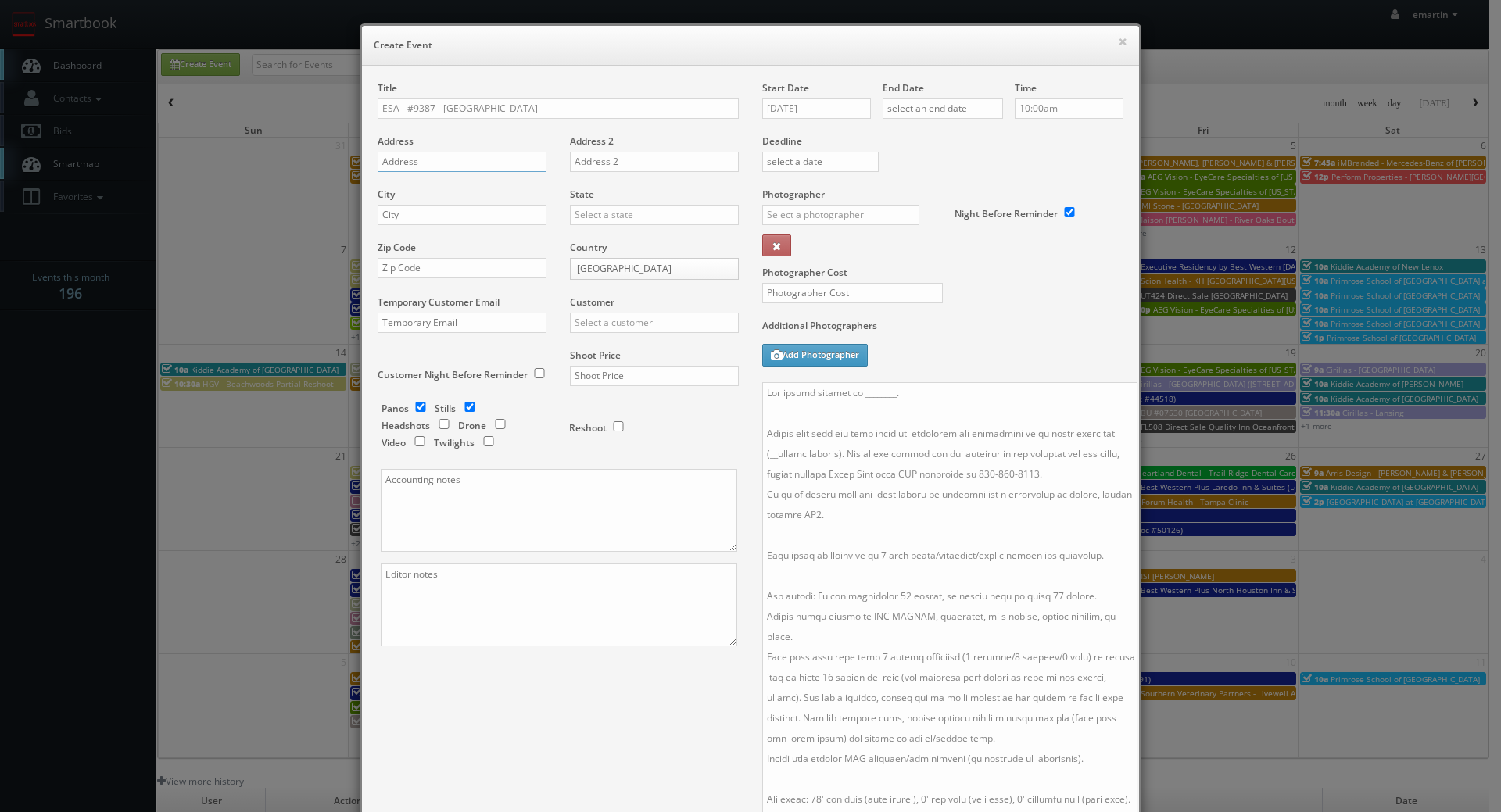
paste input "15678 Max Leggett Parkway"
type input "15678 Max Leggett Parkway"
drag, startPoint x: 450, startPoint y: 209, endPoint x: 508, endPoint y: 213, distance: 58.1
click at [450, 209] on input "text" at bounding box center [462, 215] width 169 height 20
paste input "Jacksonville"
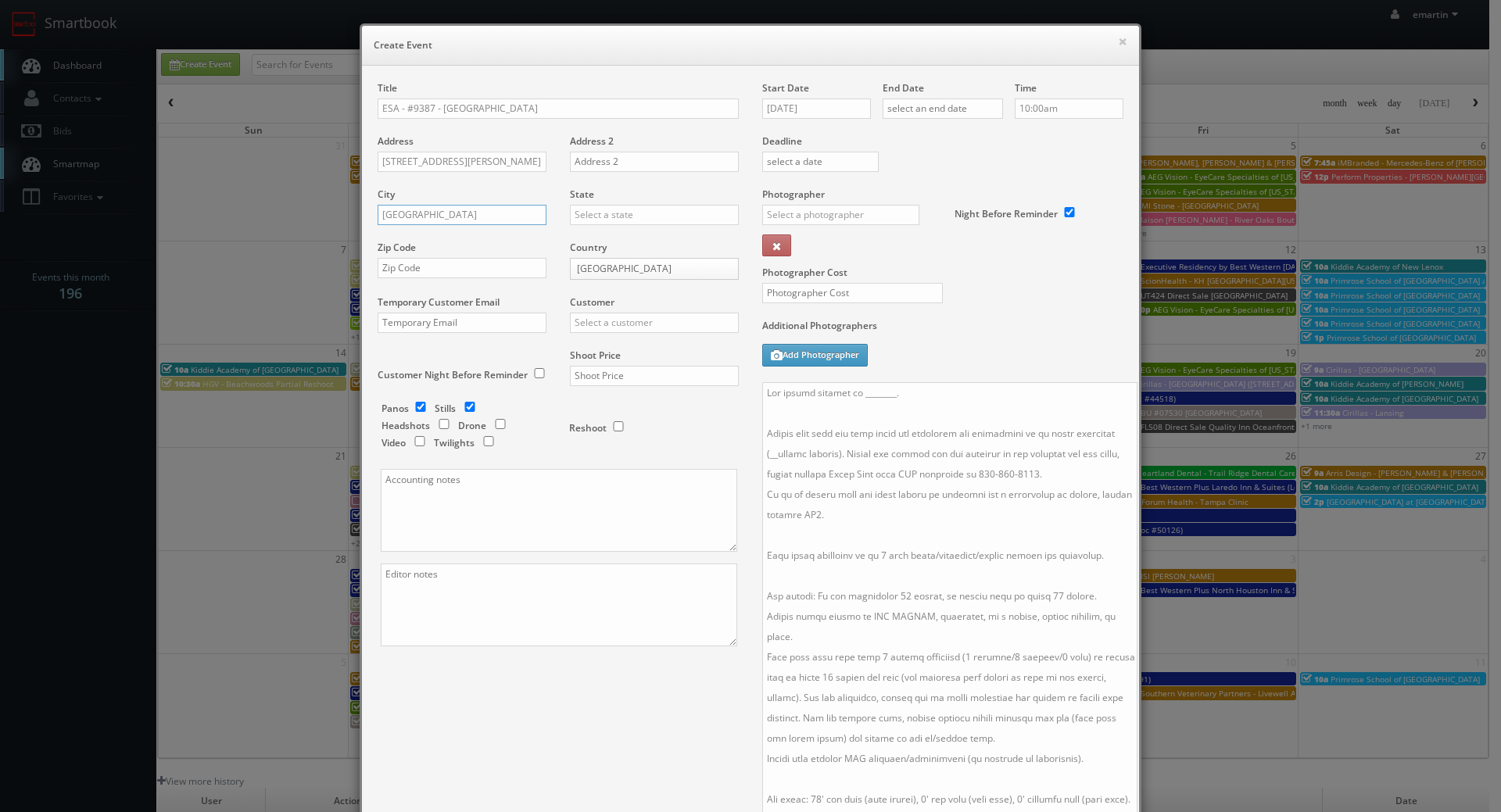
type input "Jacksonville"
click at [619, 214] on input "text" at bounding box center [654, 215] width 169 height 20
click at [612, 236] on div "[US_STATE]" at bounding box center [654, 240] width 167 height 25
type input "[US_STATE]"
drag, startPoint x: 413, startPoint y: 276, endPoint x: 441, endPoint y: 271, distance: 28.4
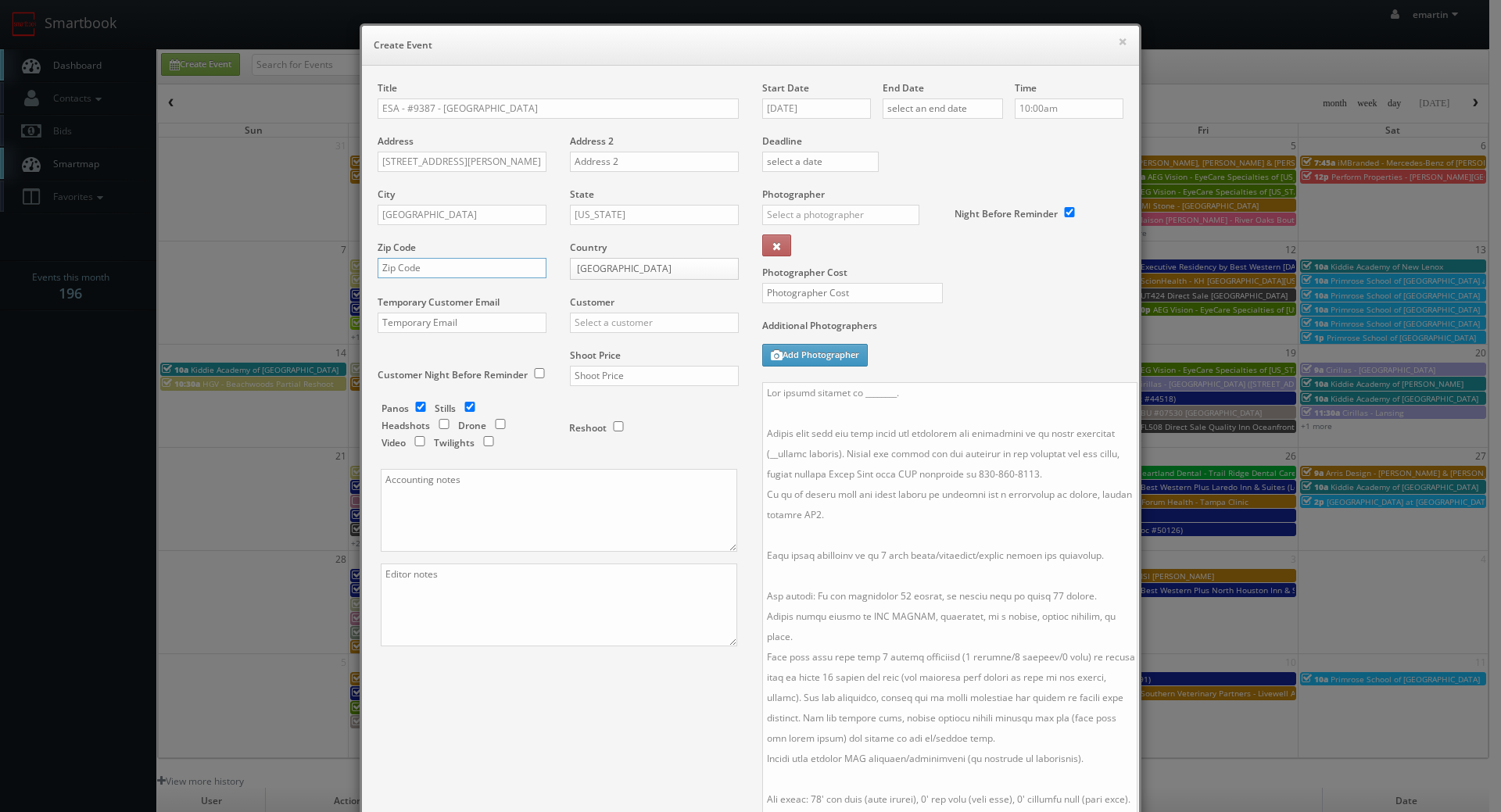
click at [414, 274] on input "text" at bounding box center [462, 268] width 169 height 20
click at [442, 271] on input "text" at bounding box center [462, 268] width 169 height 20
paste input "32218"
type input "32218"
click at [616, 323] on input "text" at bounding box center [654, 323] width 169 height 20
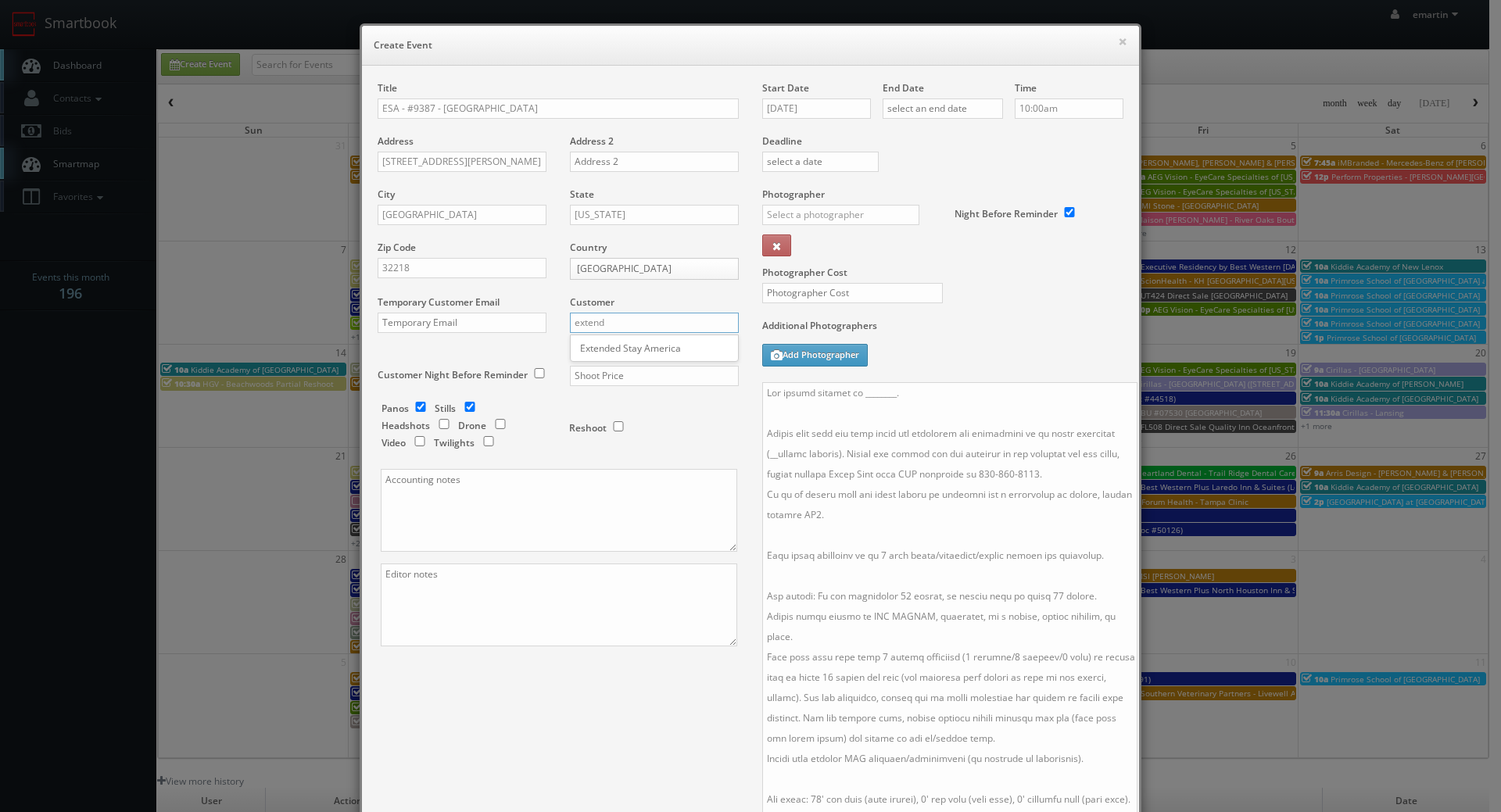
type input "extend"
click at [594, 335] on div "Choice Hotels ACC Concept3D Firebirds GBV Choice Hotels Canada Heartland Dental…" at bounding box center [654, 348] width 169 height 27
click at [600, 347] on div "Customer Choice Hotels ACC Concept3D Firebirds GBV Choice Hotels Canada Heartla…" at bounding box center [648, 322] width 181 height 54
click at [617, 315] on input "text" at bounding box center [654, 323] width 169 height 20
click at [624, 345] on div "Extended Stay America" at bounding box center [654, 347] width 167 height 25
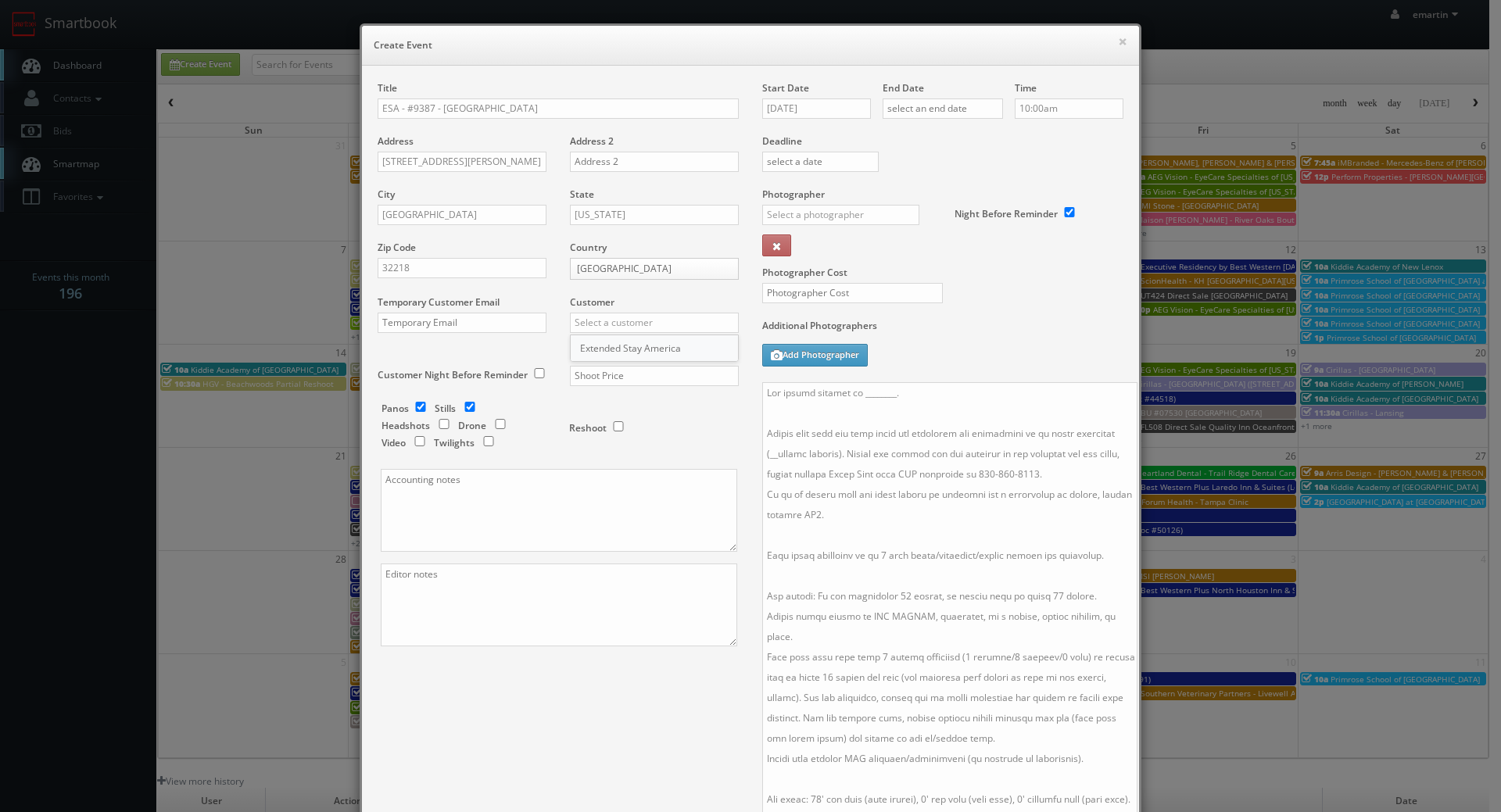
type input "Extended Stay America"
click at [624, 370] on input "text" at bounding box center [654, 376] width 169 height 20
type input "1,150"
drag, startPoint x: 827, startPoint y: 103, endPoint x: 836, endPoint y: 116, distance: 15.8
click at [827, 103] on input "09/09/2025" at bounding box center [817, 109] width 109 height 20
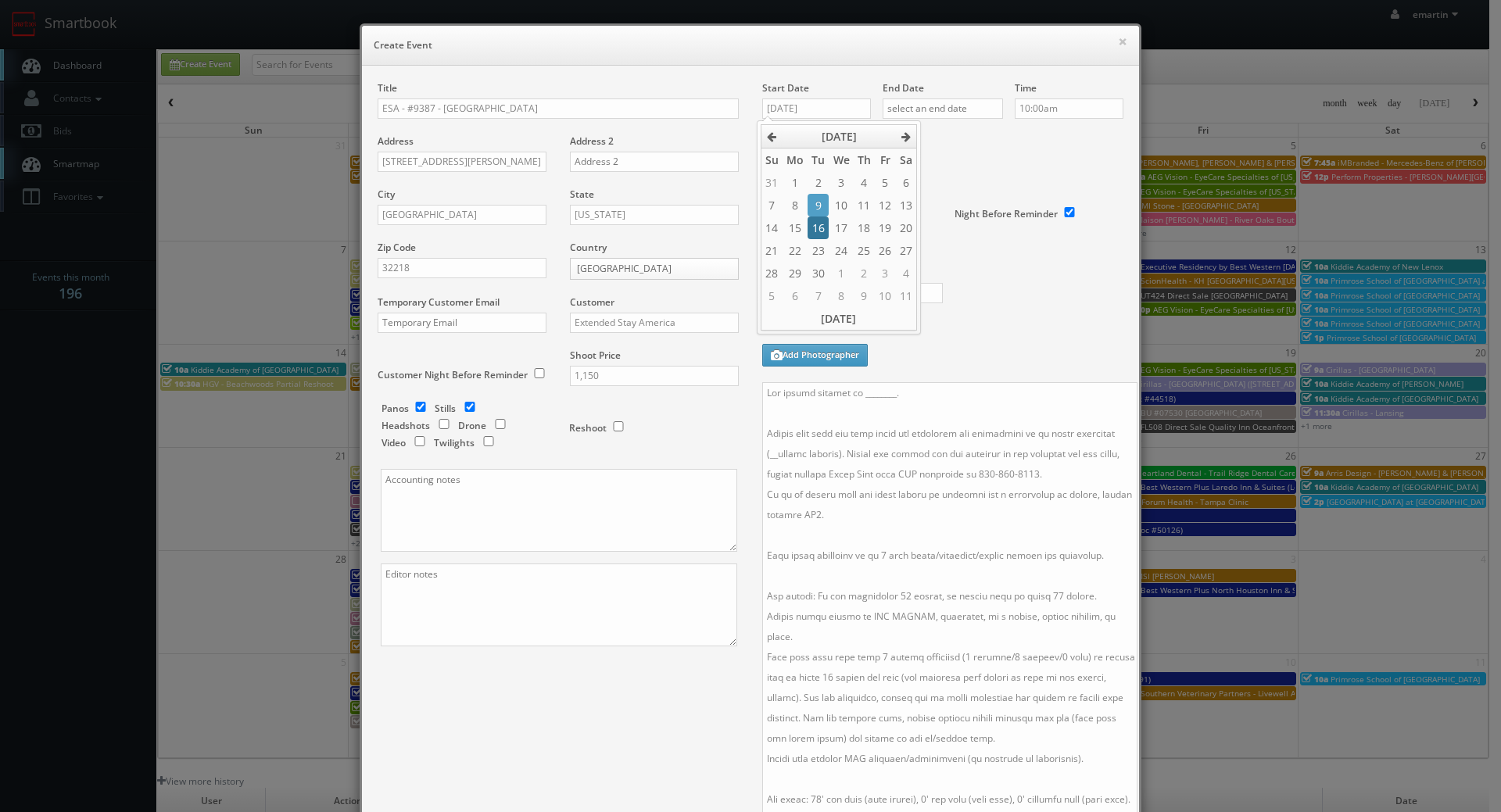
click at [820, 227] on td "16" at bounding box center [818, 228] width 21 height 23
type input "09/16/2025"
click at [944, 103] on input "text" at bounding box center [942, 109] width 121 height 20
click at [937, 219] on td "16" at bounding box center [937, 228] width 21 height 23
type input "09/16/2025"
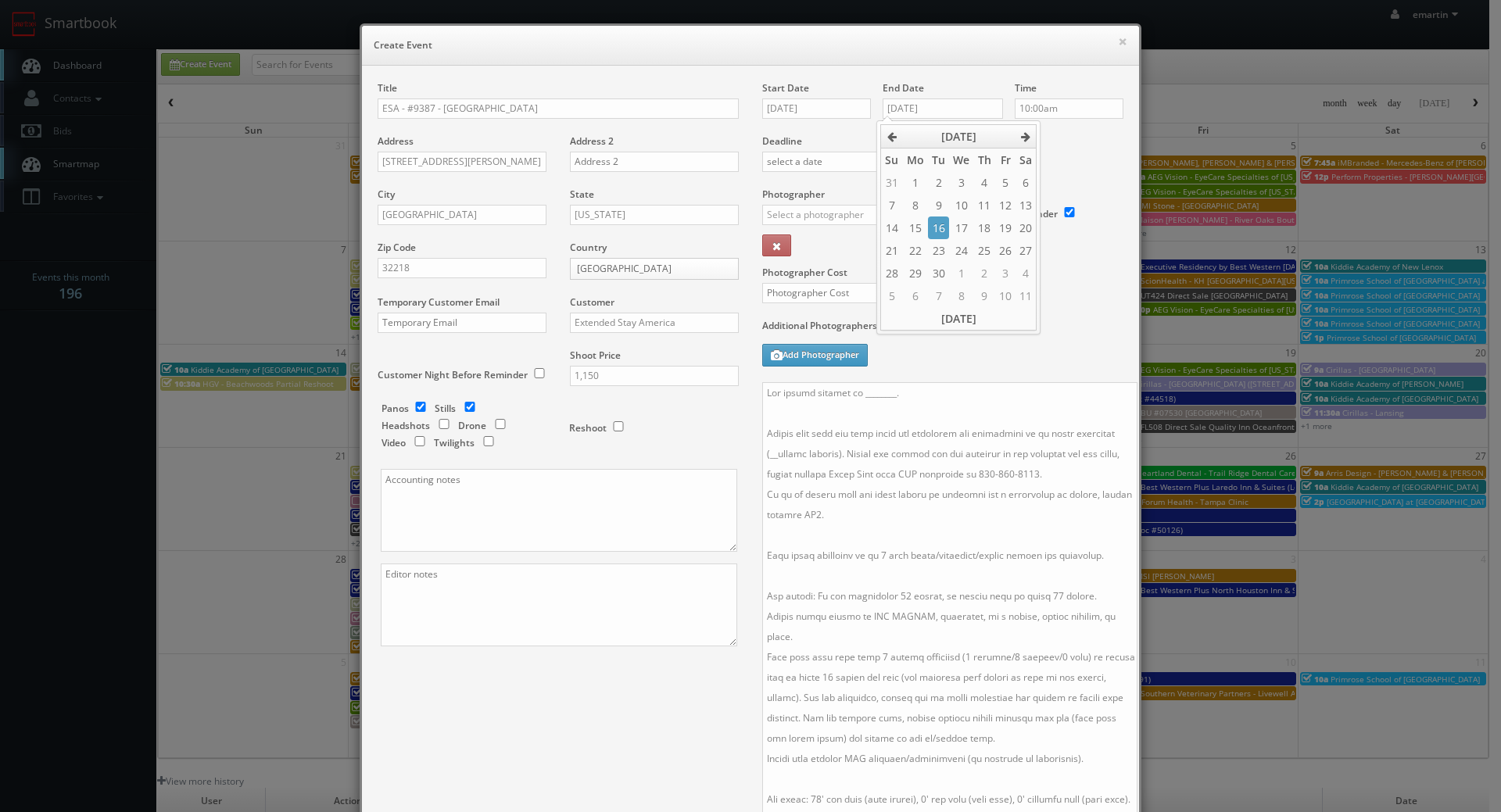
click at [1158, 126] on div "× Create Event Title ESA - #9387 - Jacksonville Airport Address 15678 Max Legge…" at bounding box center [750, 406] width 1501 height 812
click at [874, 215] on input "text" at bounding box center [840, 215] width 157 height 20
click at [841, 256] on div "Emlyn James" at bounding box center [847, 249] width 167 height 25
click at [894, 406] on textarea at bounding box center [949, 600] width 375 height 436
click at [837, 220] on input "Emlyn James" at bounding box center [840, 215] width 157 height 20
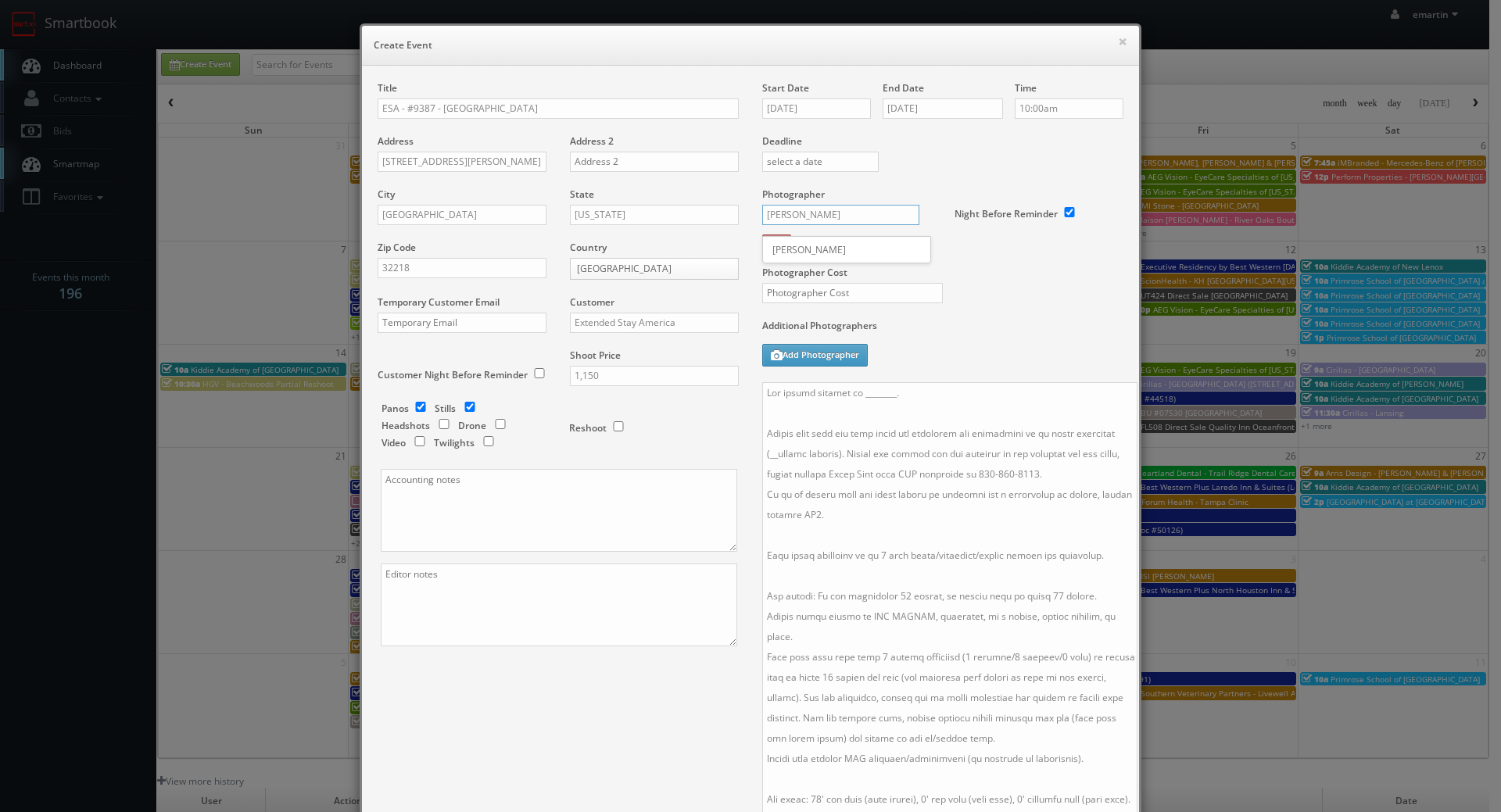
click at [832, 217] on input "Emlyn James" at bounding box center [840, 215] width 157 height 20
click at [819, 250] on div "Tony Catalano" at bounding box center [847, 249] width 167 height 25
type input "Tony Catalano"
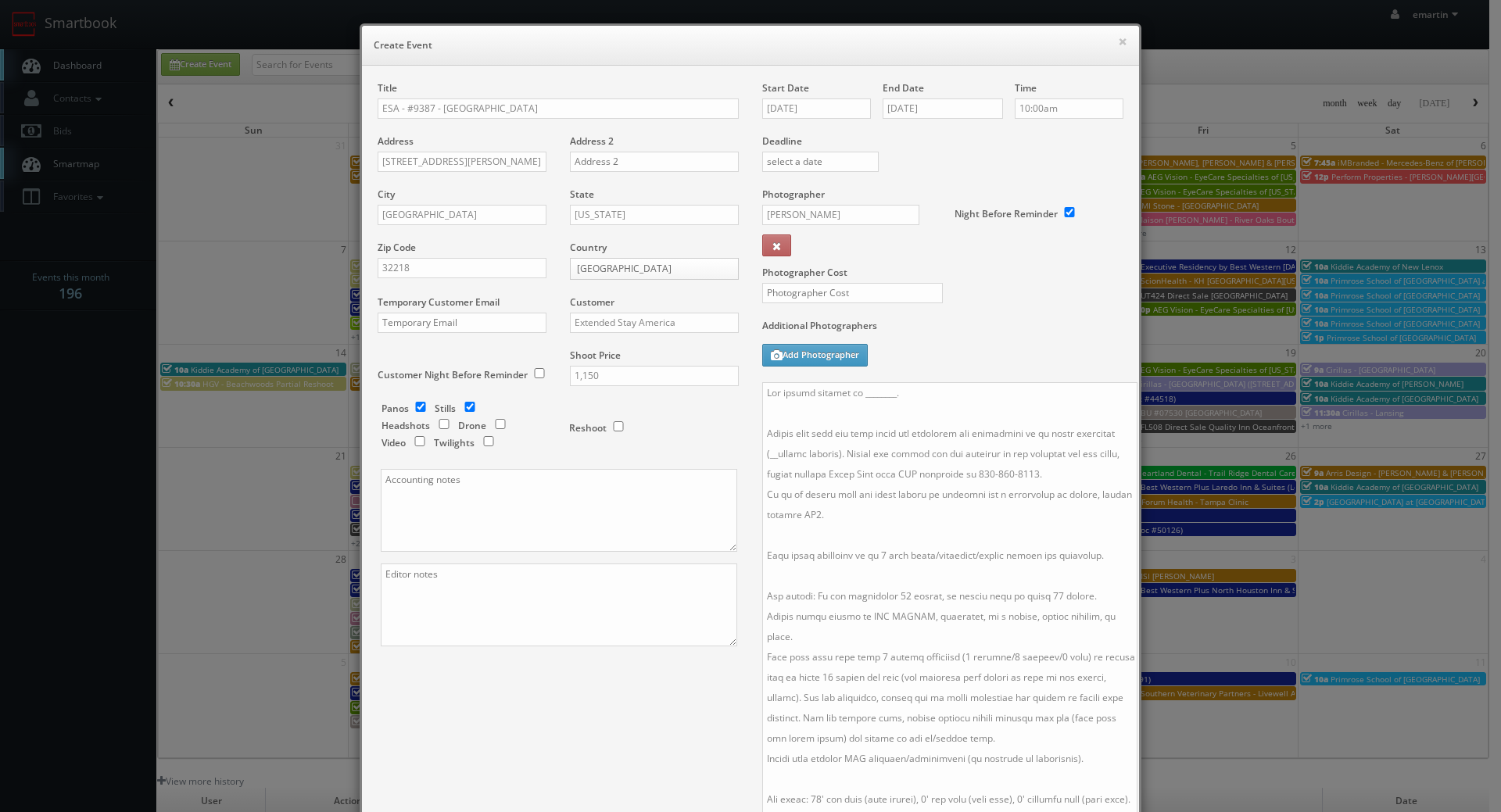
click at [822, 303] on div at bounding box center [847, 301] width 192 height 36
click at [818, 296] on input "text" at bounding box center [852, 293] width 181 height 20
type input "450"
drag, startPoint x: 937, startPoint y: 396, endPoint x: 853, endPoint y: 388, distance: 84.4
click at [853, 388] on textarea at bounding box center [949, 600] width 375 height 436
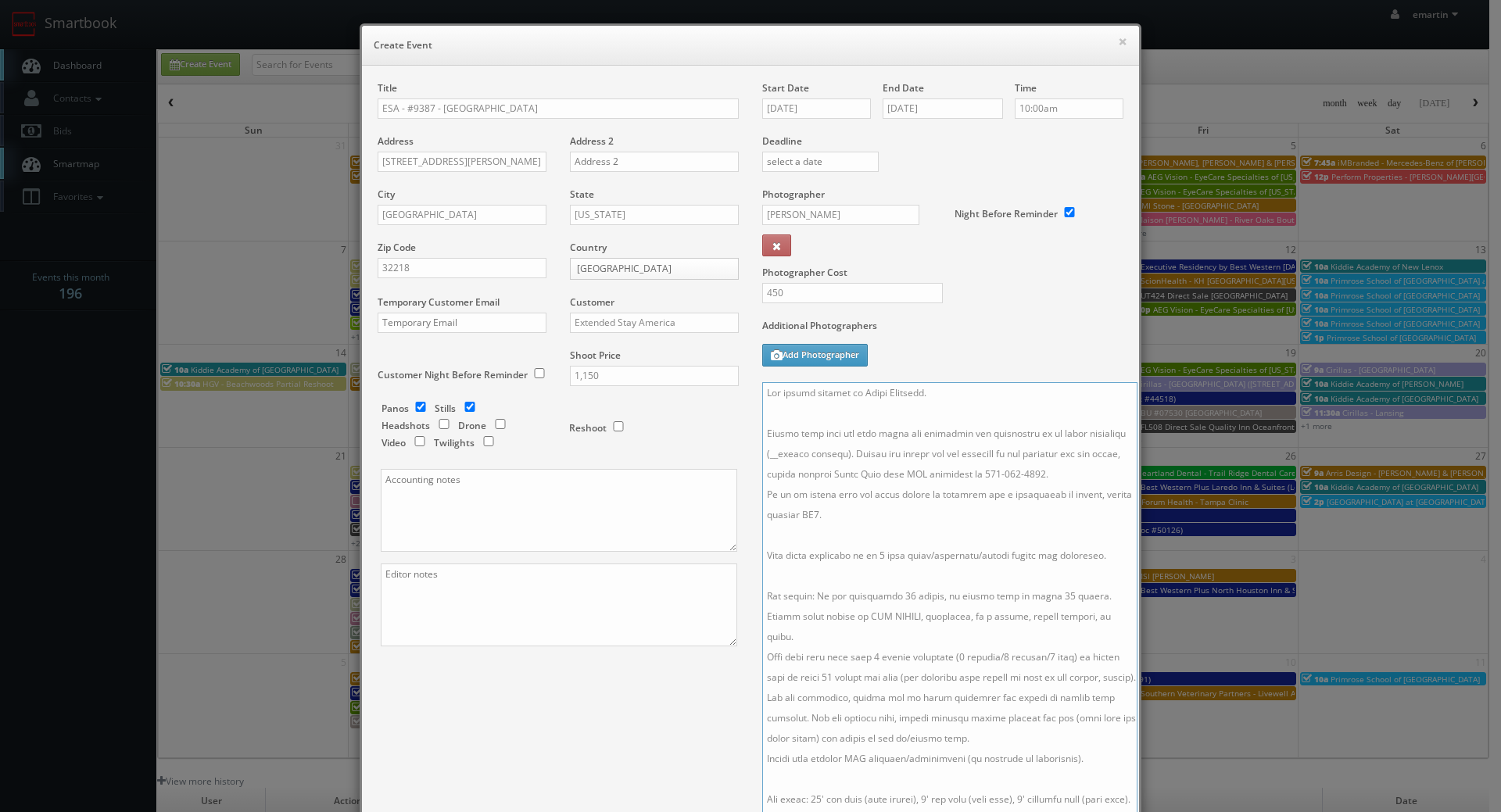
click at [1009, 492] on textarea at bounding box center [949, 600] width 375 height 436
click at [917, 543] on textarea at bounding box center [949, 600] width 375 height 436
click at [819, 451] on textarea at bounding box center [949, 600] width 375 height 436
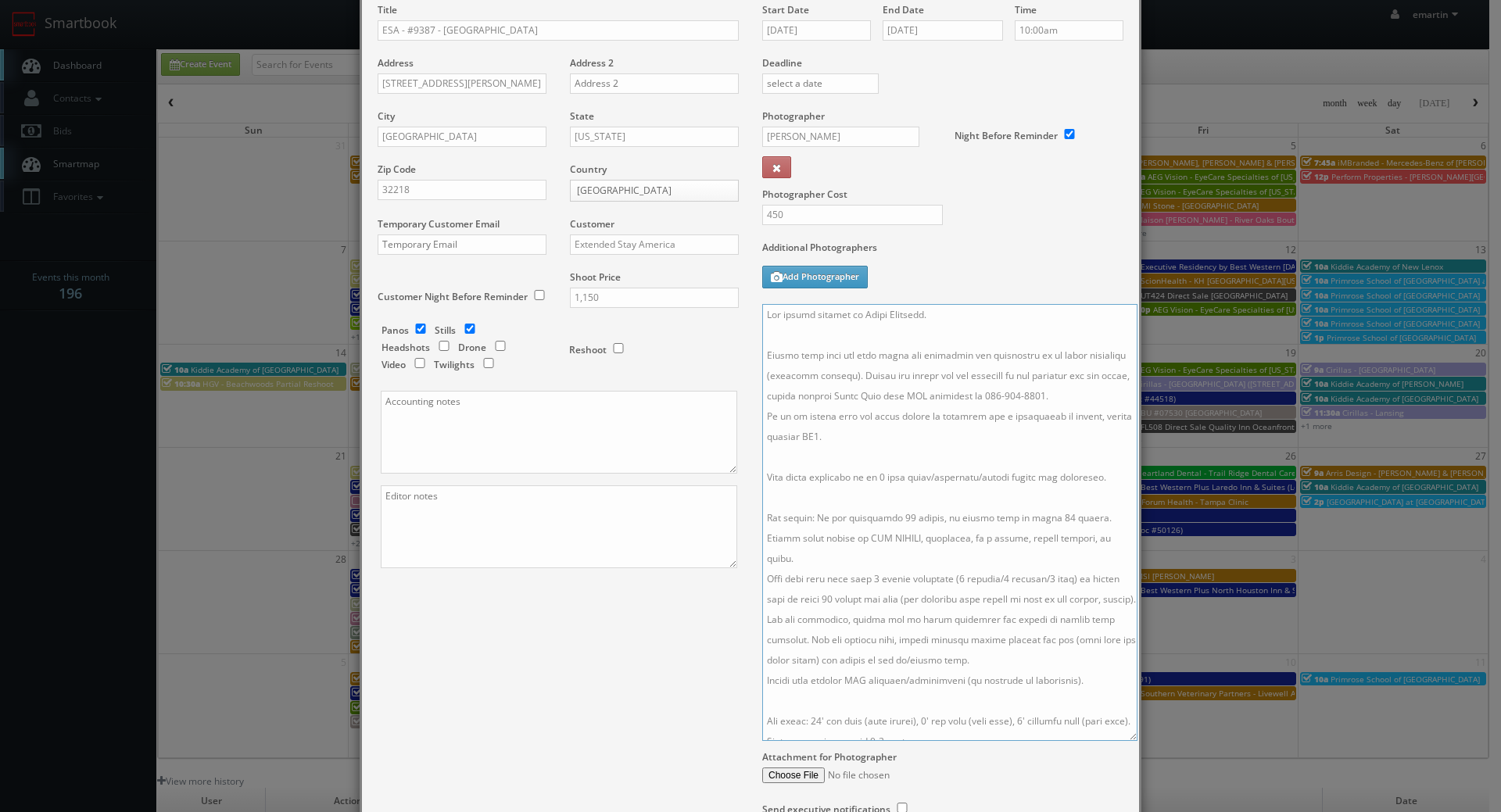
drag, startPoint x: 877, startPoint y: 469, endPoint x: 884, endPoint y: 481, distance: 13.9
click at [878, 469] on textarea at bounding box center [949, 522] width 375 height 436
drag, startPoint x: 967, startPoint y: 381, endPoint x: 960, endPoint y: 385, distance: 8.1
click at [966, 381] on textarea at bounding box center [949, 522] width 375 height 436
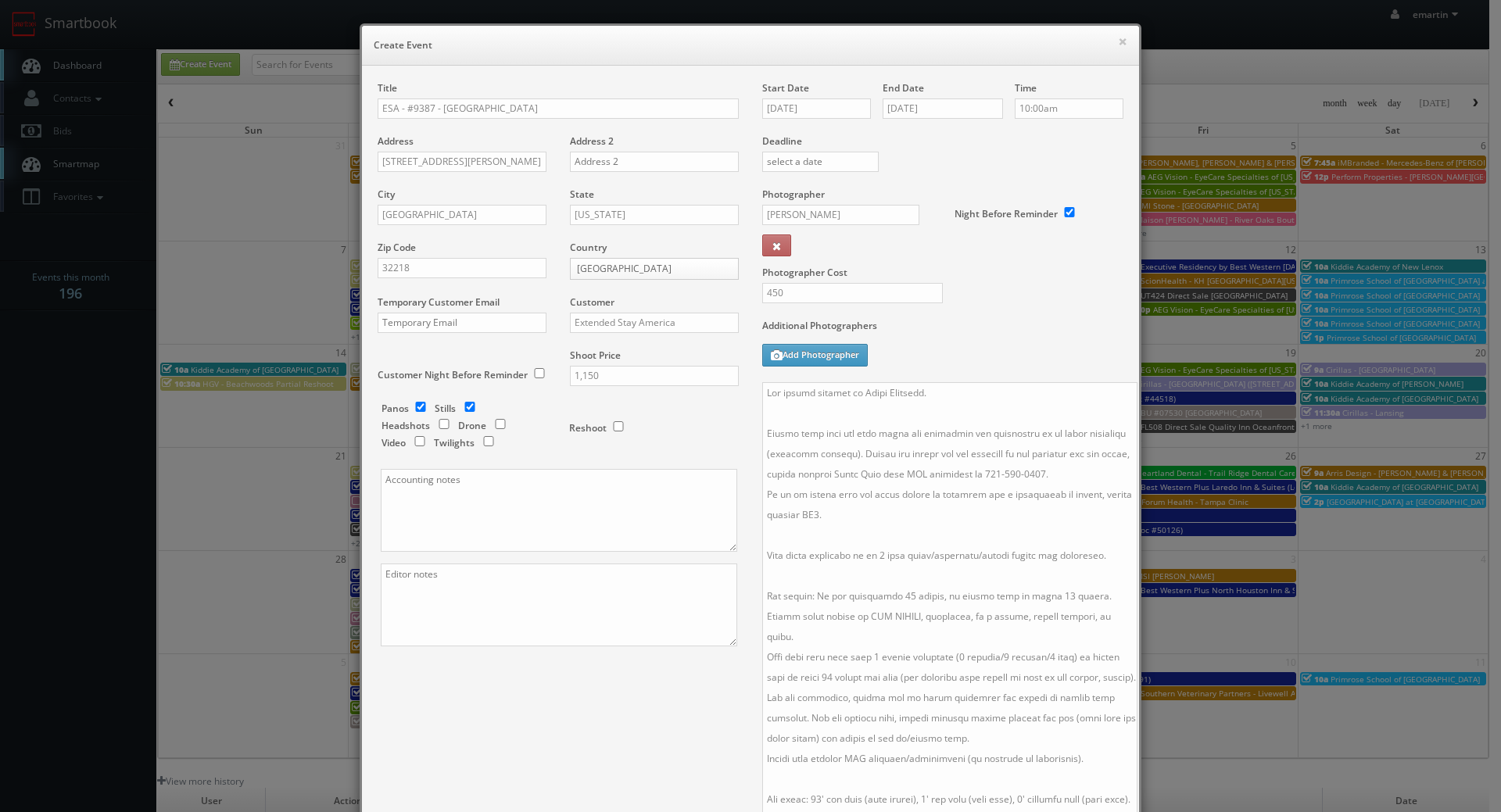
click at [989, 341] on div "Additional Photographers Add Photographer" at bounding box center [943, 350] width 361 height 64
click at [976, 448] on textarea at bounding box center [949, 600] width 375 height 436
click at [956, 484] on textarea at bounding box center [949, 600] width 375 height 436
click at [588, 688] on div "Title ESA - #9387 - Jacksonville Airport Address 15678 Max Leggett Parkway Addr…" at bounding box center [750, 504] width 769 height 844
click at [896, 592] on textarea at bounding box center [949, 600] width 375 height 436
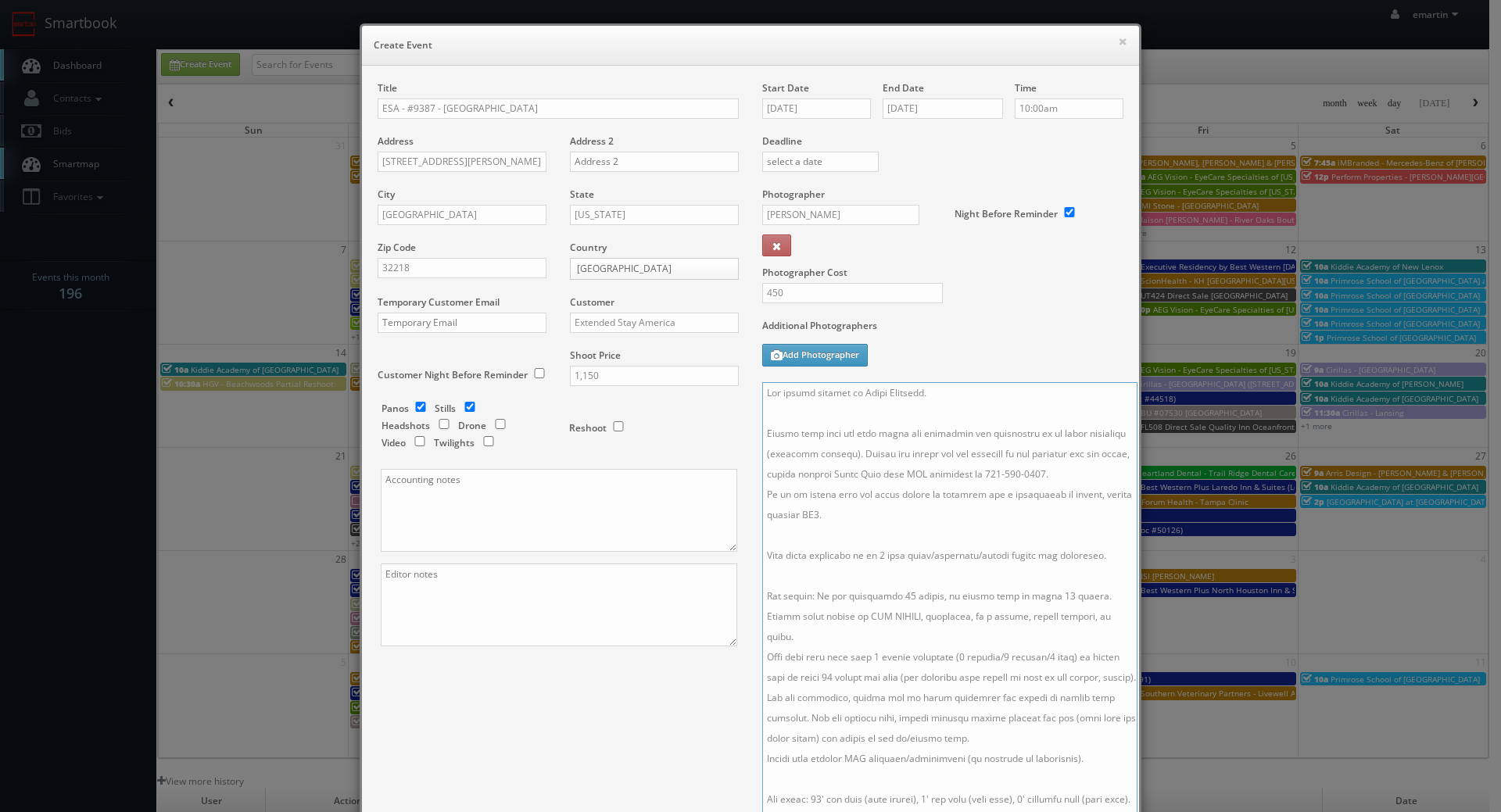
click at [889, 596] on textarea at bounding box center [949, 600] width 375 height 436
click at [1039, 589] on textarea at bounding box center [949, 600] width 375 height 436
click at [1047, 641] on textarea at bounding box center [949, 600] width 375 height 436
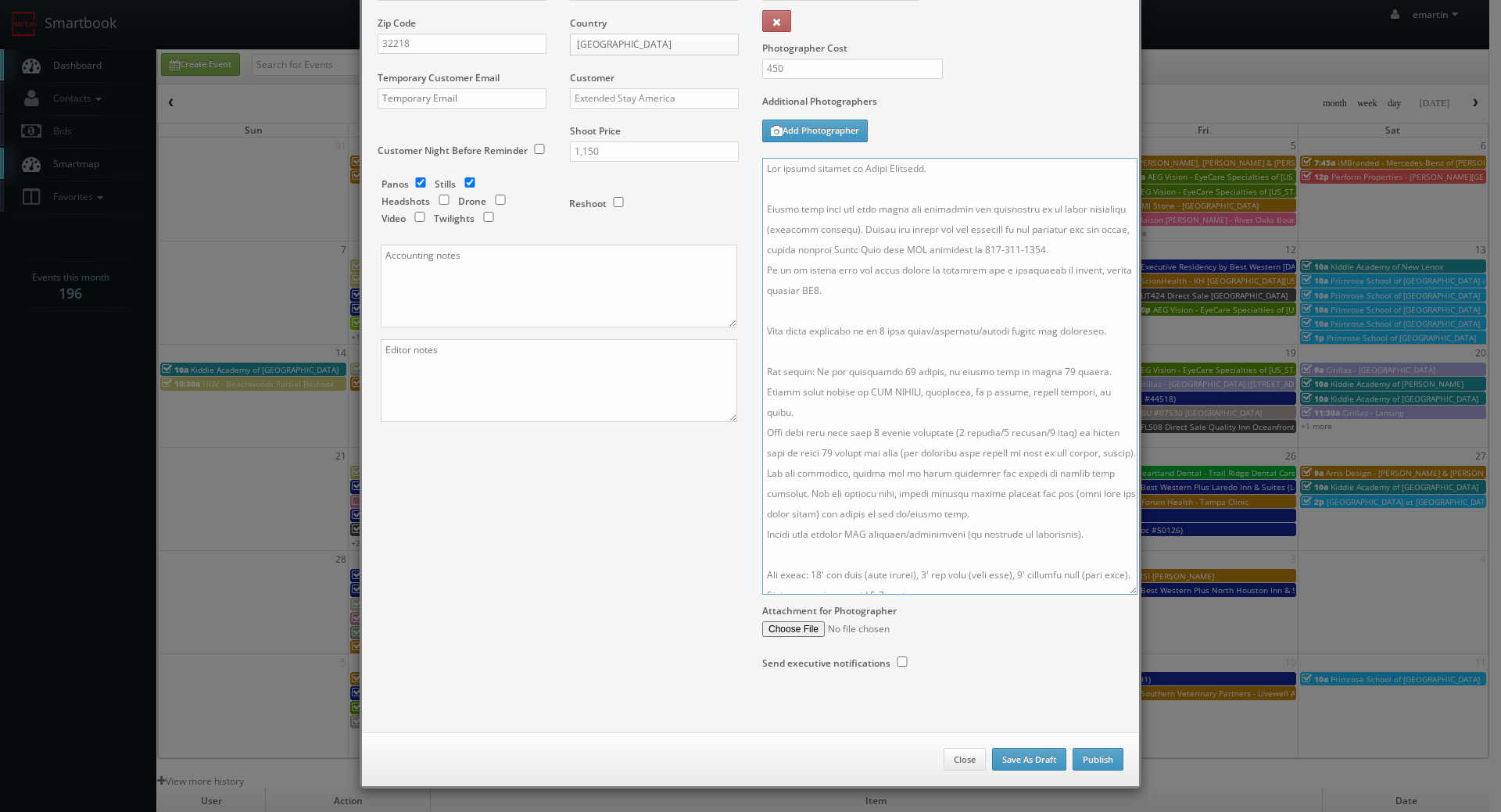
scroll to position [146, 0]
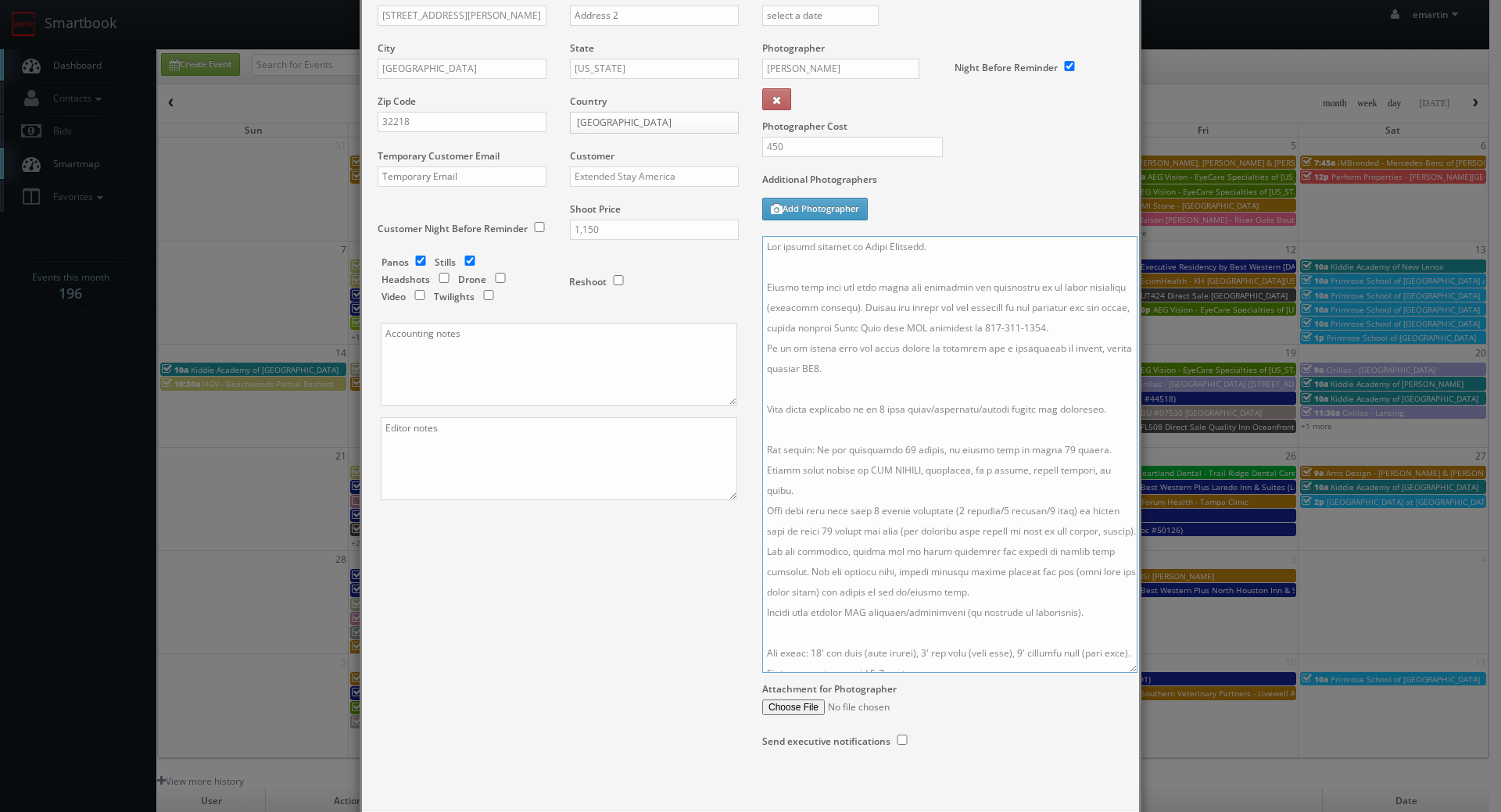
type textarea "The onsite contact is Tyler Millsaps. Please make sure all room types are avail…"
click at [537, 232] on div "Customer Night Before Reminder" at bounding box center [467, 220] width 181 height 36
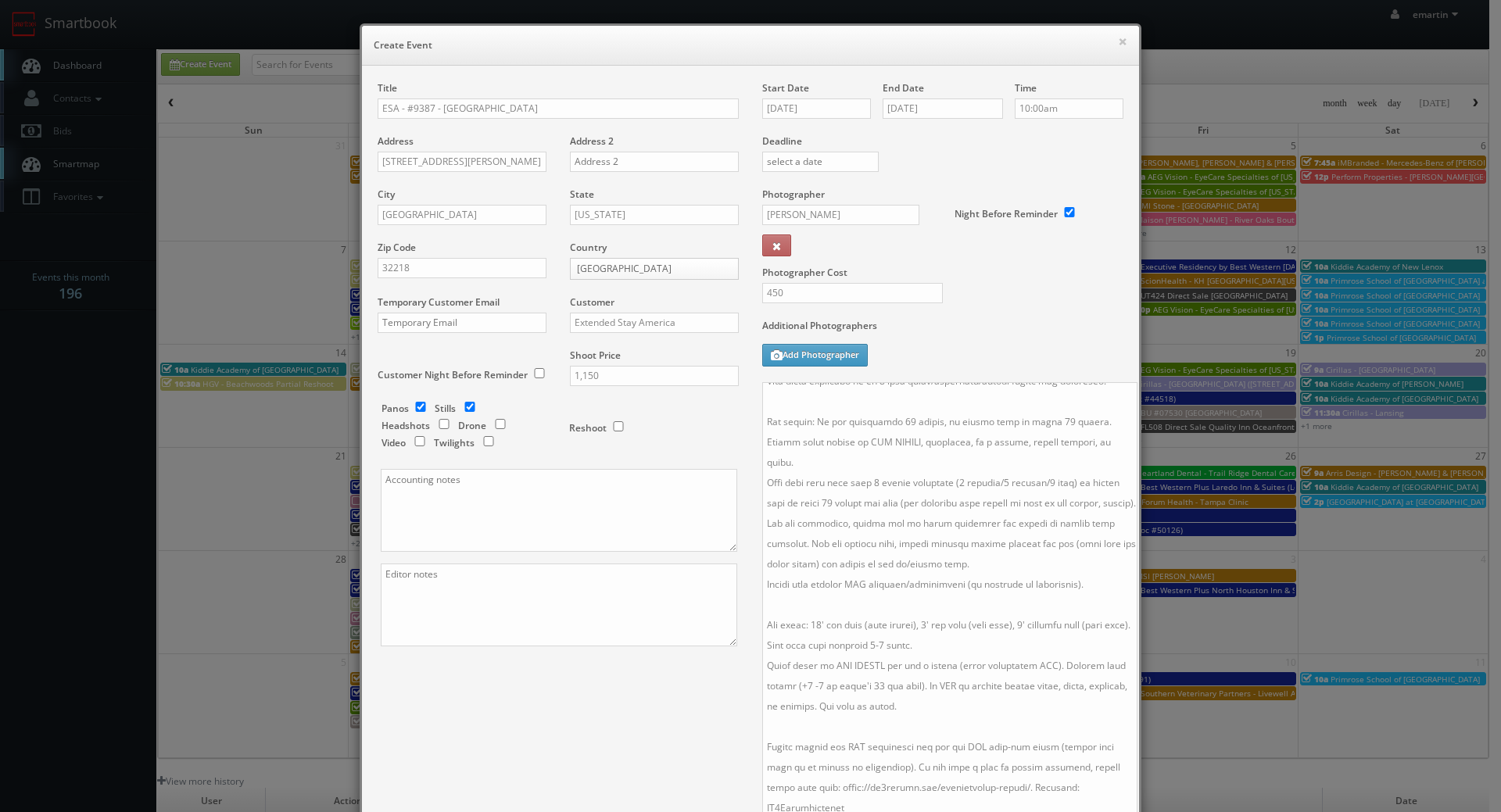
scroll to position [224, 0]
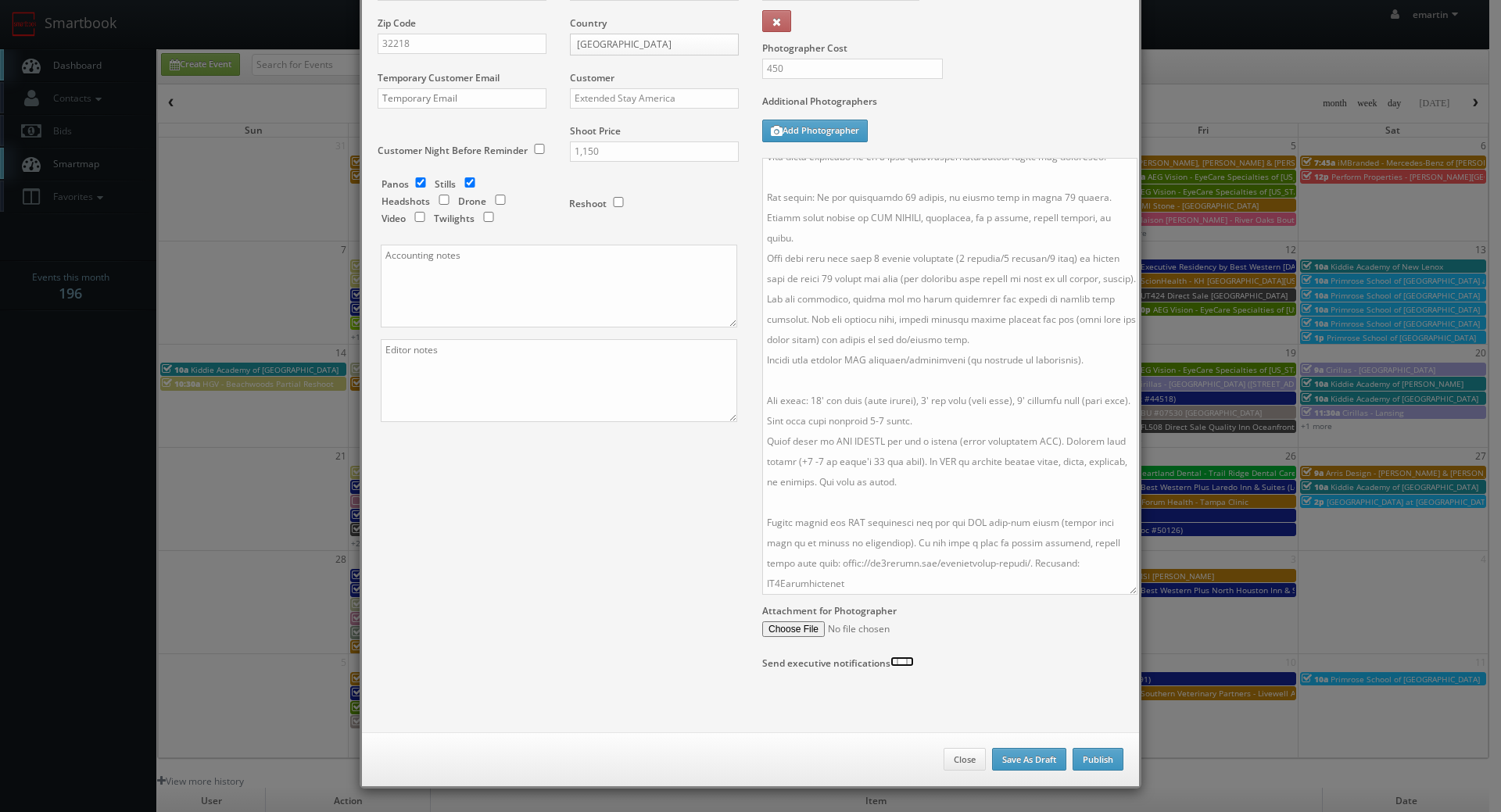
click at [898, 666] on input "checkbox" at bounding box center [902, 660] width 24 height 10
checkbox input "true"
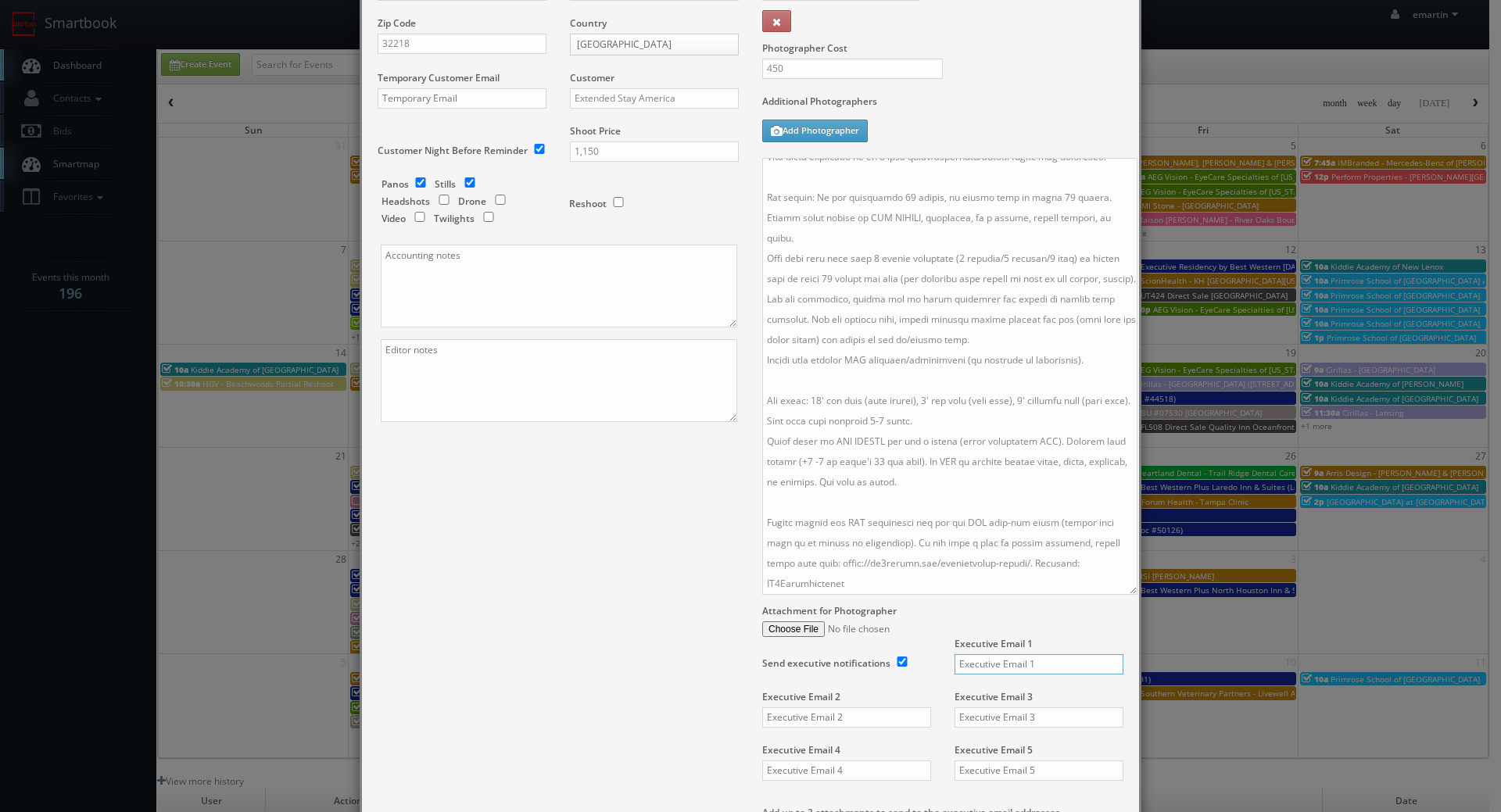
click at [994, 660] on input "text" at bounding box center [1039, 664] width 169 height 20
type input "sheet@extendedstay.com"
click at [669, 651] on div "Title ESA - #9387 - Jacksonville Airport Address 15678 Max Leggett Parkway Addr…" at bounding box center [750, 411] width 769 height 1110
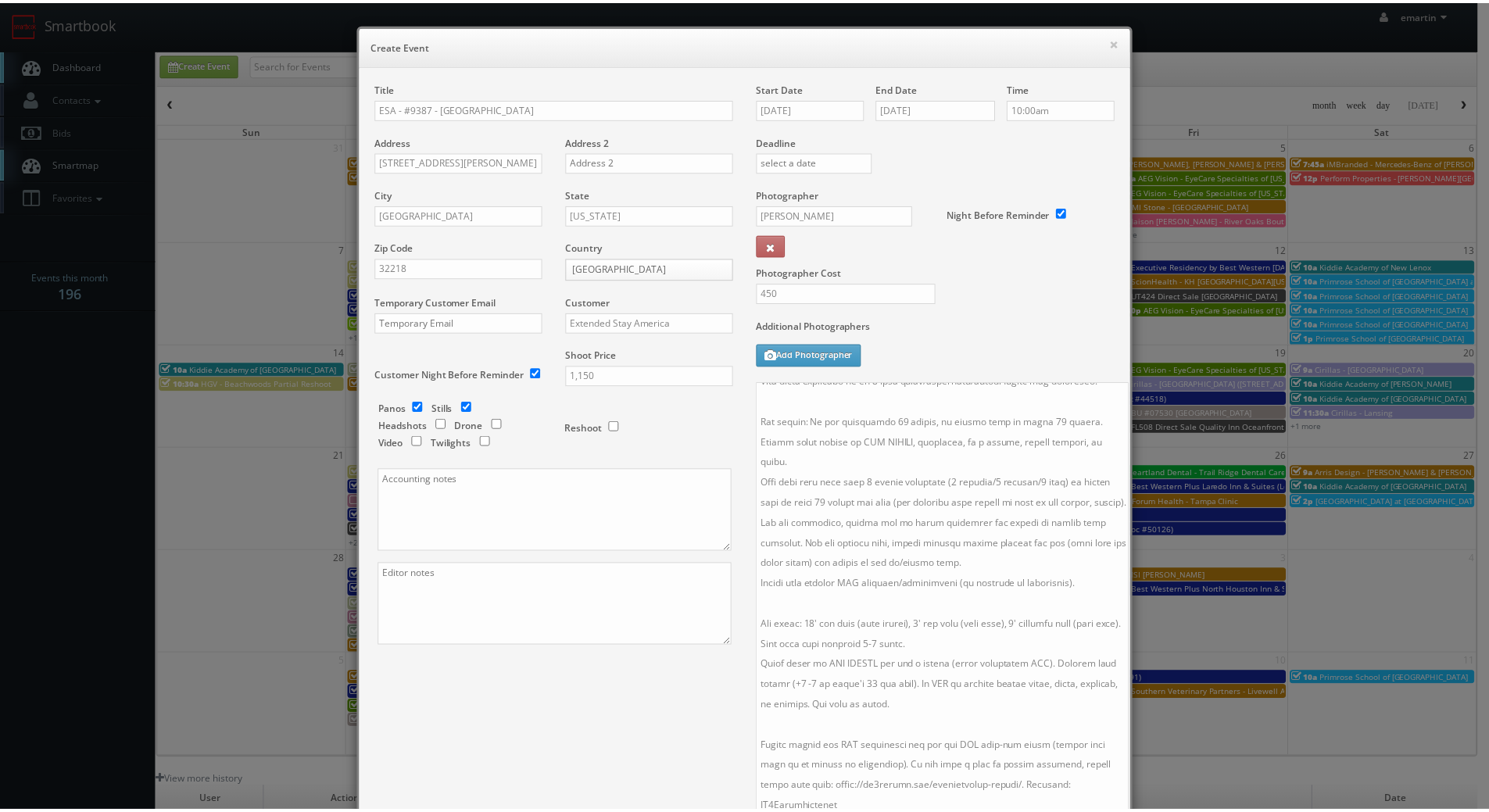
scroll to position [469, 0]
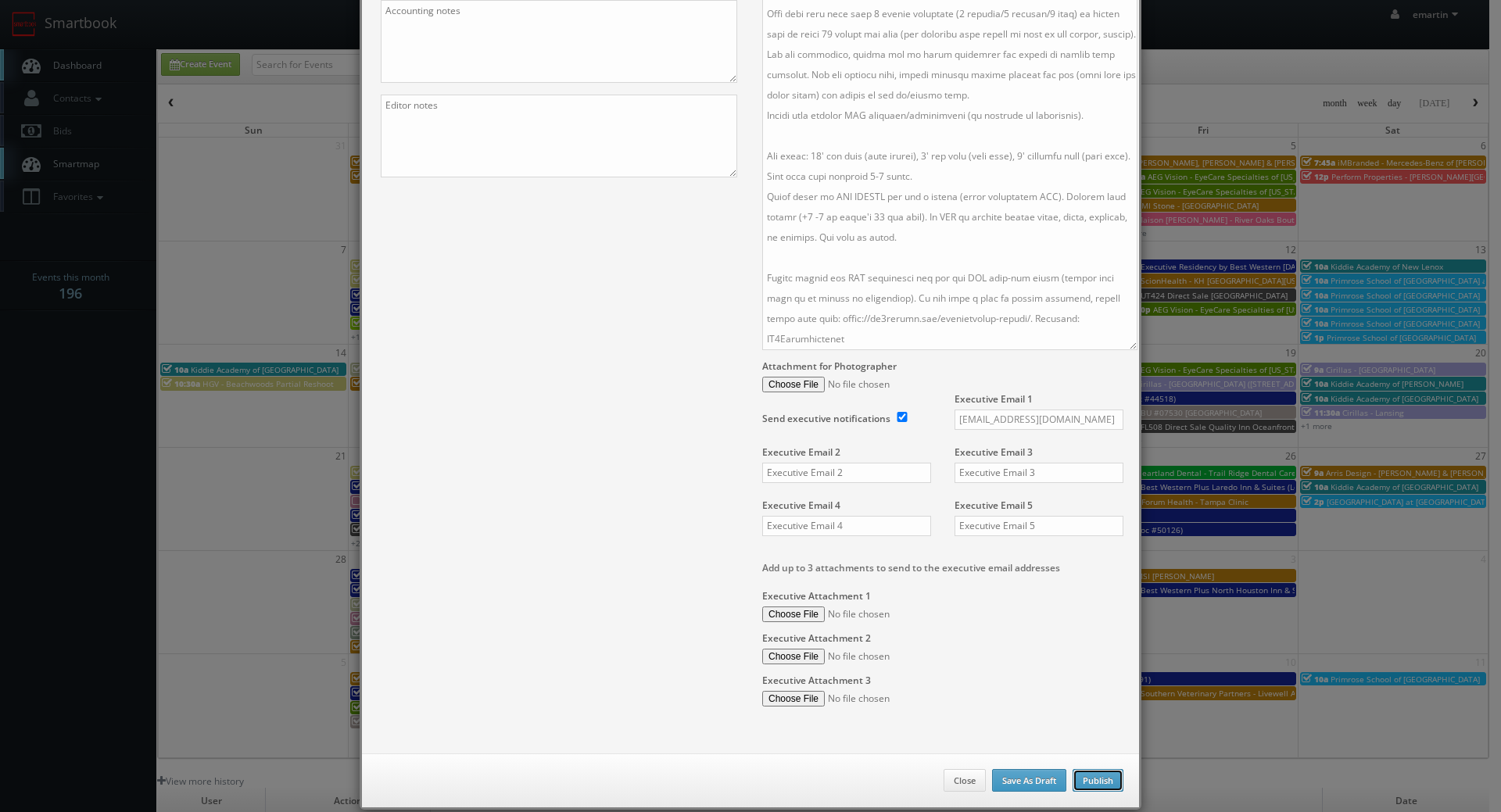
click at [1094, 782] on button "Publish" at bounding box center [1098, 780] width 51 height 24
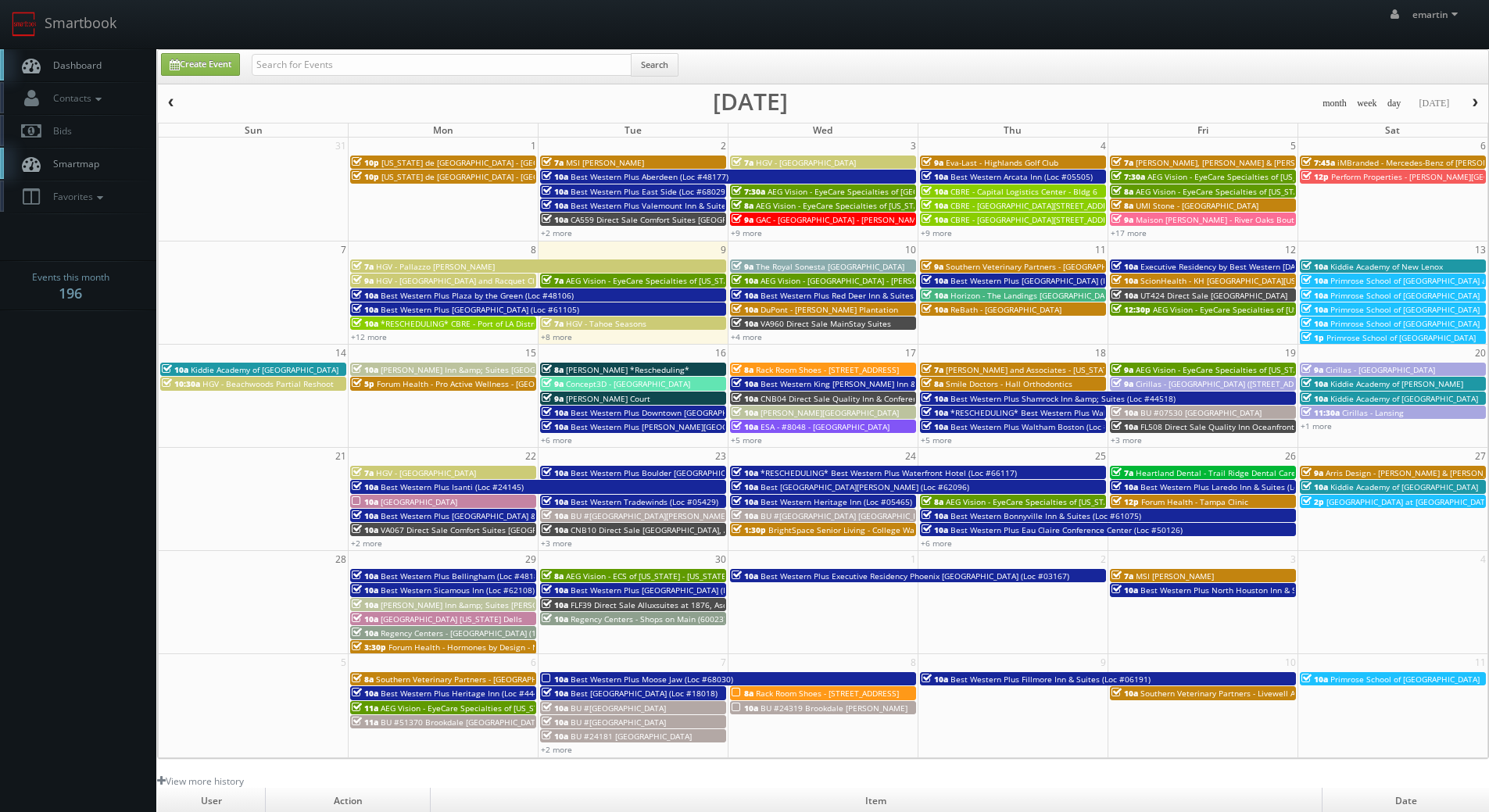
click at [87, 61] on span "Dashboard" at bounding box center [73, 65] width 56 height 14
click at [1124, 237] on link "+17 more" at bounding box center [1129, 233] width 36 height 11
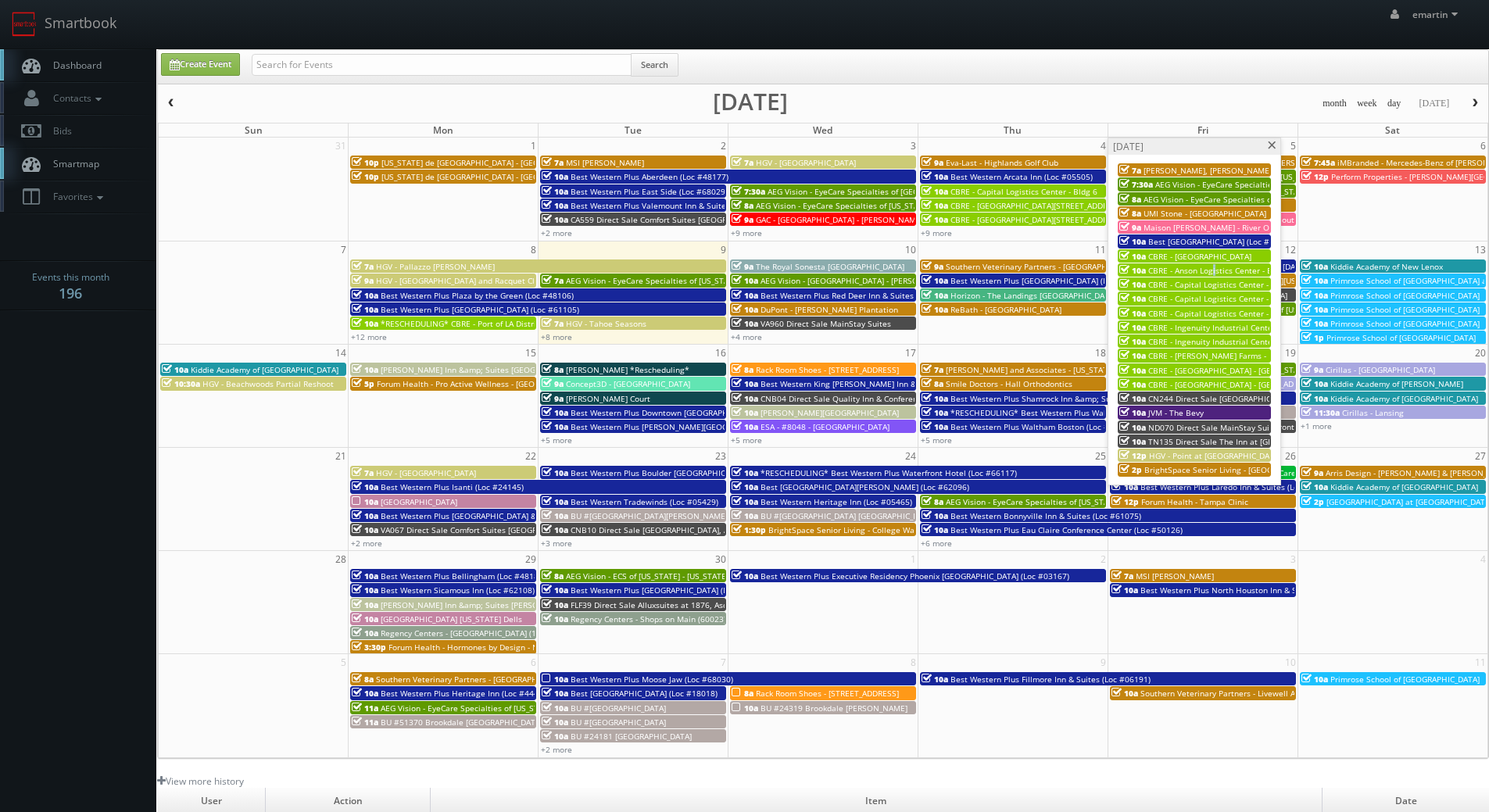
click at [1210, 268] on span "CBRE - Anson Logistics Center - Bldg 8A" at bounding box center [1221, 270] width 148 height 11
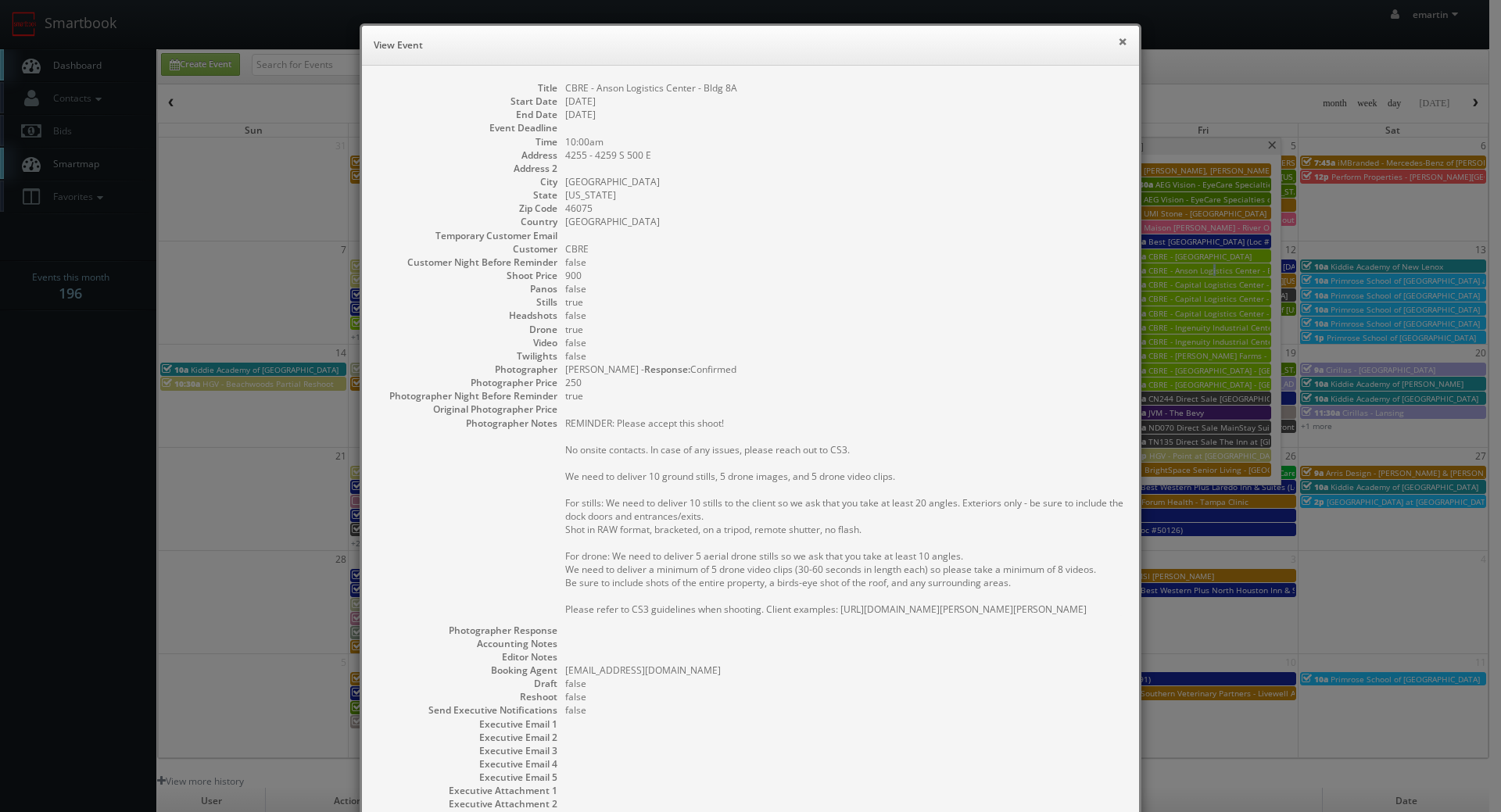
click at [1118, 47] on button "×" at bounding box center [1123, 42] width 9 height 11
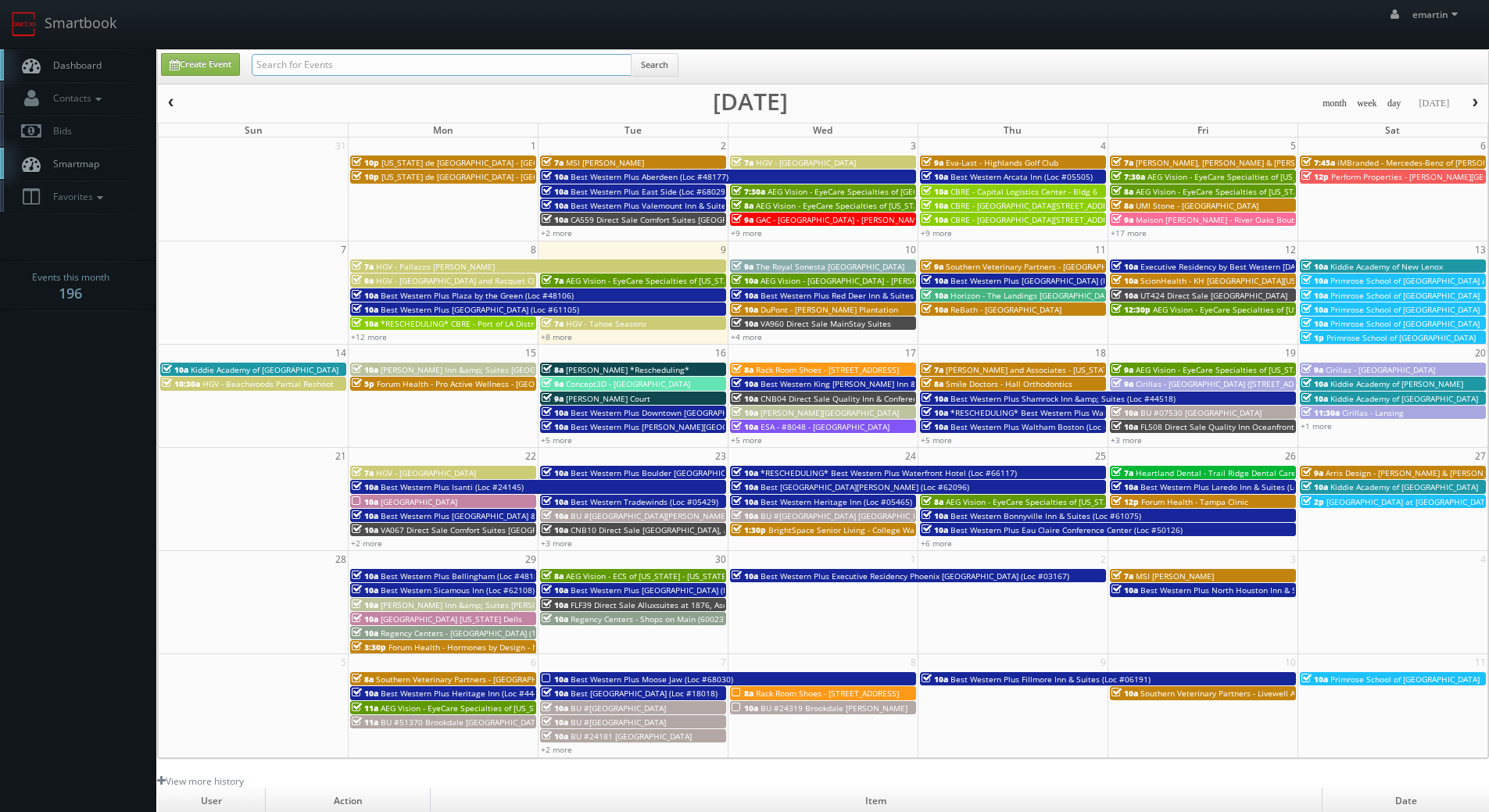
click at [438, 60] on input "text" at bounding box center [441, 64] width 380 height 22
type input "[PERSON_NAME]"
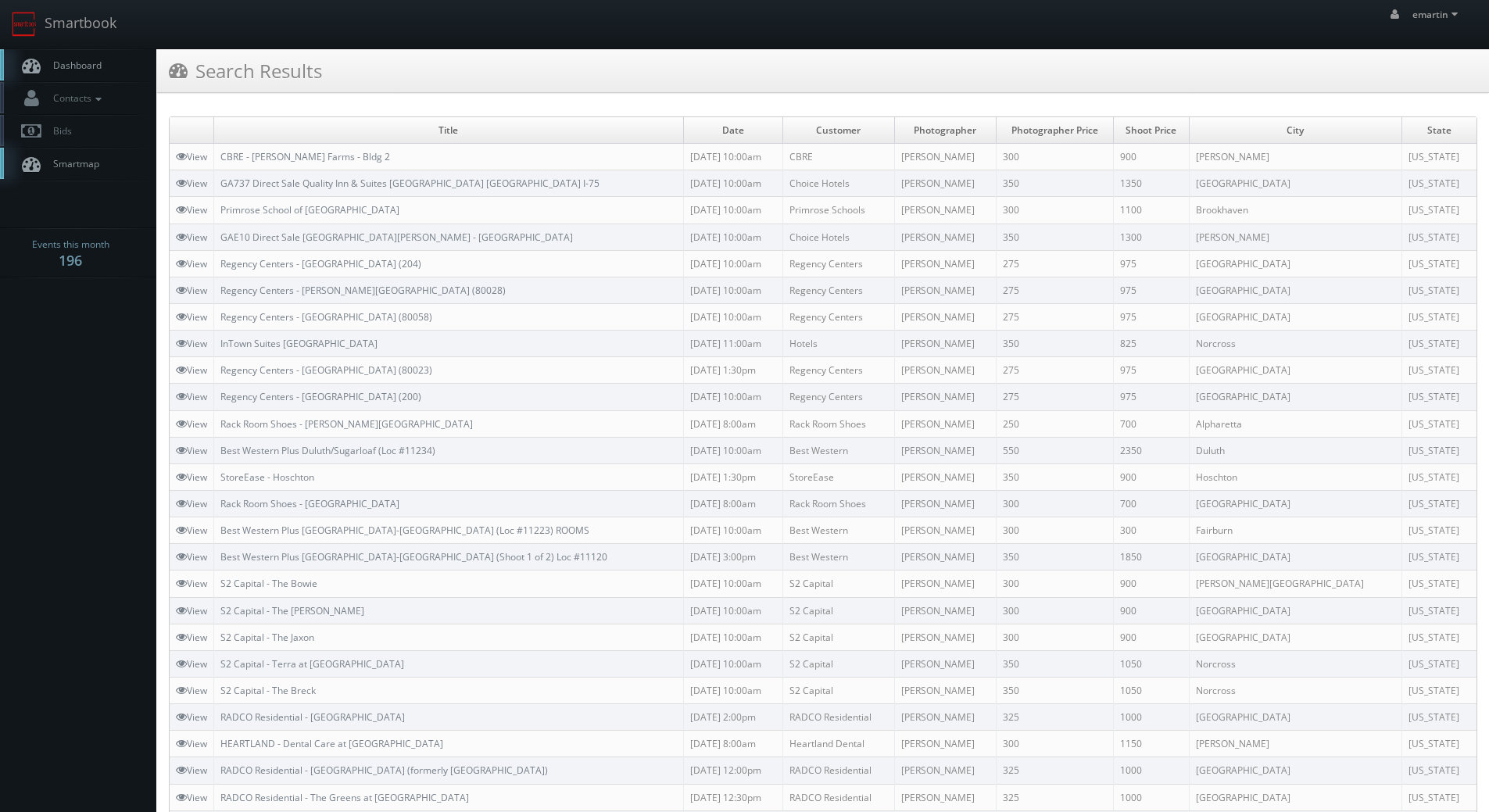
drag, startPoint x: 544, startPoint y: 72, endPoint x: 273, endPoint y: 68, distance: 271.0
click at [544, 72] on div "Search Results" at bounding box center [823, 71] width 1332 height 44
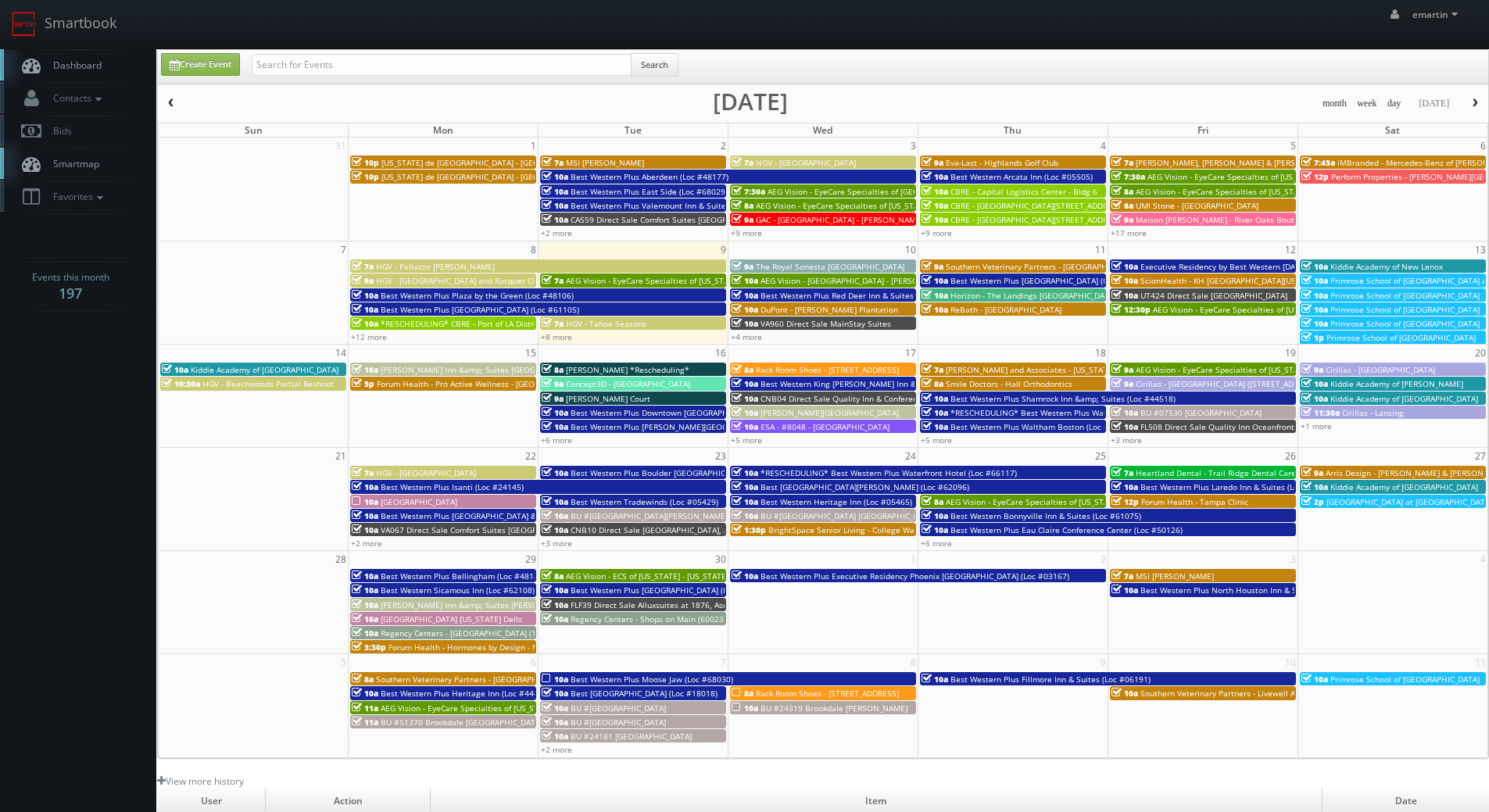
click at [109, 59] on link "Dashboard" at bounding box center [78, 64] width 156 height 32
click at [309, 65] on input "text" at bounding box center [441, 64] width 380 height 22
type input "9378"
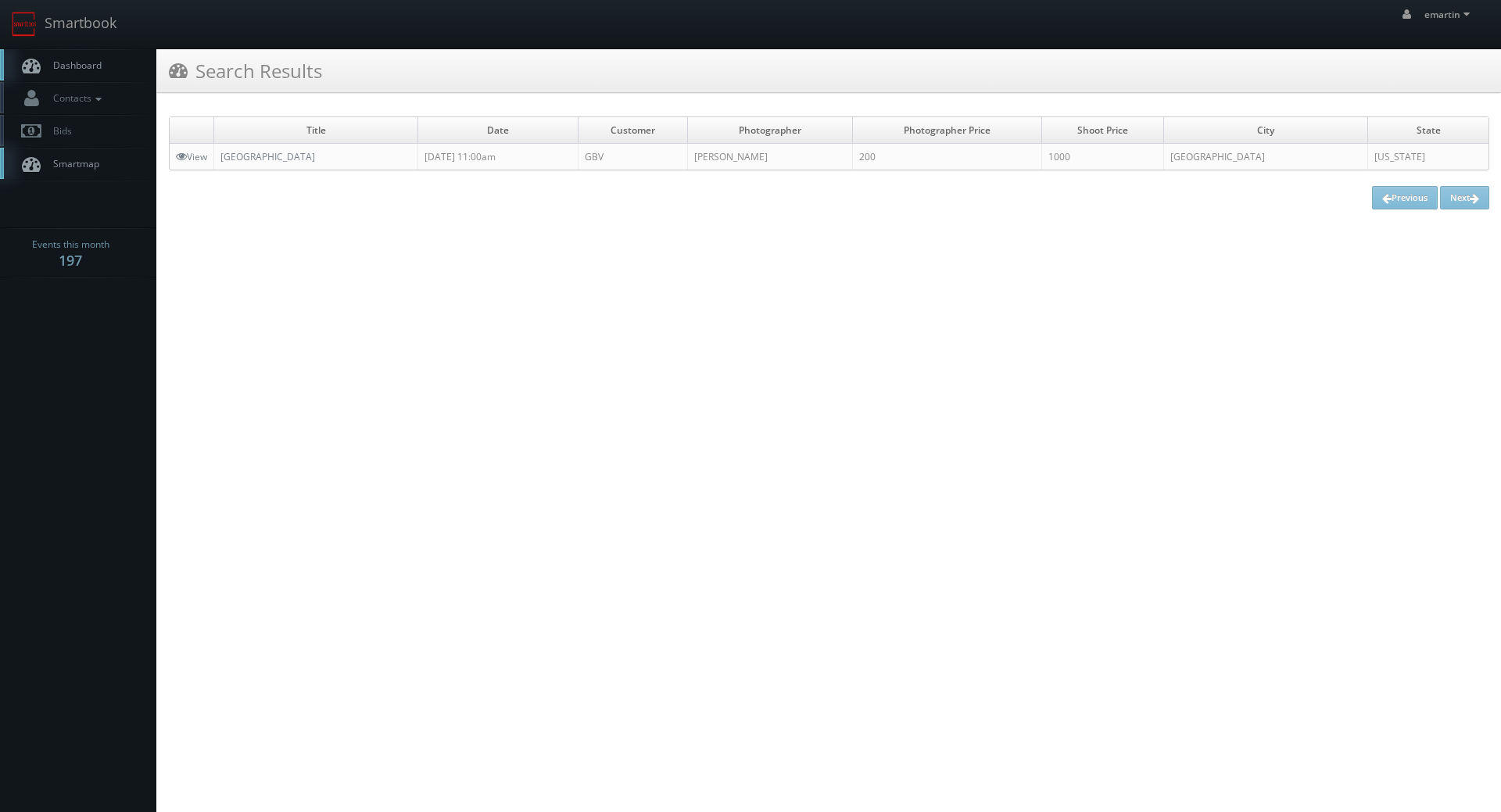
click at [109, 67] on link "Dashboard" at bounding box center [78, 64] width 156 height 32
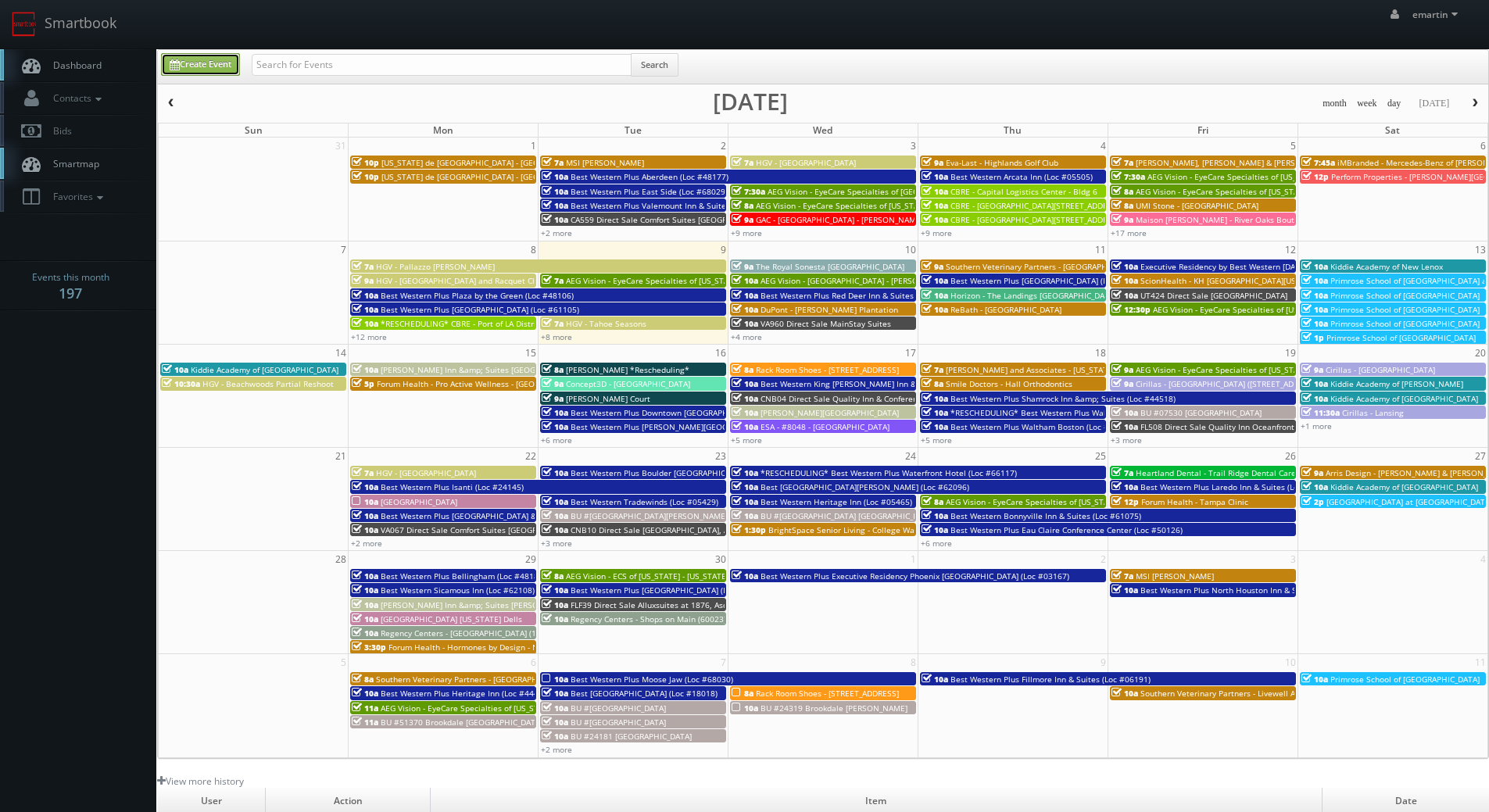
click at [226, 57] on link "Create Event" at bounding box center [200, 64] width 79 height 23
type input "[DATE]"
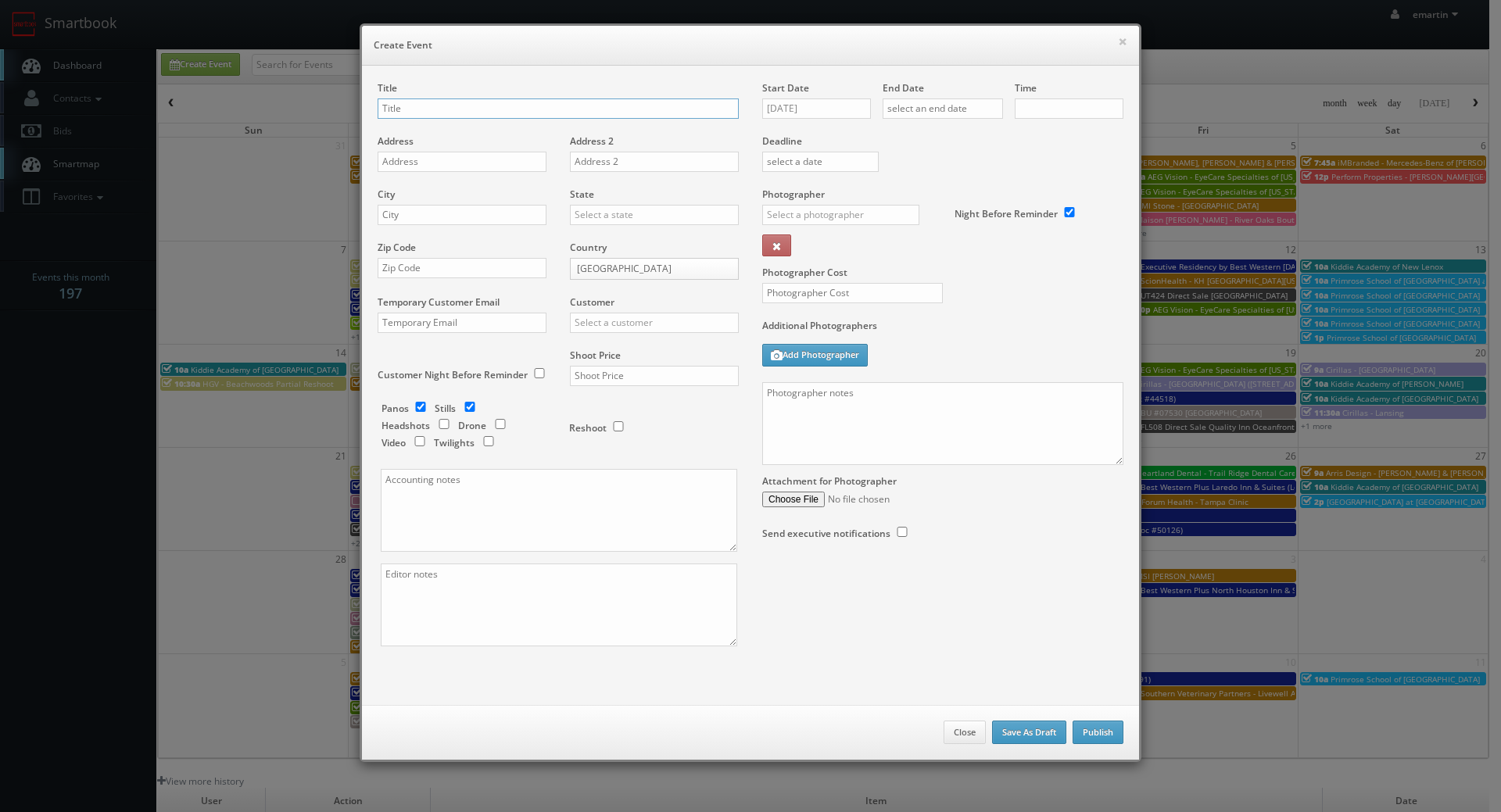
checkbox input "true"
type input "10:00am"
checkbox input "true"
click at [796, 93] on label "Start Date" at bounding box center [786, 88] width 47 height 14
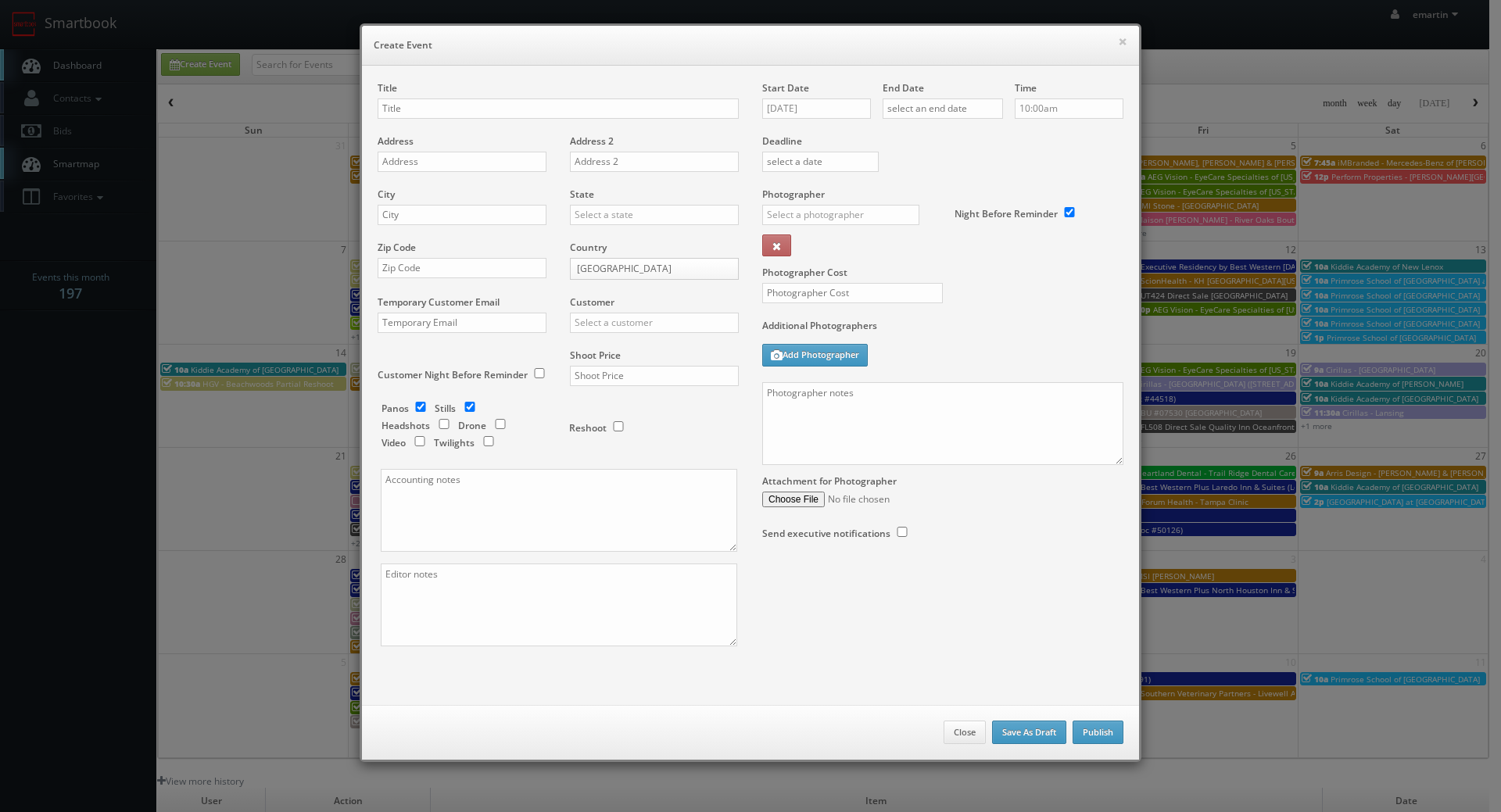
click at [865, 104] on div "Start Date [DATE]" at bounding box center [822, 108] width 121 height 54
drag, startPoint x: 847, startPoint y: 120, endPoint x: 887, endPoint y: 123, distance: 40.1
click at [849, 115] on div "Start Date [DATE]" at bounding box center [822, 108] width 121 height 54
click at [863, 104] on input "09/09/2025" at bounding box center [817, 109] width 109 height 20
click at [904, 131] on th at bounding box center [906, 137] width 21 height 24
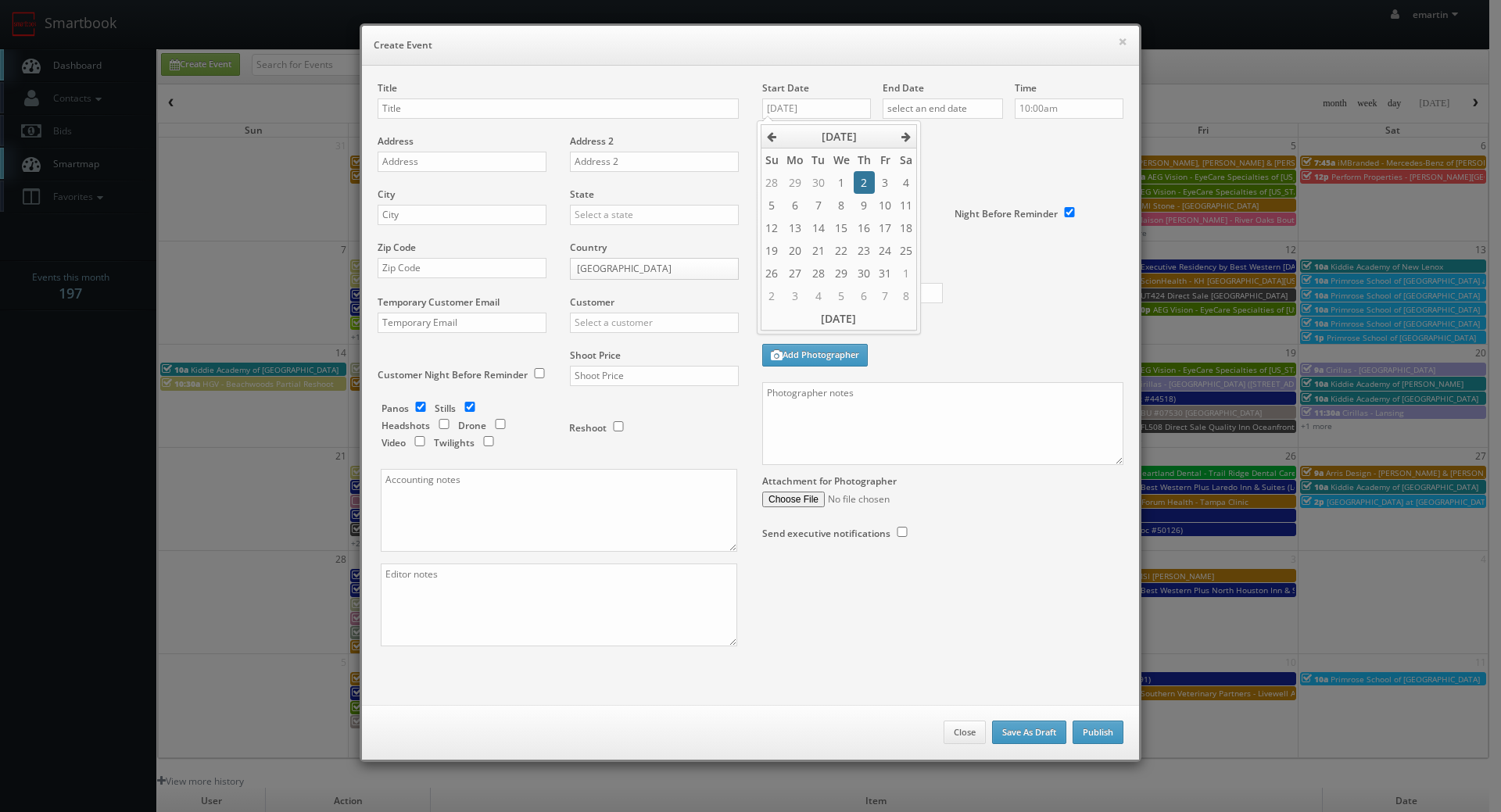
click at [865, 178] on td "2" at bounding box center [863, 182] width 21 height 23
type input "10/02/2025"
click at [930, 173] on div "Deadline" at bounding box center [943, 134] width 385 height 106
drag, startPoint x: 947, startPoint y: 103, endPoint x: 957, endPoint y: 112, distance: 13.5
click at [947, 103] on input "text" at bounding box center [942, 109] width 121 height 20
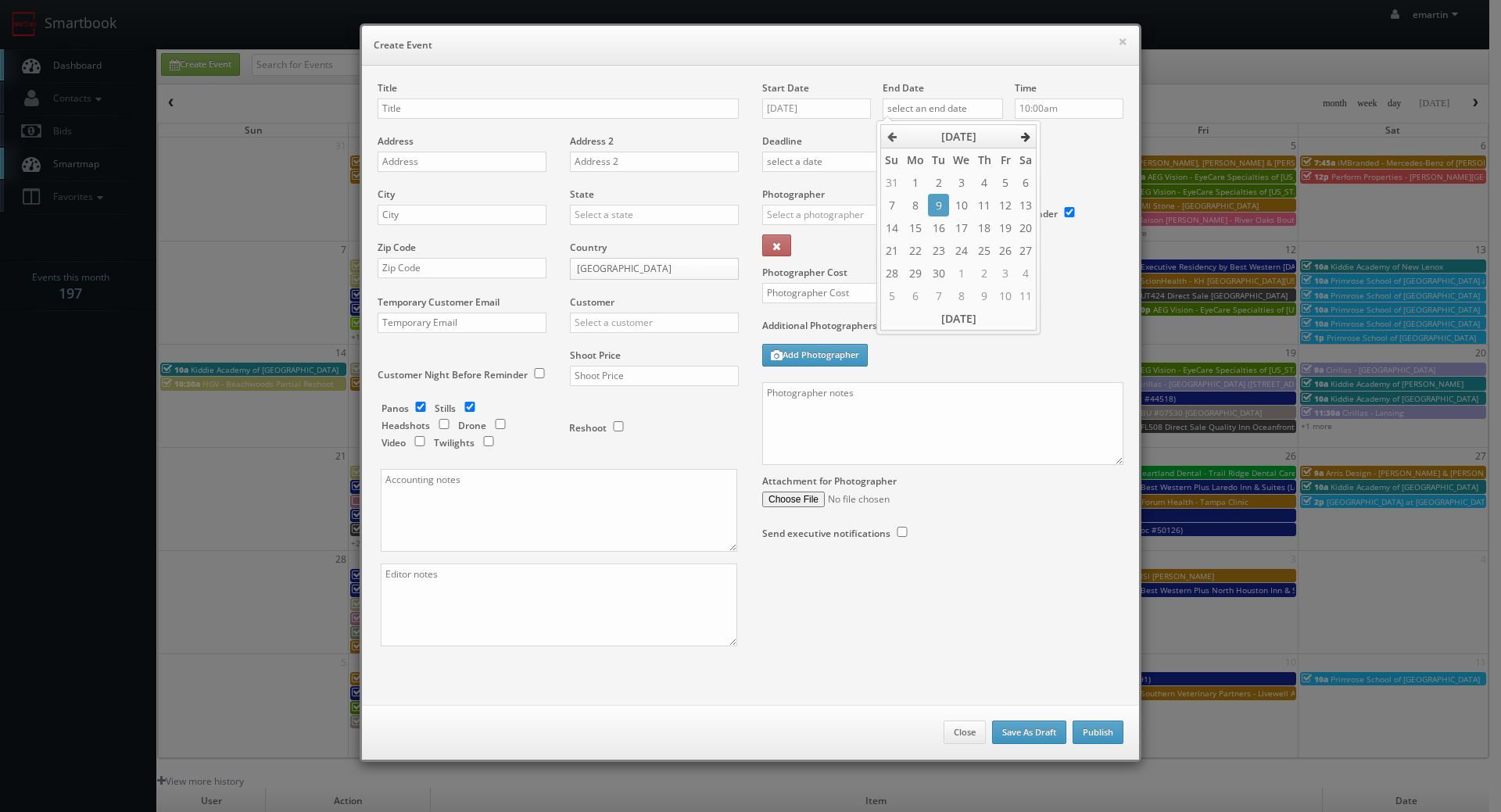
click at [1023, 139] on icon at bounding box center [1025, 137] width 9 height 11
click at [982, 205] on td "9" at bounding box center [984, 205] width 21 height 23
click at [988, 178] on td "2" at bounding box center [984, 182] width 21 height 23
type input "10/02/2025"
click at [1107, 160] on div "Deadline" at bounding box center [943, 134] width 385 height 106
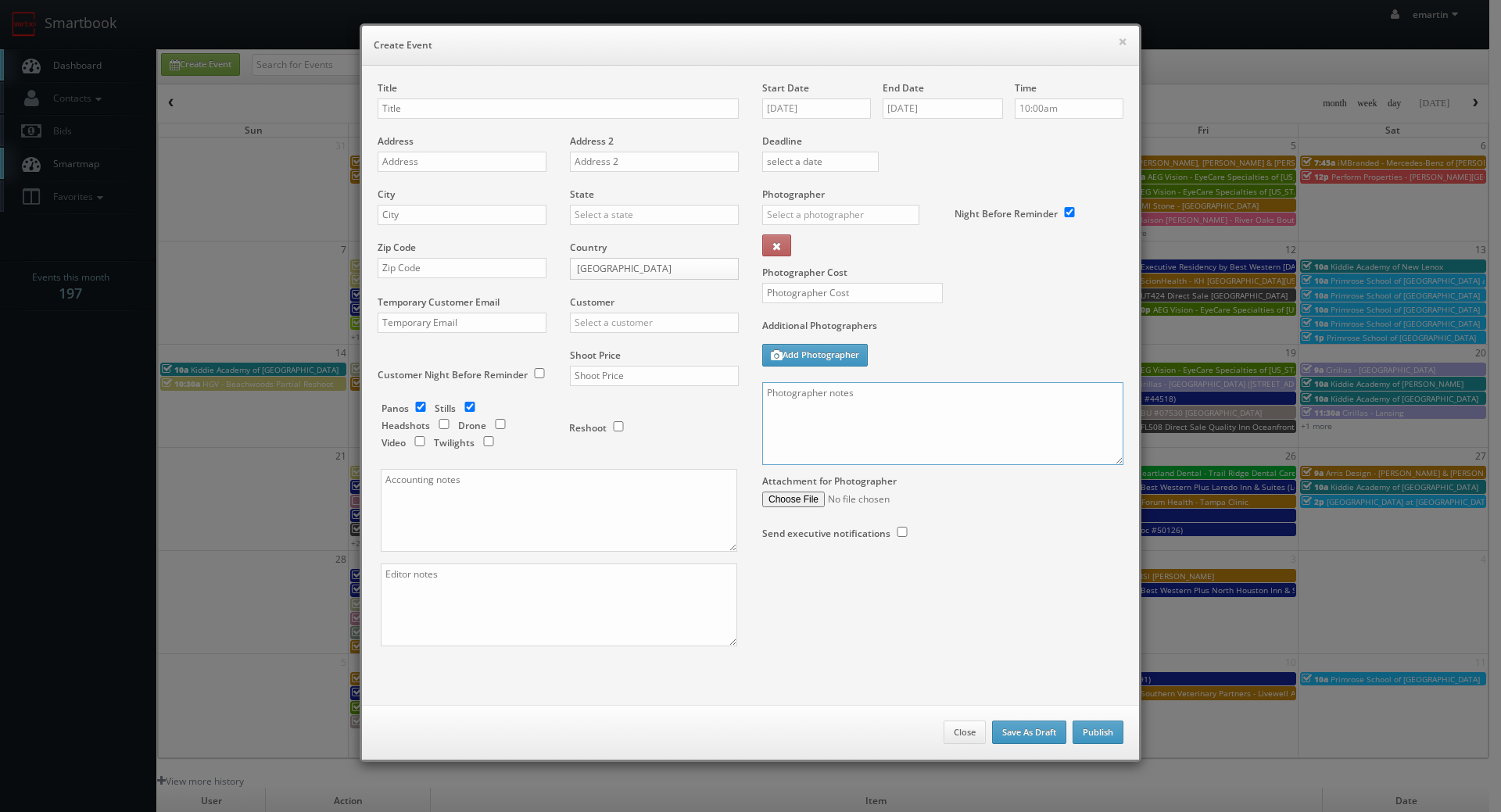
click at [845, 410] on textarea at bounding box center [943, 423] width 361 height 83
paste textarea "The onsite contact is Suzanne Martinez. Please make sure all room types are ava…"
drag, startPoint x: 1117, startPoint y: 459, endPoint x: 1125, endPoint y: 460, distance: 8.1
click at [1116, 507] on div "Start Date 10/02/2025 End Date 10/02/2025 Time 10:00am Deadline Photographer _j…" at bounding box center [943, 327] width 385 height 490
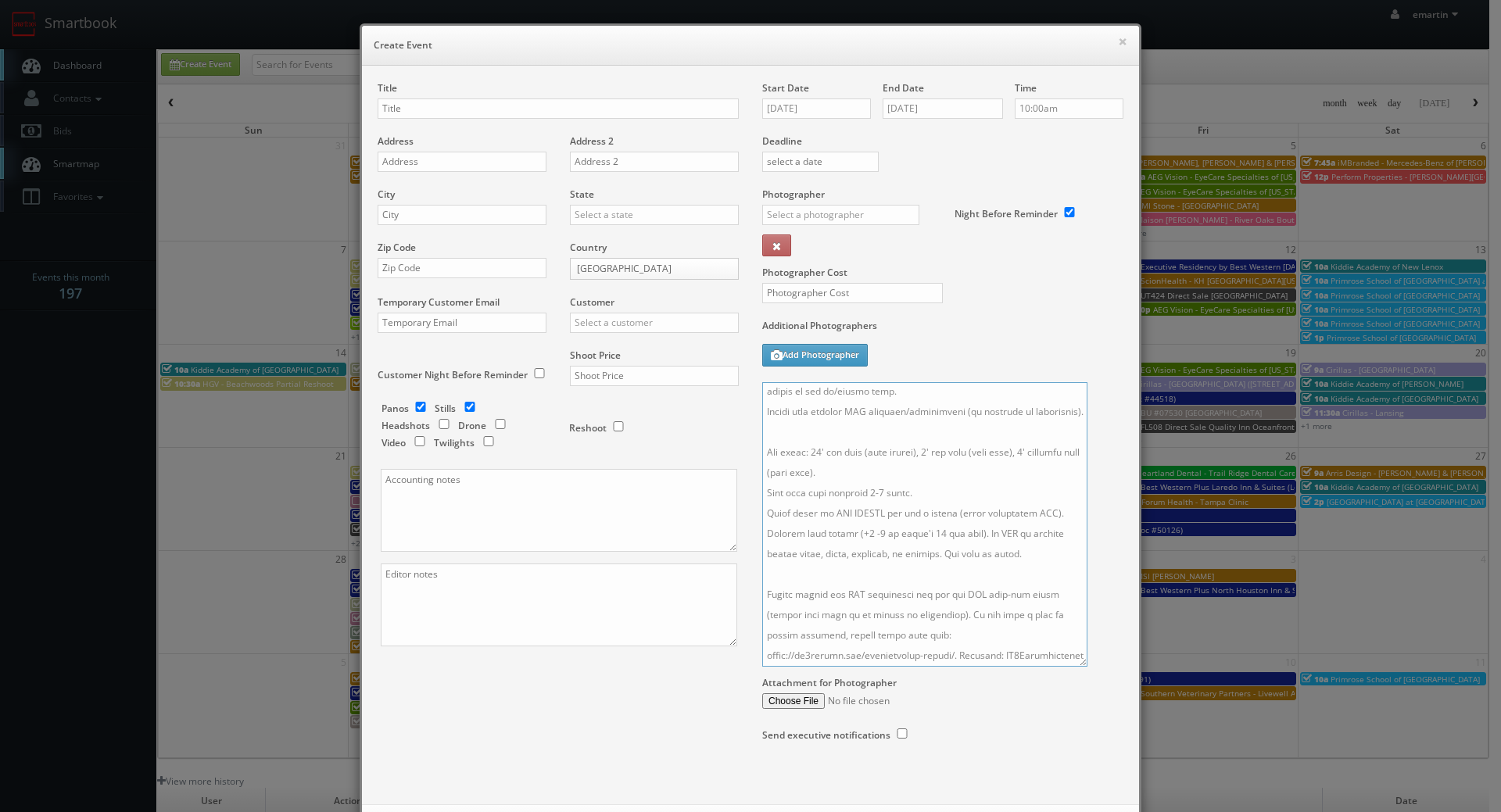
scroll to position [386, 0]
drag, startPoint x: 1106, startPoint y: 463, endPoint x: 1050, endPoint y: 747, distance: 289.5
click at [1056, 667] on textarea at bounding box center [925, 523] width 325 height 284
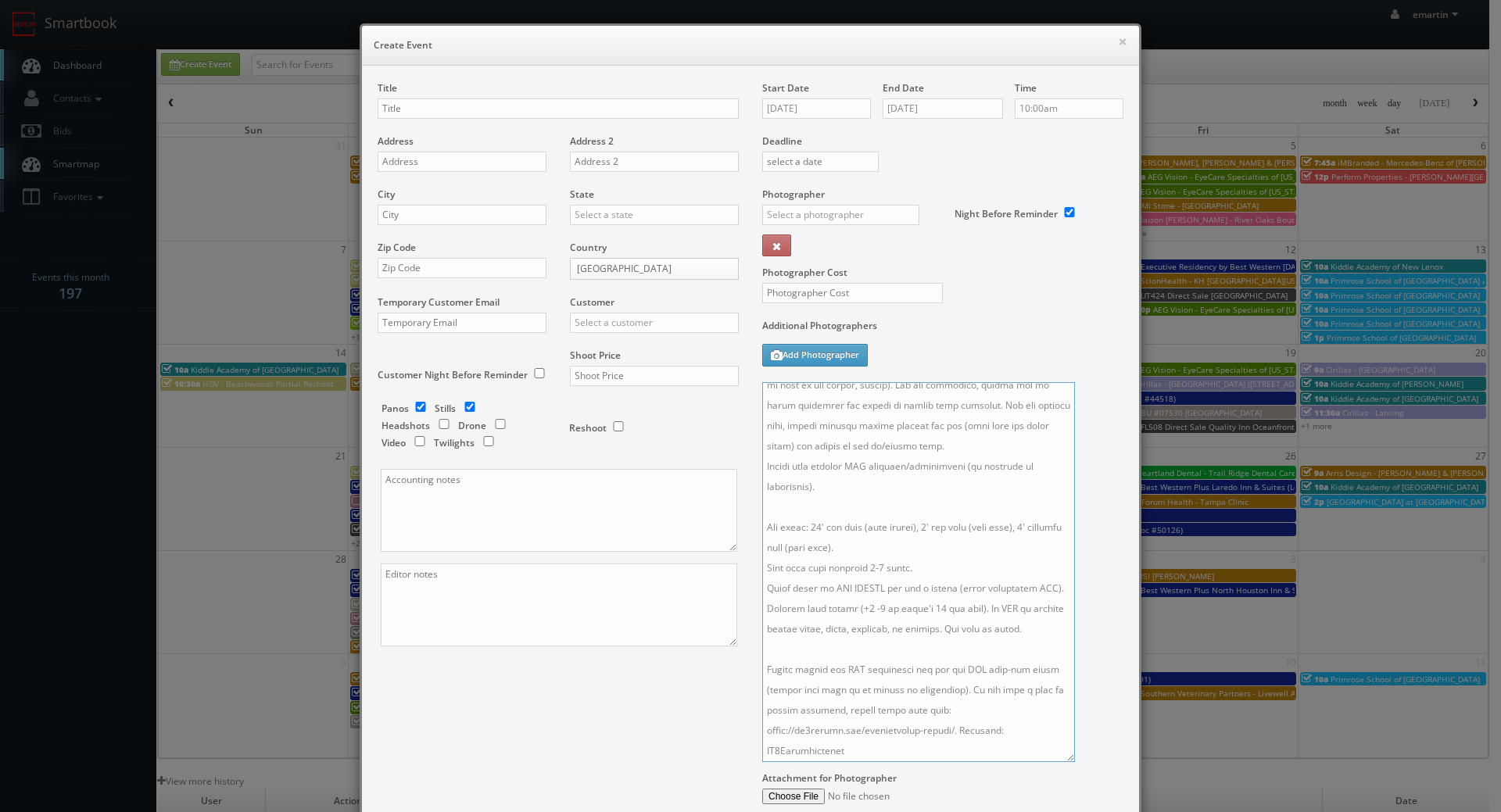
scroll to position [0, 0]
type textarea "The onsite contact is Suzanne Martinez. Please make sure all room types are ava…"
click at [816, 217] on input "text" at bounding box center [840, 215] width 157 height 20
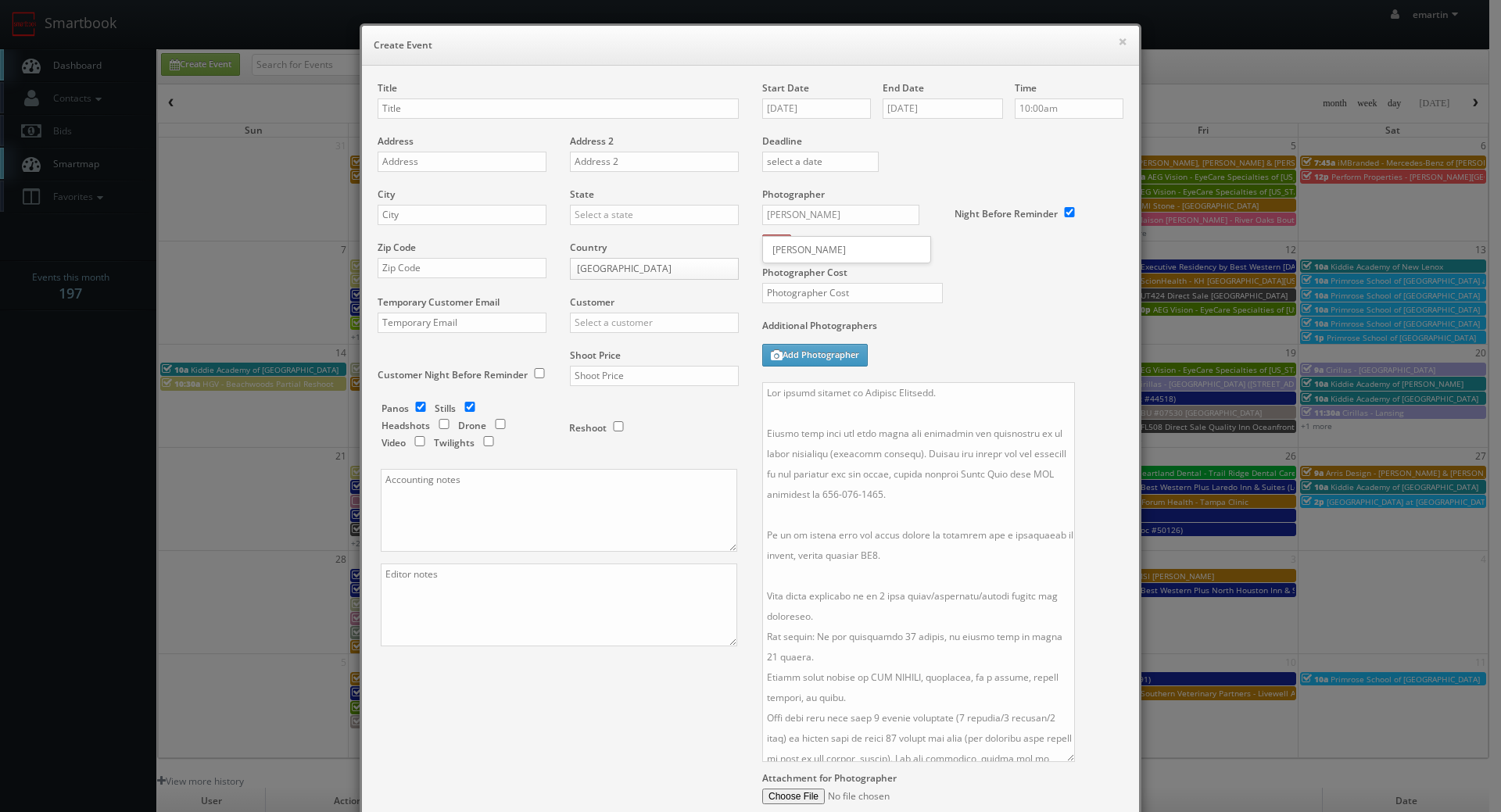
click at [810, 238] on div "Alan Duggins" at bounding box center [847, 249] width 167 height 25
type input "Alan Duggins"
click at [795, 308] on div at bounding box center [847, 301] width 192 height 36
click at [801, 304] on div at bounding box center [847, 301] width 192 height 36
click at [800, 298] on input "text" at bounding box center [852, 293] width 181 height 20
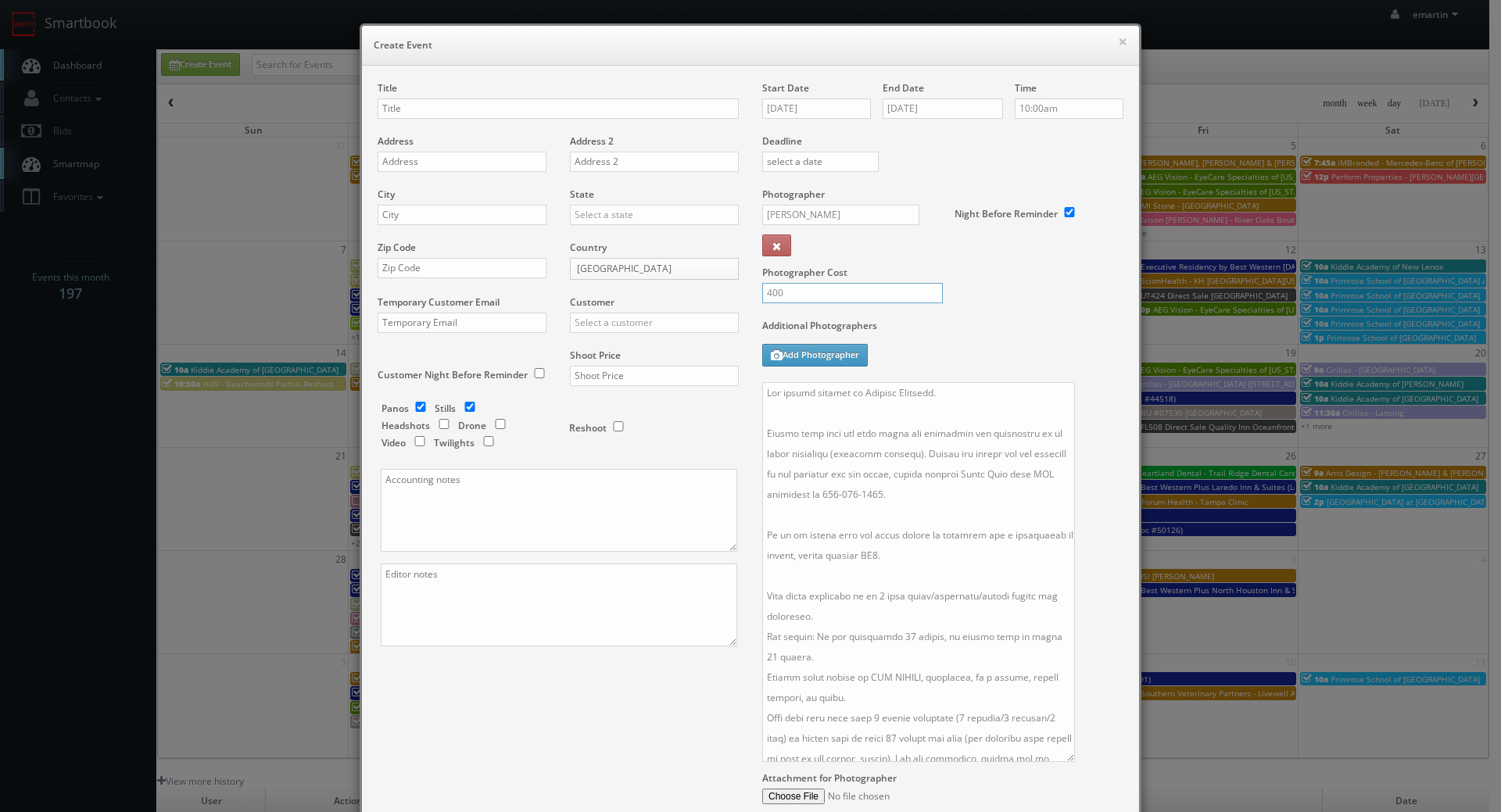
type input "400"
click at [985, 313] on div "Photographer Cost 400" at bounding box center [943, 253] width 385 height 132
click at [636, 319] on input "text" at bounding box center [654, 323] width 169 height 20
click at [613, 343] on div "Extended Stay America" at bounding box center [654, 347] width 167 height 25
type input "Extended Stay America"
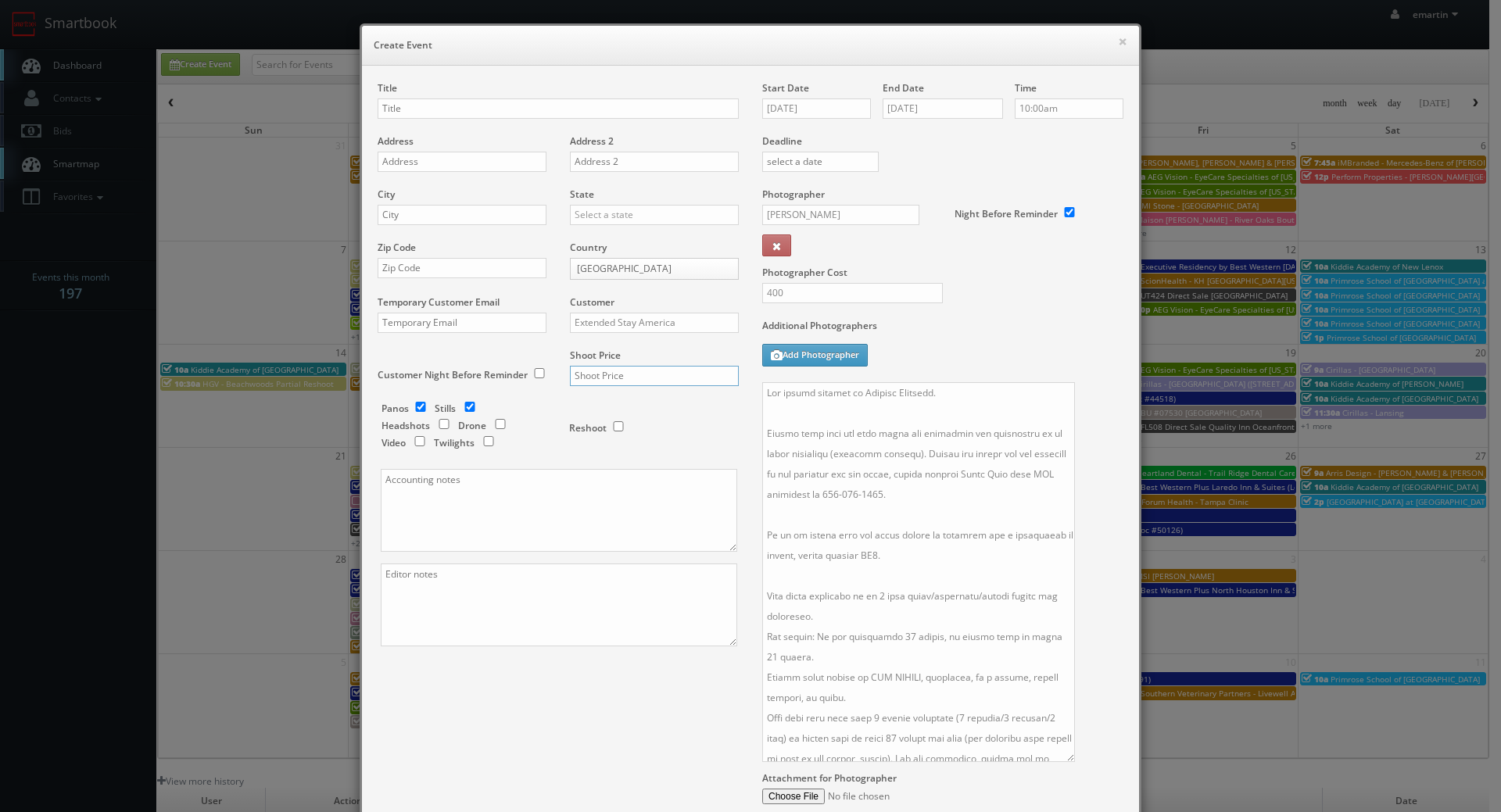
click at [602, 370] on input "text" at bounding box center [654, 376] width 169 height 20
type input "4"
type input "1,150"
click at [966, 473] on textarea at bounding box center [918, 572] width 313 height 380
drag, startPoint x: 420, startPoint y: 117, endPoint x: 414, endPoint y: 106, distance: 12.5
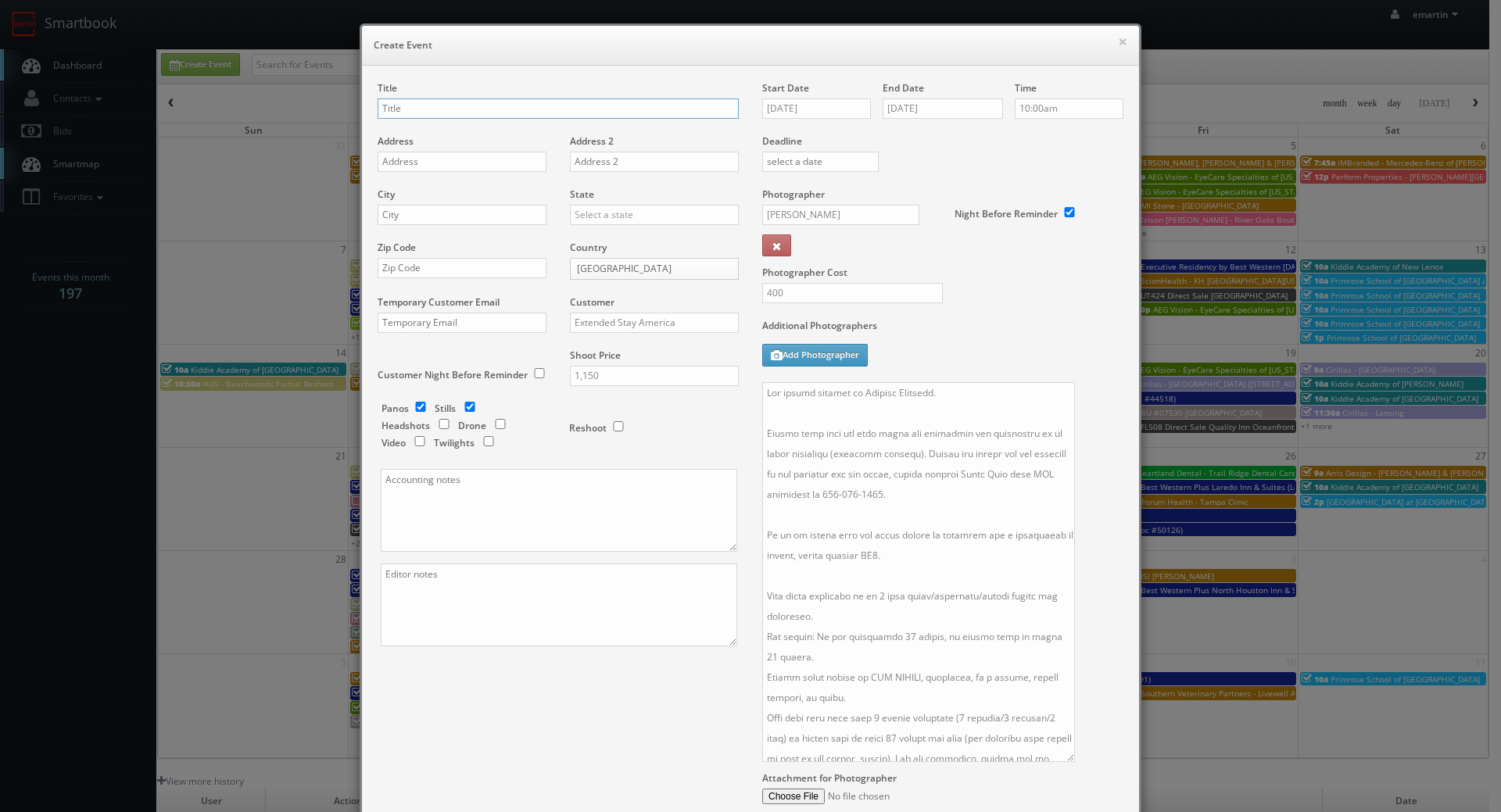
click at [420, 117] on input "text" at bounding box center [558, 109] width 361 height 20
drag, startPoint x: 414, startPoint y: 105, endPoint x: 397, endPoint y: 110, distance: 17.7
click at [414, 105] on input "text" at bounding box center [558, 109] width 361 height 20
paste input "ESA - #9378 - [PERSON_NAME]"
type input "ESA - #9378 - [PERSON_NAME]"
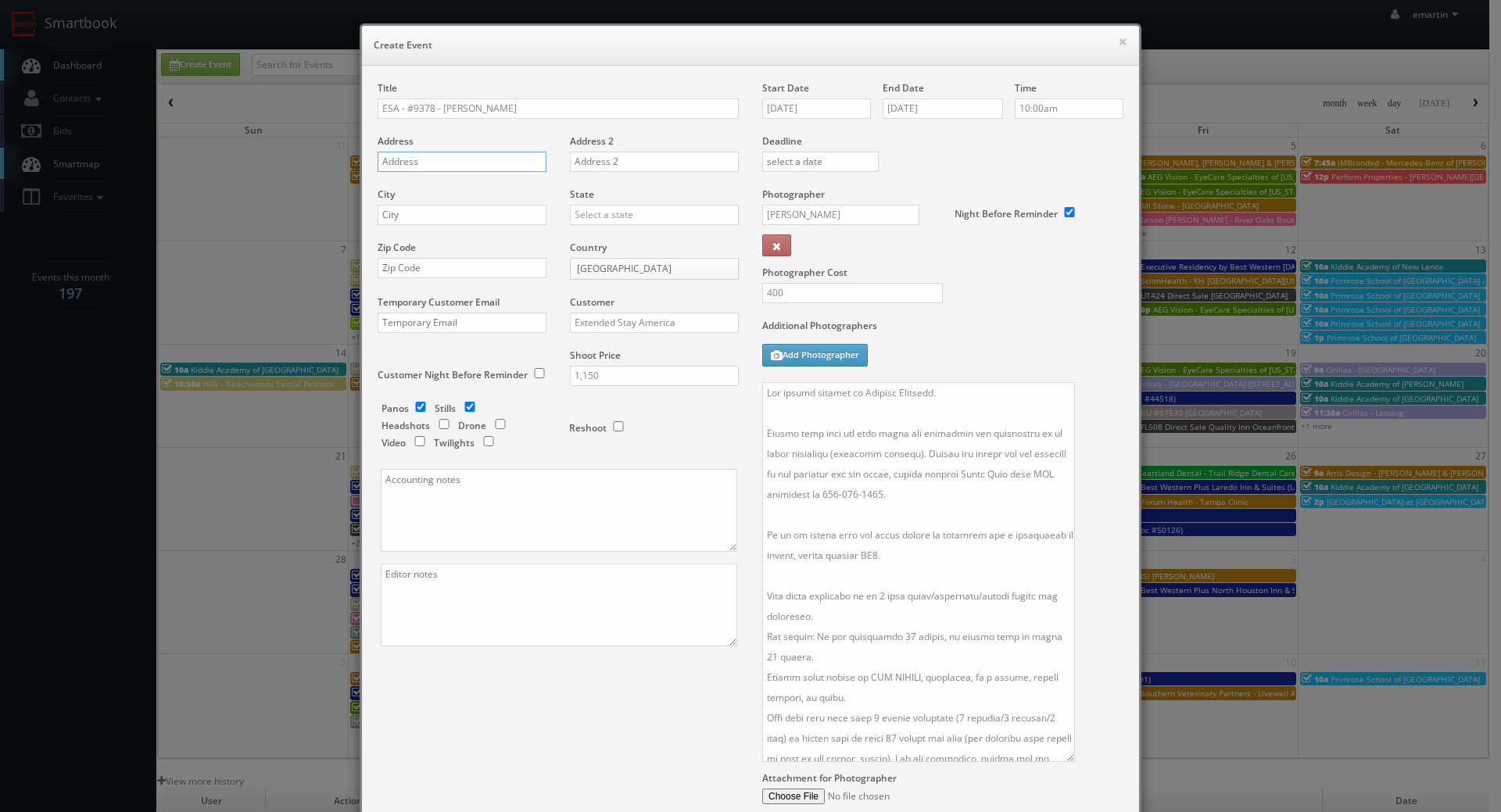
drag, startPoint x: 439, startPoint y: 171, endPoint x: 443, endPoint y: 162, distance: 9.8
click at [439, 170] on input "text" at bounding box center [462, 161] width 169 height 20
paste input "17648 Verde Parkway"
type input "17648 Verde Parkway"
drag, startPoint x: 394, startPoint y: 214, endPoint x: 458, endPoint y: 215, distance: 64.0
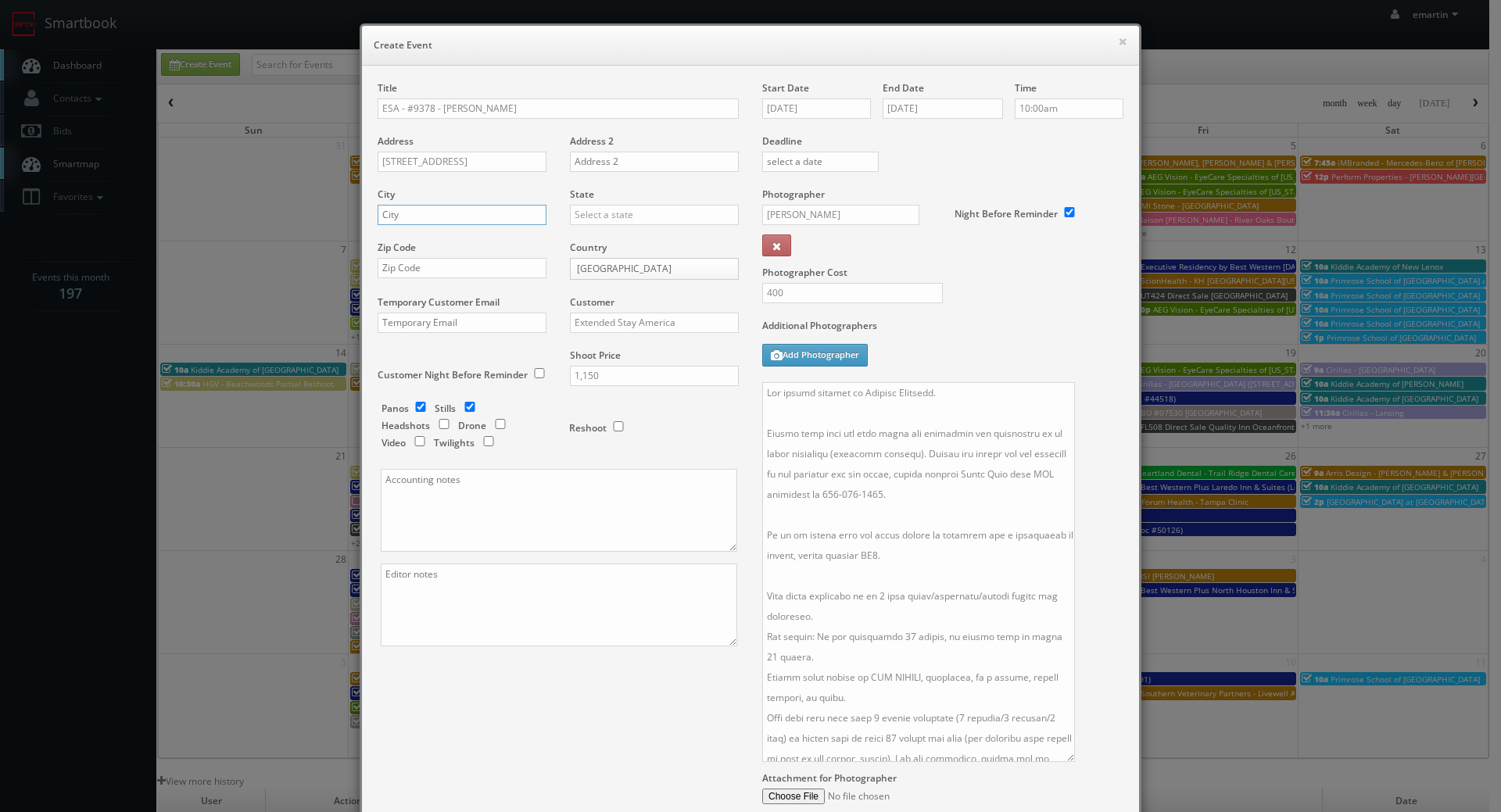
click at [394, 214] on input "text" at bounding box center [462, 215] width 169 height 20
paste input "Schertz"
type input "Schertz"
click at [637, 215] on input "text" at bounding box center [654, 215] width 169 height 20
click at [609, 235] on div "[US_STATE]" at bounding box center [654, 240] width 167 height 25
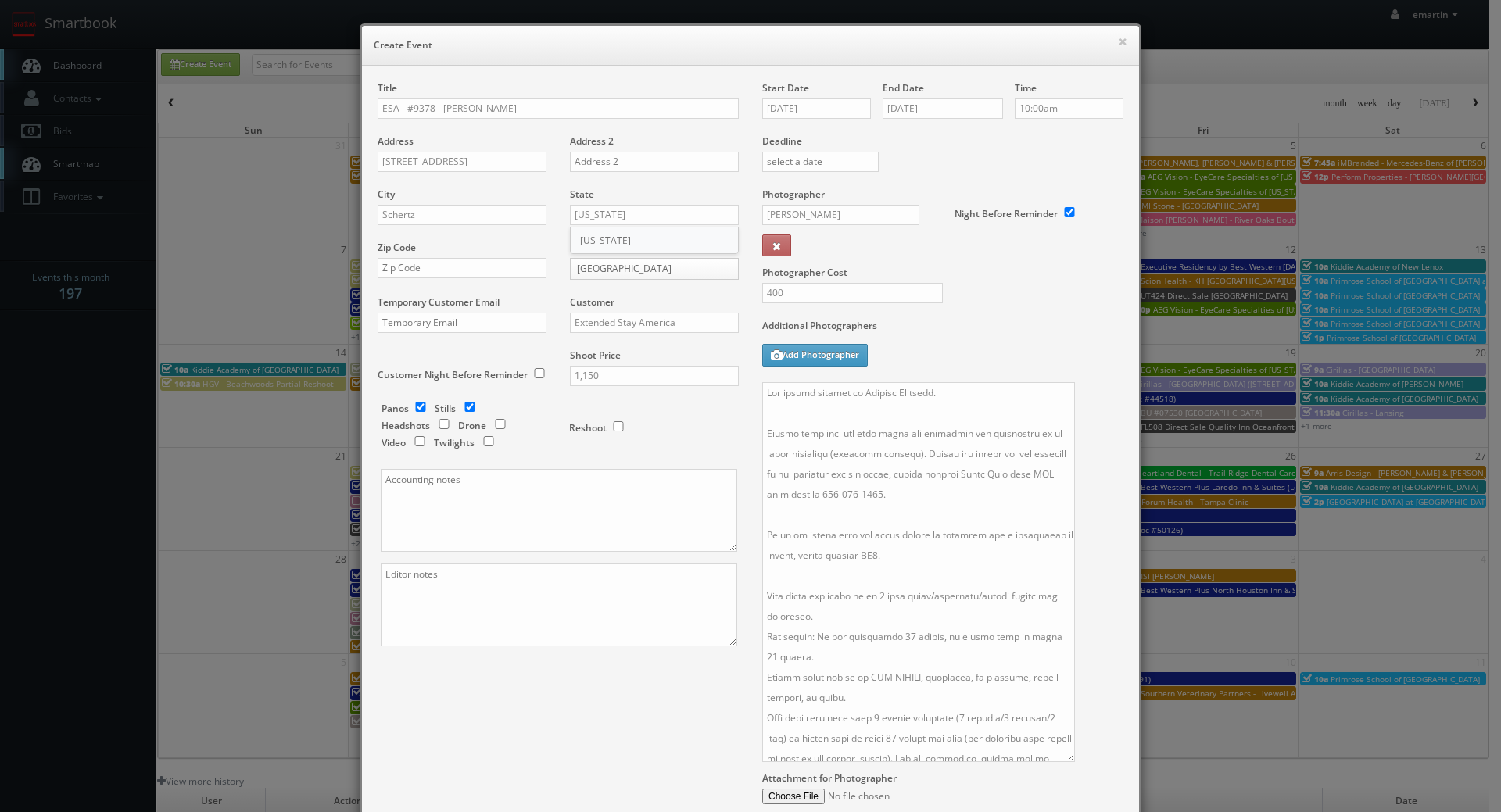
type input "[US_STATE]"
click at [446, 279] on div "Zip Code" at bounding box center [467, 267] width 181 height 54
click at [456, 270] on input "text" at bounding box center [462, 268] width 169 height 20
paste input "78154"
type input "78154"
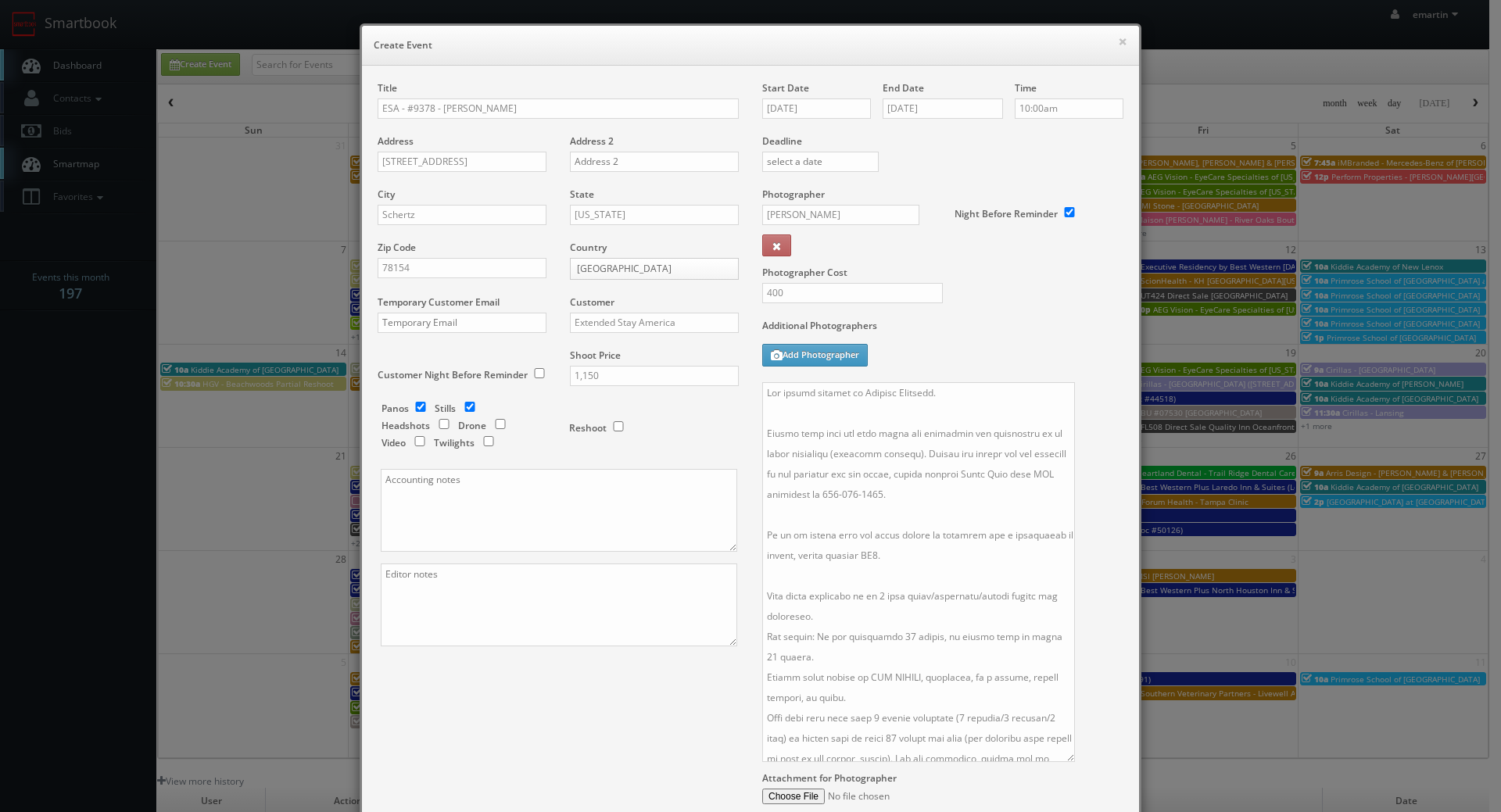
click at [989, 325] on label "Additional Photographers" at bounding box center [943, 328] width 361 height 21
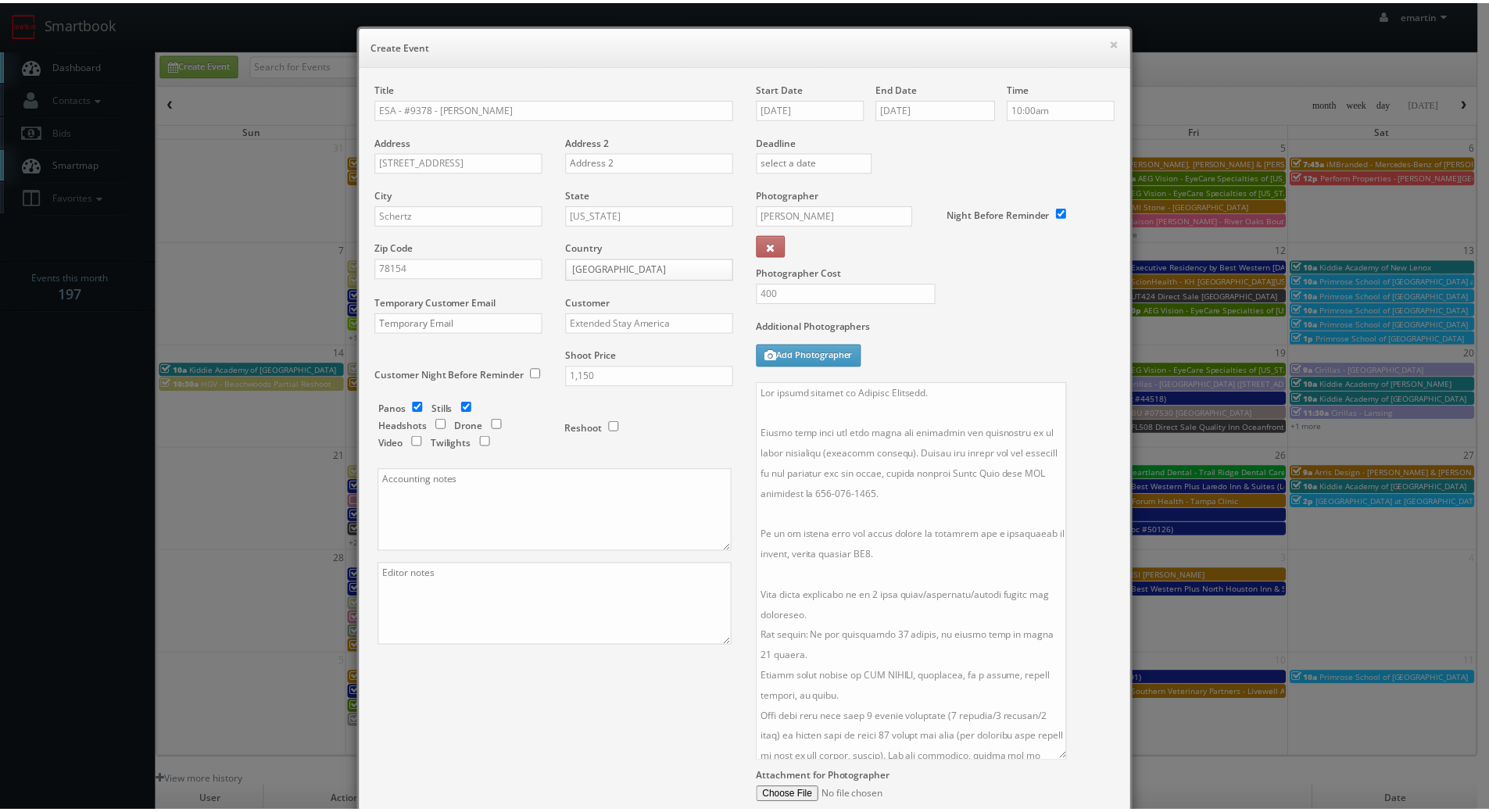
scroll to position [167, 0]
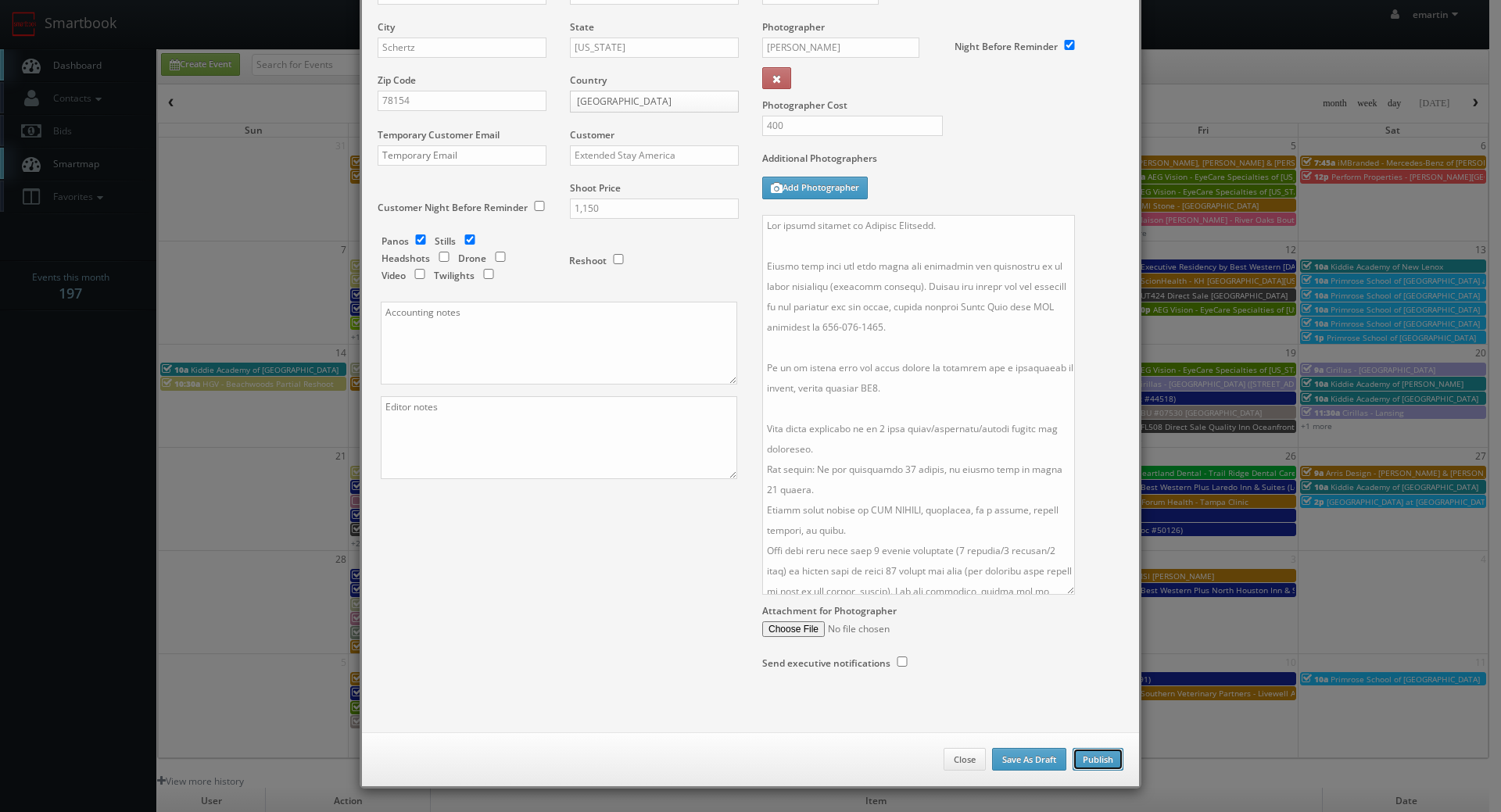
click at [1073, 755] on button "Publish" at bounding box center [1098, 759] width 51 height 24
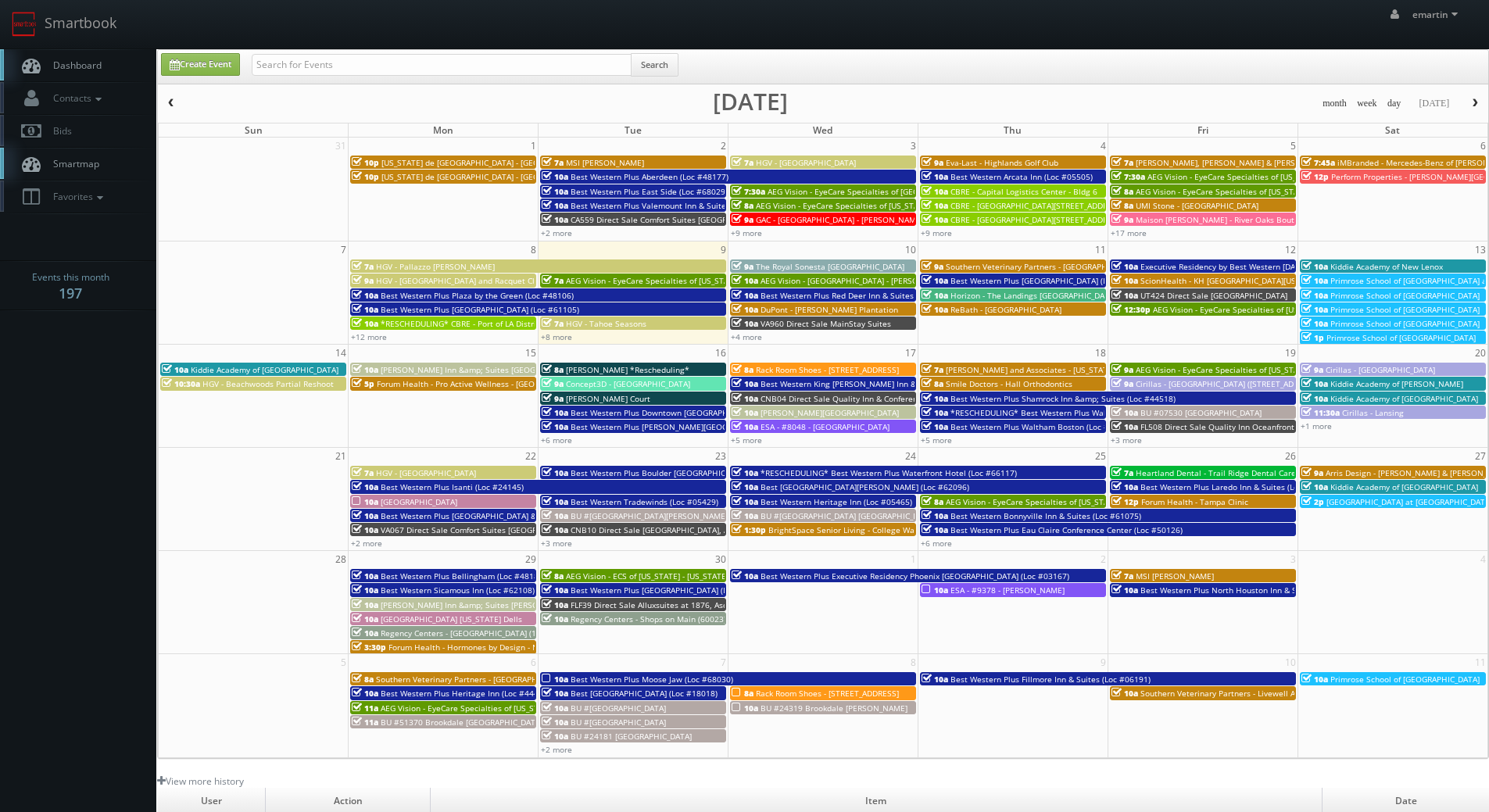
click at [101, 74] on link "Dashboard" at bounding box center [78, 64] width 156 height 32
click at [103, 49] on body "Smartbook Toggle Side Navigation Toggle Top Navigation emartin emartin Profile …" at bounding box center [744, 540] width 1489 height 1081
click at [763, 341] on div "+4 more" at bounding box center [823, 336] width 189 height 14
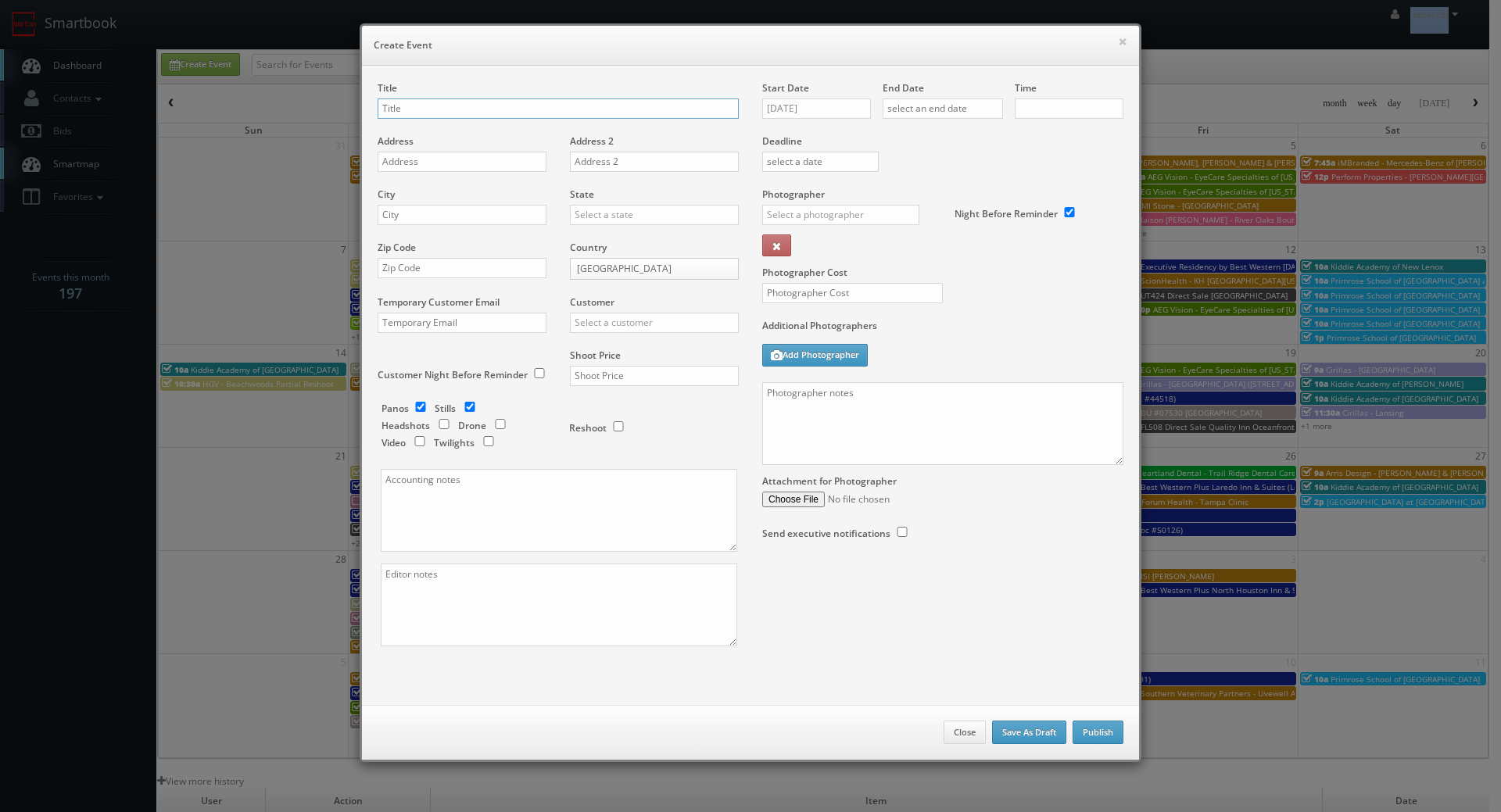
checkbox input "true"
type input "10:00am"
checkbox input "true"
click at [1118, 43] on button "×" at bounding box center [1123, 42] width 9 height 11
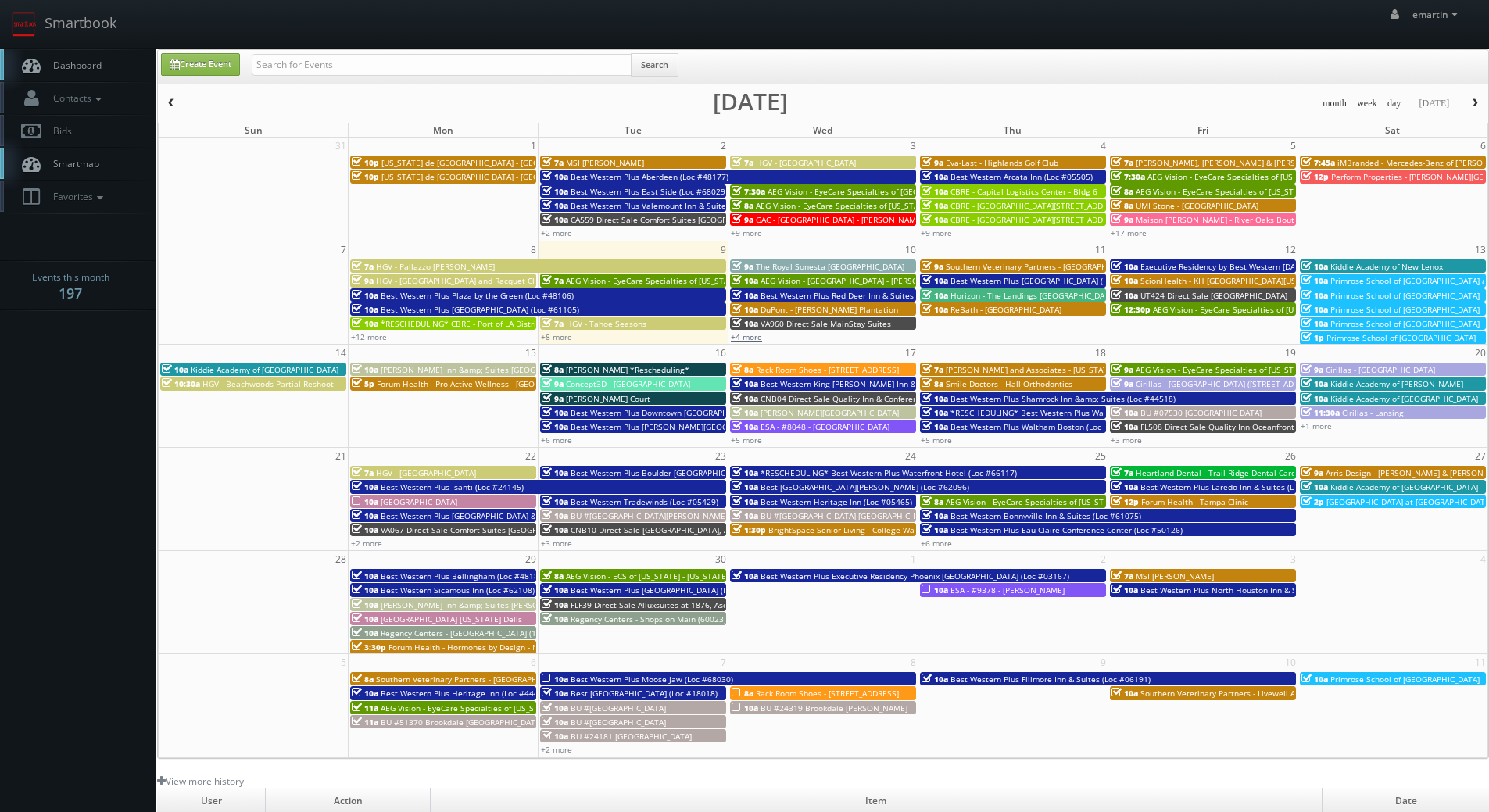
click at [761, 339] on link "+4 more" at bounding box center [746, 337] width 31 height 11
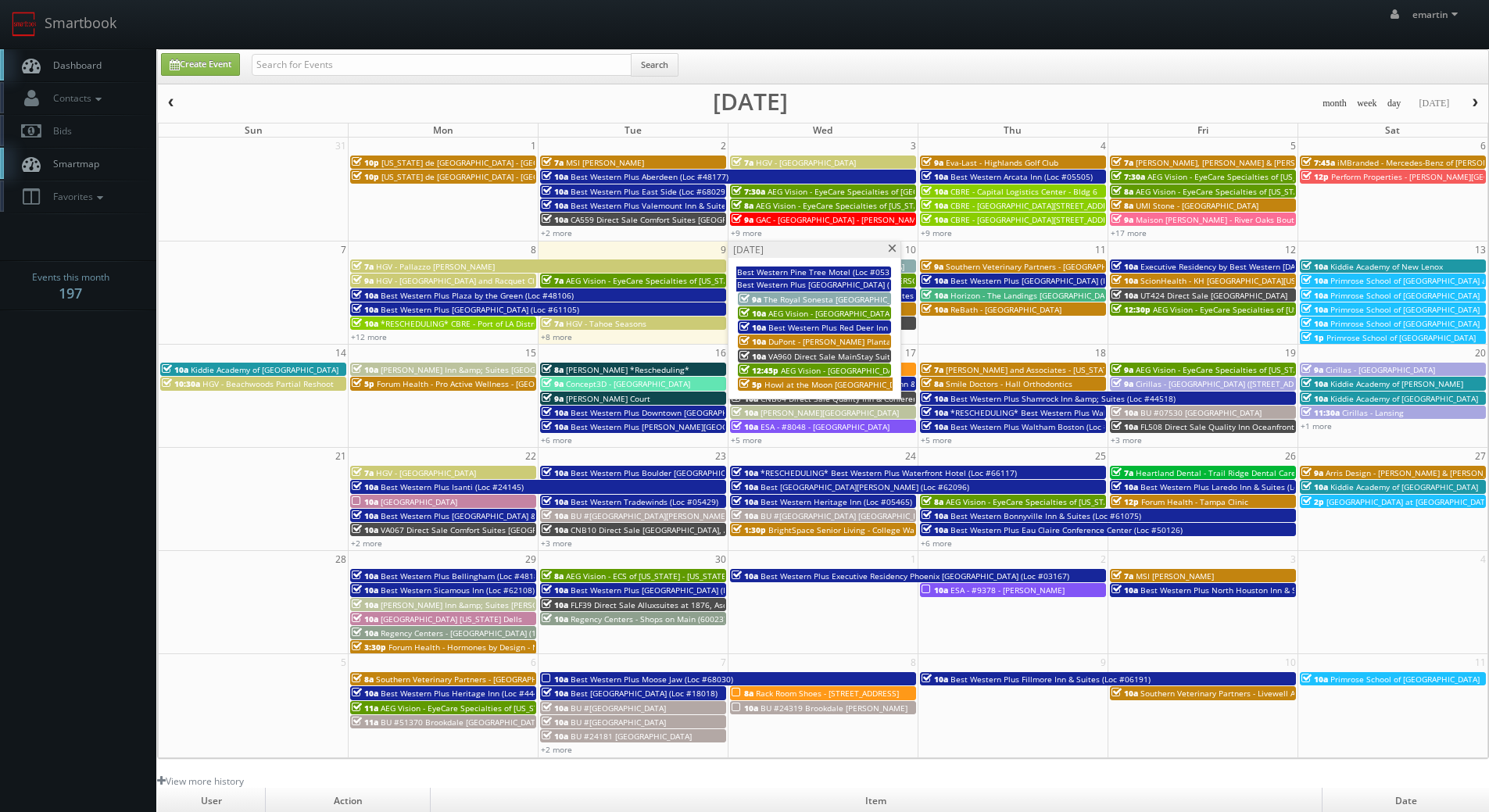
click at [799, 328] on span "Best Western Plus Red Deer Inn & Suites (Loc #61062)" at bounding box center [870, 328] width 204 height 11
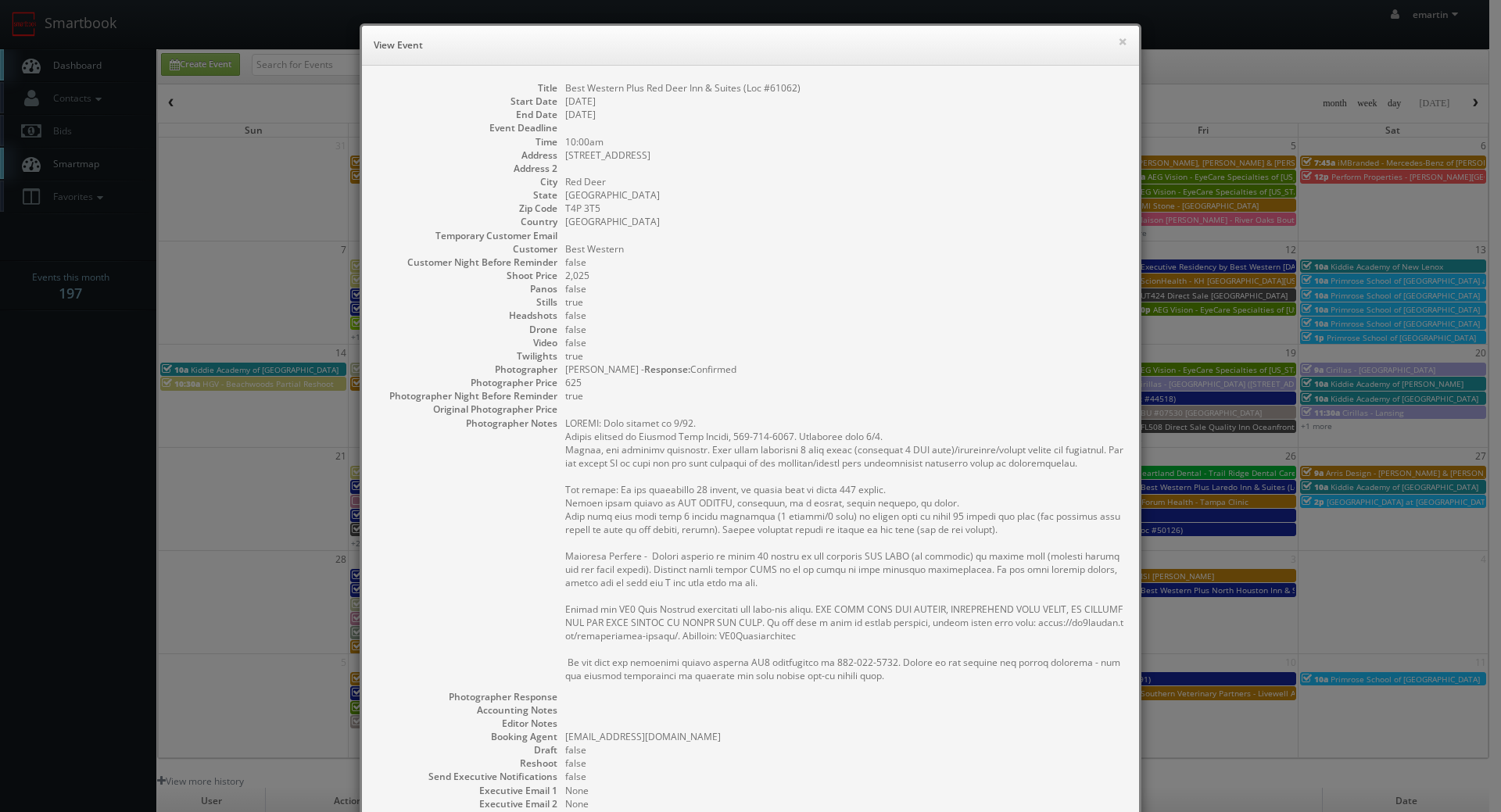
drag, startPoint x: 1070, startPoint y: 154, endPoint x: 1082, endPoint y: 105, distance: 50.4
click at [1070, 154] on dd "[STREET_ADDRESS]" at bounding box center [844, 155] width 558 height 14
click at [1127, 32] on div "× View Event" at bounding box center [750, 45] width 777 height 40
click at [1123, 33] on div "× View Event" at bounding box center [750, 45] width 777 height 40
click at [1121, 40] on button "×" at bounding box center [1123, 42] width 9 height 11
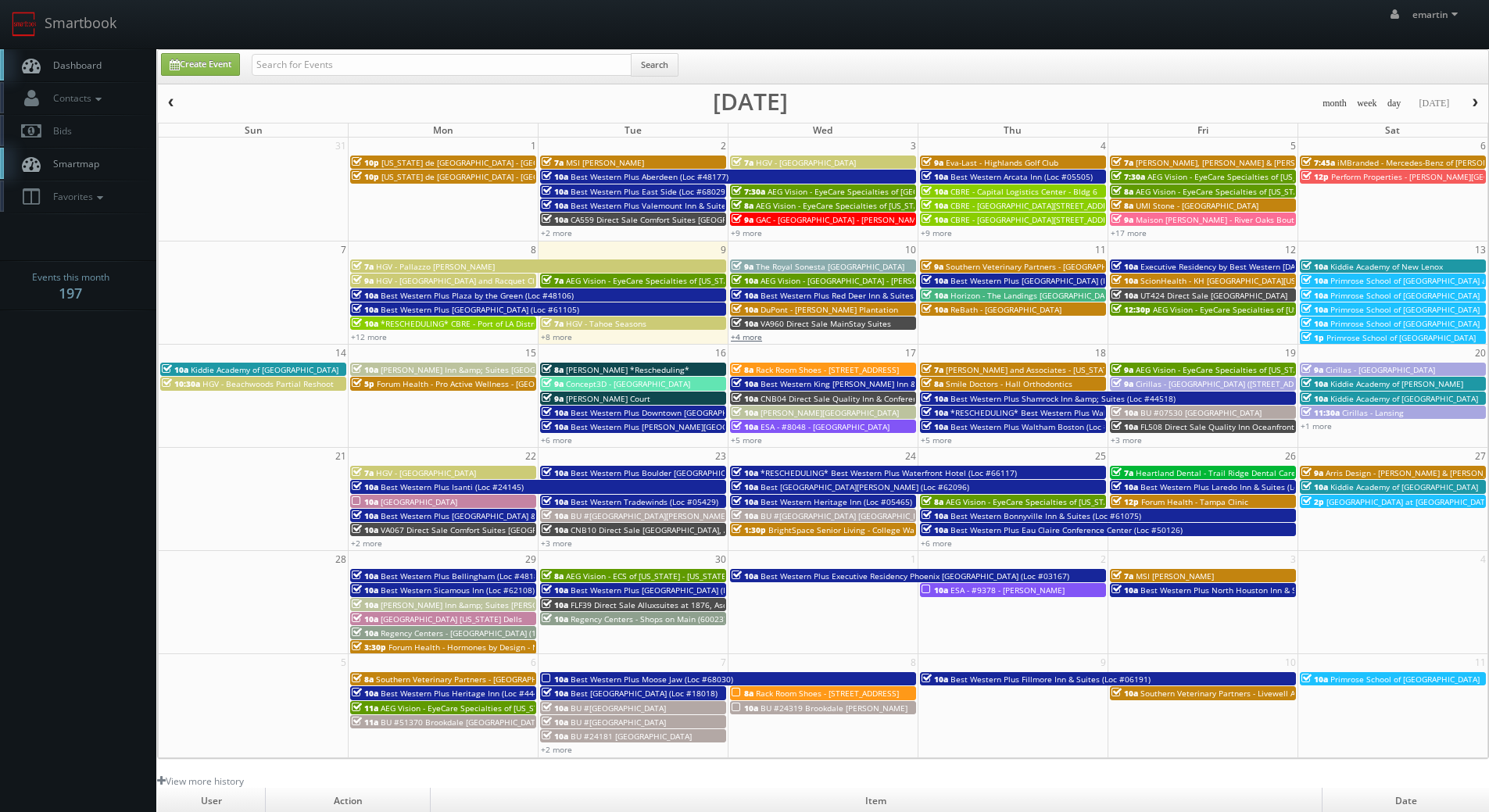
click at [753, 341] on link "+4 more" at bounding box center [746, 337] width 31 height 11
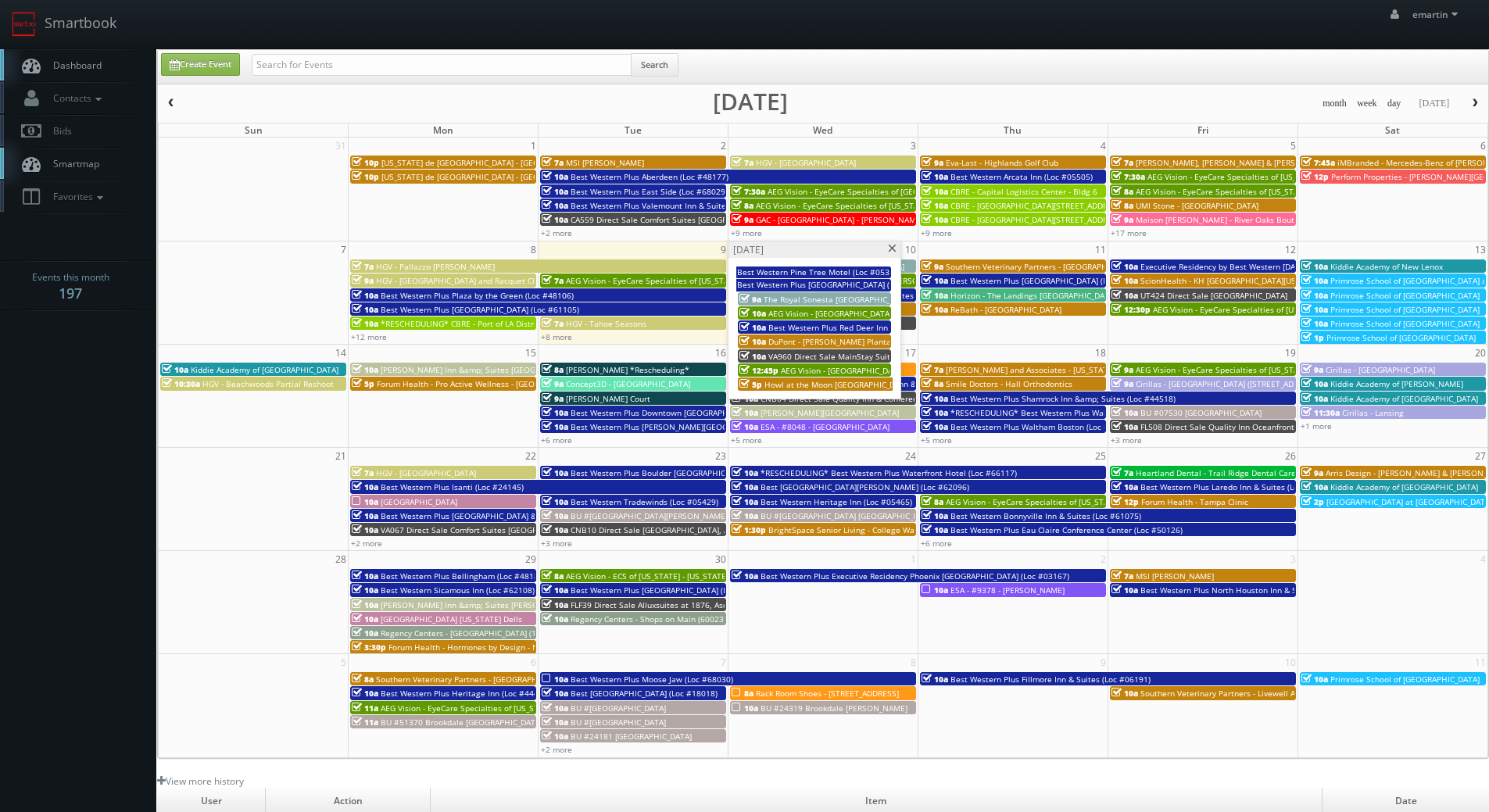
click at [796, 357] on span "VA960 Direct Sale MainStay Suites" at bounding box center [834, 357] width 131 height 11
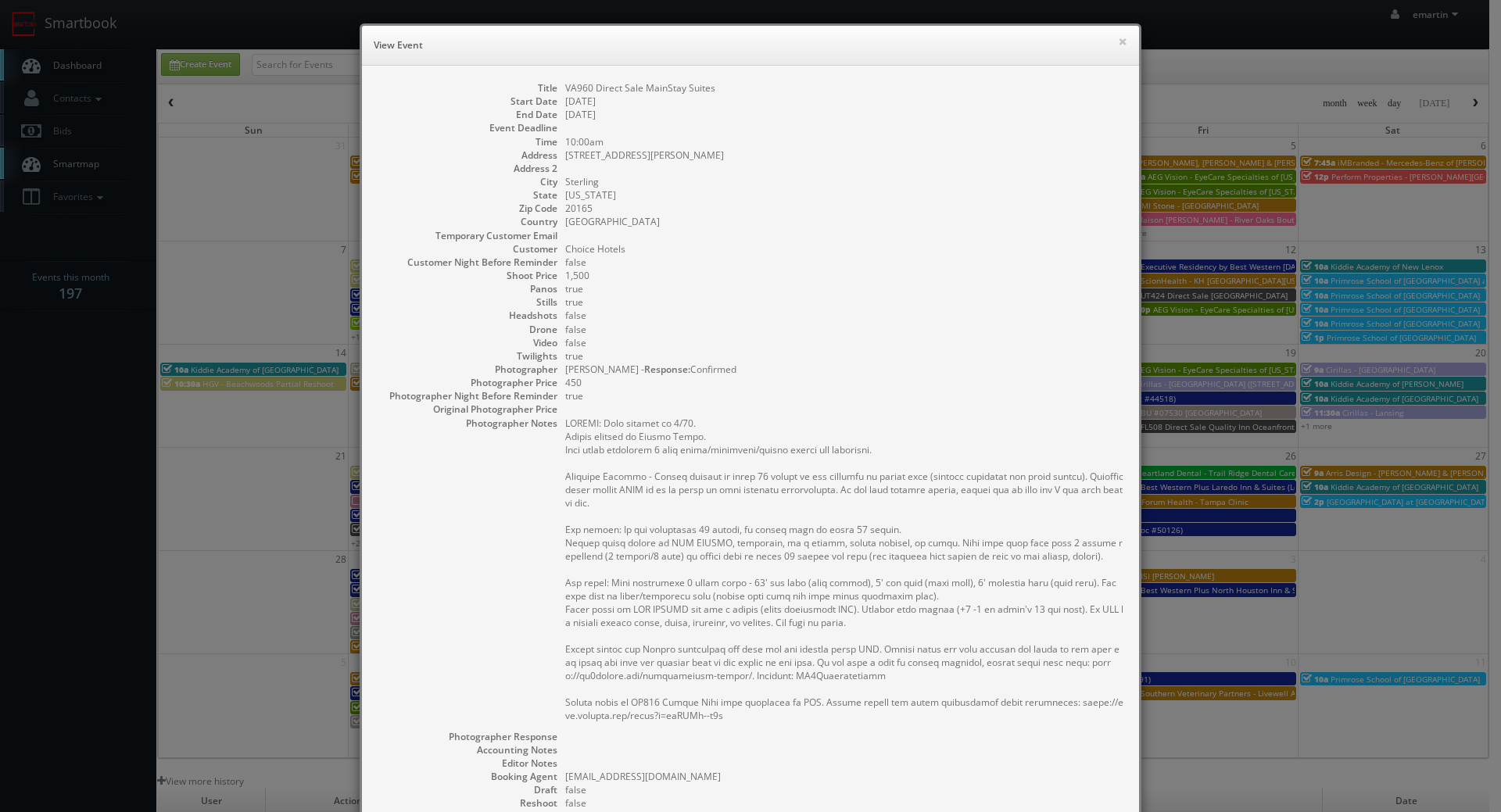
click at [1018, 220] on dd "[GEOGRAPHIC_DATA]" at bounding box center [844, 221] width 558 height 14
click at [1118, 43] on button "×" at bounding box center [1123, 42] width 9 height 11
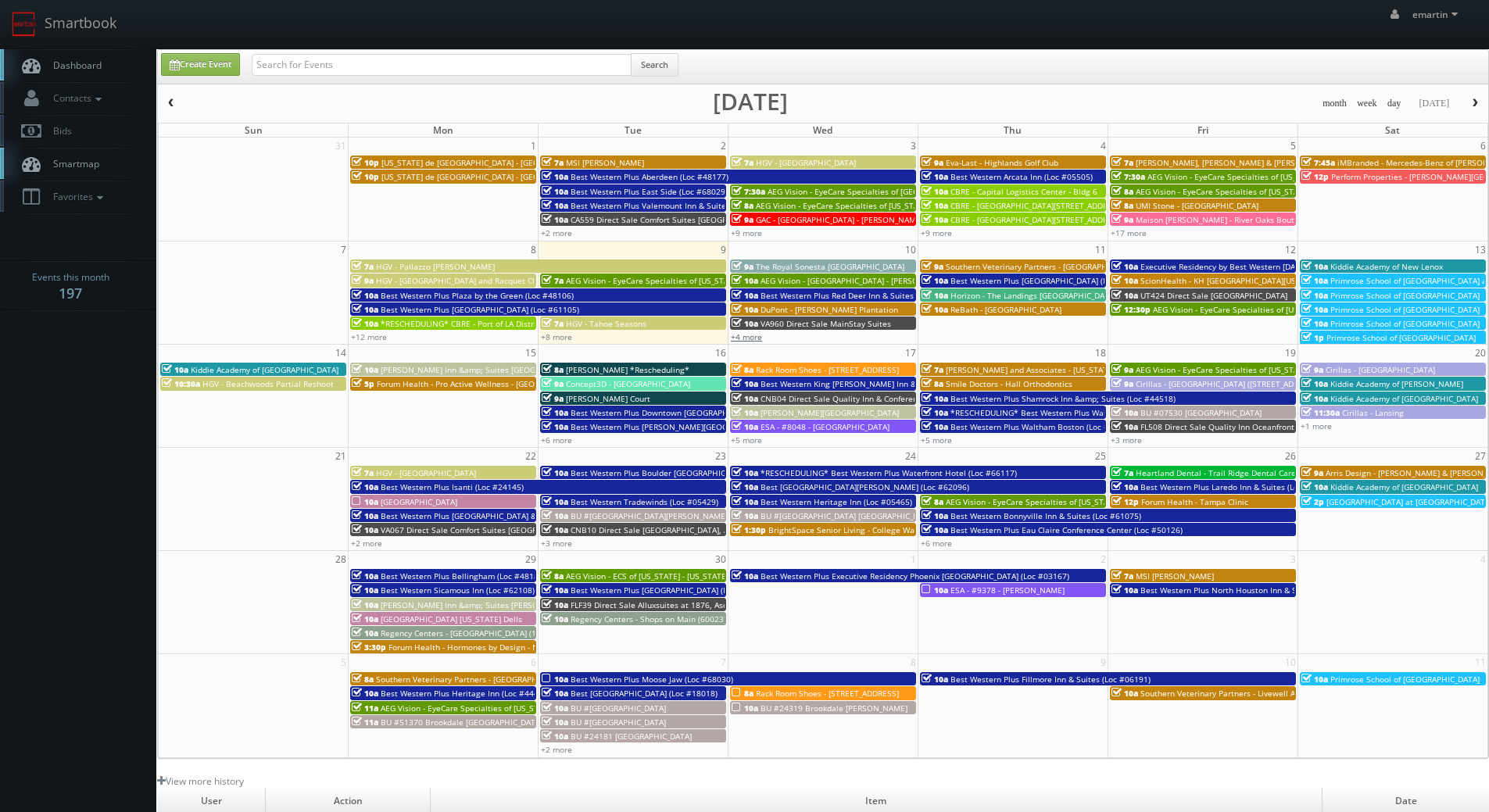
click at [752, 331] on link "+4 more" at bounding box center [746, 337] width 31 height 11
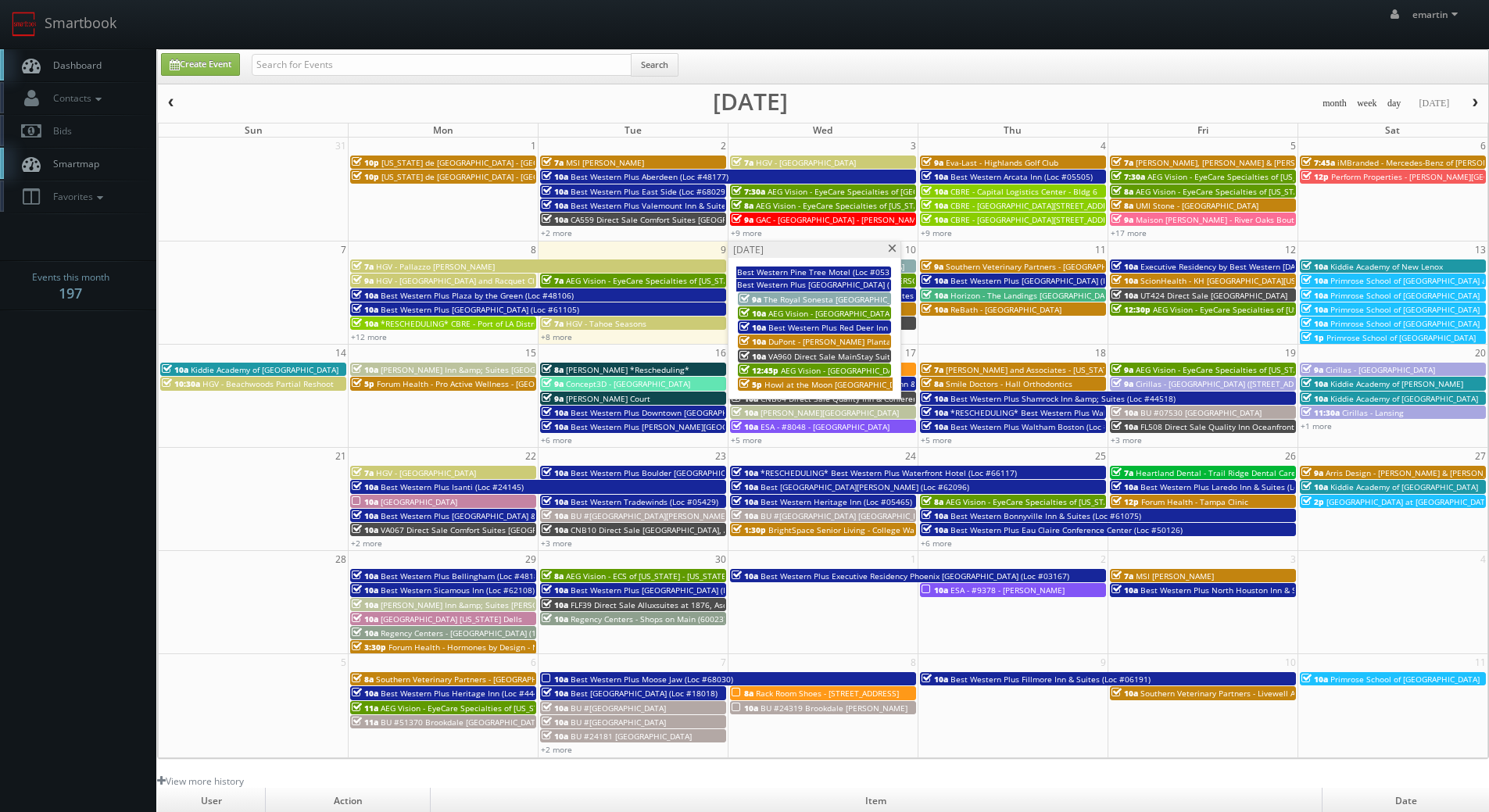
click at [896, 247] on span at bounding box center [892, 249] width 10 height 8
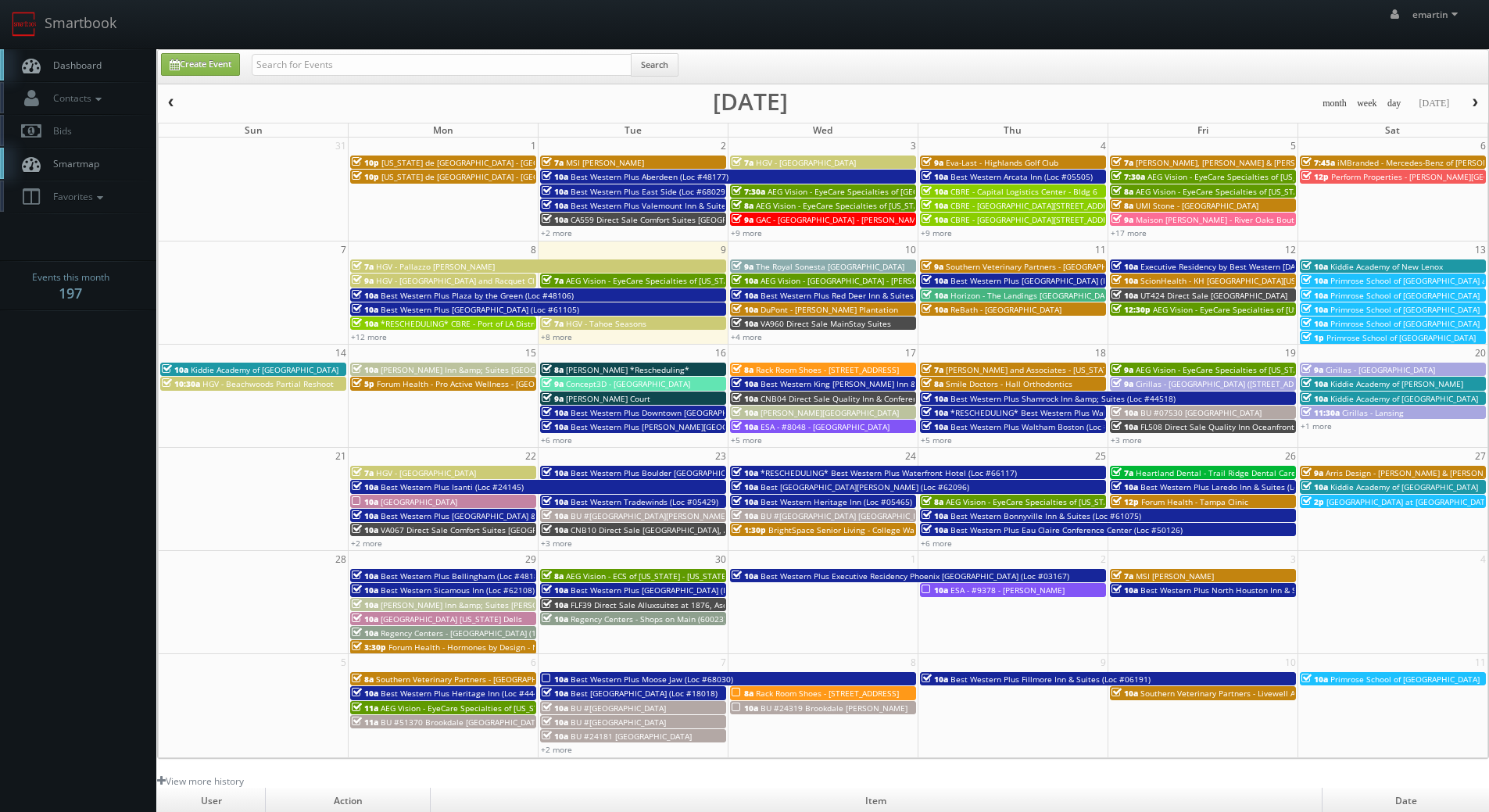
click at [115, 75] on link "Dashboard" at bounding box center [78, 64] width 156 height 32
click at [220, 20] on div "emartin emartin Profile Logout" at bounding box center [744, 24] width 1489 height 48
click at [206, 72] on link "Create Event" at bounding box center [200, 64] width 79 height 23
type input "[DATE]"
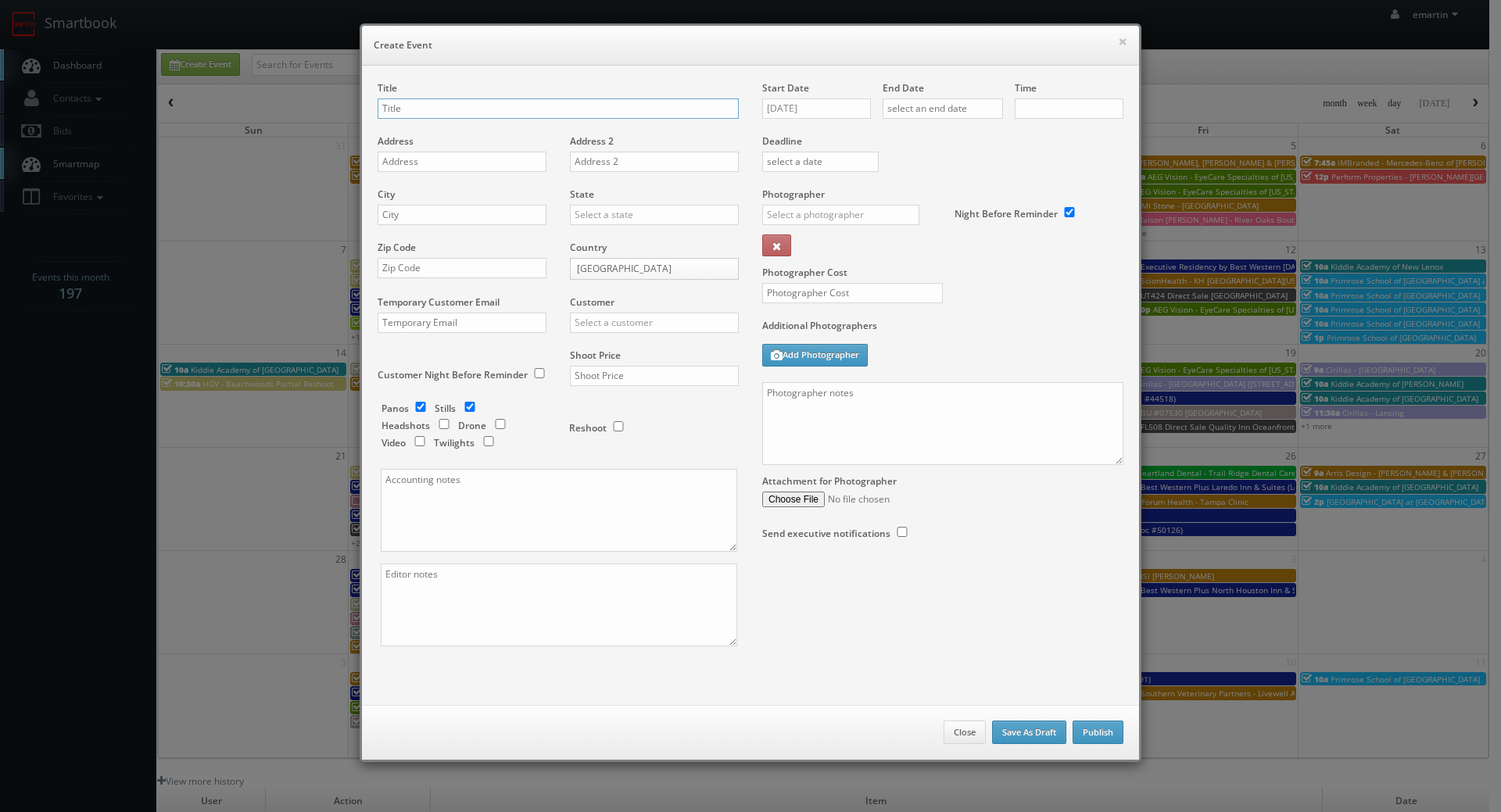
checkbox input "true"
type input "10:00am"
checkbox input "true"
click at [428, 130] on div "Title" at bounding box center [558, 108] width 361 height 54
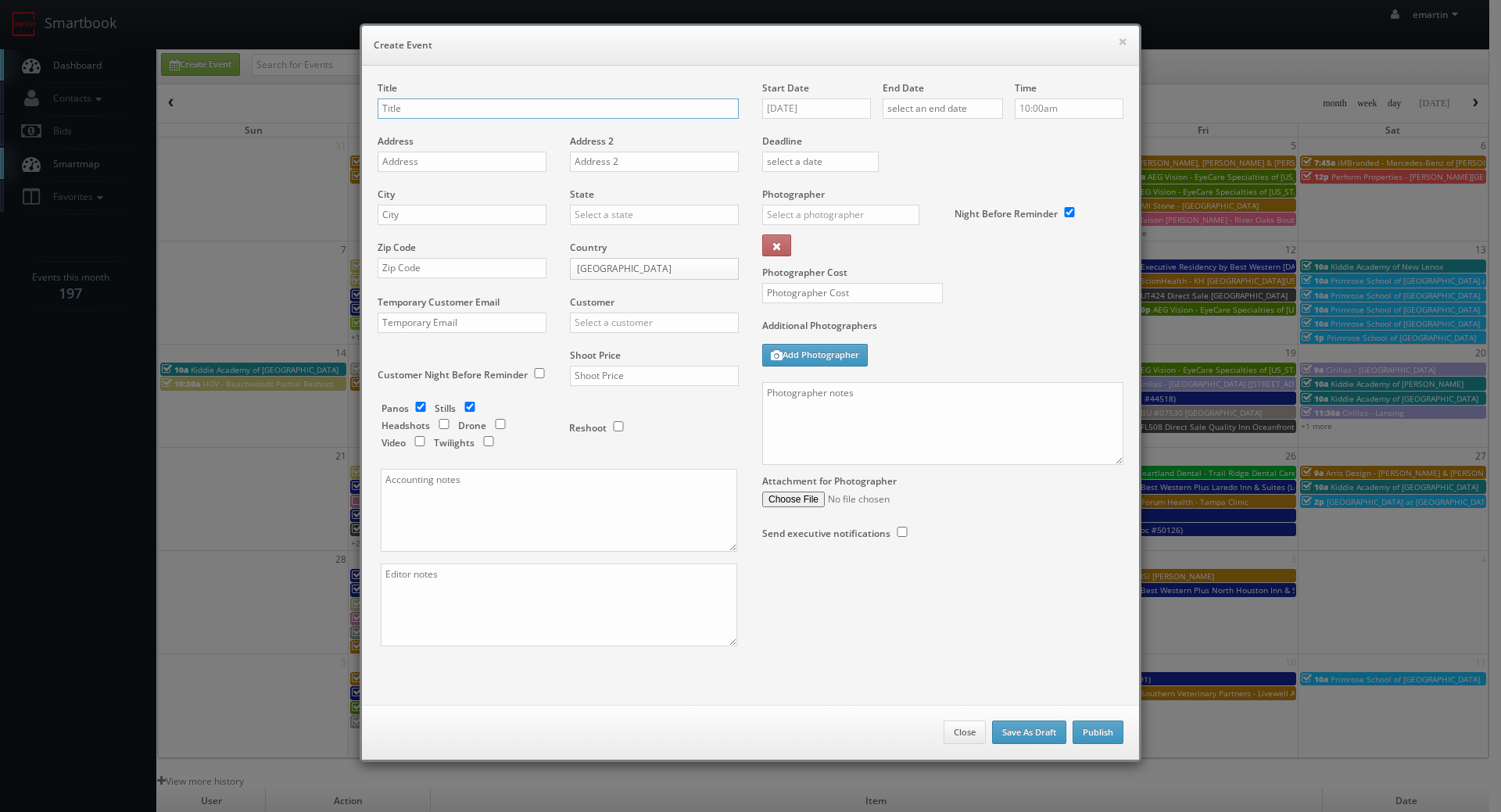
click at [427, 114] on input "text" at bounding box center [558, 109] width 361 height 20
paste input "Rise Brands"
drag, startPoint x: 563, startPoint y: 112, endPoint x: 524, endPoint y: 103, distance: 40.0
click at [562, 111] on input "Rise Brands -" at bounding box center [558, 109] width 361 height 20
paste input "Pins Mechanical Dayton"
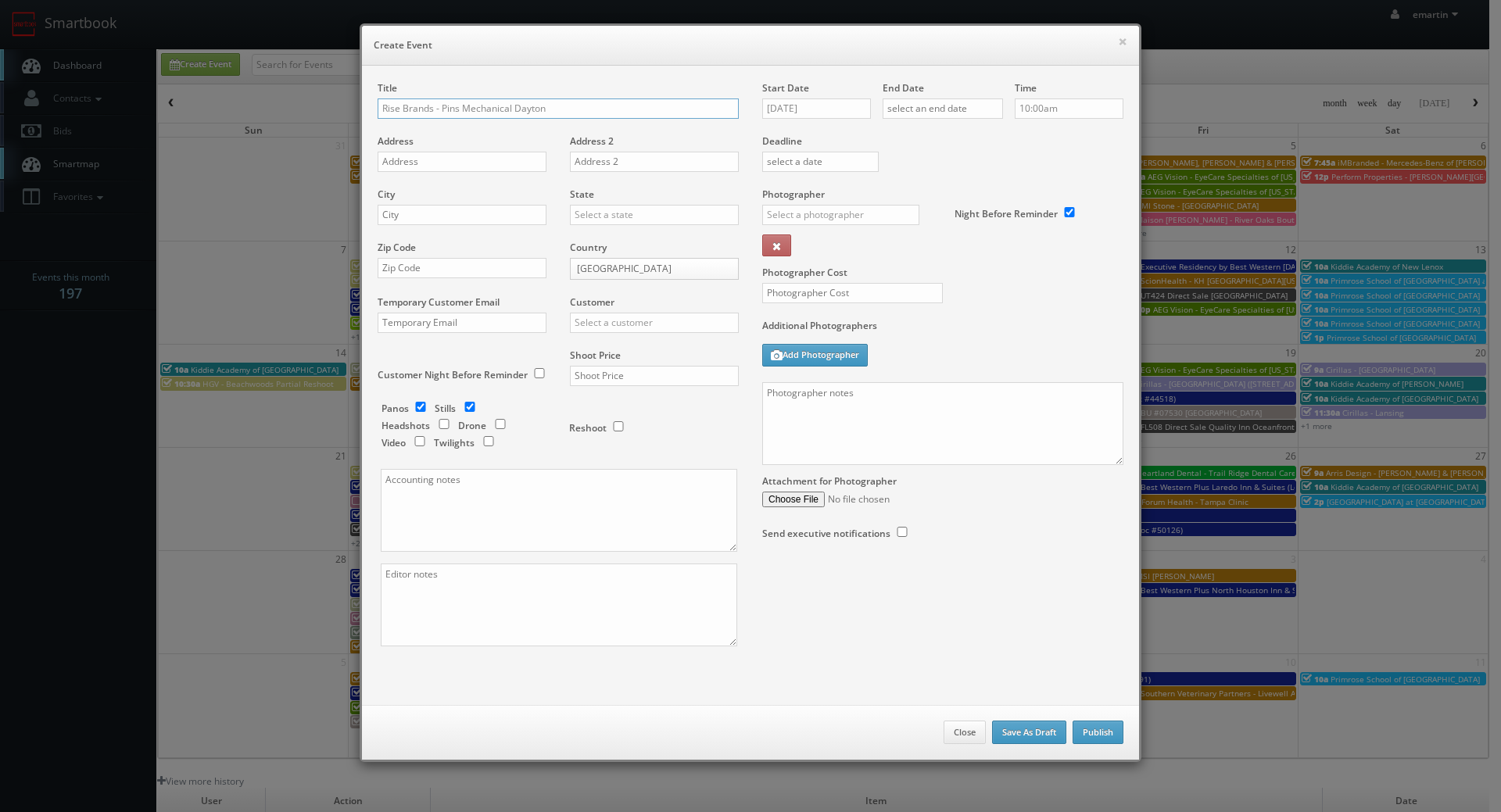
type input "Rise Brands - Pins Mechanical Dayton"
drag, startPoint x: 425, startPoint y: 156, endPoint x: 417, endPoint y: 157, distance: 8.1
click at [425, 156] on input "text" at bounding box center [462, 161] width 169 height 20
paste input "416 E 1st St"
type input "416 E 1st St"
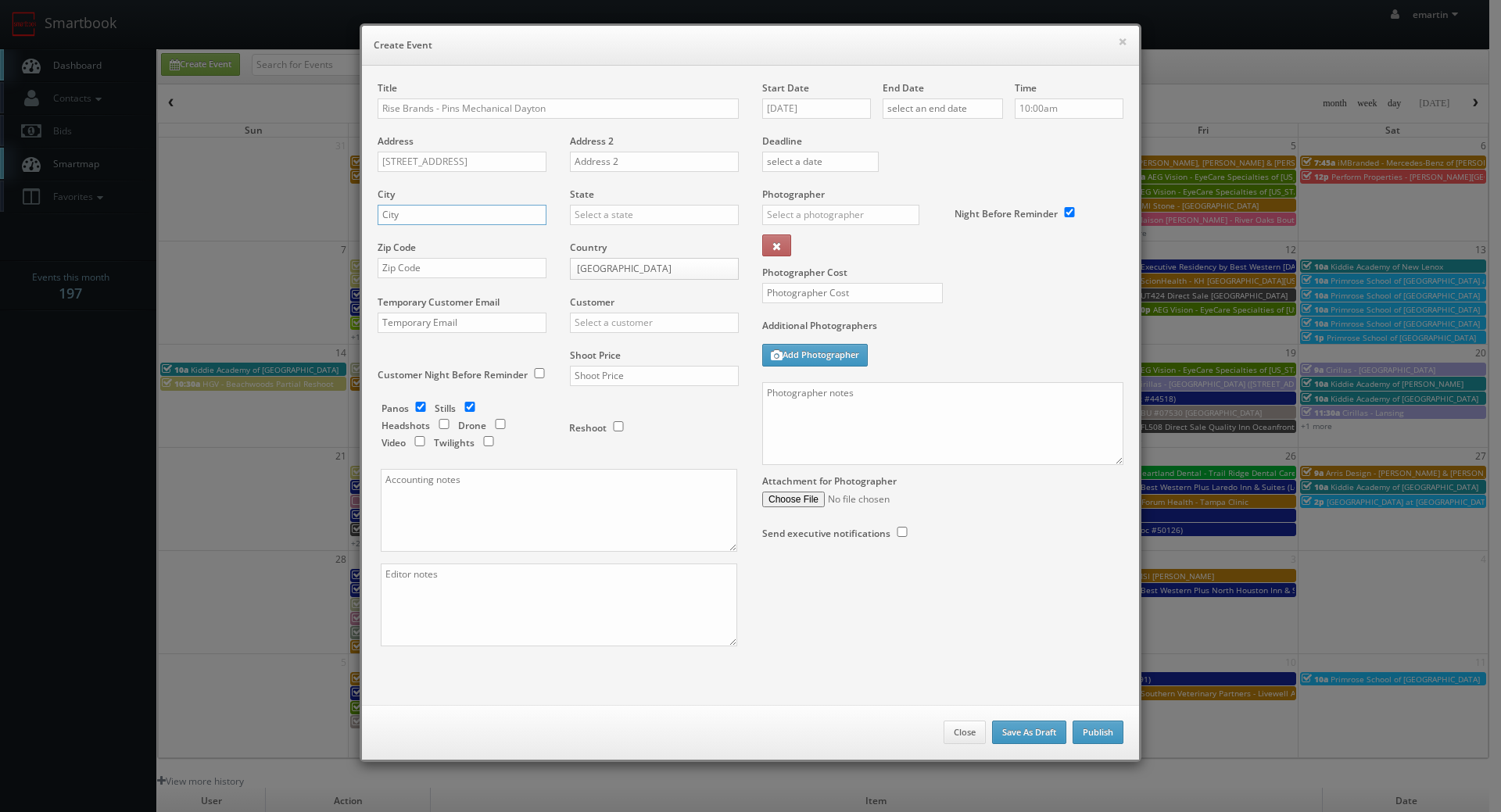
click at [437, 222] on input "text" at bounding box center [462, 215] width 169 height 20
paste input "Dayton"
type input "[GEOGRAPHIC_DATA]"
click at [622, 217] on input "text" at bounding box center [654, 215] width 169 height 20
type input "ohio"
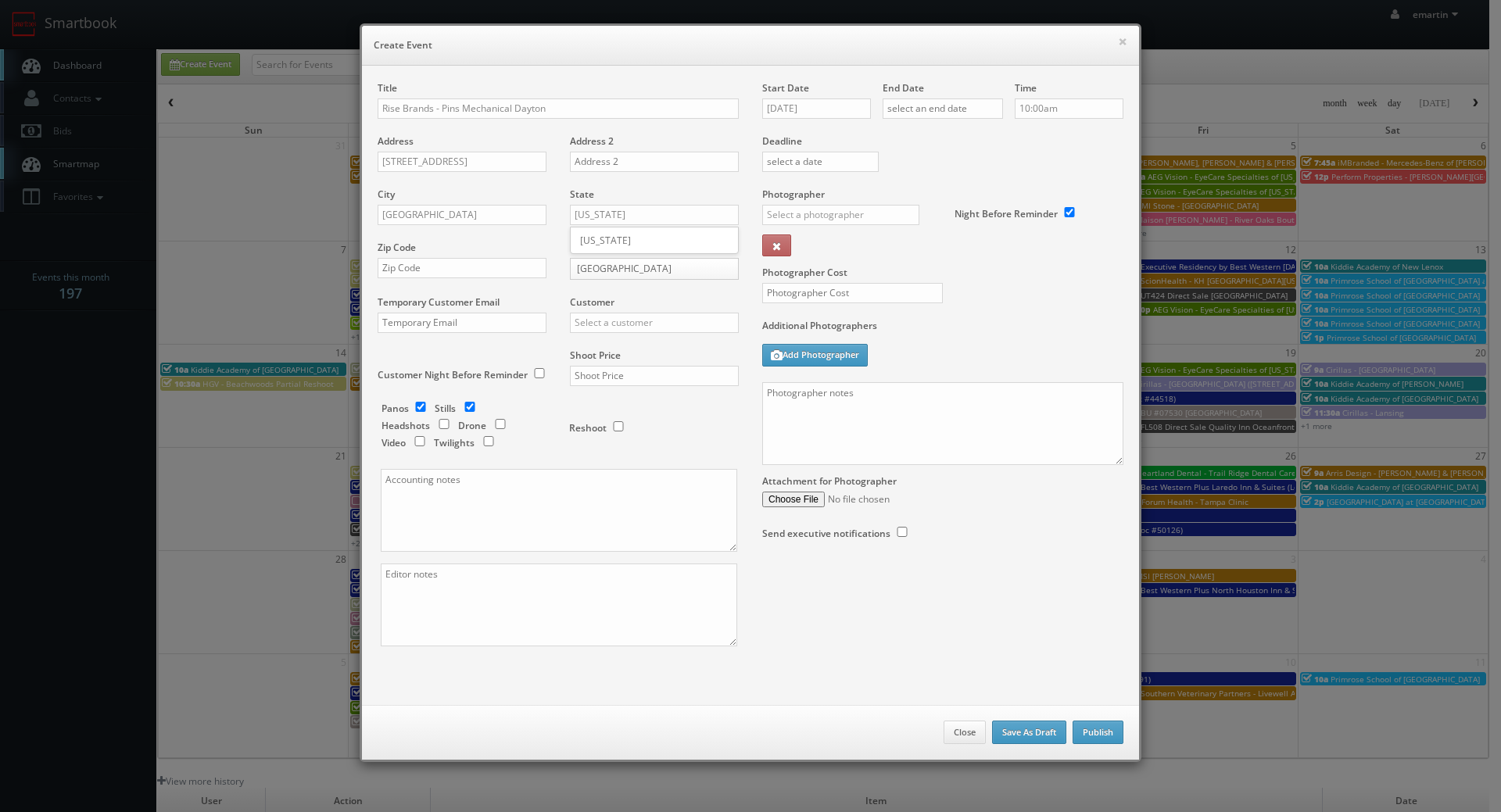
click at [608, 226] on div "State ohio Alabama Alaska Arizona Arkansas California Colorado Connecticut Dela…" at bounding box center [648, 214] width 181 height 54
click at [605, 234] on div "State Alabama Alaska Arizona Arkansas California Colorado Connecticut Delaware …" at bounding box center [648, 214] width 181 height 54
click at [603, 220] on input "text" at bounding box center [654, 215] width 169 height 20
click at [605, 238] on div "[US_STATE]" at bounding box center [654, 240] width 167 height 25
type input "[US_STATE]"
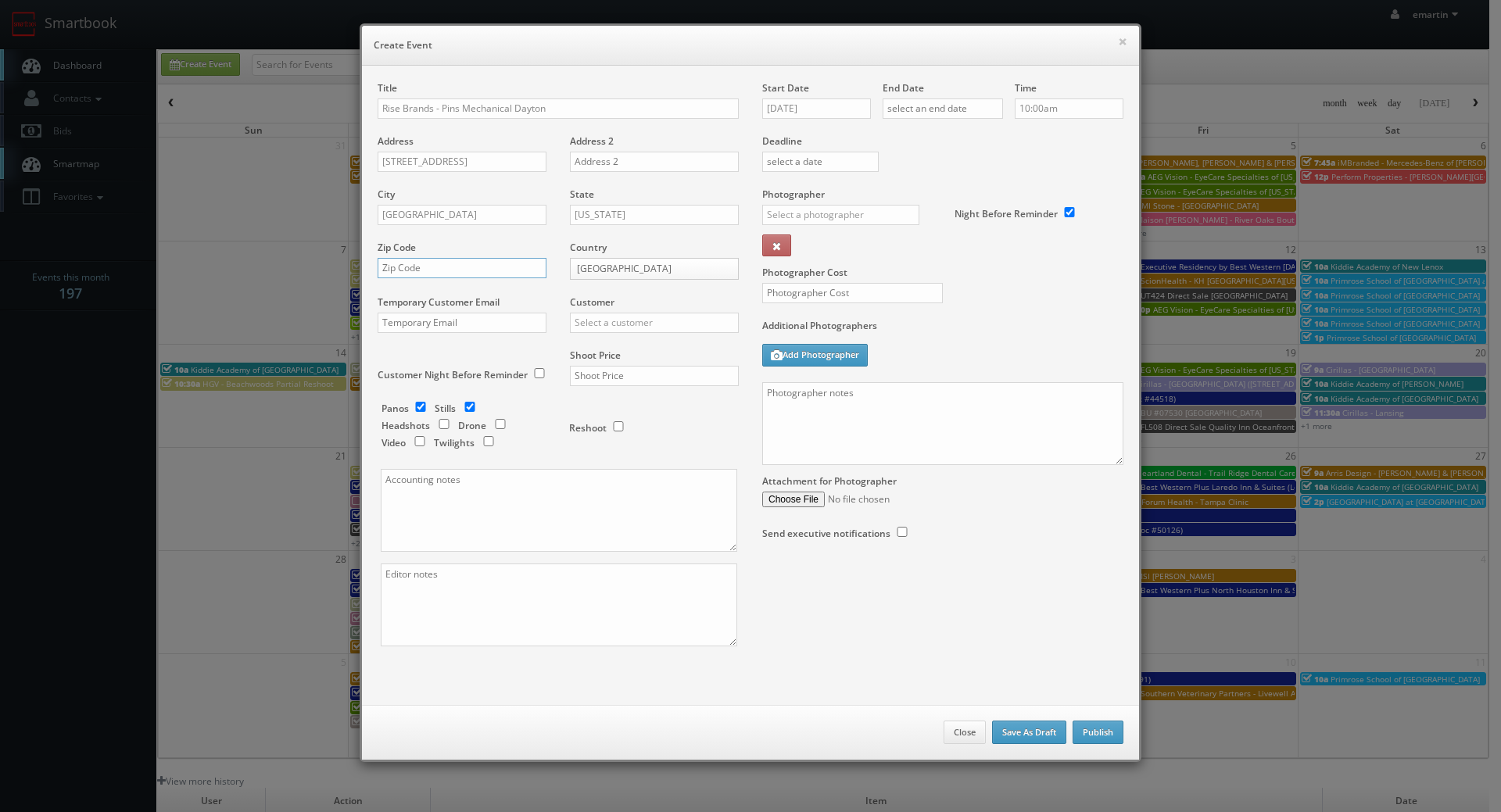
click at [511, 267] on input "text" at bounding box center [462, 268] width 169 height 20
paste input "45402"
type input "45402"
click at [613, 337] on div "Customer Choice Hotels ACC Concept3D Firebirds GBV Choice Hotels Canada Heartla…" at bounding box center [648, 322] width 181 height 54
click at [615, 328] on input "text" at bounding box center [654, 323] width 169 height 20
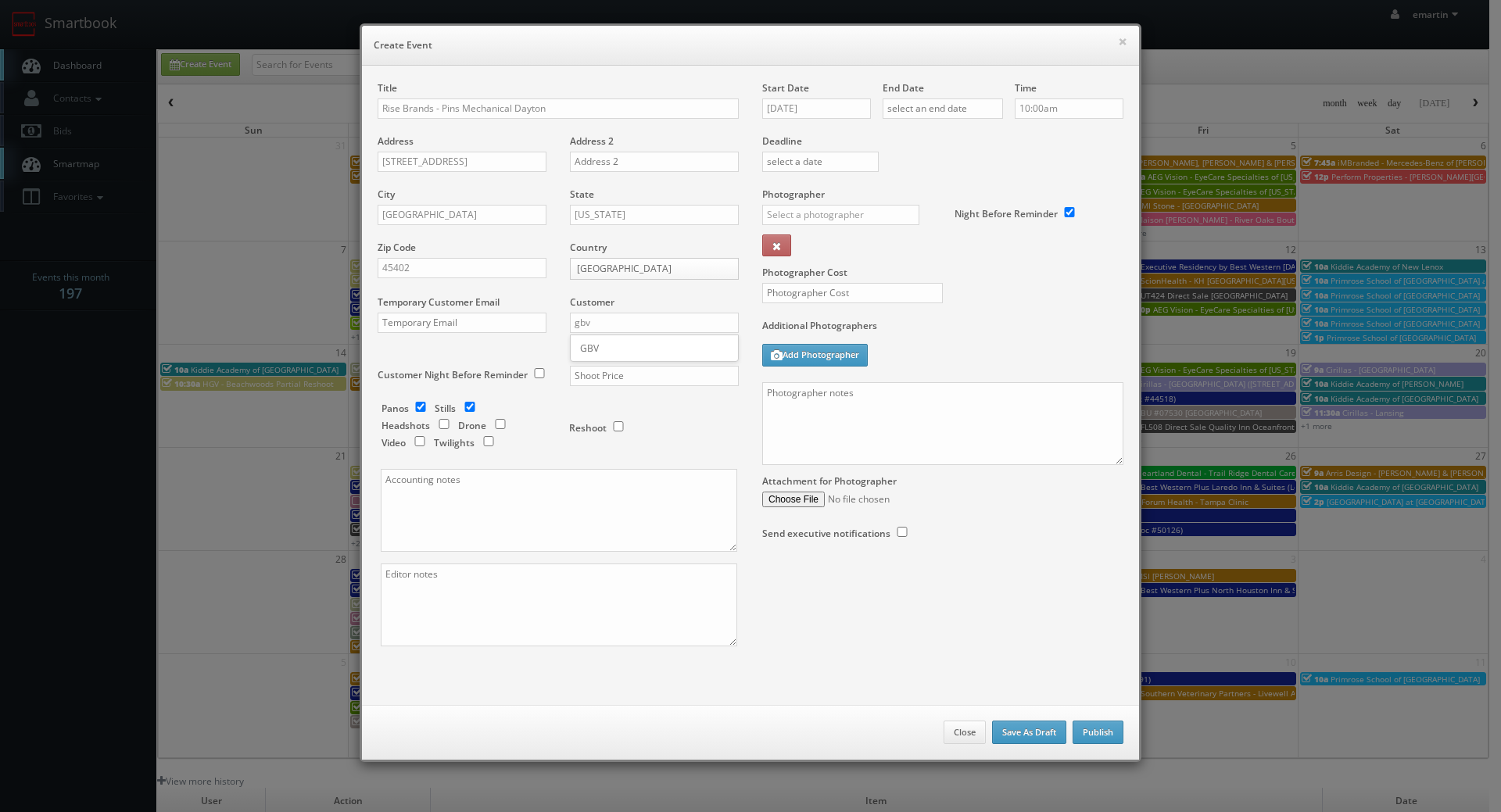
click at [606, 341] on div "GBV" at bounding box center [654, 347] width 167 height 25
type input "GBV"
click at [599, 370] on input "text" at bounding box center [654, 376] width 169 height 20
type input "0"
click at [460, 408] on input "checkbox" at bounding box center [470, 406] width 24 height 10
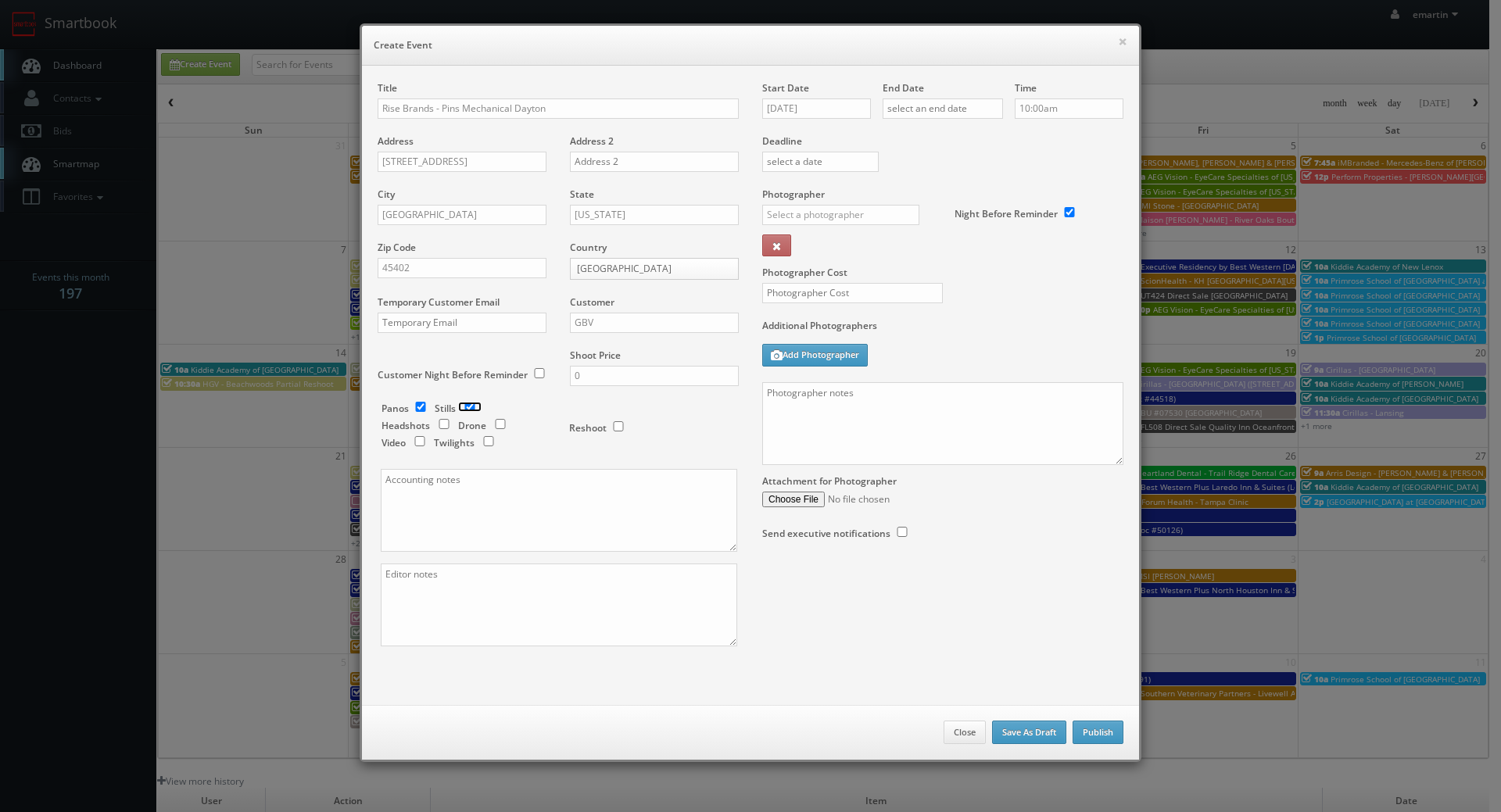
checkbox input "false"
click at [583, 310] on div "Title Rise Brands - Pins Mechanical Dayton Address 416 E 1st St Address 2 City …" at bounding box center [558, 377] width 385 height 592
click at [844, 119] on div "Start Date 09/09/2025" at bounding box center [822, 108] width 121 height 54
click at [798, 104] on input "09/09/2025" at bounding box center [817, 109] width 109 height 20
click at [888, 206] on td "12" at bounding box center [885, 205] width 20 height 23
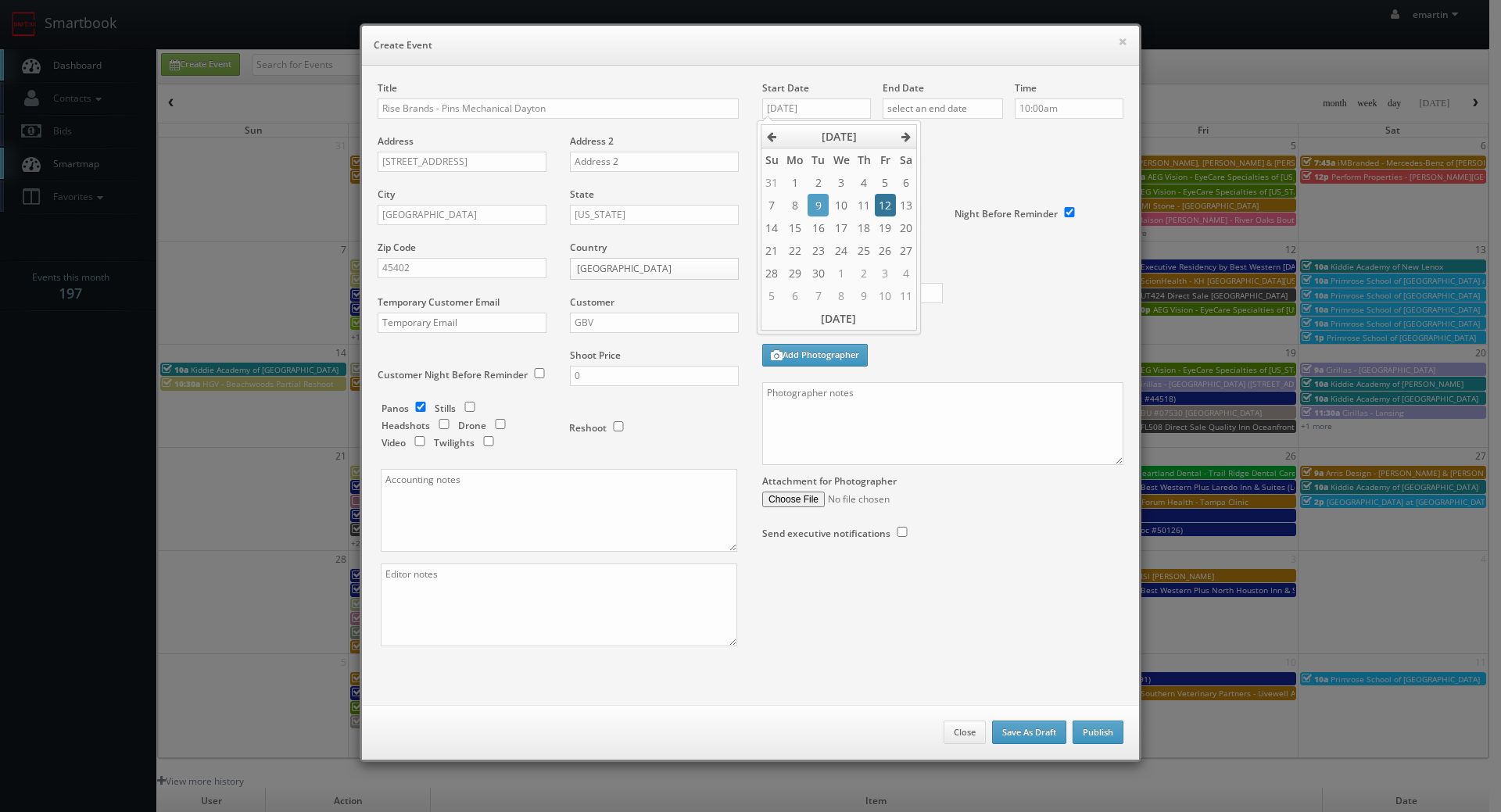
type input "09/12/2025"
click at [932, 113] on input "text" at bounding box center [942, 109] width 121 height 20
click at [1003, 204] on td "12" at bounding box center [1005, 205] width 20 height 23
type input "09/12/2025"
click at [1084, 153] on div "Deadline" at bounding box center [943, 134] width 385 height 106
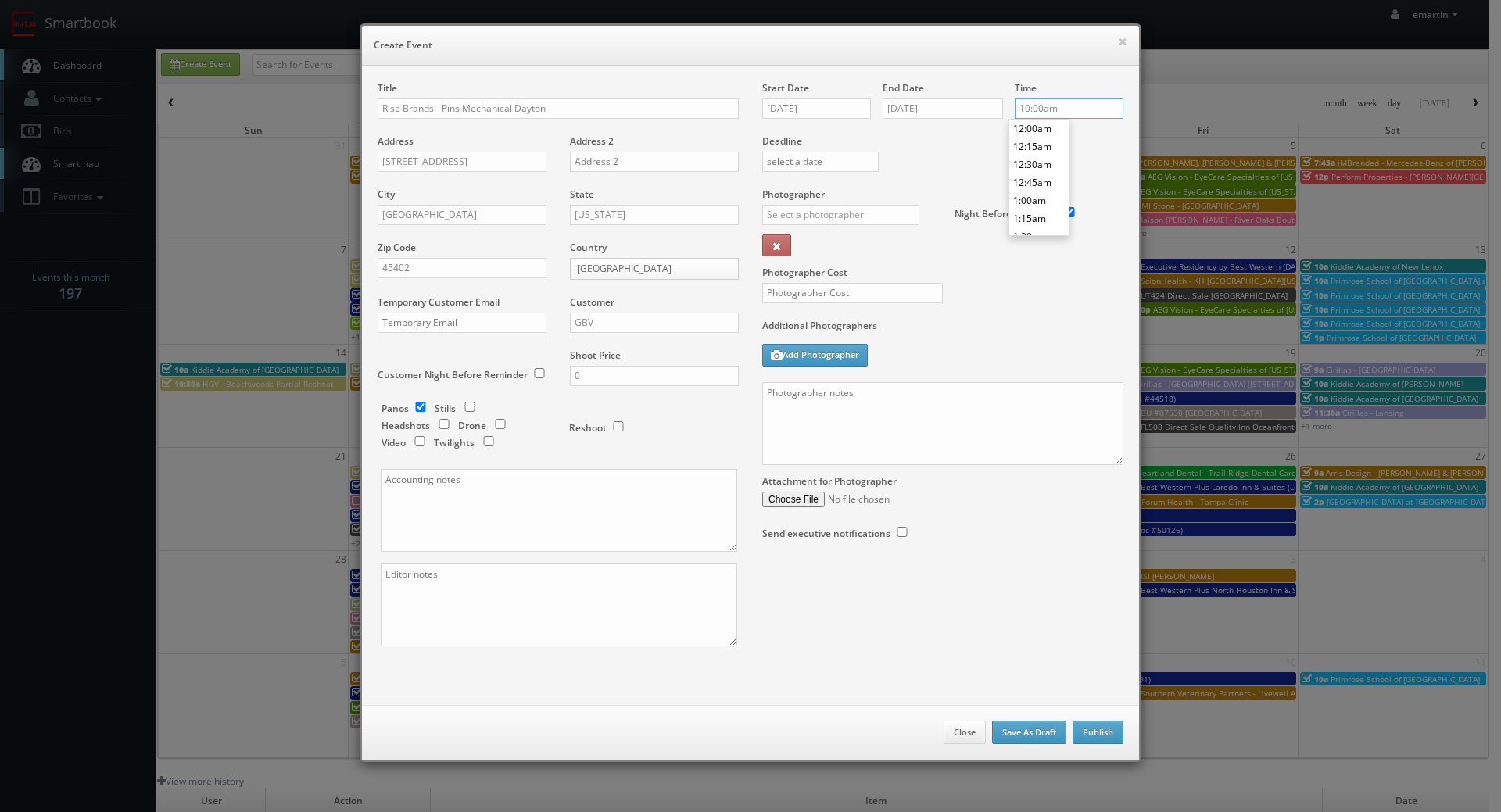
click at [1055, 99] on input "10:00am" at bounding box center [1069, 109] width 109 height 20
type input "1:00am"
click at [1040, 196] on li "1:00am" at bounding box center [1038, 201] width 59 height 18
click at [970, 146] on label "Deadline" at bounding box center [943, 141] width 385 height 14
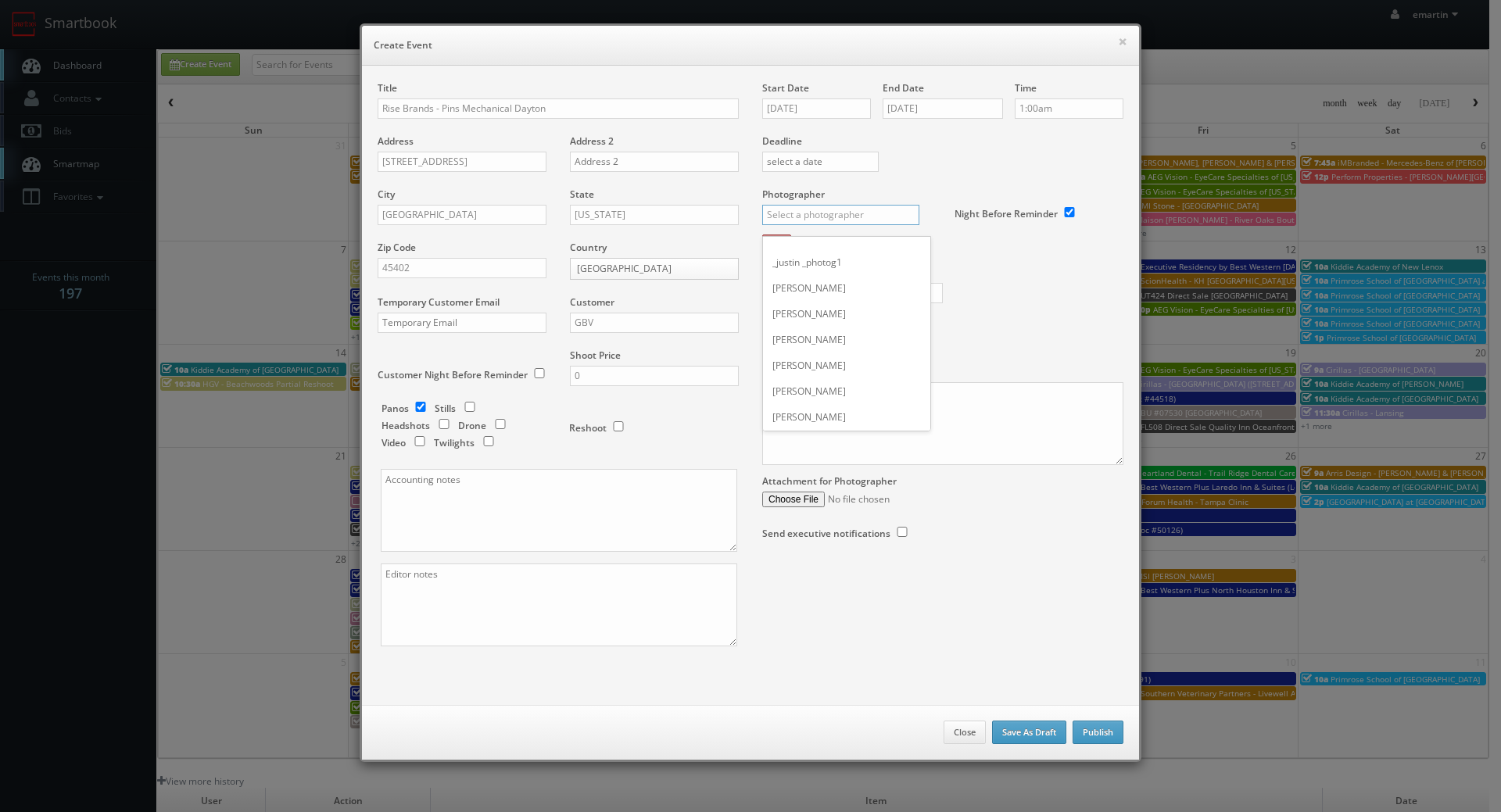
click at [805, 220] on input "text" at bounding box center [840, 215] width 157 height 20
type input "george"
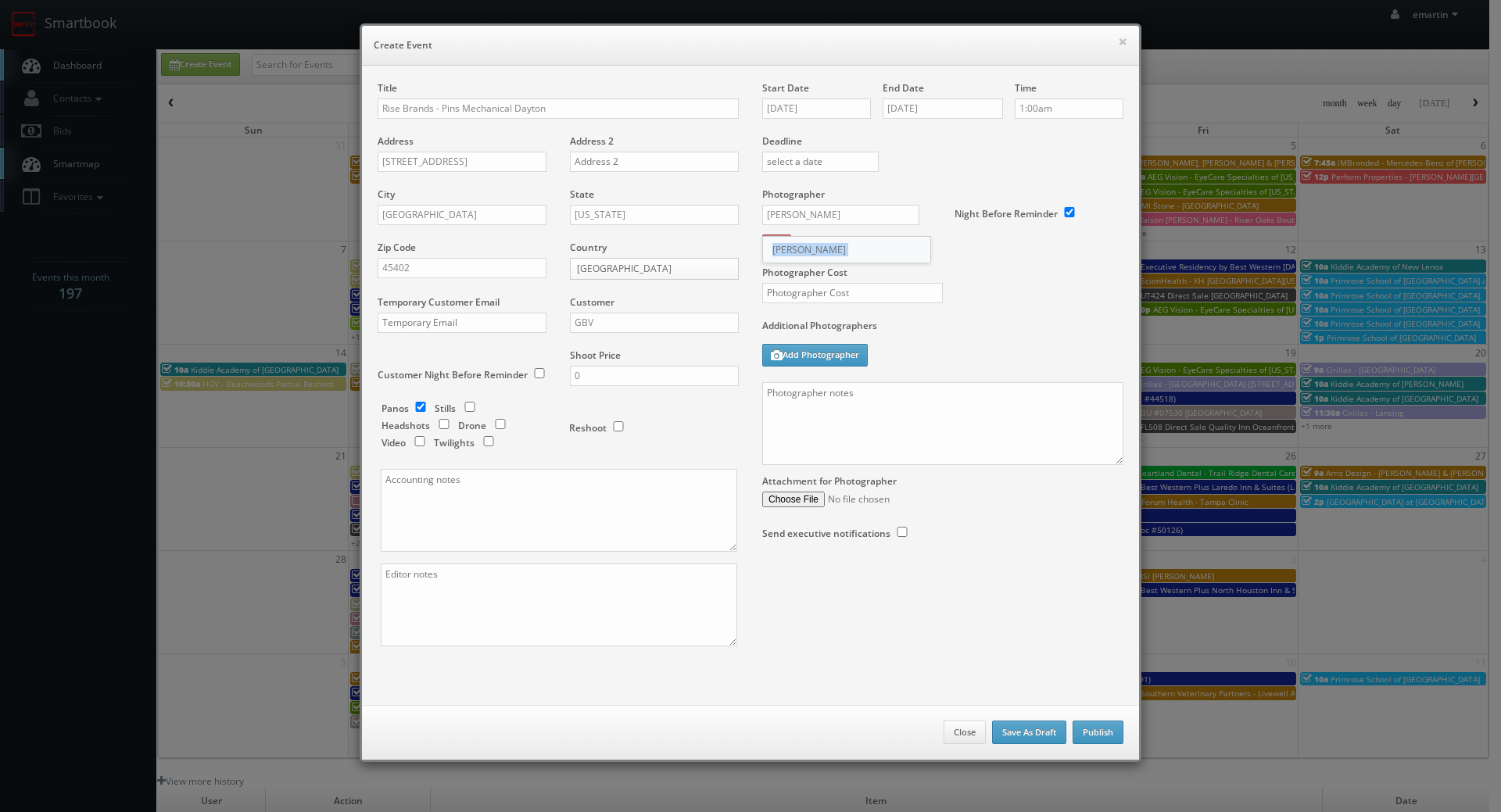
click at [785, 234] on div "Photographer george _justin _photog1 Glen Aronwits Chris Dailey John Varnedore …" at bounding box center [852, 227] width 181 height 78
click at [785, 240] on button at bounding box center [777, 245] width 29 height 22
click at [809, 201] on div "Photographer _justin _photog1 Glen Aronwits Chris Dailey John Varnedore John Sa…" at bounding box center [852, 227] width 181 height 78
click at [809, 210] on input "text" at bounding box center [840, 215] width 157 height 20
drag, startPoint x: 809, startPoint y: 248, endPoint x: 815, endPoint y: 262, distance: 15.2
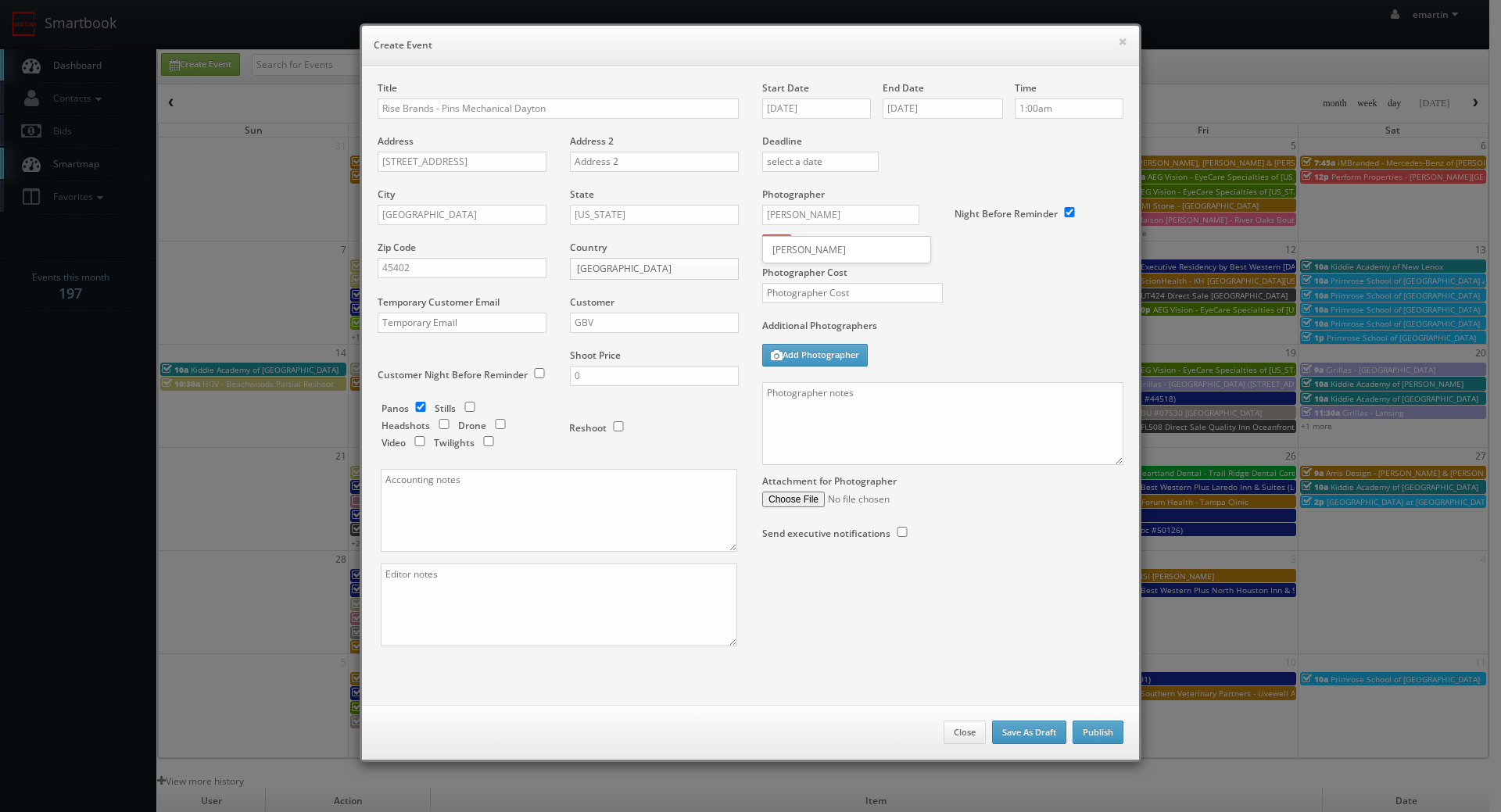
click at [809, 249] on div "George Paxton" at bounding box center [847, 249] width 167 height 25
type input "George Paxton"
click at [819, 279] on label "Photographer Cost" at bounding box center [943, 272] width 385 height 14
click at [821, 294] on input "text" at bounding box center [852, 293] width 181 height 20
type input "50"
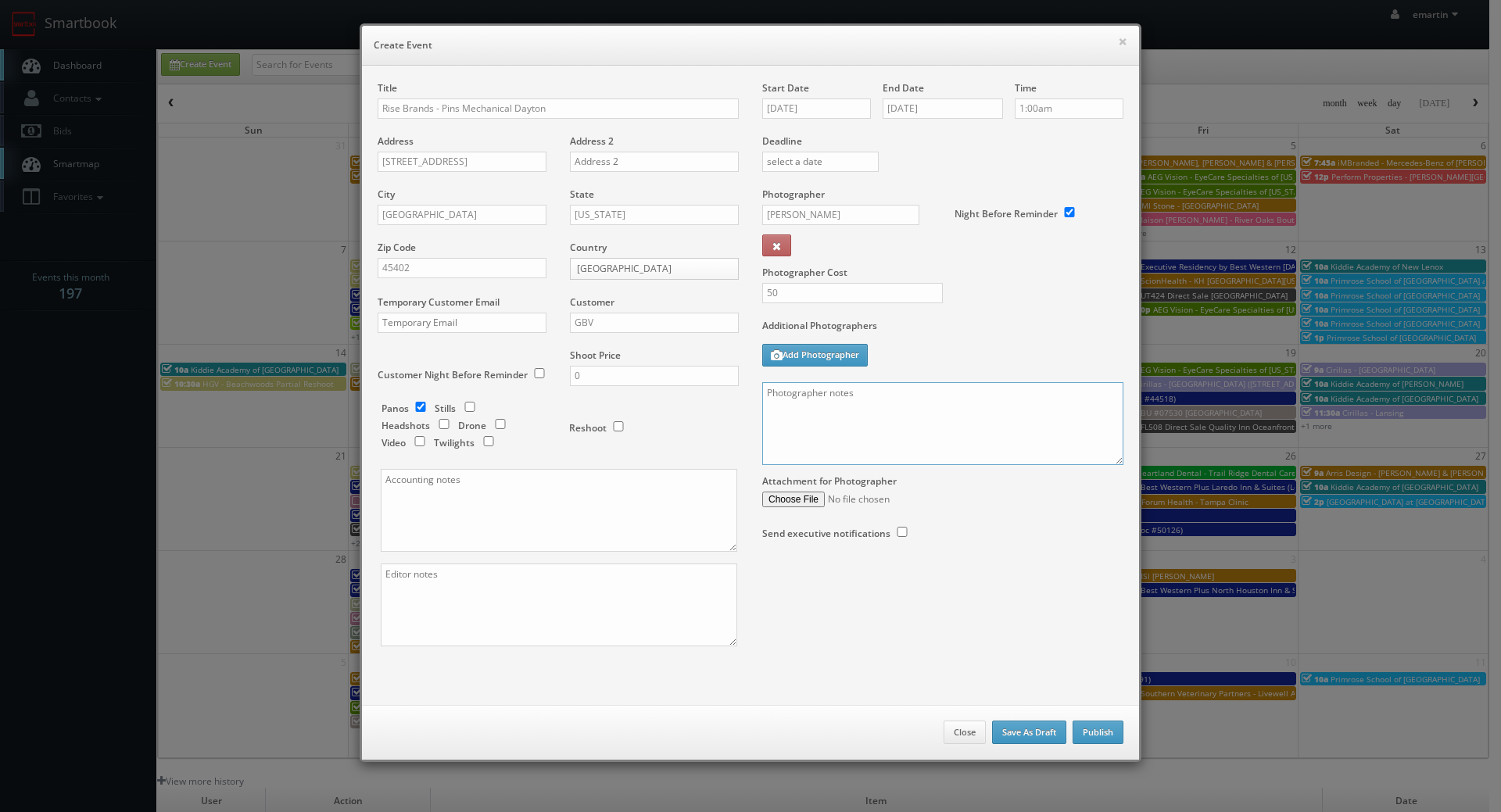
click at [800, 397] on textarea at bounding box center [943, 423] width 361 height 83
type textarea "Return for second floor panos only! No other areas needed."
click at [1225, 684] on div "× Create Event Title Rise Brands - Pins Mechanical Dayton Address 416 E 1st St …" at bounding box center [750, 406] width 1501 height 812
click at [1022, 621] on div "Title Rise Brands - Pins Mechanical Dayton Address 416 E 1st St Address 2 City …" at bounding box center [750, 377] width 769 height 592
click at [998, 375] on div "Additional Photographers Add Photographer" at bounding box center [943, 350] width 361 height 64
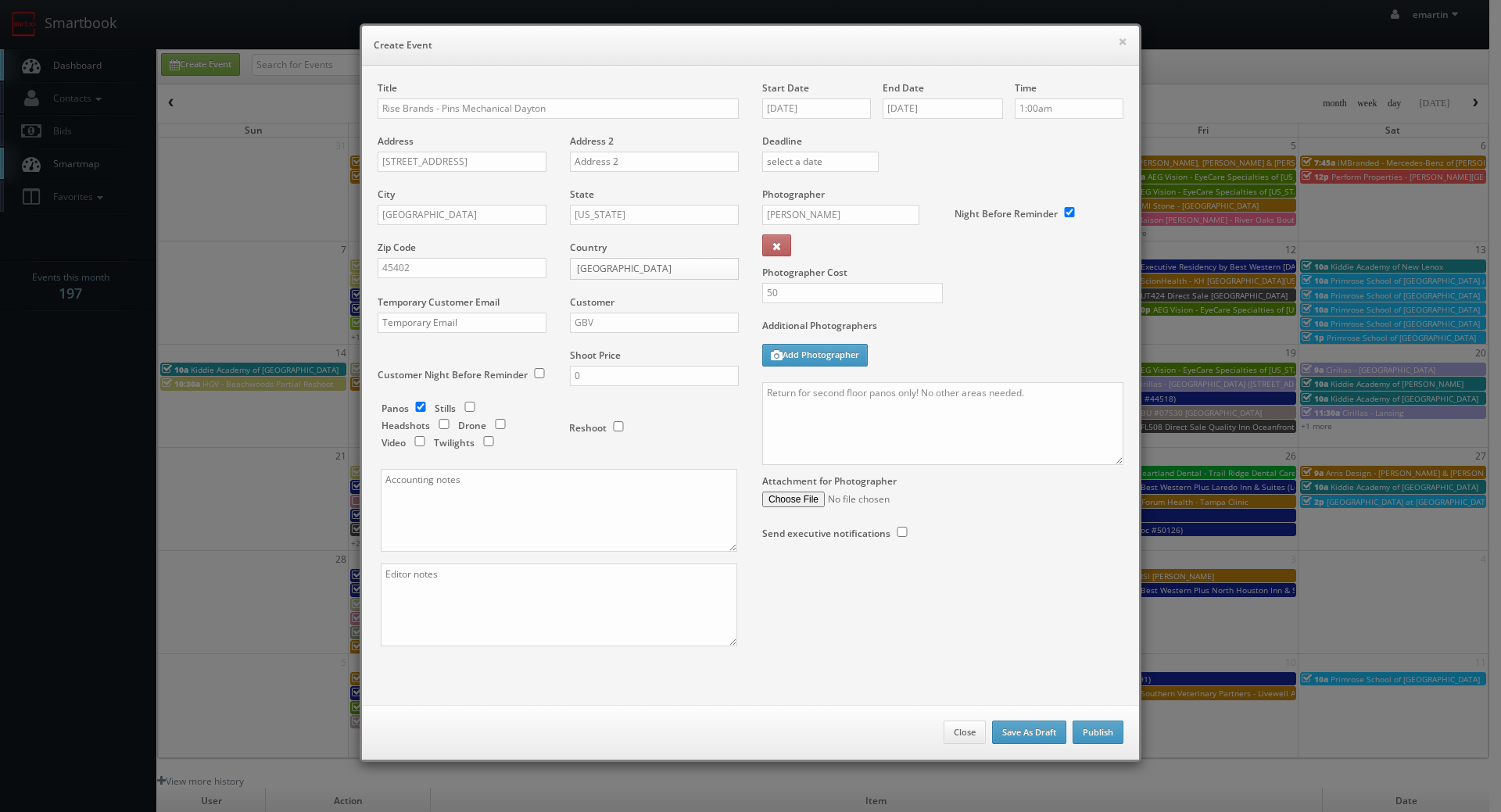
click at [1004, 302] on div "Photographer Cost 50" at bounding box center [943, 253] width 385 height 132
click at [1005, 302] on div "Photographer Cost 50" at bounding box center [943, 253] width 385 height 132
click at [1105, 735] on button "Publish" at bounding box center [1098, 732] width 51 height 24
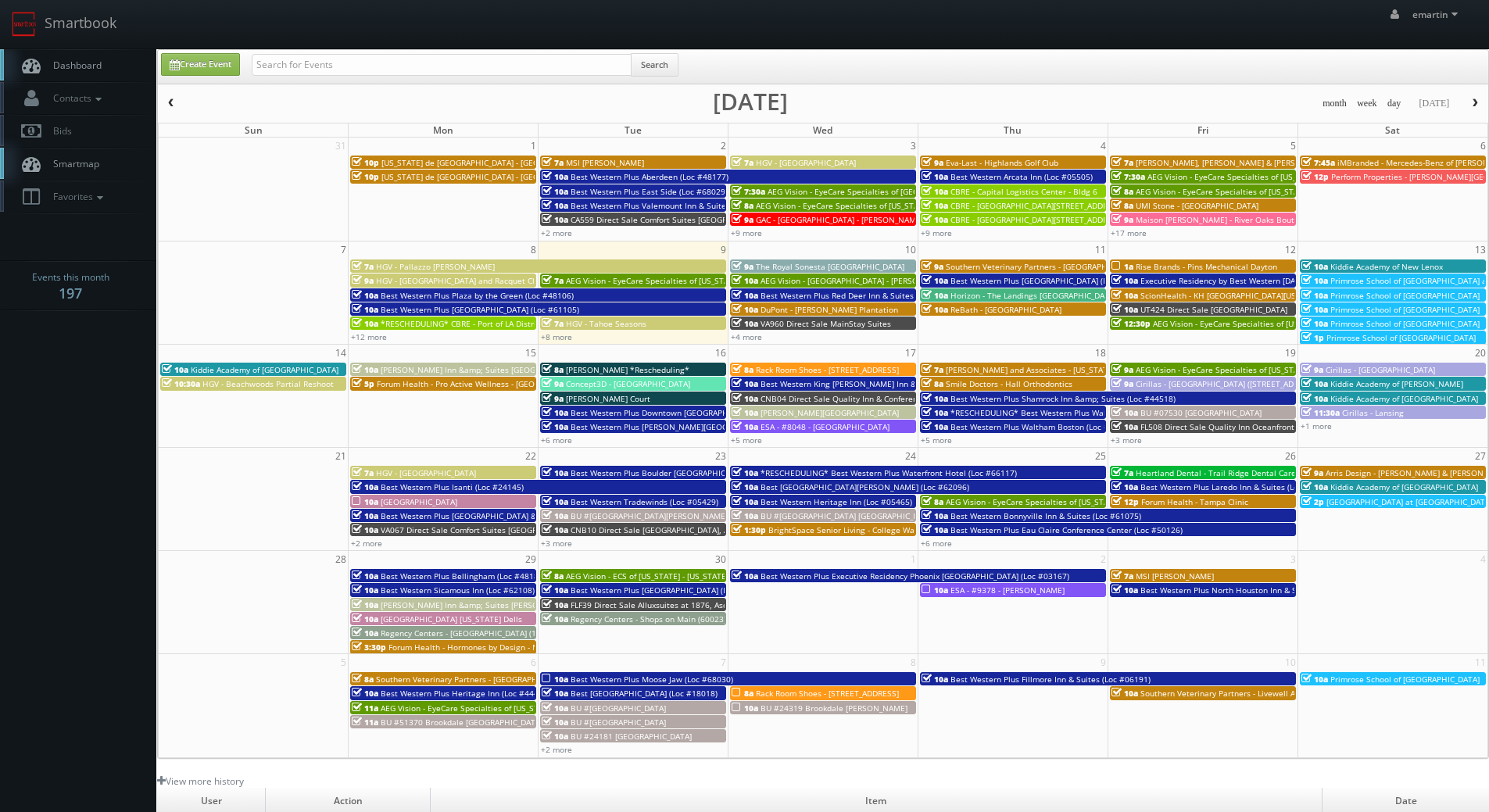
click at [73, 57] on link "Dashboard" at bounding box center [78, 64] width 156 height 32
click at [108, 67] on link "Dashboard" at bounding box center [78, 64] width 156 height 32
click at [63, 66] on span "Dashboard" at bounding box center [73, 65] width 56 height 14
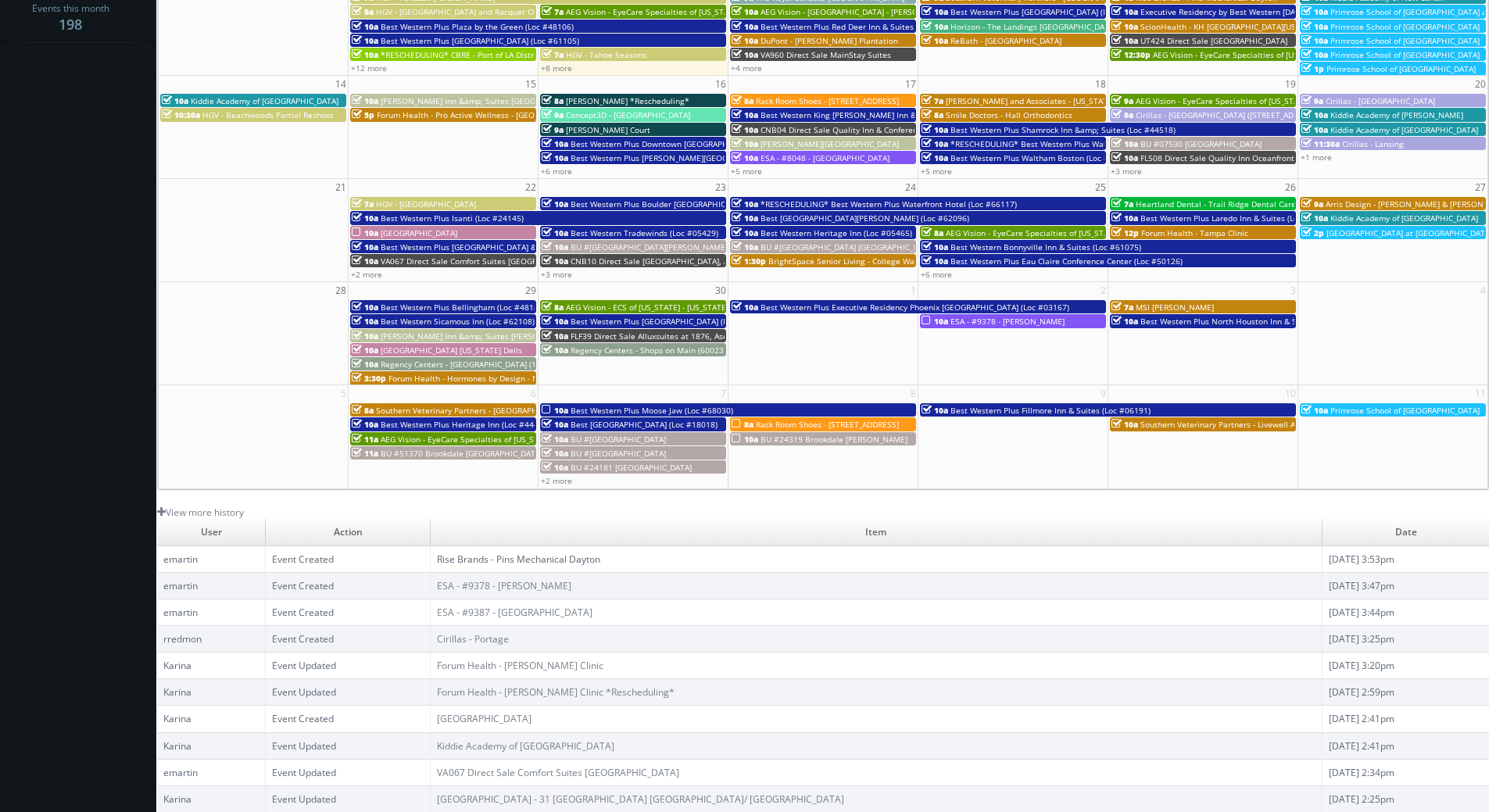
click at [581, 561] on link "Rise Brands - Pins Mechanical Dayton" at bounding box center [518, 559] width 163 height 14
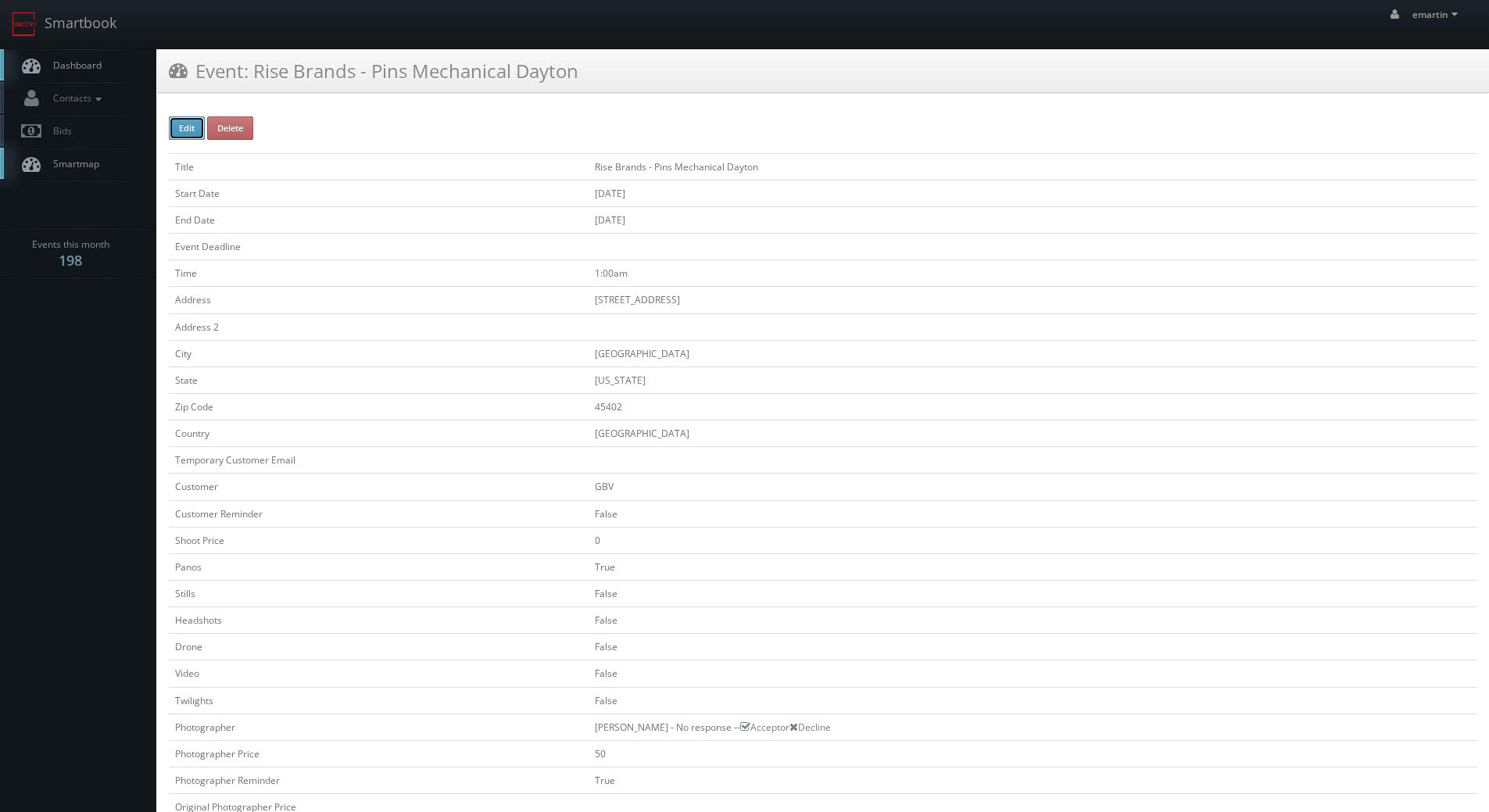
click at [181, 132] on button "Edit" at bounding box center [187, 128] width 36 height 24
type input "Rise Brands - Pins Mechanical Dayton"
type input "[STREET_ADDRESS]"
type input "[GEOGRAPHIC_DATA]"
type input "45402"
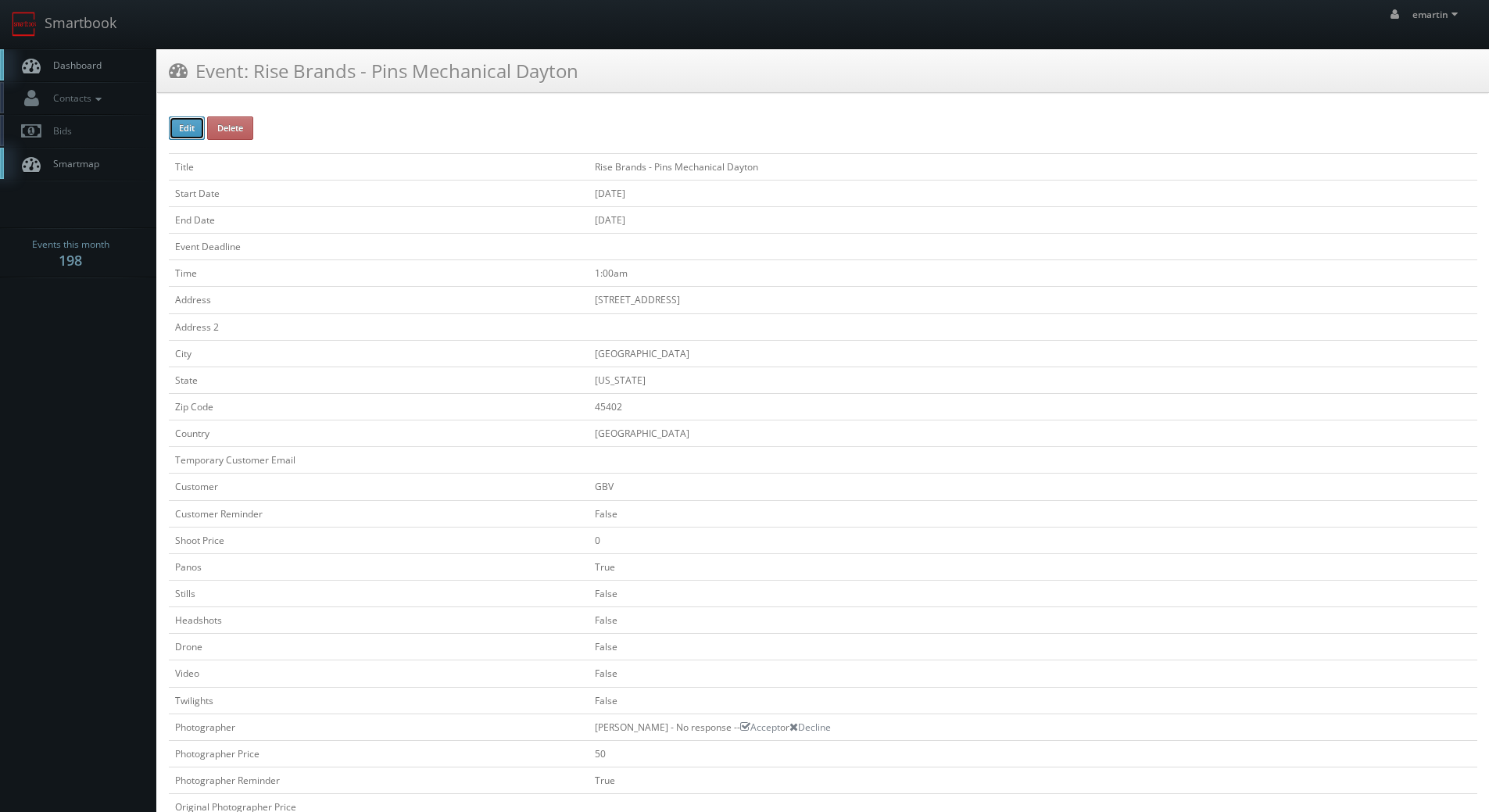
checkbox input "false"
type input "0"
checkbox input "true"
checkbox input "false"
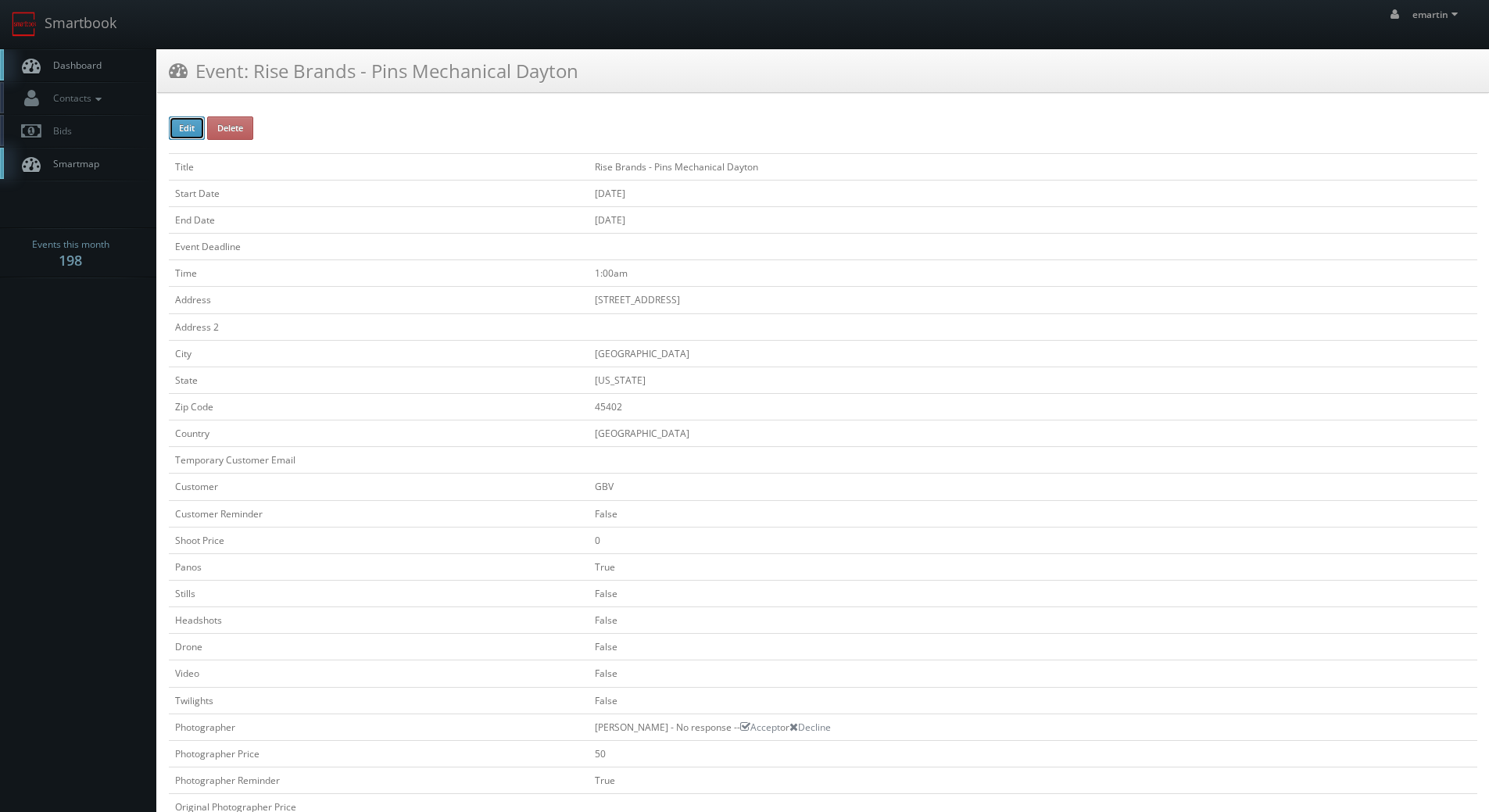
checkbox input "false"
type input "[DATE]"
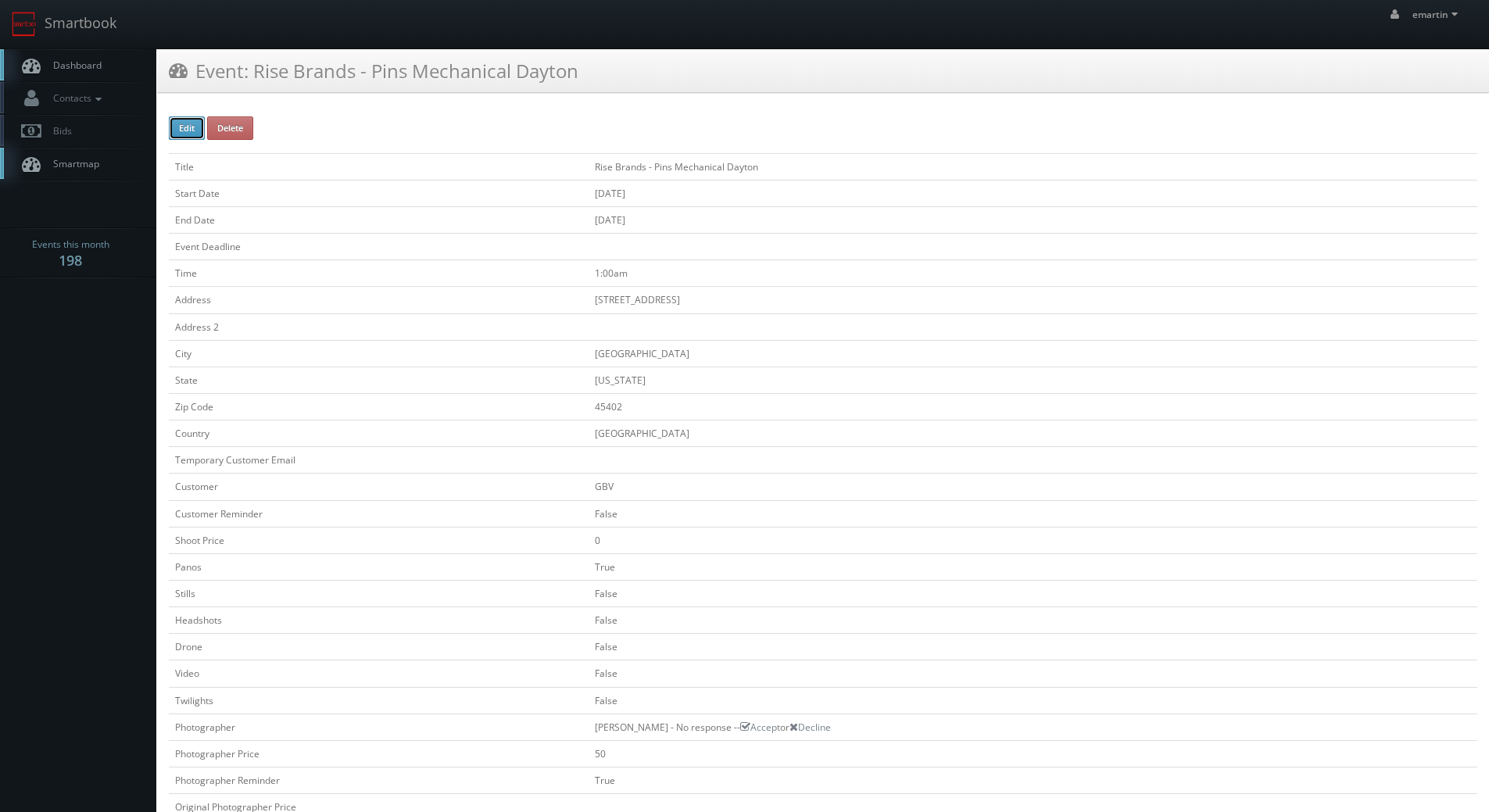
type input "[DATE]"
type input "1:00am"
checkbox input "true"
checkbox input "false"
type input "0"
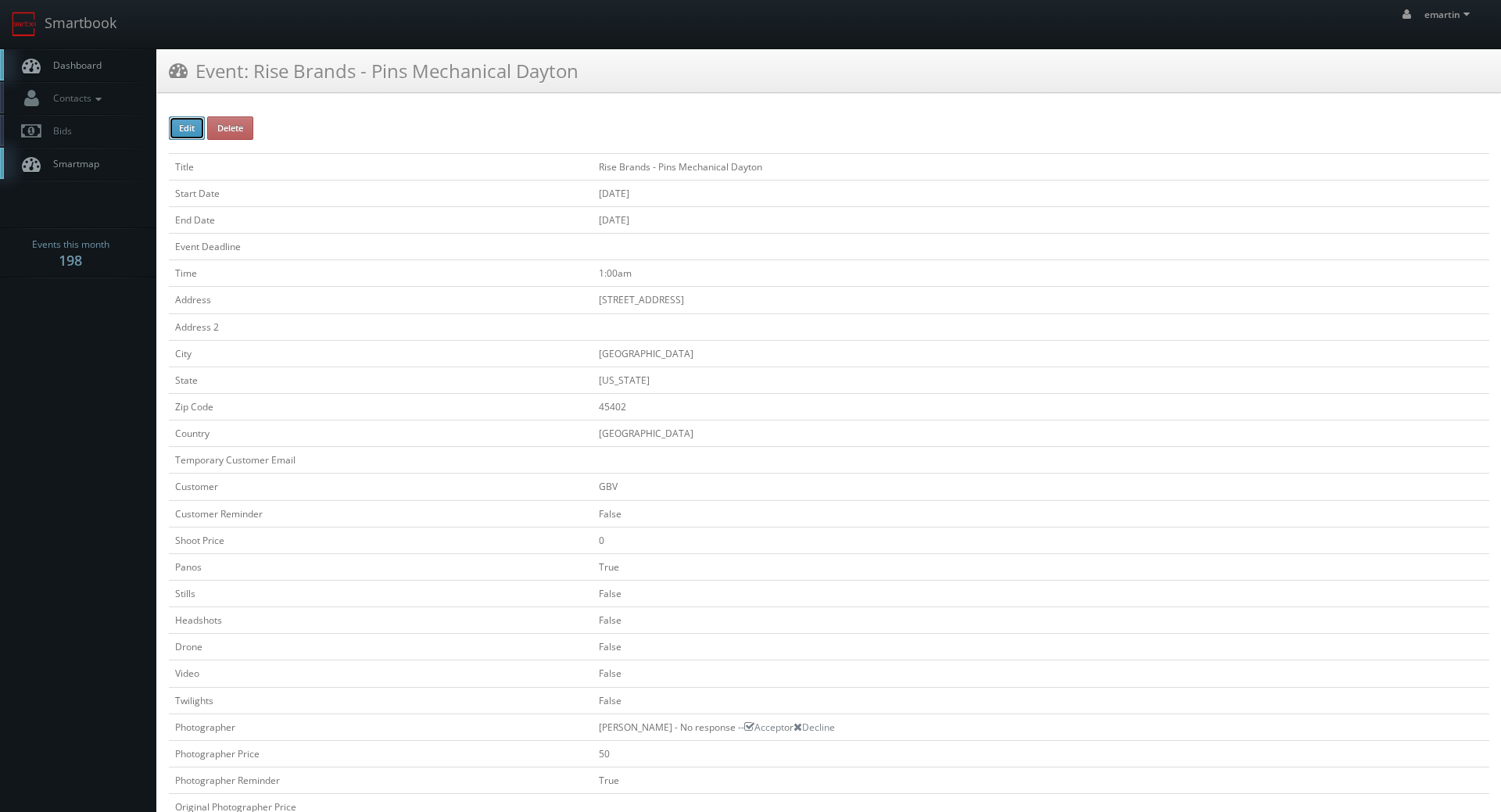
type input "50"
select select "[US_STATE]"
select select "[EMAIL_ADDRESS][DOMAIN_NAME]"
select select "[PERSON_NAME][EMAIL_ADDRESS][DOMAIN_NAME]"
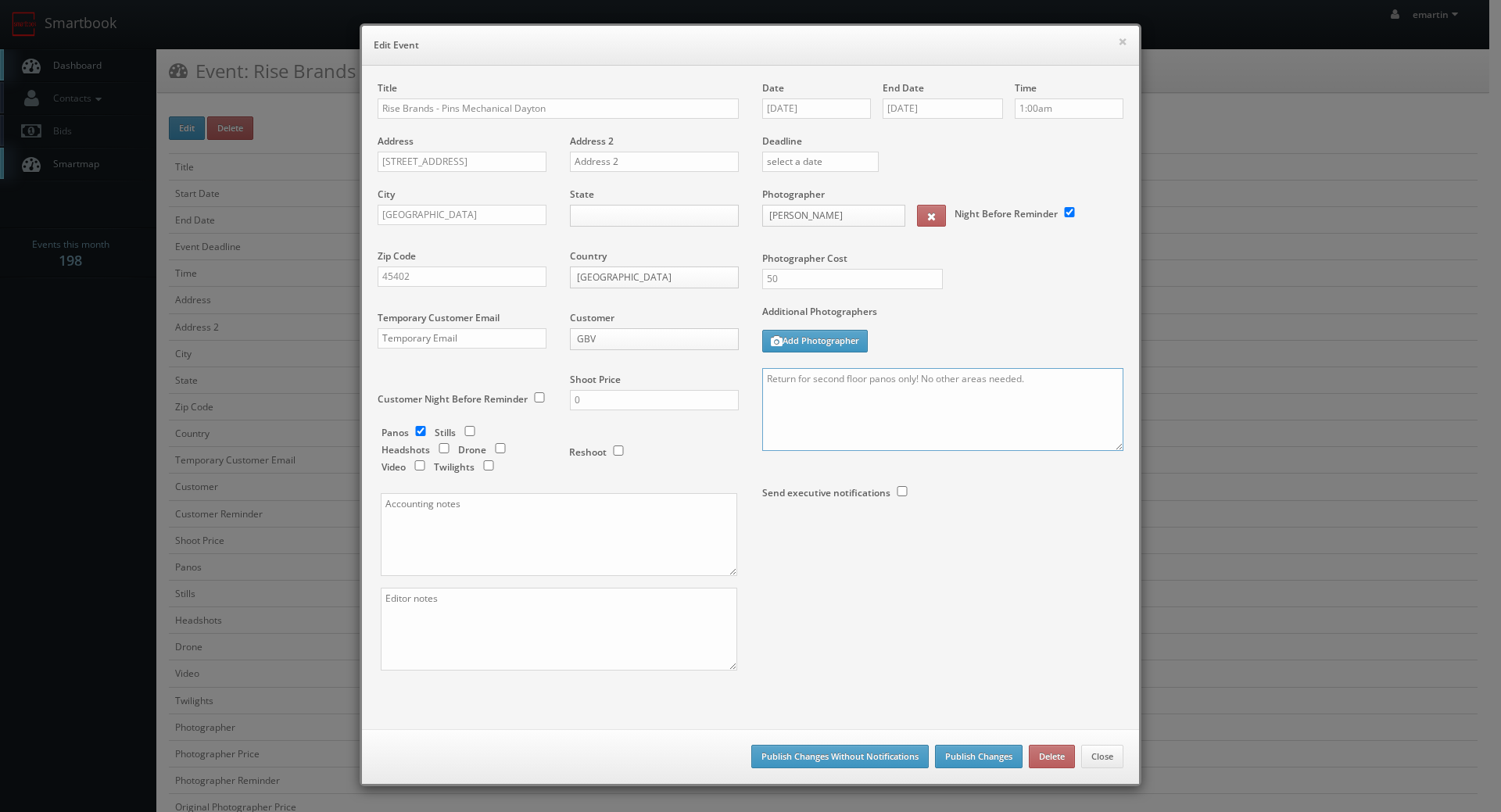
click at [1055, 384] on textarea "Return for second floor panos only! No other areas needed." at bounding box center [943, 409] width 361 height 83
paste textarea "513.348.7814"
type textarea "Return for second floor panos only! No other areas needed. Onsite contact will …"
click at [972, 743] on div "Save as draft Publish Changes Without Notifications Publish Changes Delete Close" at bounding box center [750, 757] width 777 height 54
click at [972, 750] on button "Publish Changes" at bounding box center [978, 757] width 87 height 24
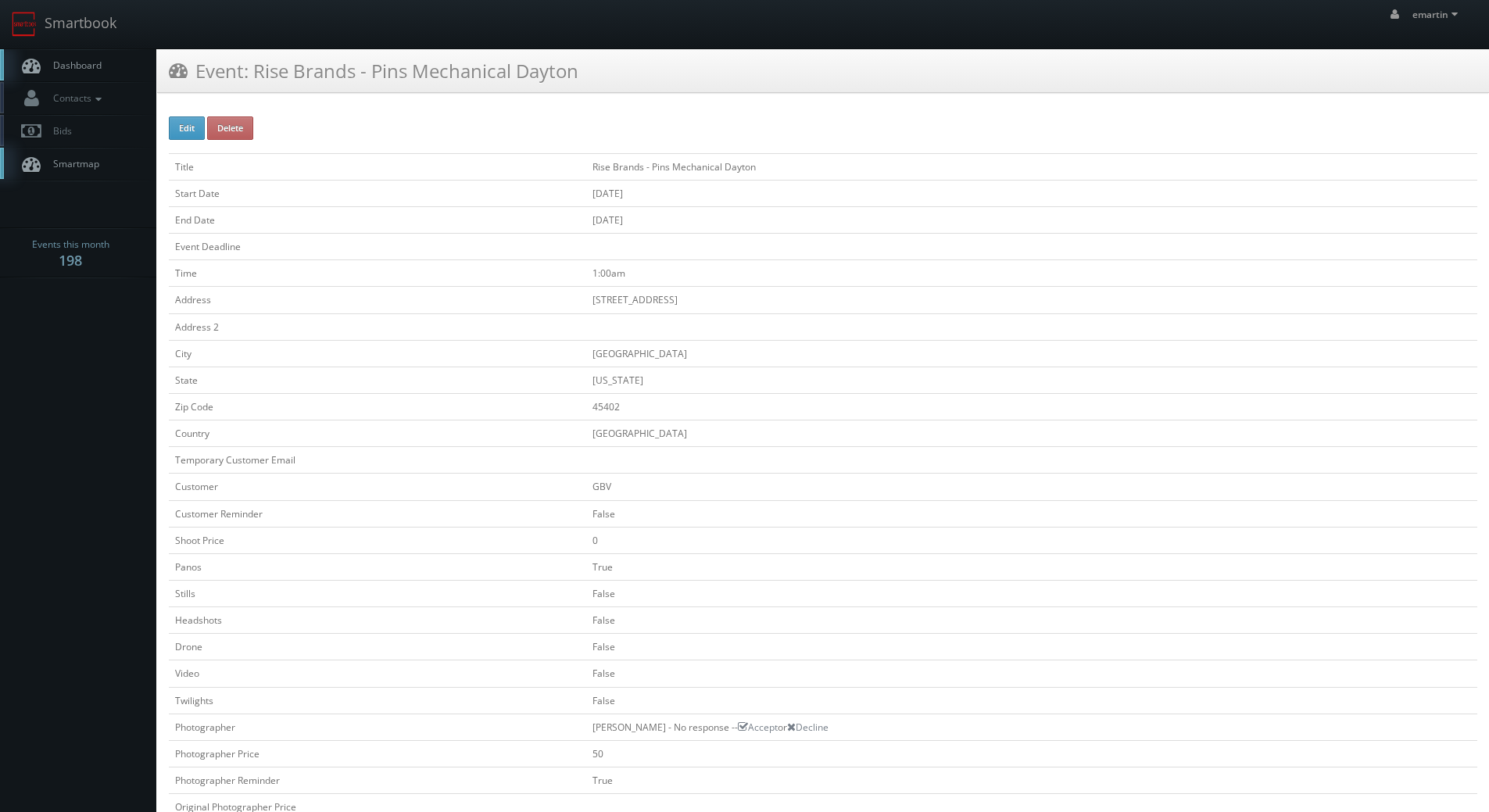
click at [84, 65] on span "Dashboard" at bounding box center [73, 65] width 56 height 14
